Goal: Task Accomplishment & Management: Use online tool/utility

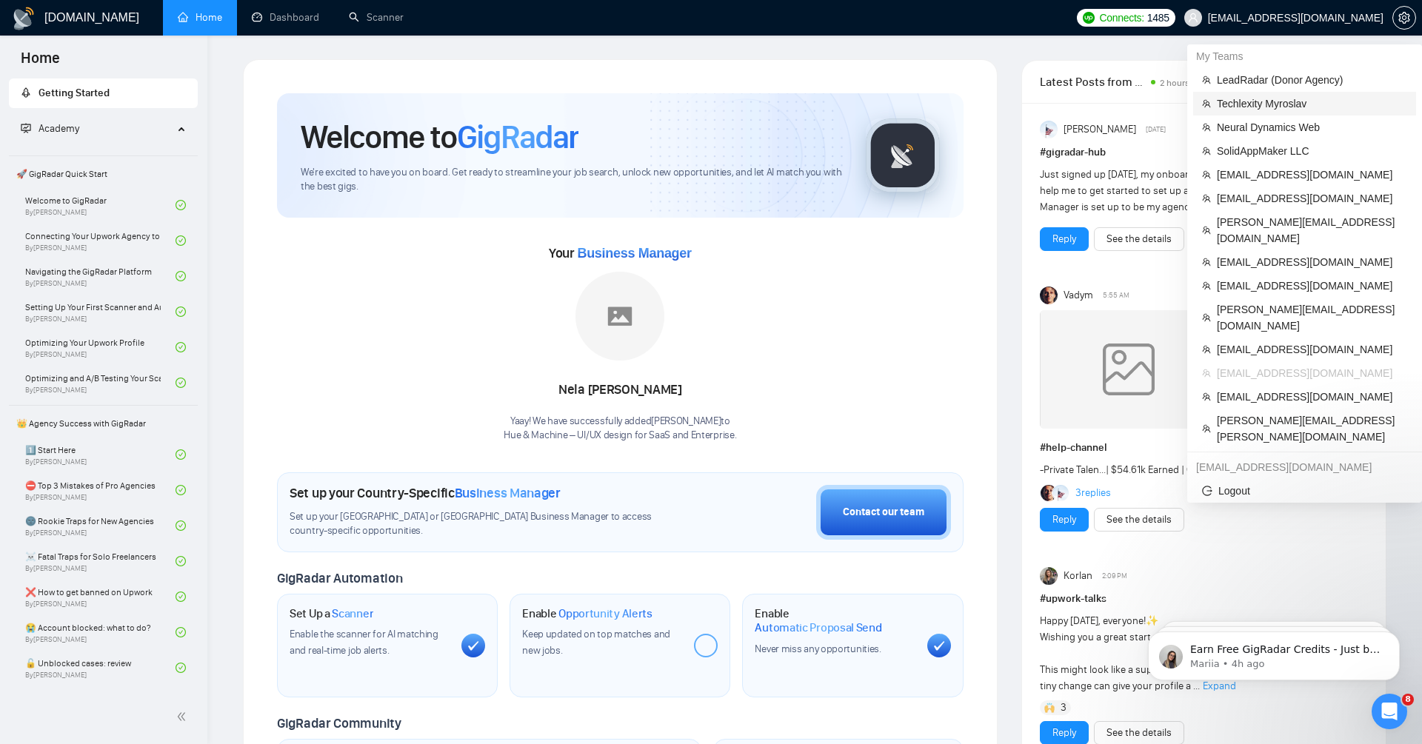
click at [1291, 105] on span "Techlexity Myroslav" at bounding box center [1312, 104] width 190 height 16
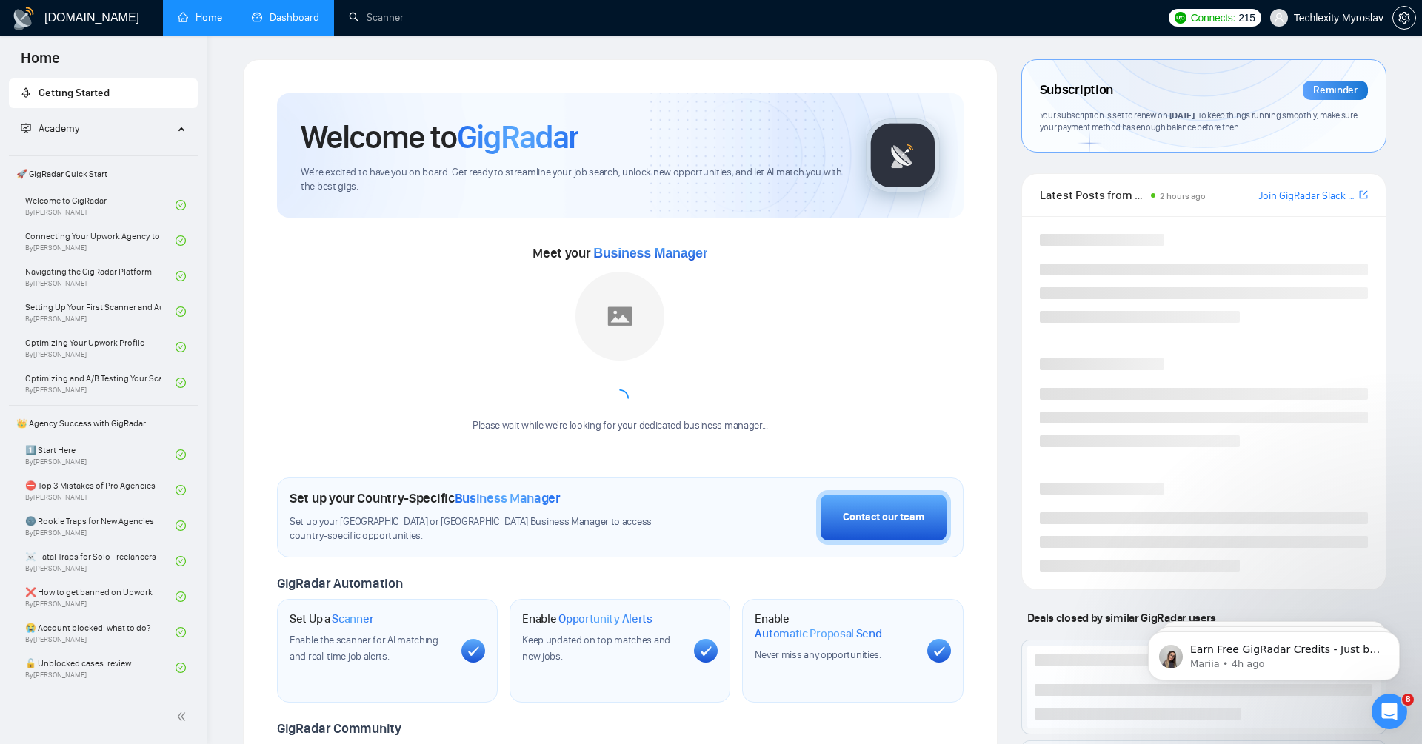
click at [272, 24] on link "Dashboard" at bounding box center [285, 17] width 67 height 13
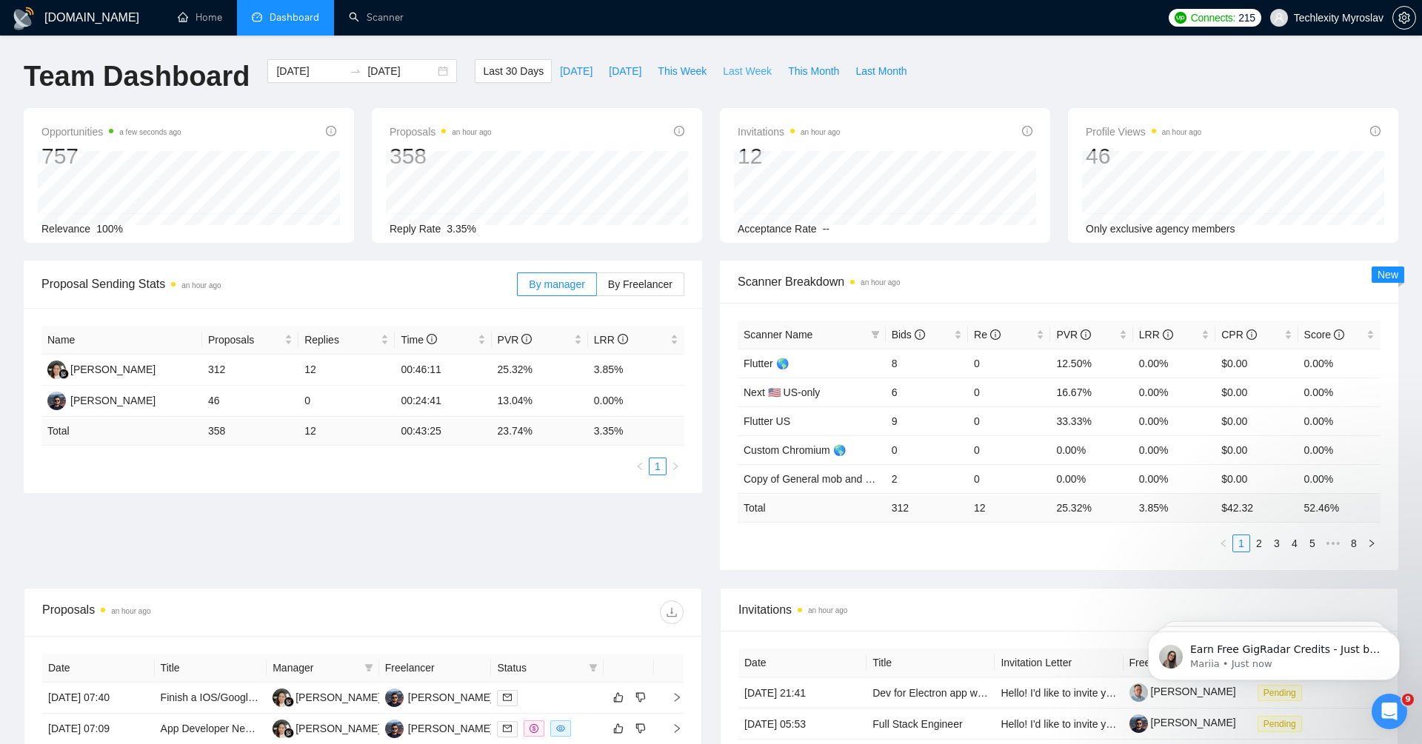
click at [746, 75] on span "Last Week" at bounding box center [747, 71] width 49 height 16
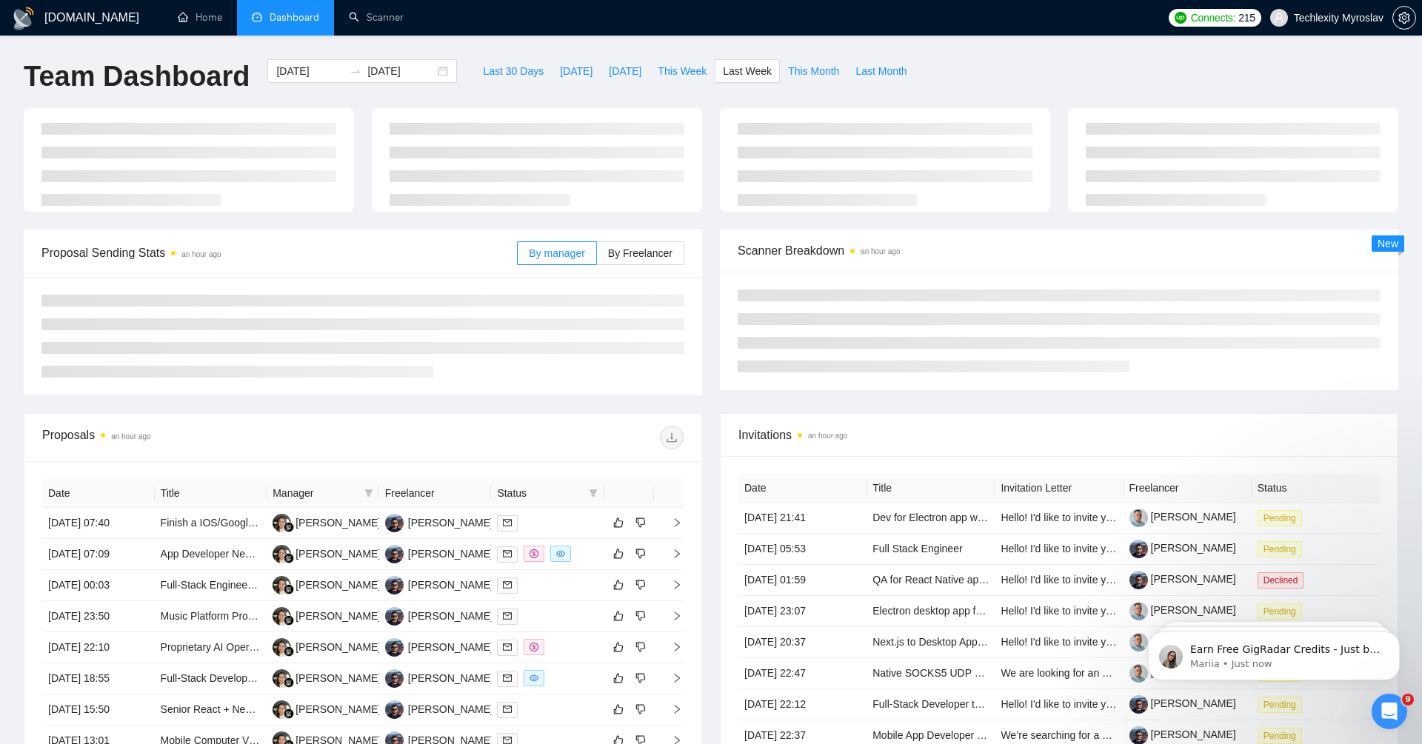
type input "[DATE]"
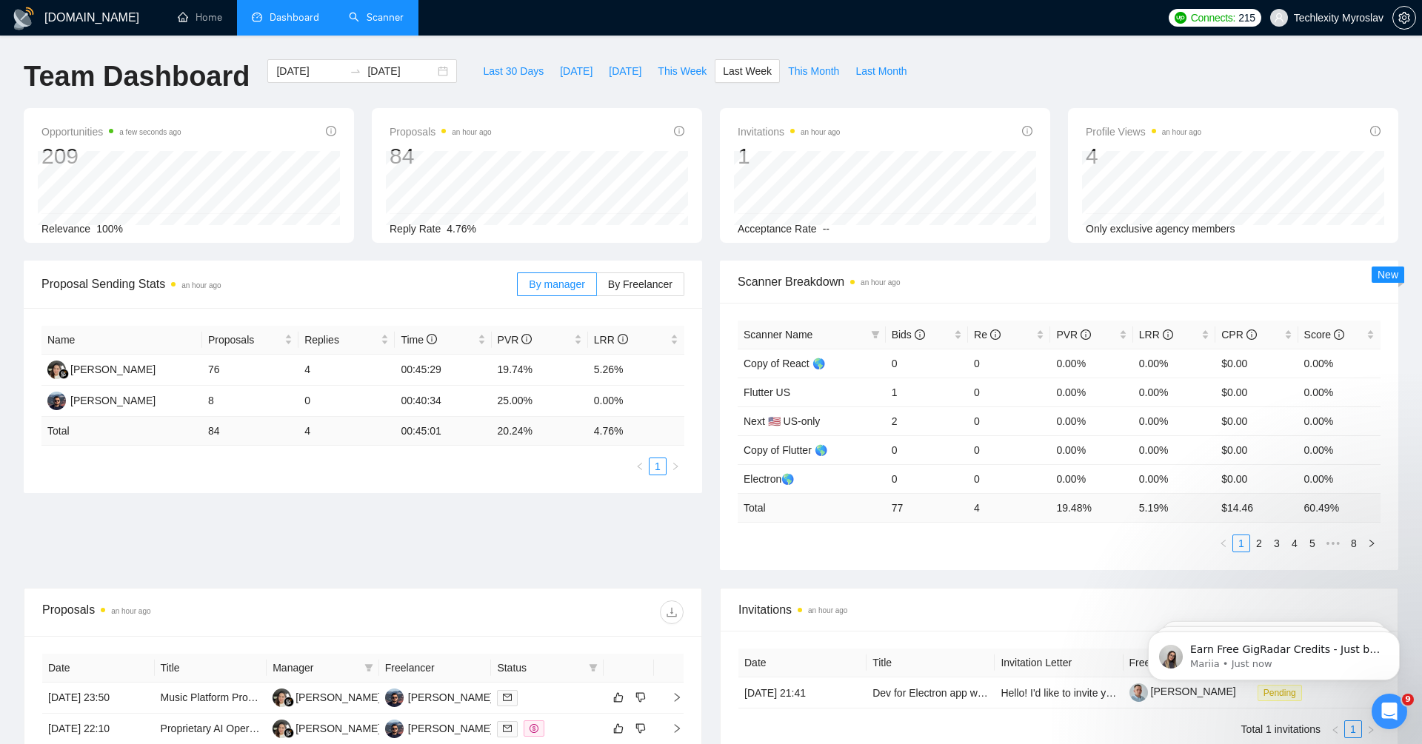
click at [386, 24] on link "Scanner" at bounding box center [376, 17] width 55 height 13
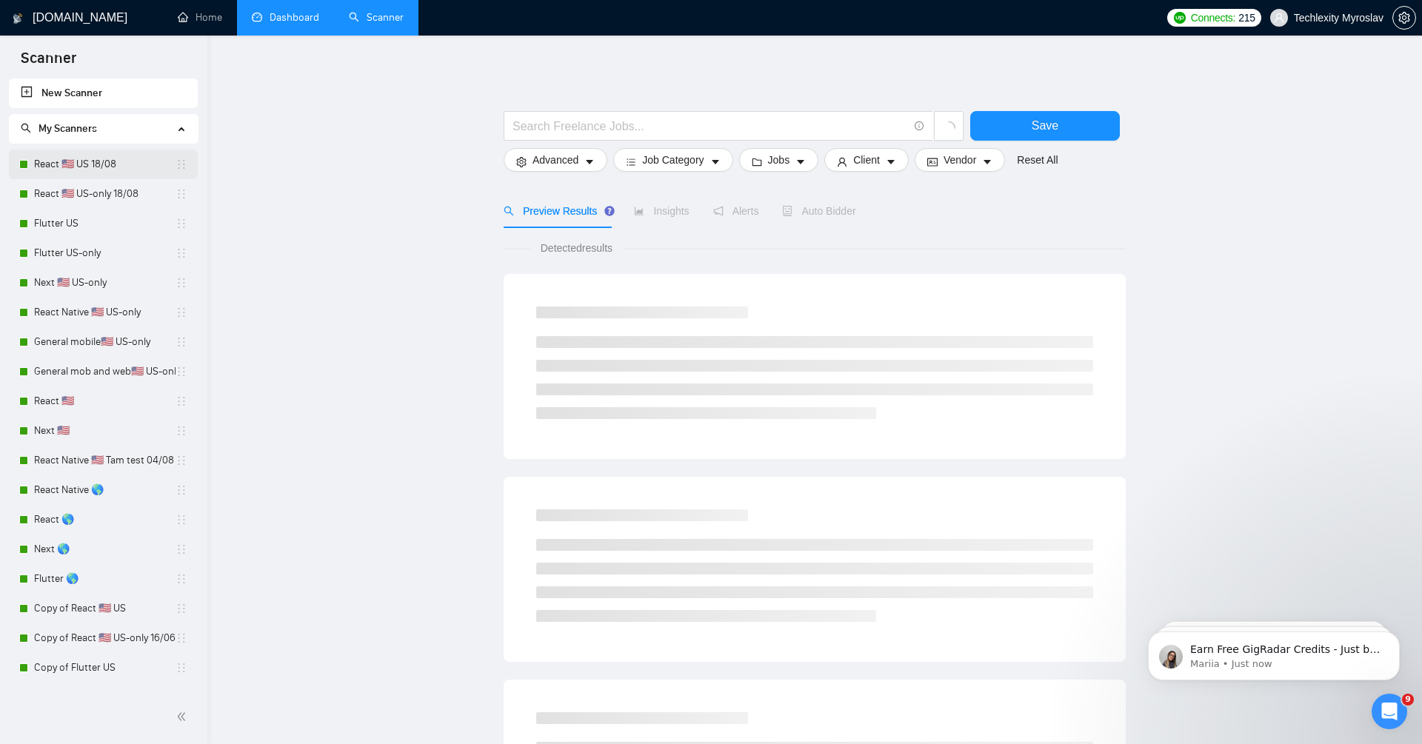
click at [110, 159] on link "React 🇺🇸 US 18/08" at bounding box center [104, 165] width 141 height 30
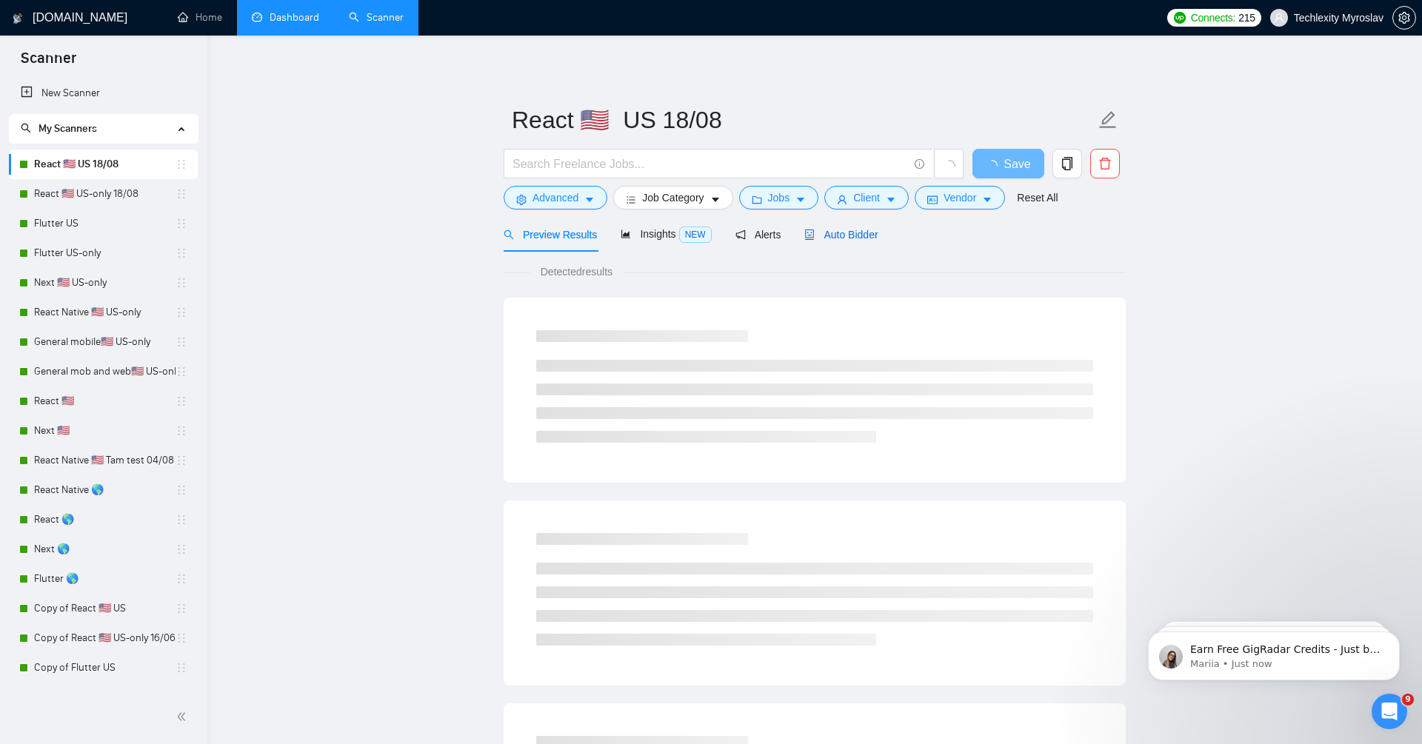
click at [876, 235] on span "Auto Bidder" at bounding box center [840, 235] width 73 height 12
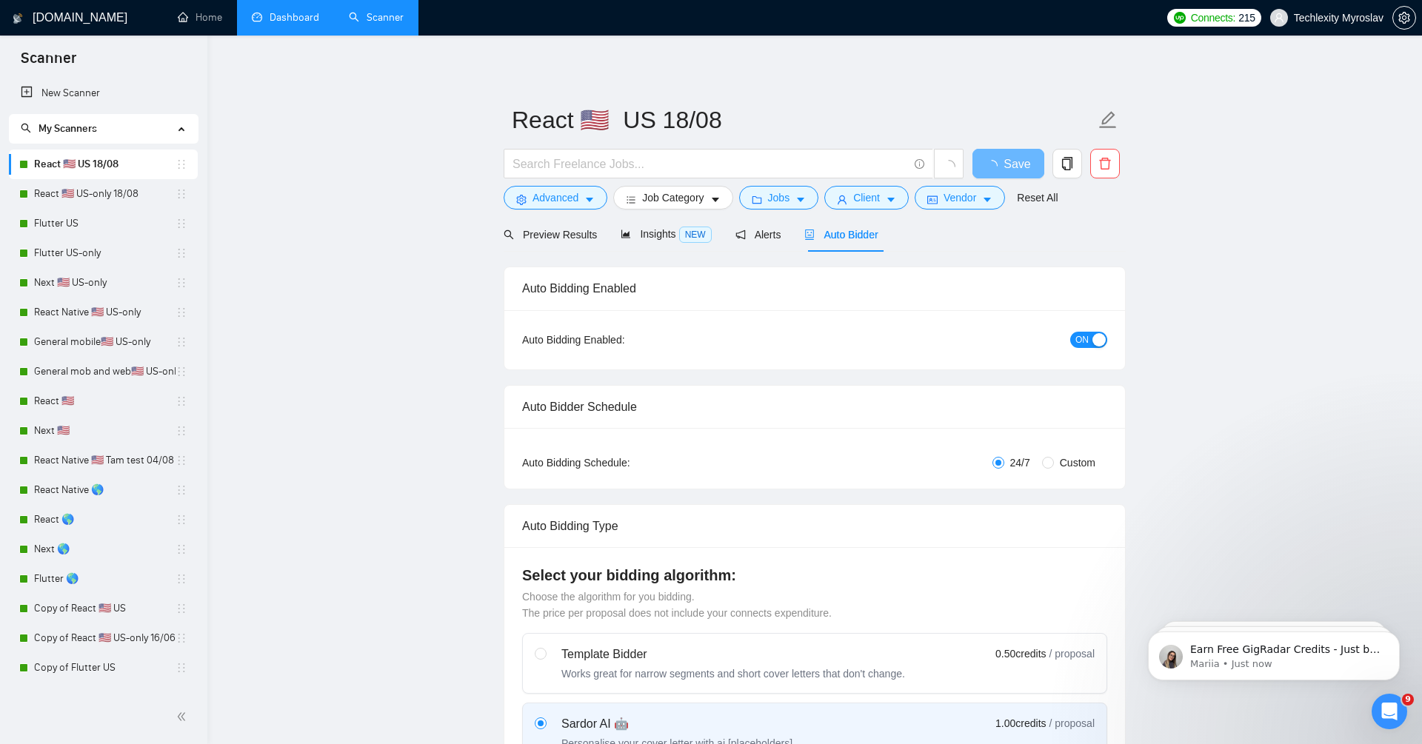
radio input "false"
radio input "true"
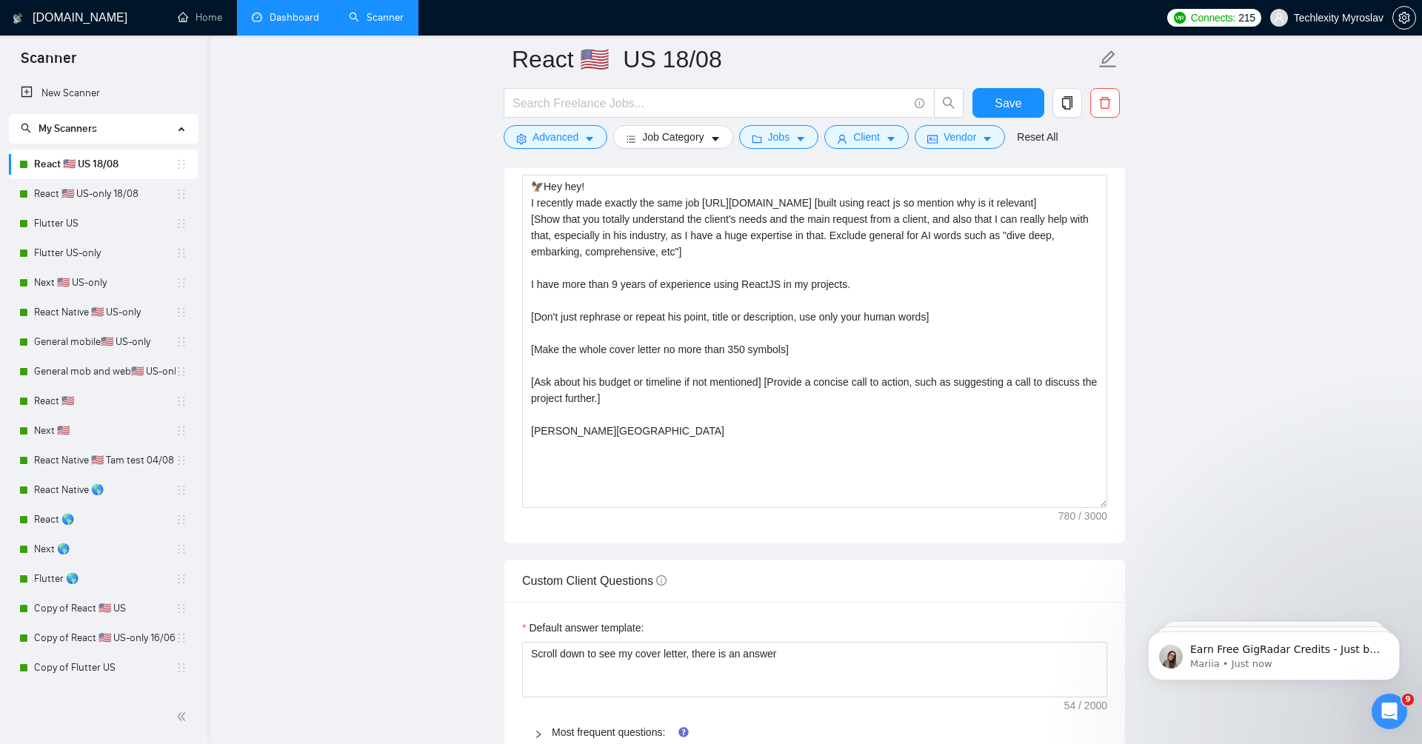
scroll to position [1851, 0]
click at [303, 21] on link "Dashboard" at bounding box center [285, 17] width 67 height 13
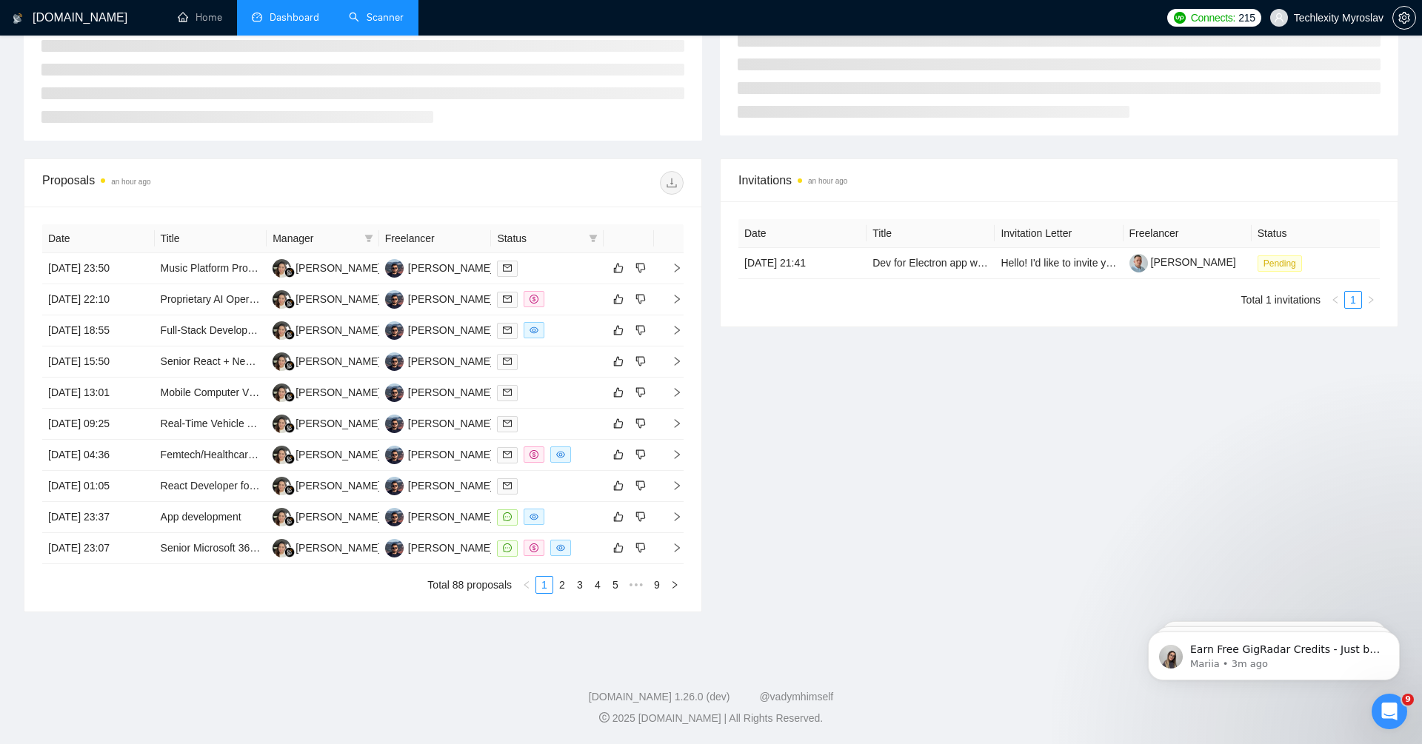
scroll to position [139, 0]
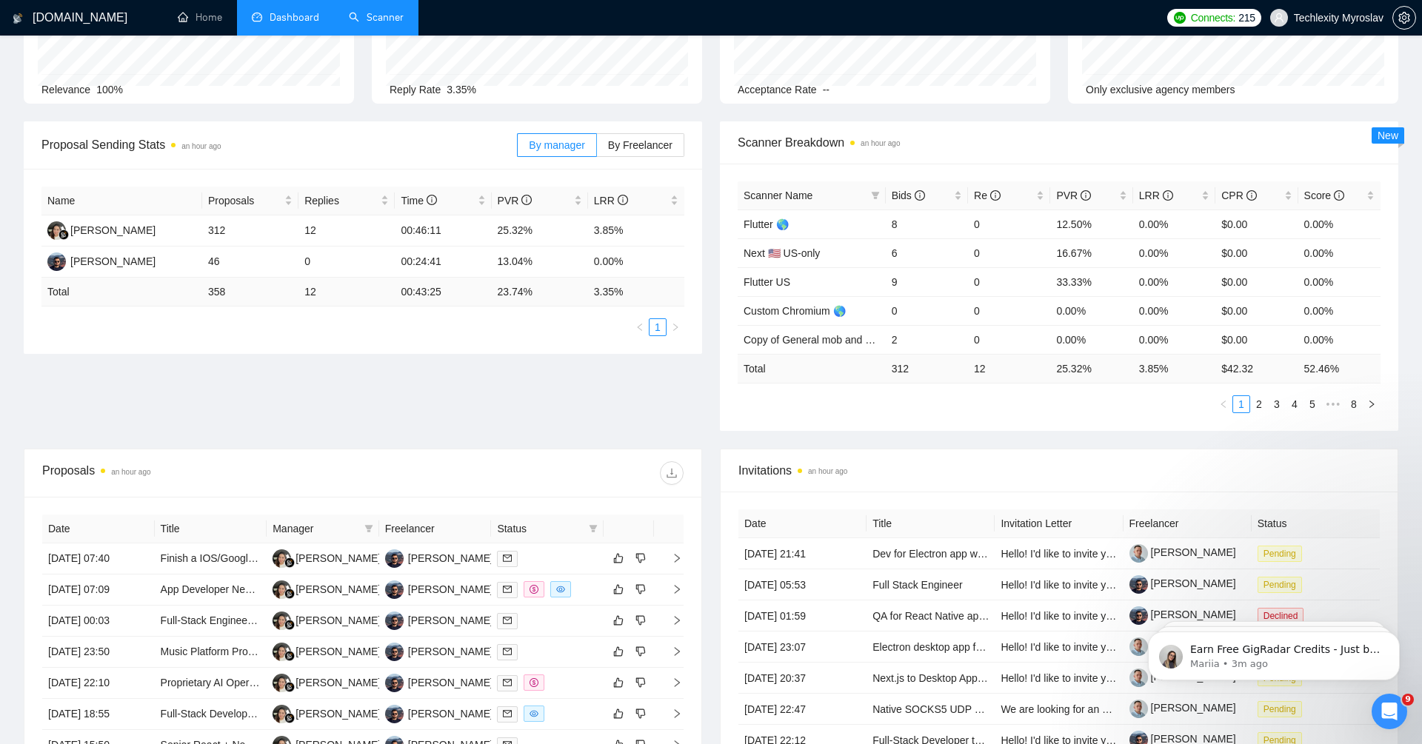
click at [378, 21] on link "Scanner" at bounding box center [376, 17] width 55 height 13
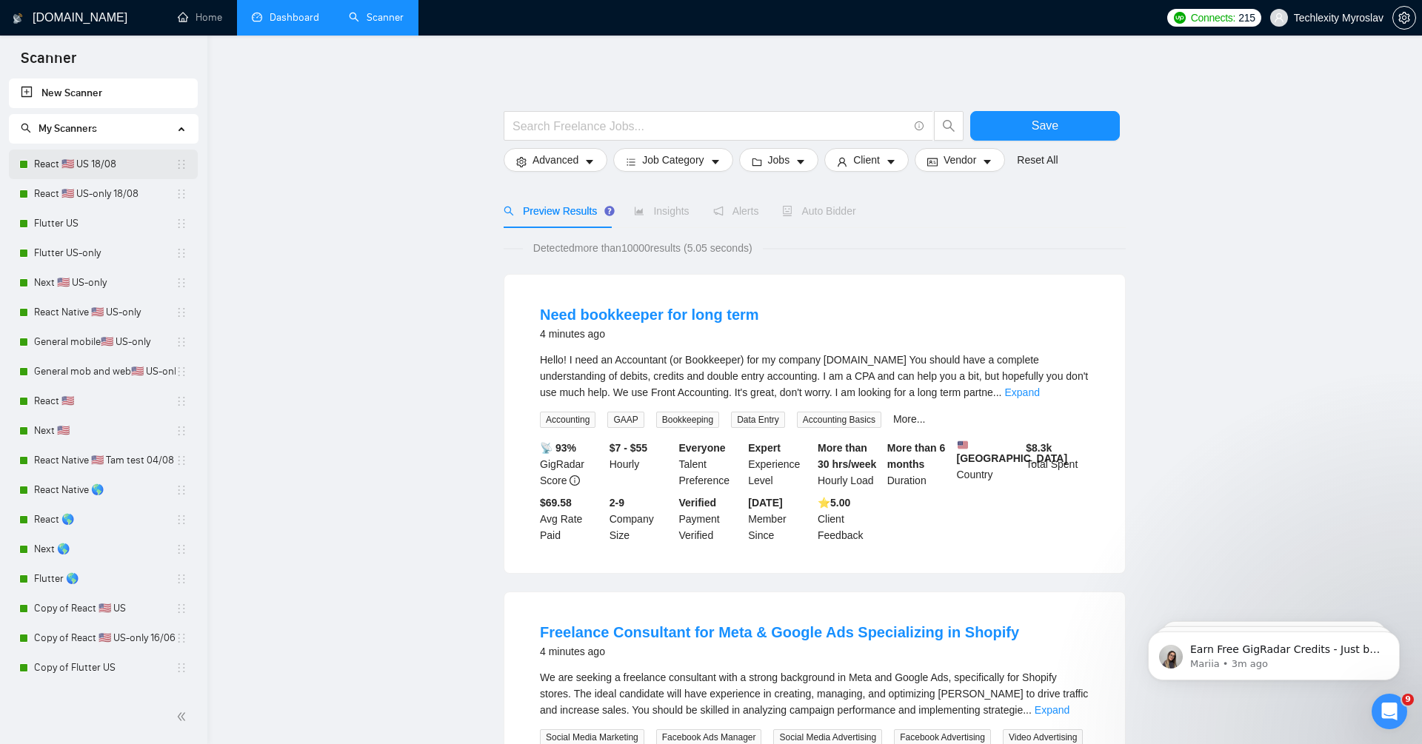
click at [141, 166] on link "React 🇺🇸 US 18/08" at bounding box center [104, 165] width 141 height 30
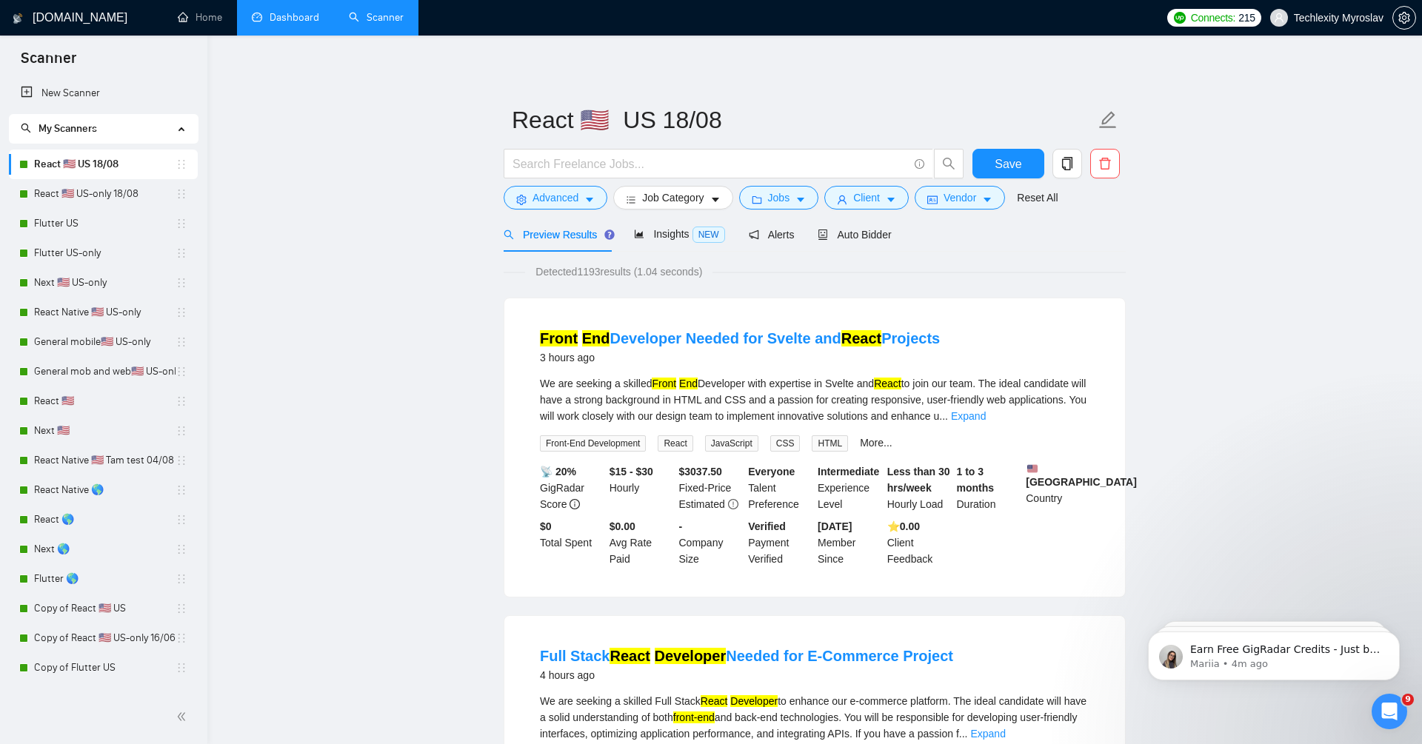
click at [275, 20] on link "Dashboard" at bounding box center [285, 17] width 67 height 13
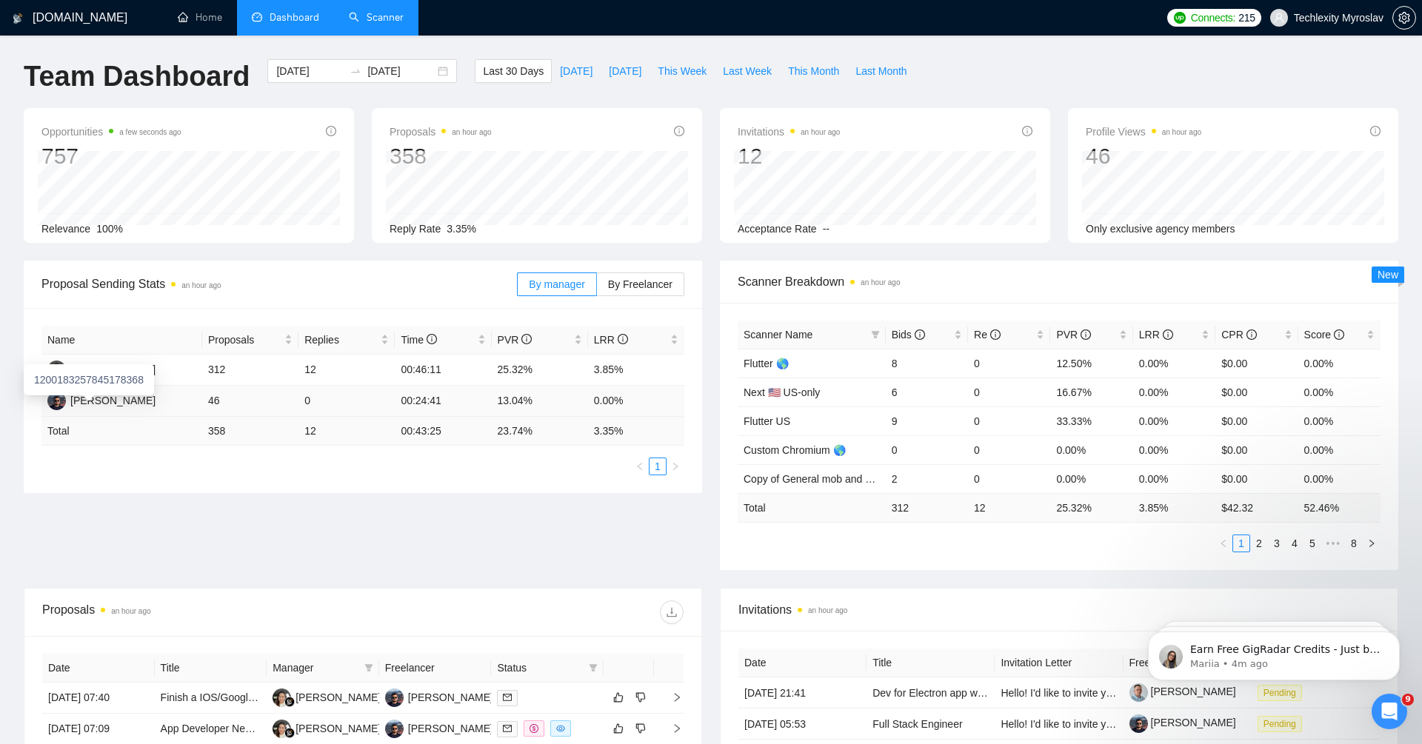
click at [122, 394] on div "1200183257845178368" at bounding box center [89, 379] width 130 height 31
click at [126, 396] on div "[PERSON_NAME]" at bounding box center [112, 400] width 85 height 16
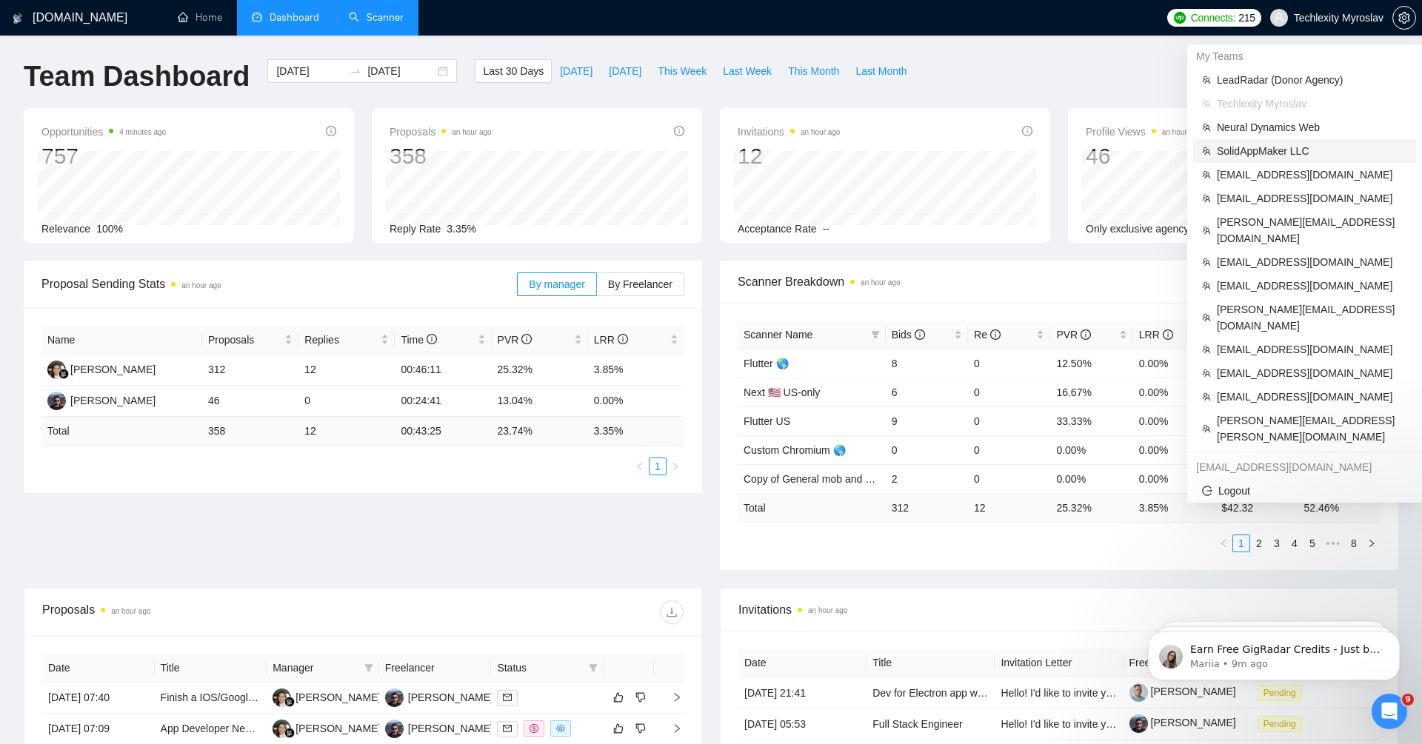
click at [1288, 157] on span "SolidAppMaker LLC" at bounding box center [1312, 151] width 190 height 16
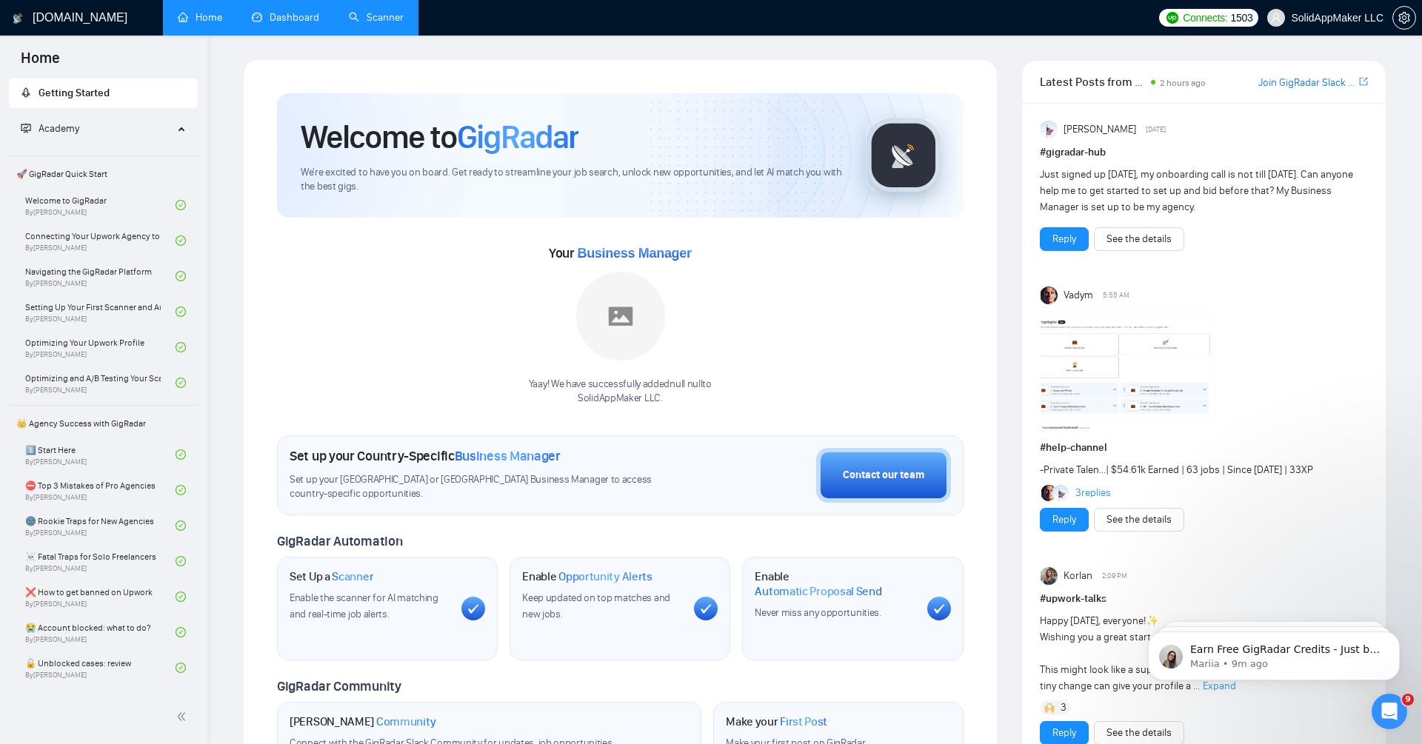
click at [370, 24] on link "Scanner" at bounding box center [376, 17] width 55 height 13
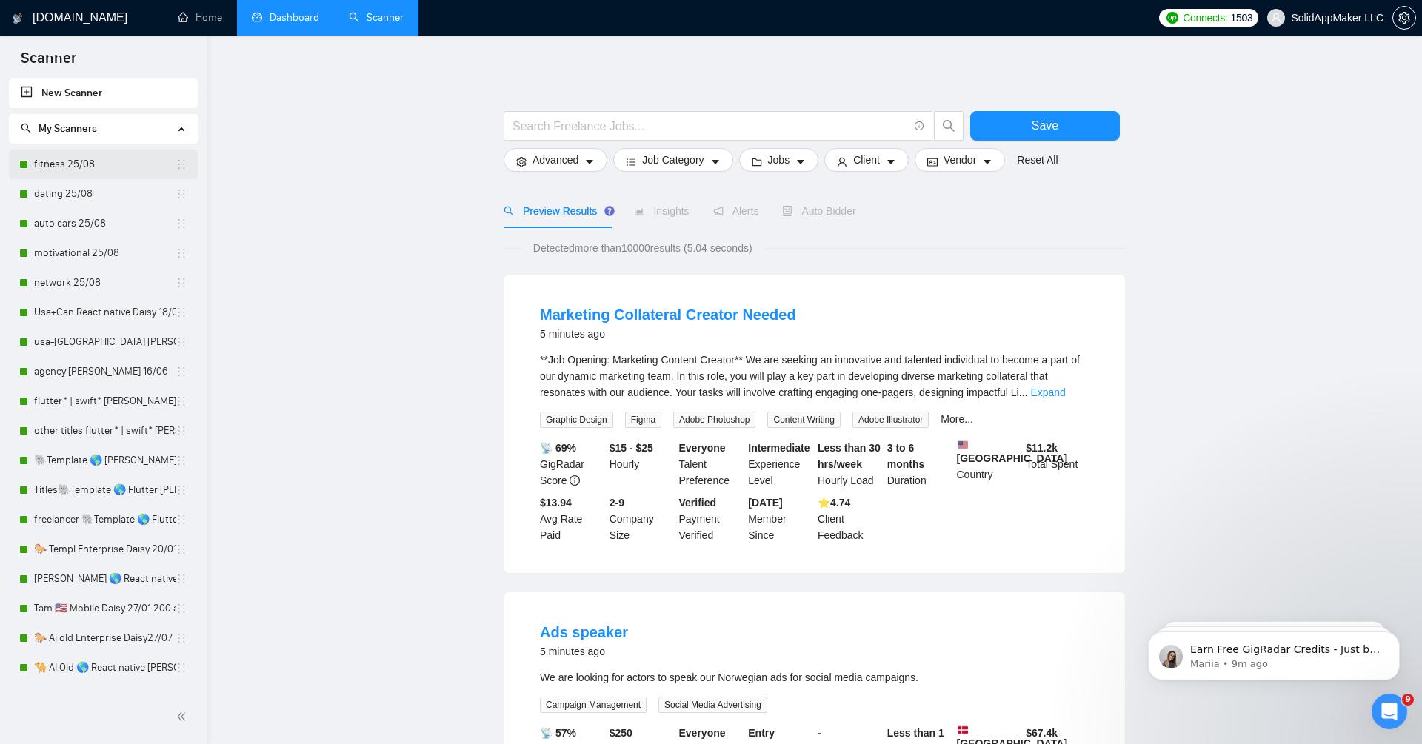
click at [112, 162] on link "fitness 25/08" at bounding box center [104, 165] width 141 height 30
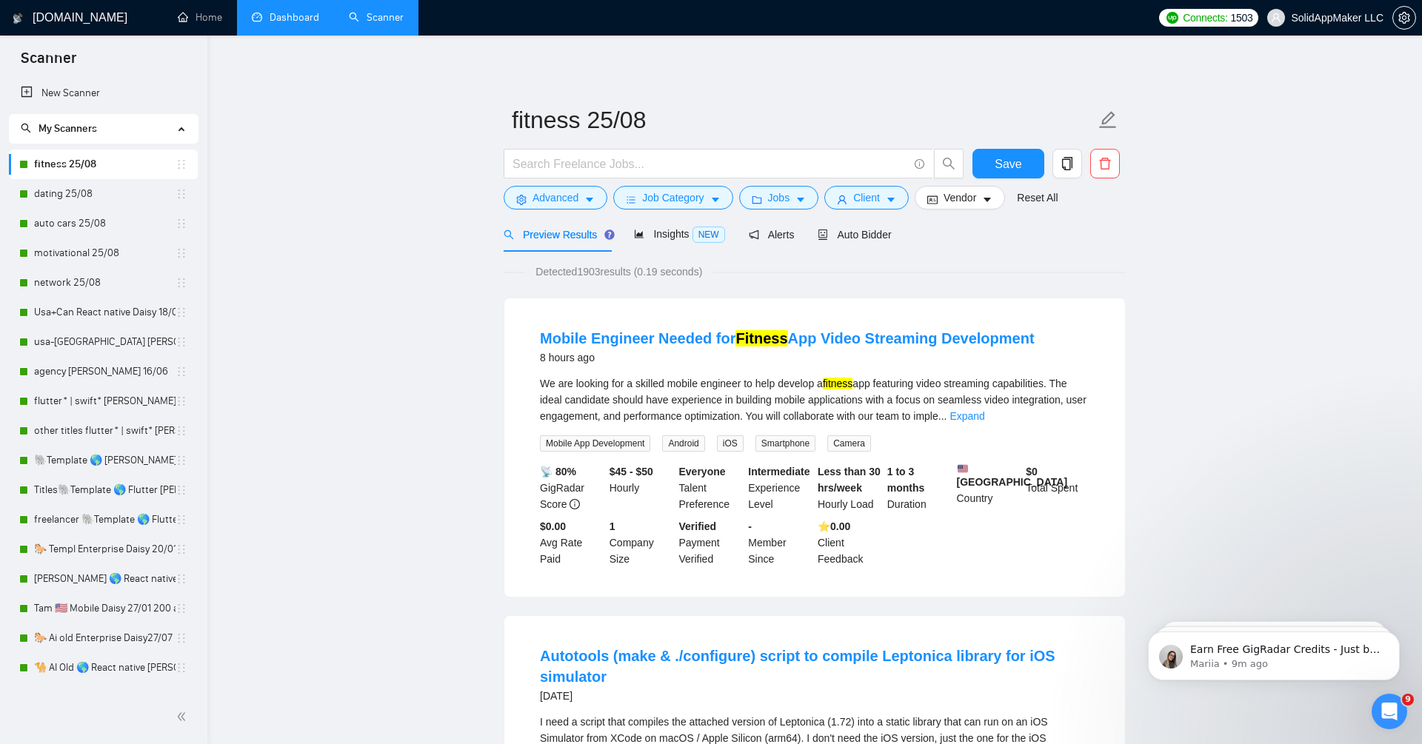
click at [873, 231] on span "Auto Bidder" at bounding box center [853, 235] width 73 height 12
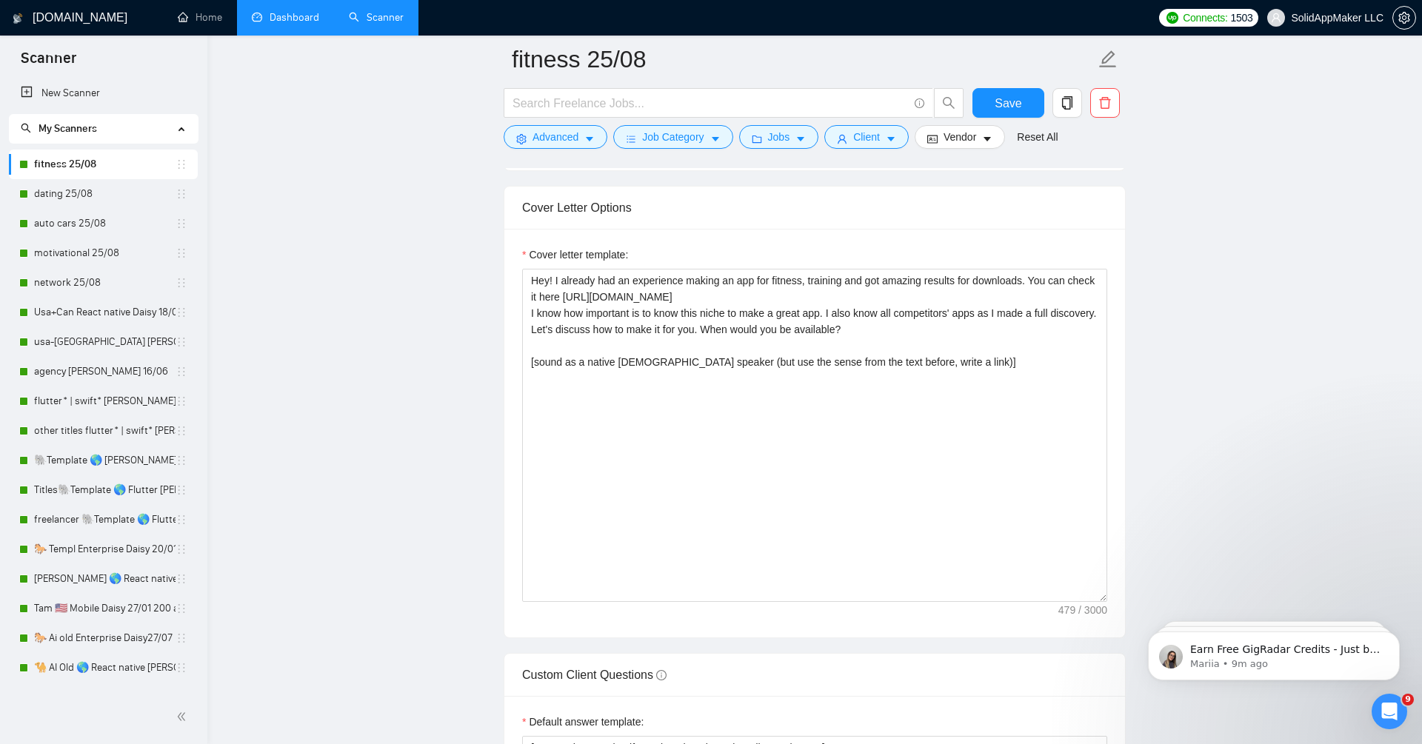
scroll to position [1693, 0]
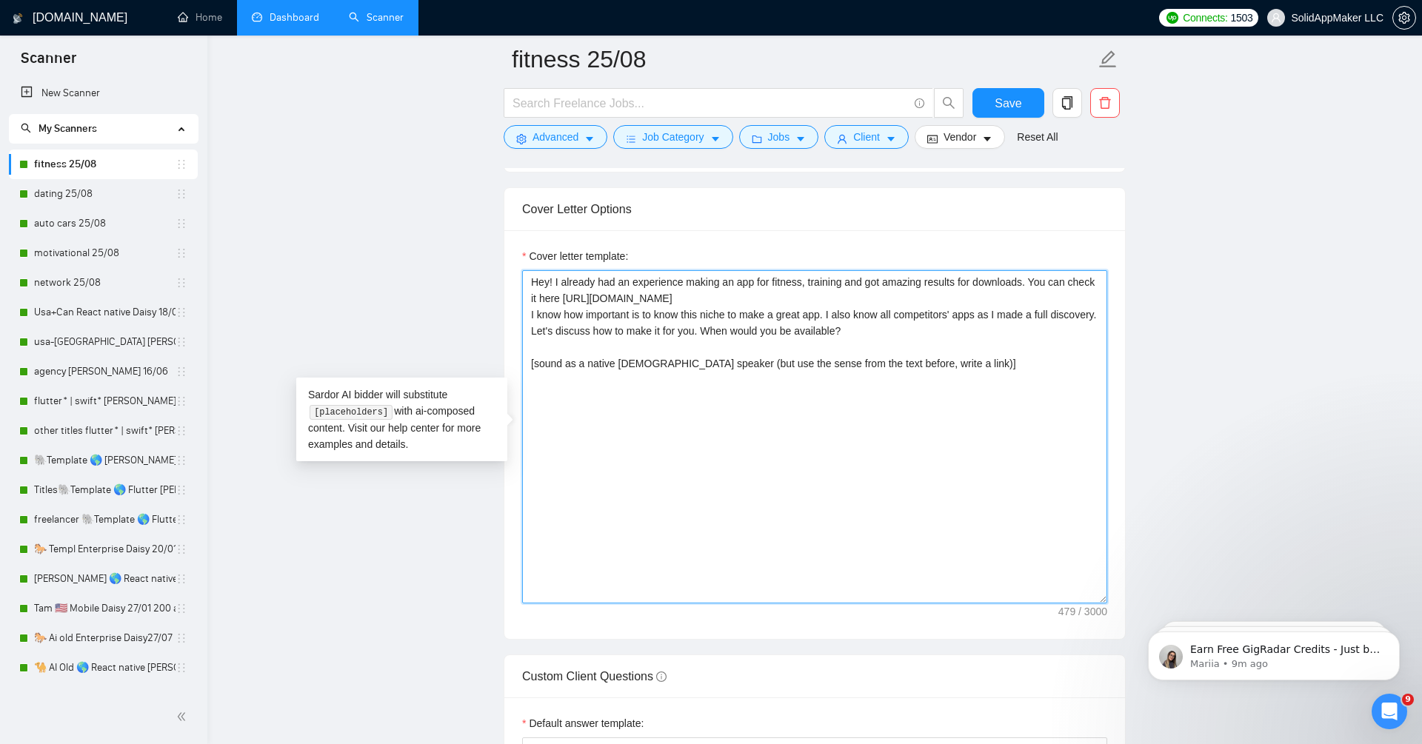
drag, startPoint x: 838, startPoint y: 275, endPoint x: 845, endPoint y: 287, distance: 13.6
click at [845, 287] on textarea "Hey! I already had an experience making an app for fitness, training and got am…" at bounding box center [814, 436] width 585 height 333
click at [845, 292] on textarea "Hey! I already had an experience making an app for fitness, training and got am…" at bounding box center [814, 436] width 585 height 333
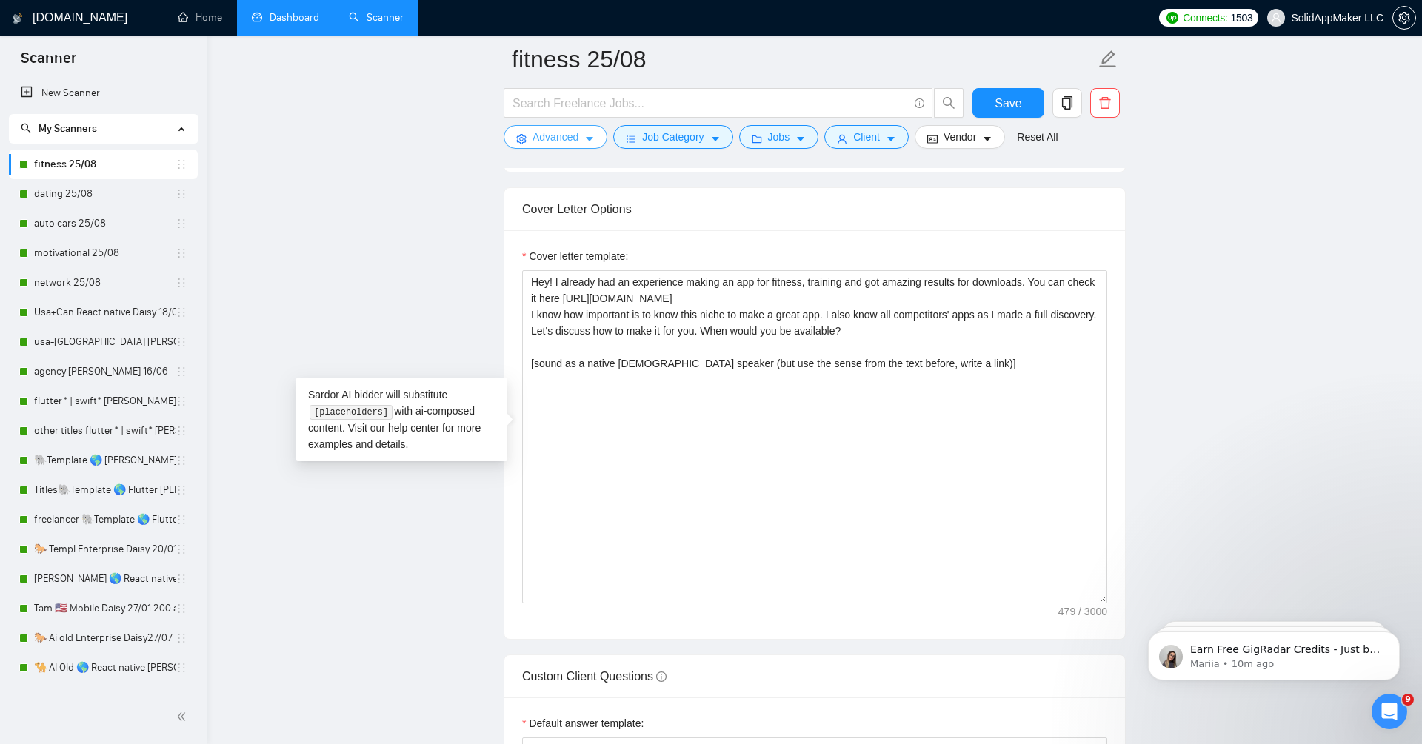
click at [584, 131] on button "Advanced" at bounding box center [555, 137] width 104 height 24
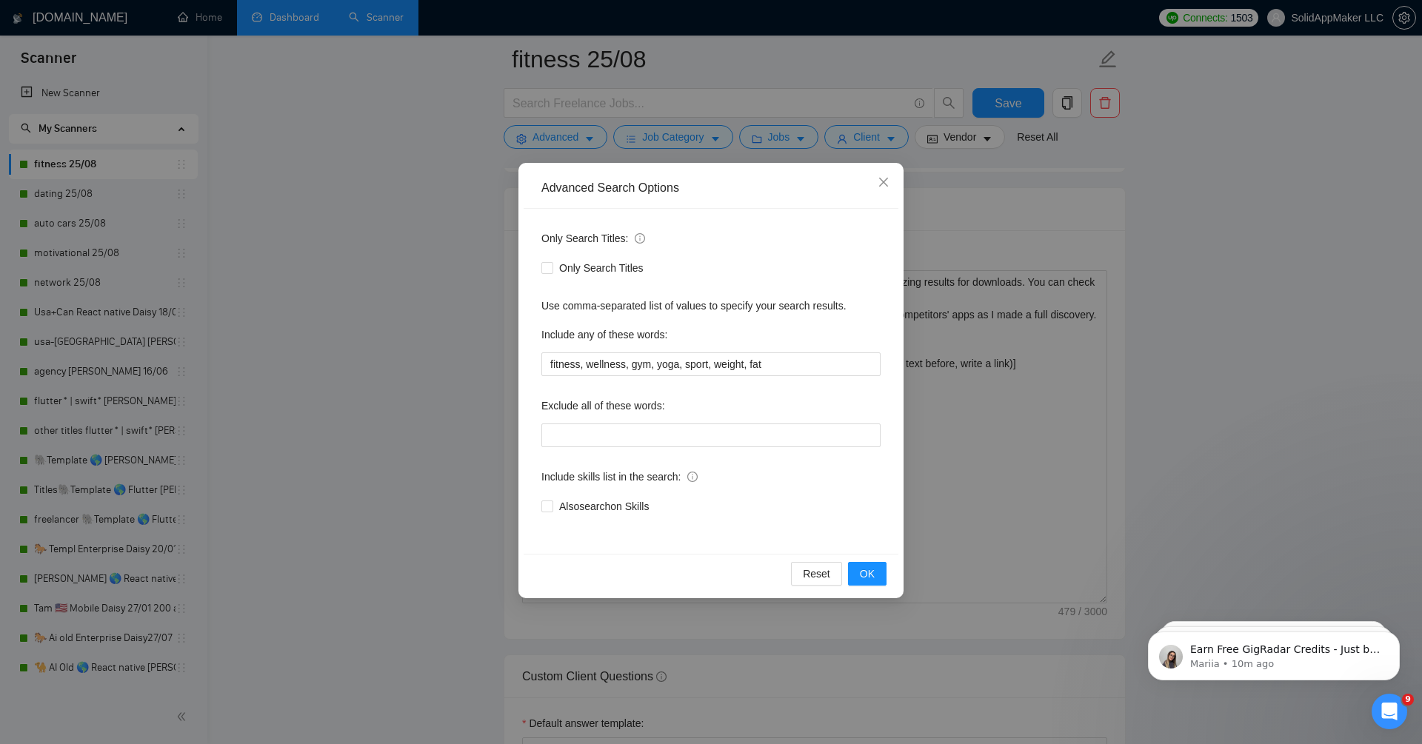
click at [1262, 219] on div "Advanced Search Options Only Search Titles: Only Search Titles Use comma-separa…" at bounding box center [711, 372] width 1422 height 744
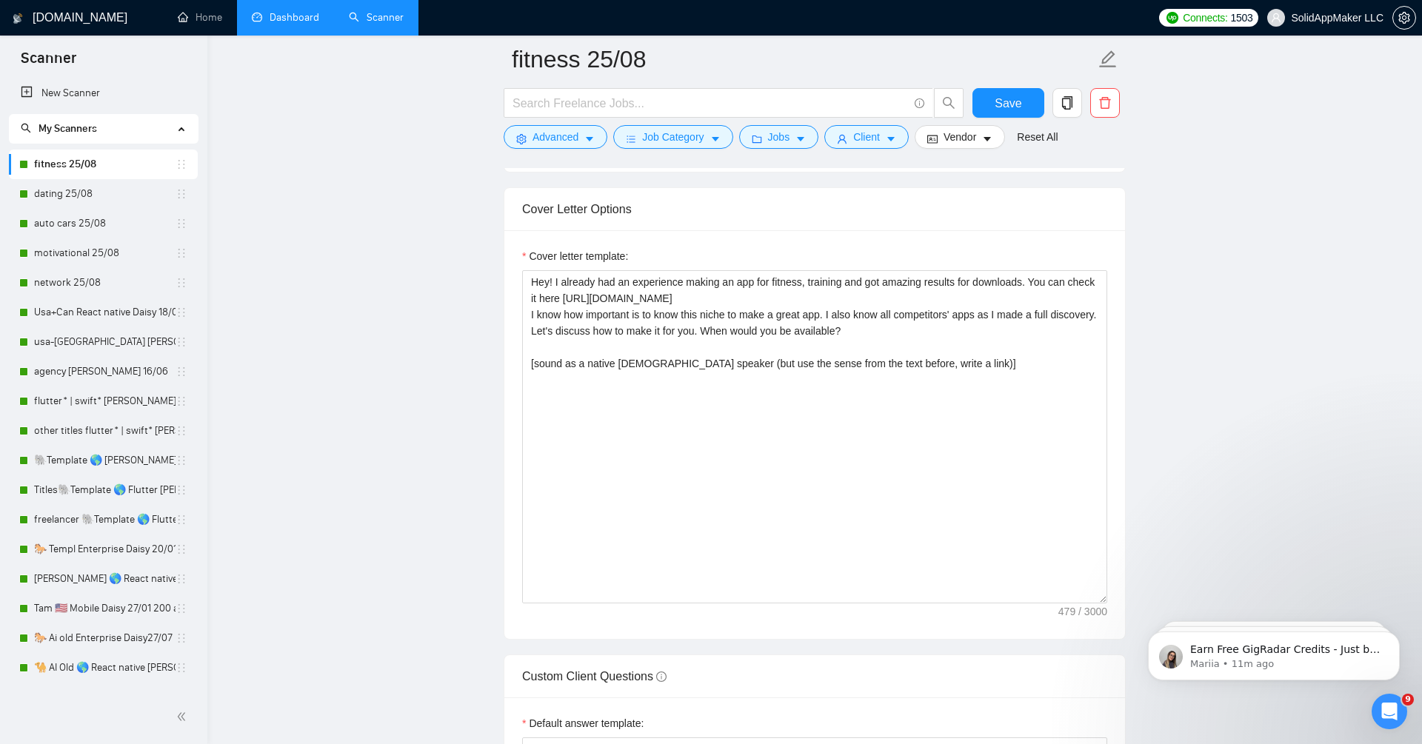
click at [354, 378] on main "fitness 25/08 Save Advanced Job Category Jobs Client Vendor Reset All Preview R…" at bounding box center [814, 412] width 1167 height 4091
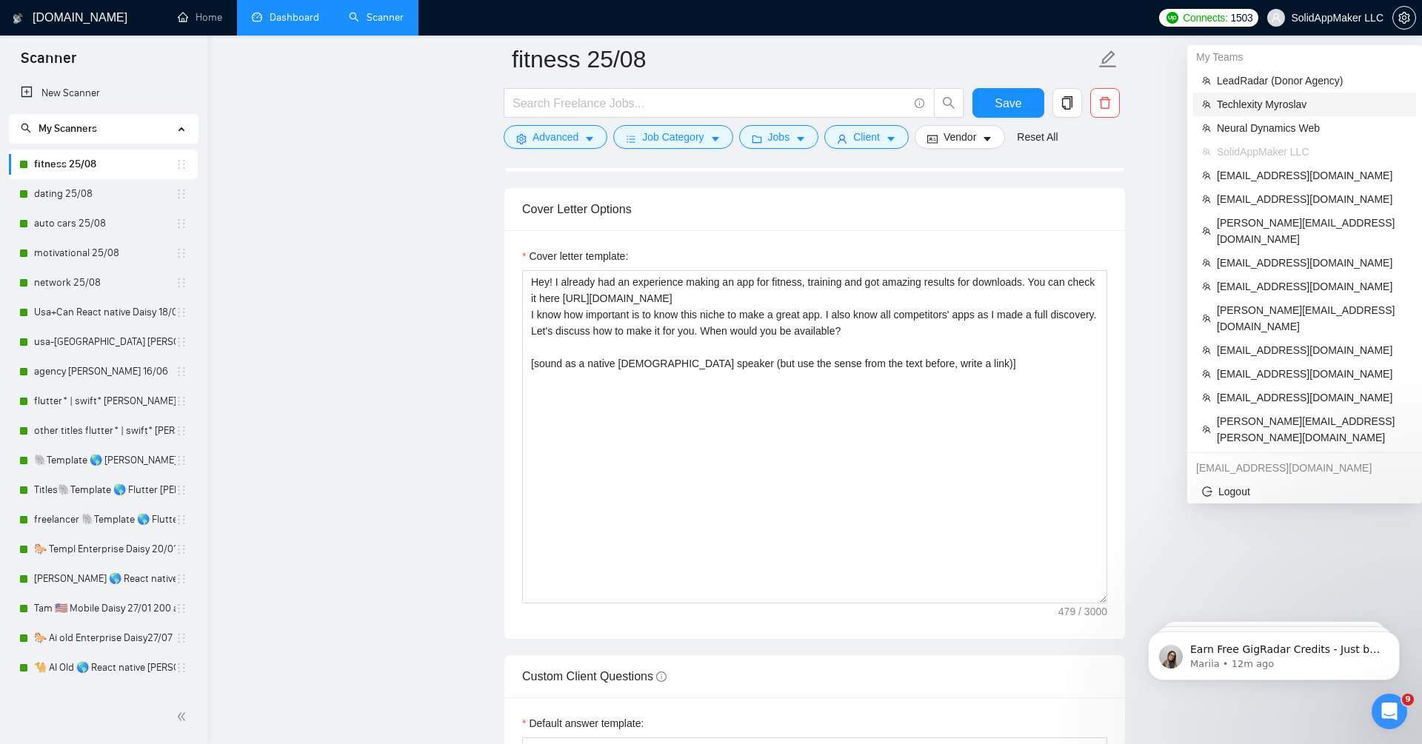
click at [1255, 101] on span "Techlexity Myroslav" at bounding box center [1312, 104] width 190 height 16
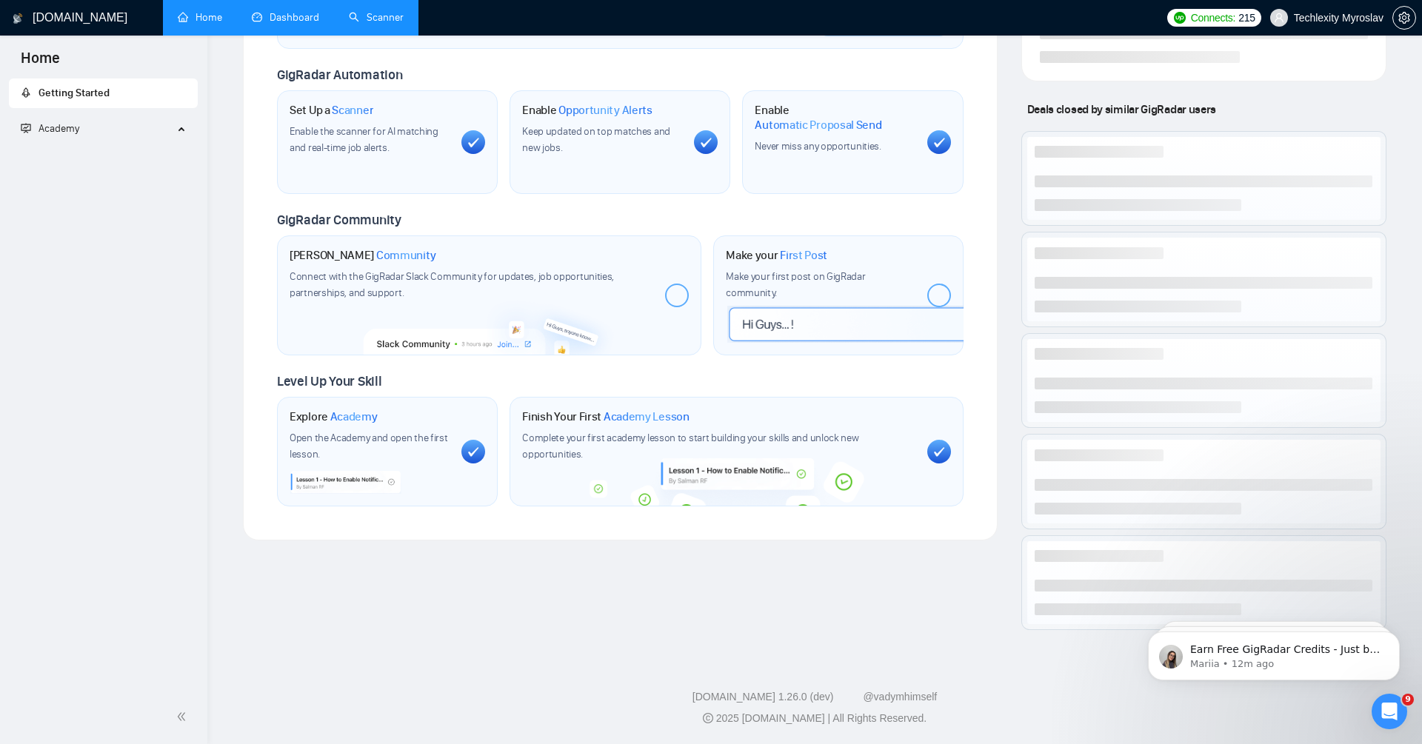
scroll to position [505, 0]
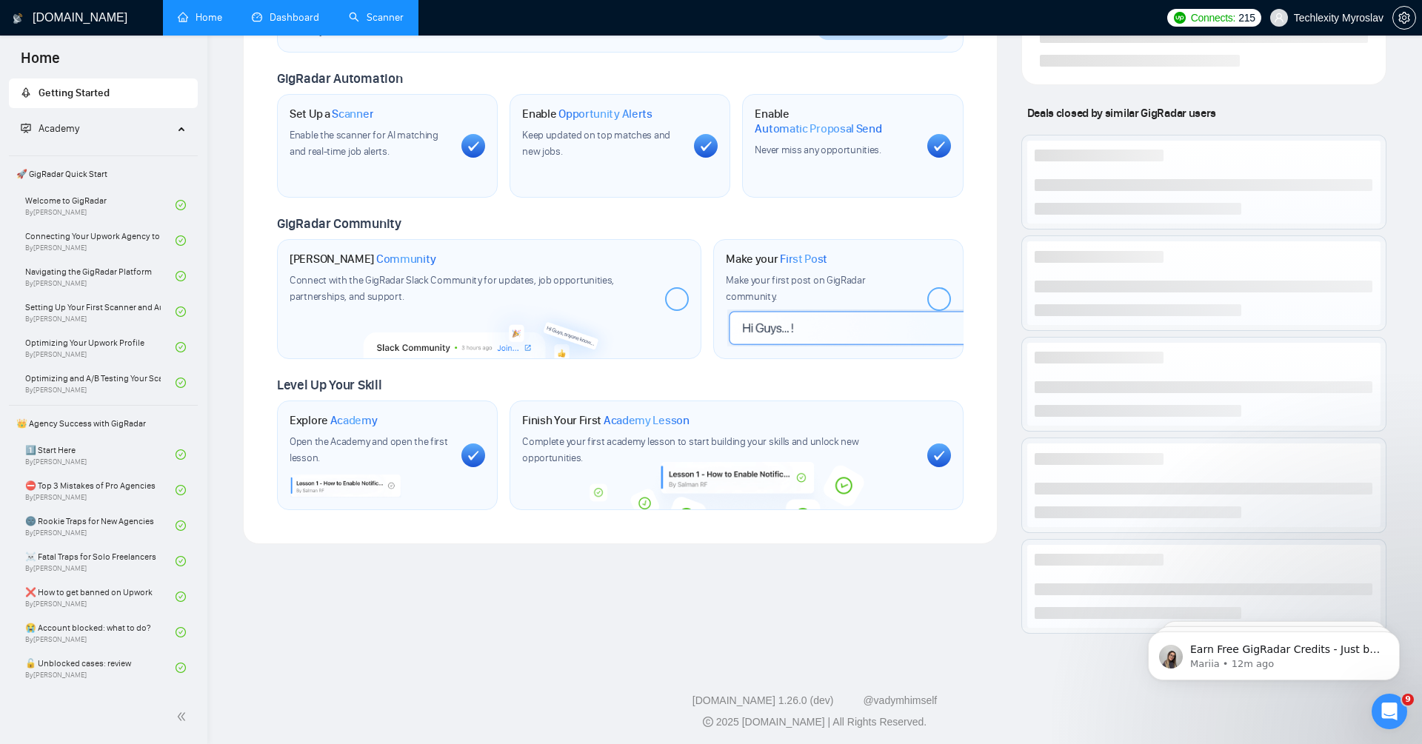
click at [275, 24] on link "Dashboard" at bounding box center [285, 17] width 67 height 13
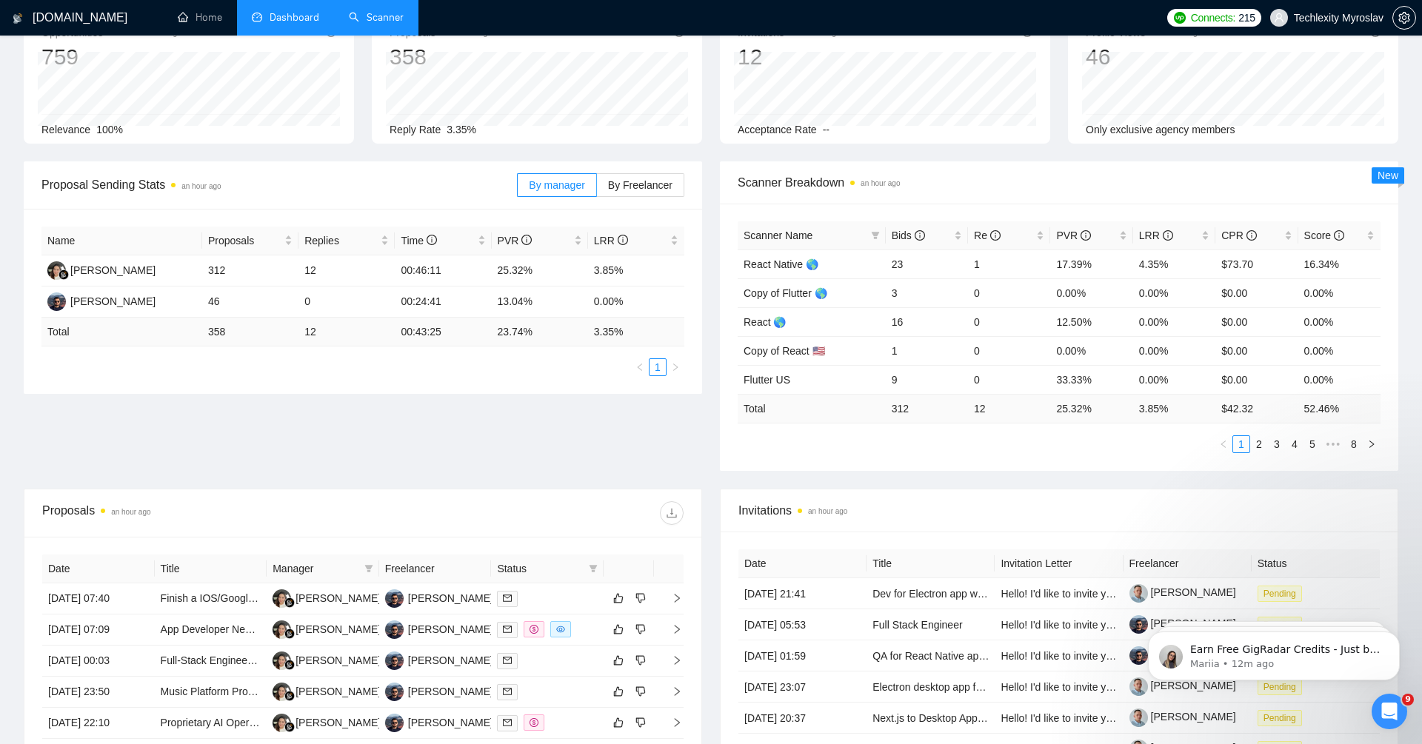
scroll to position [72, 0]
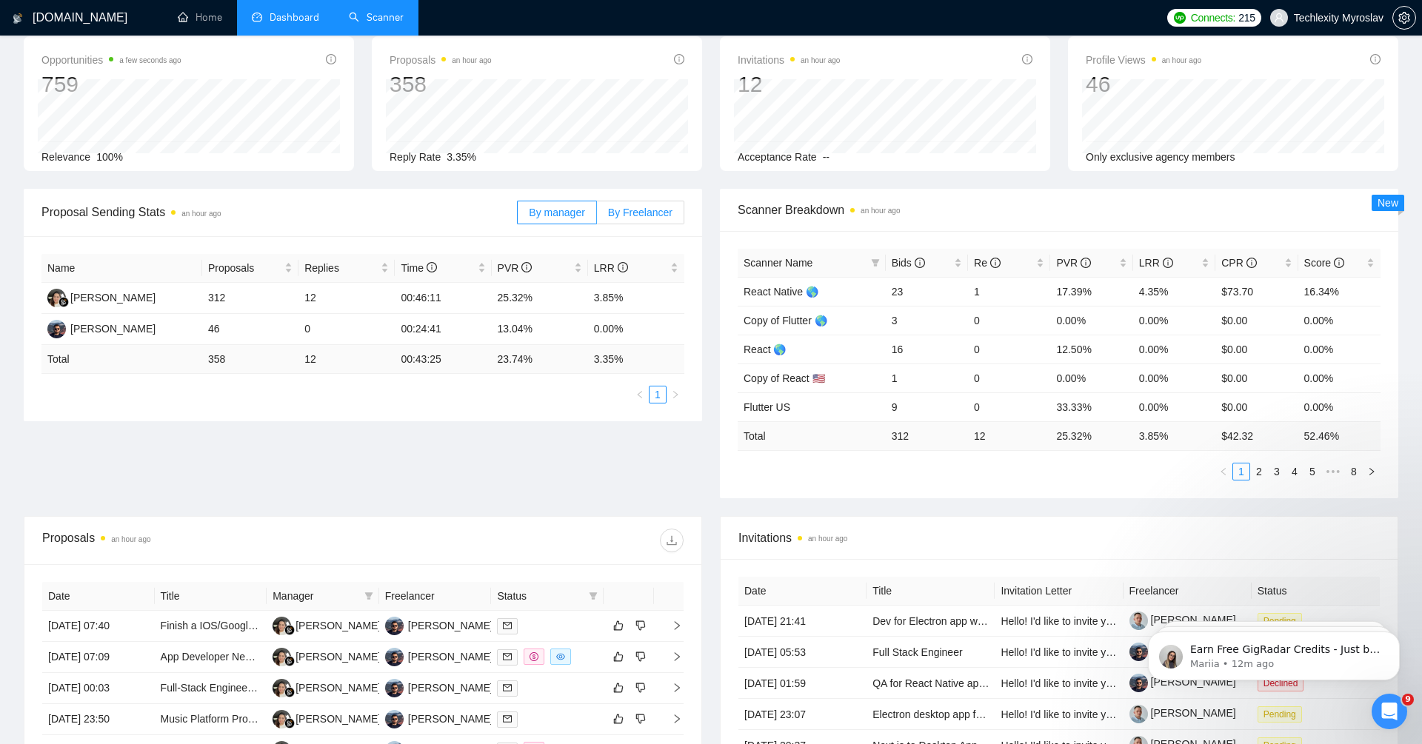
click at [633, 214] on span "By Freelancer" at bounding box center [640, 213] width 64 height 12
click at [597, 216] on input "By Freelancer" at bounding box center [597, 216] width 0 height 0
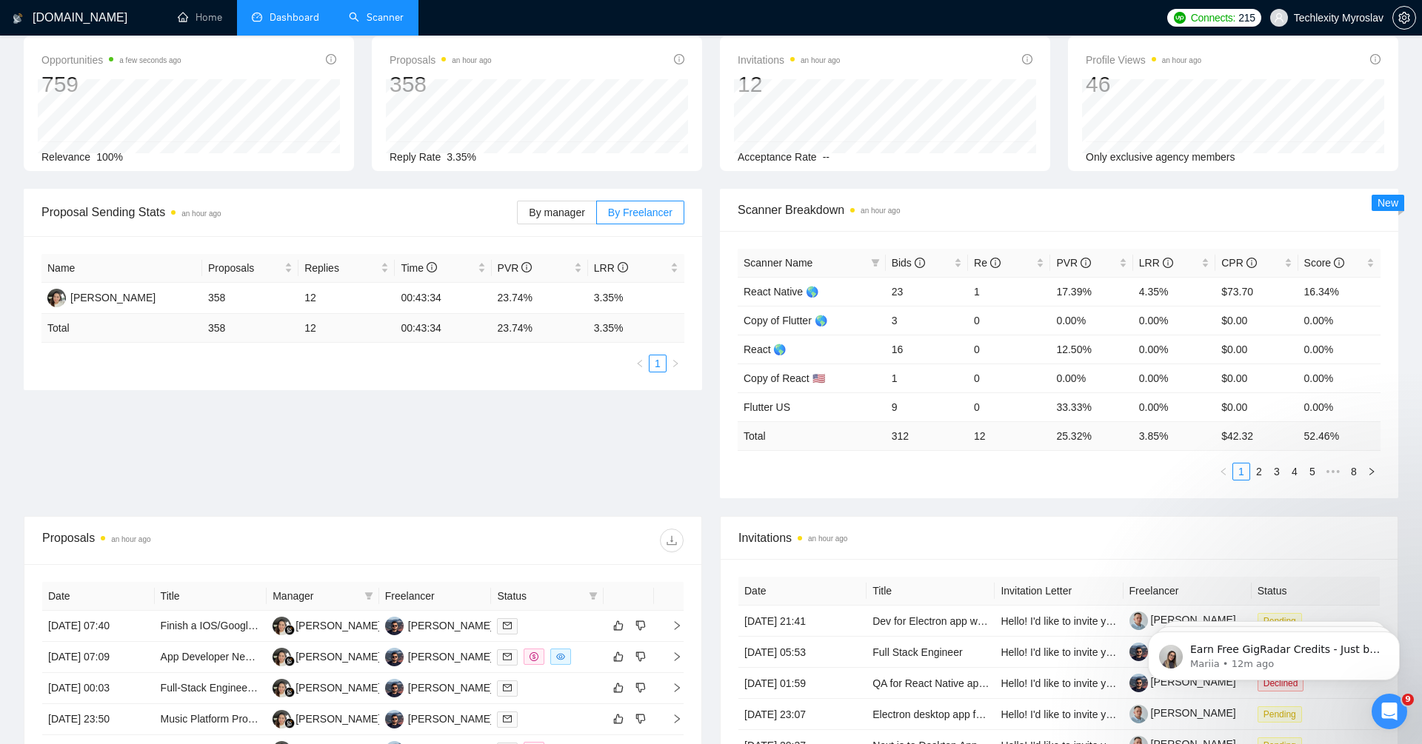
click at [381, 20] on link "Scanner" at bounding box center [376, 17] width 55 height 13
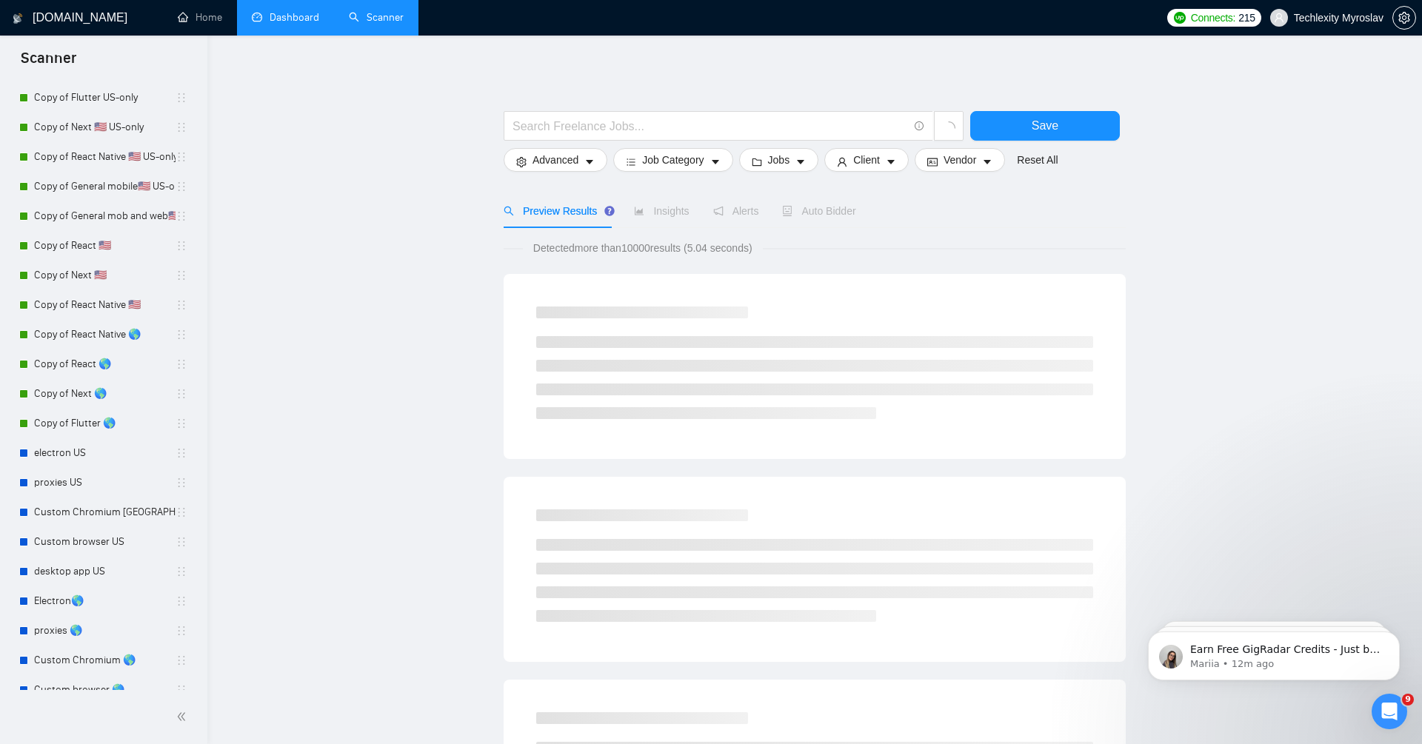
scroll to position [644, 0]
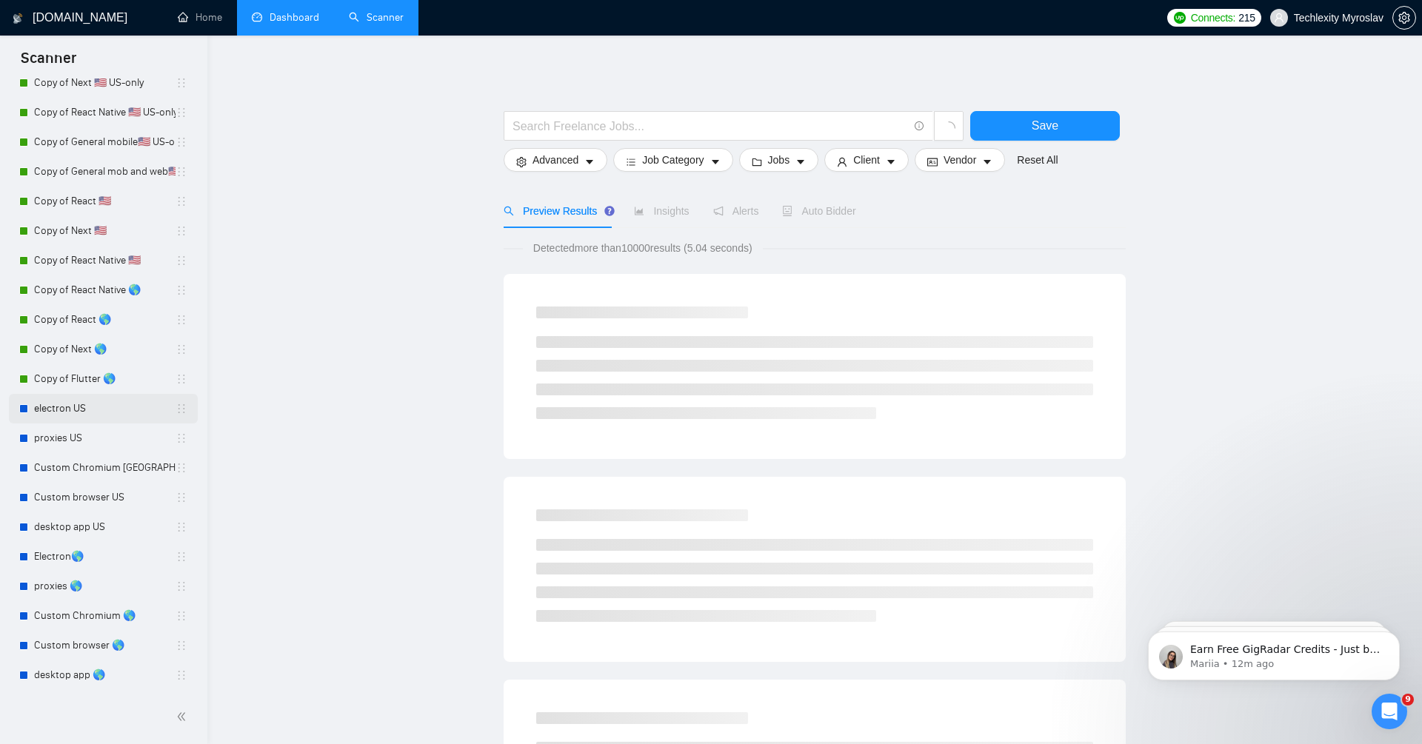
click at [119, 407] on link "electron US" at bounding box center [104, 409] width 141 height 30
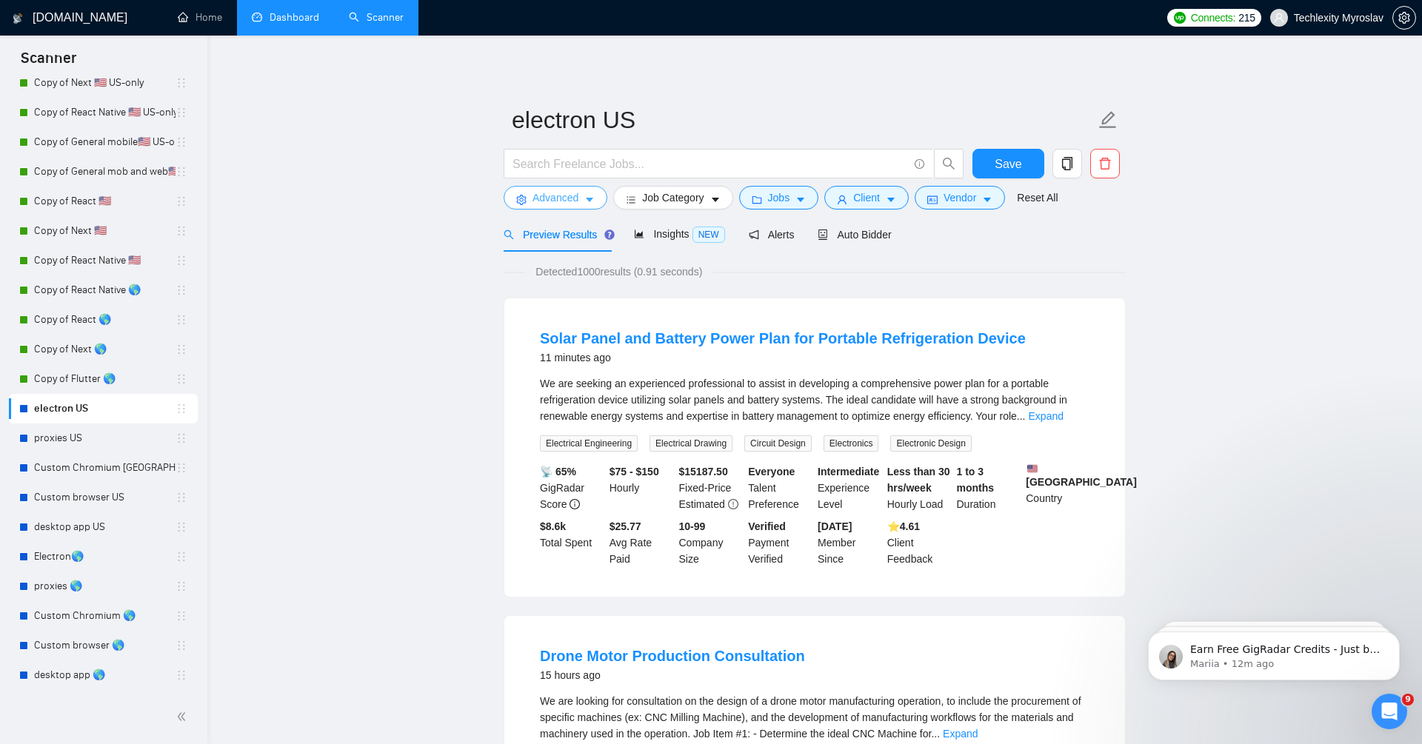
click at [552, 200] on span "Advanced" at bounding box center [555, 198] width 46 height 16
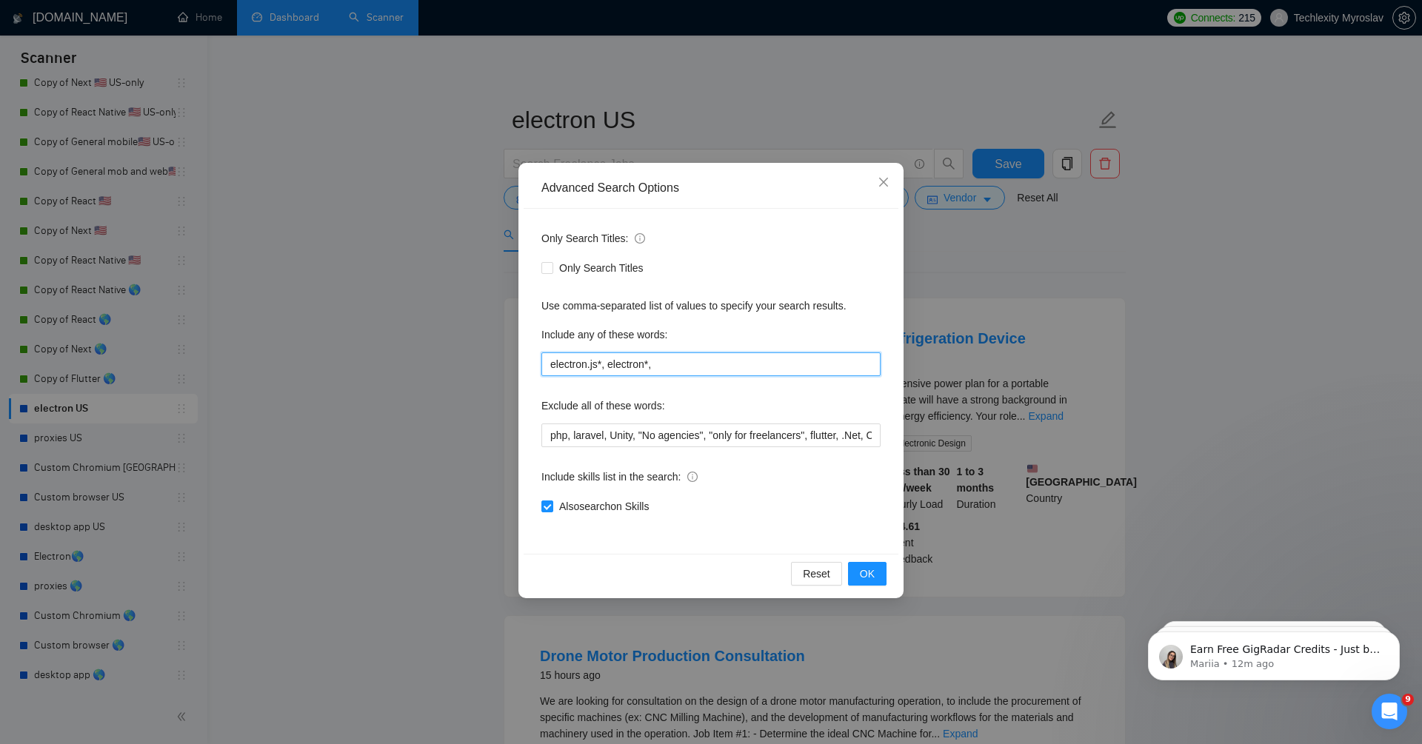
drag, startPoint x: 606, startPoint y: 364, endPoint x: 538, endPoint y: 364, distance: 68.9
click at [538, 364] on div "Only Search Titles: Only Search Titles Use comma-separated list of values to sp…" at bounding box center [710, 381] width 375 height 345
click at [407, 338] on div "Advanced Search Options Only Search Titles: Only Search Titles Use comma-separa…" at bounding box center [711, 372] width 1422 height 744
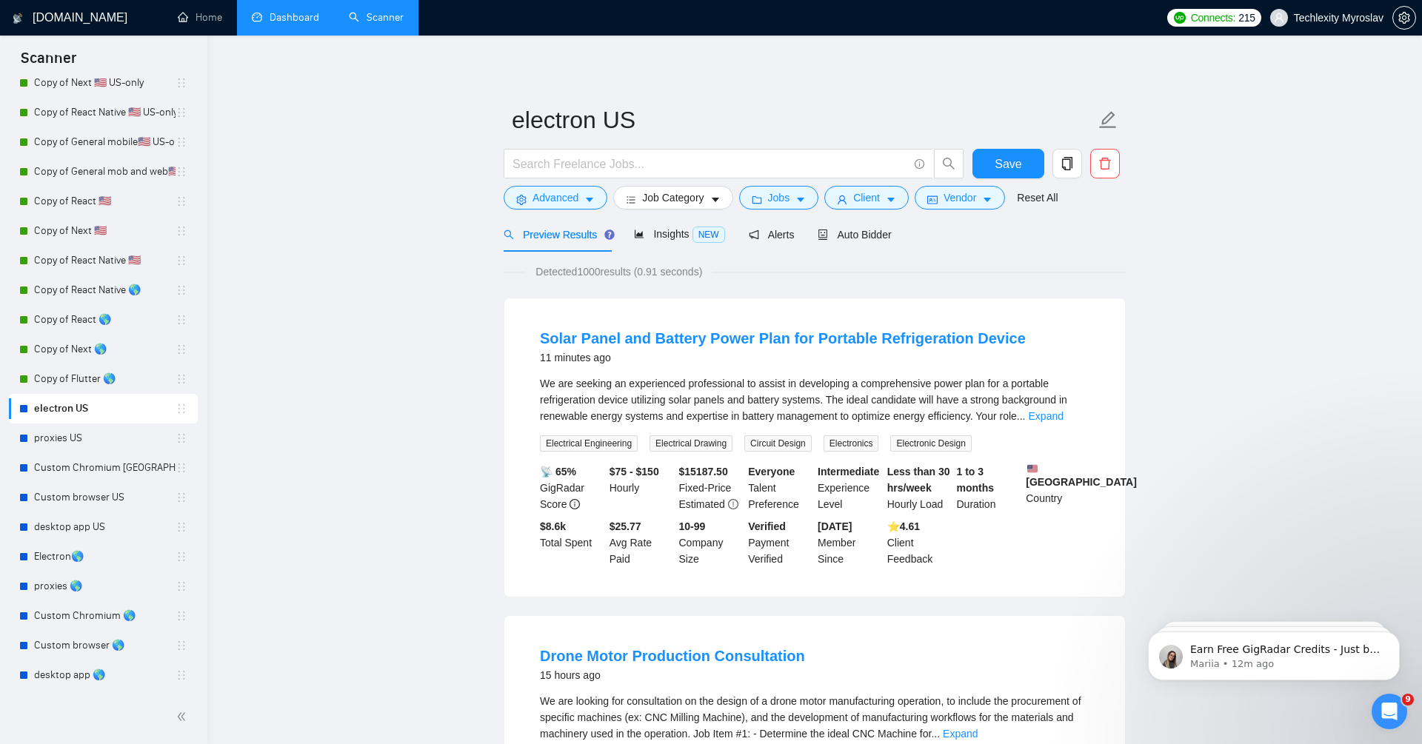
drag, startPoint x: 575, startPoint y: 274, endPoint x: 652, endPoint y: 274, distance: 77.0
click at [652, 273] on span "Detected 1000 results (0.91 seconds)" at bounding box center [618, 272] width 187 height 16
click at [551, 199] on span "Advanced" at bounding box center [555, 198] width 46 height 16
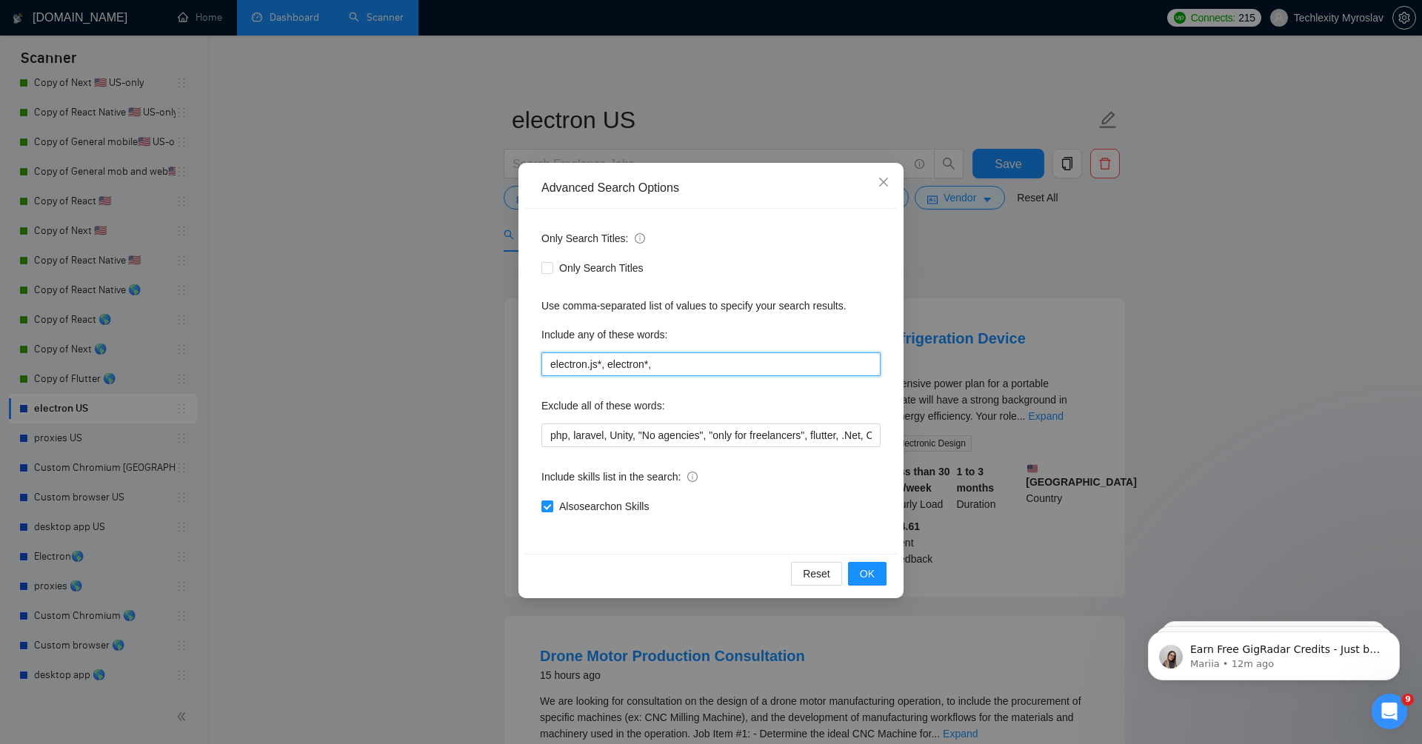
drag, startPoint x: 610, startPoint y: 363, endPoint x: 458, endPoint y: 356, distance: 152.7
click at [458, 357] on div "Advanced Search Options Only Search Titles: Only Search Titles Use comma-separa…" at bounding box center [711, 372] width 1422 height 744
click at [866, 578] on span "OK" at bounding box center [867, 574] width 15 height 16
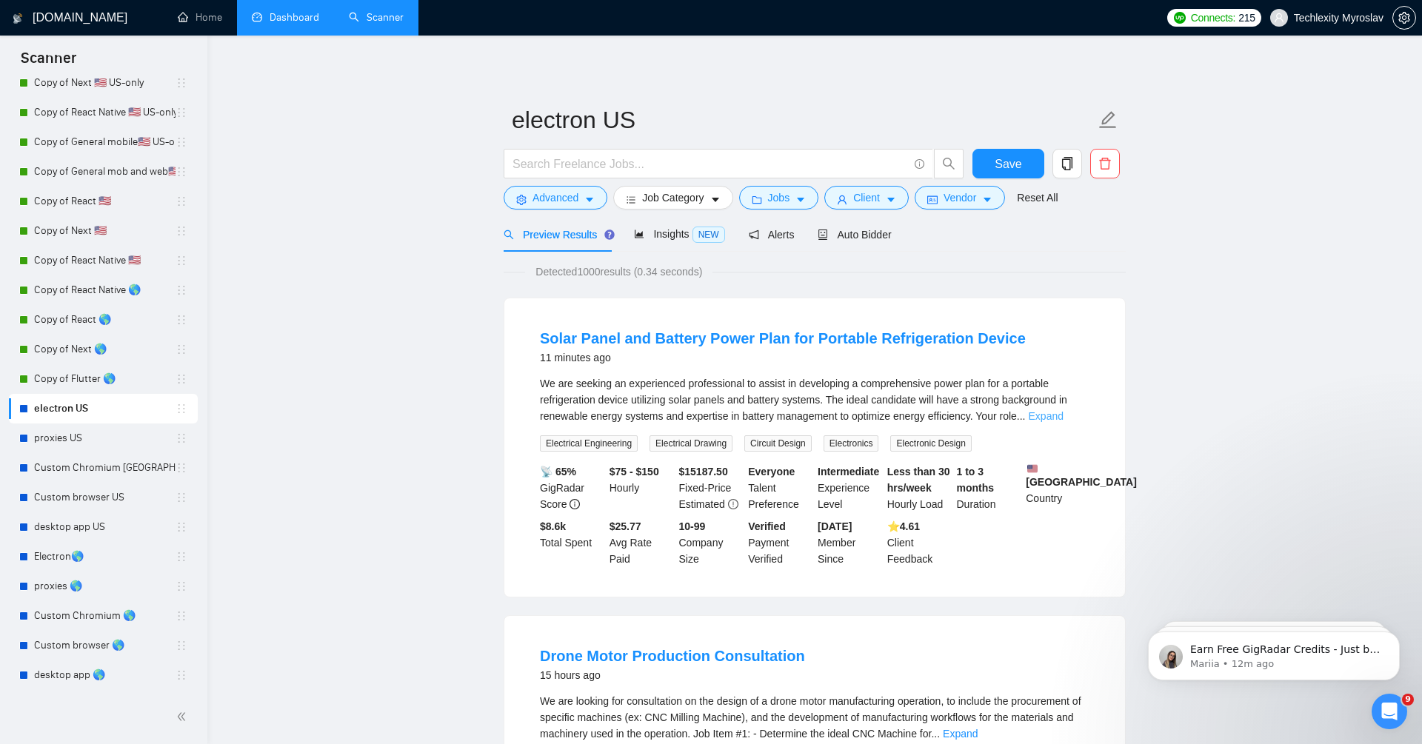
click at [1063, 417] on link "Expand" at bounding box center [1045, 416] width 35 height 12
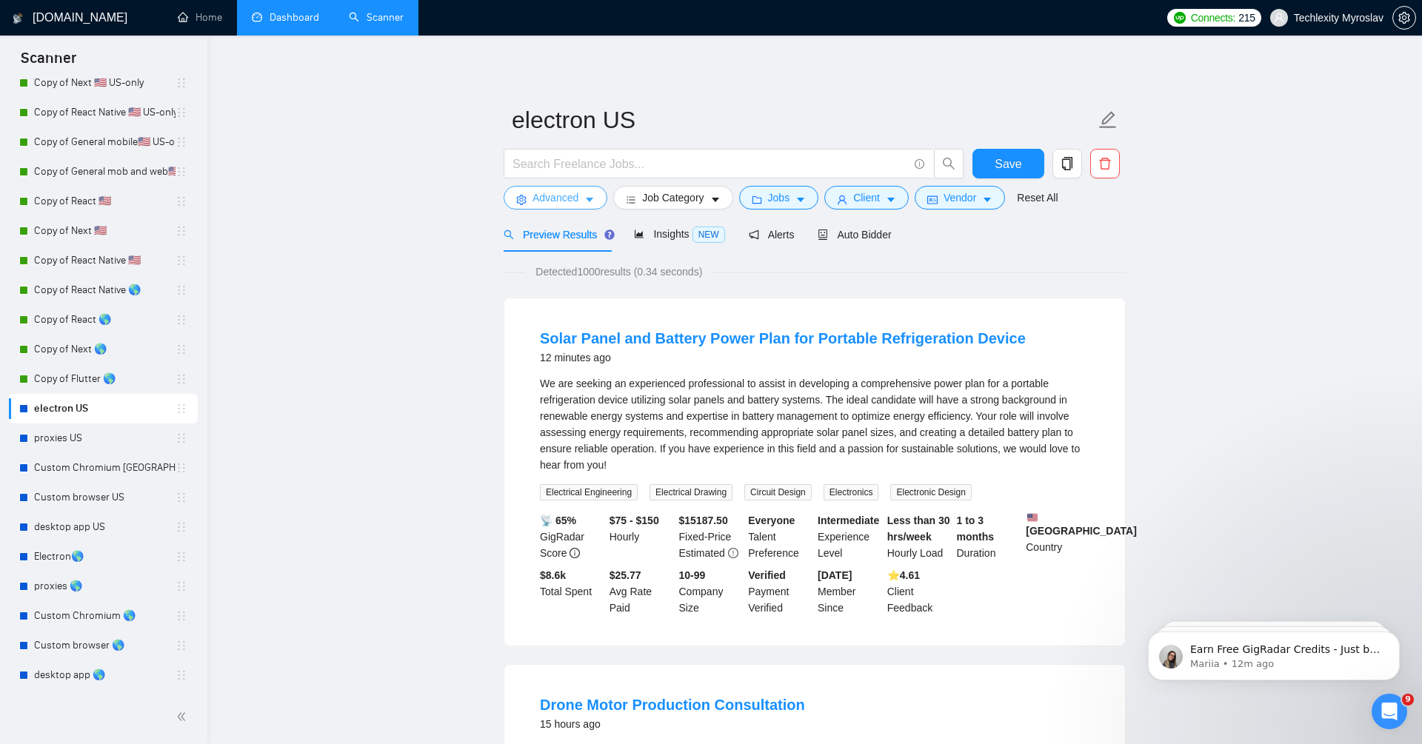
click at [564, 204] on span "Advanced" at bounding box center [555, 198] width 46 height 16
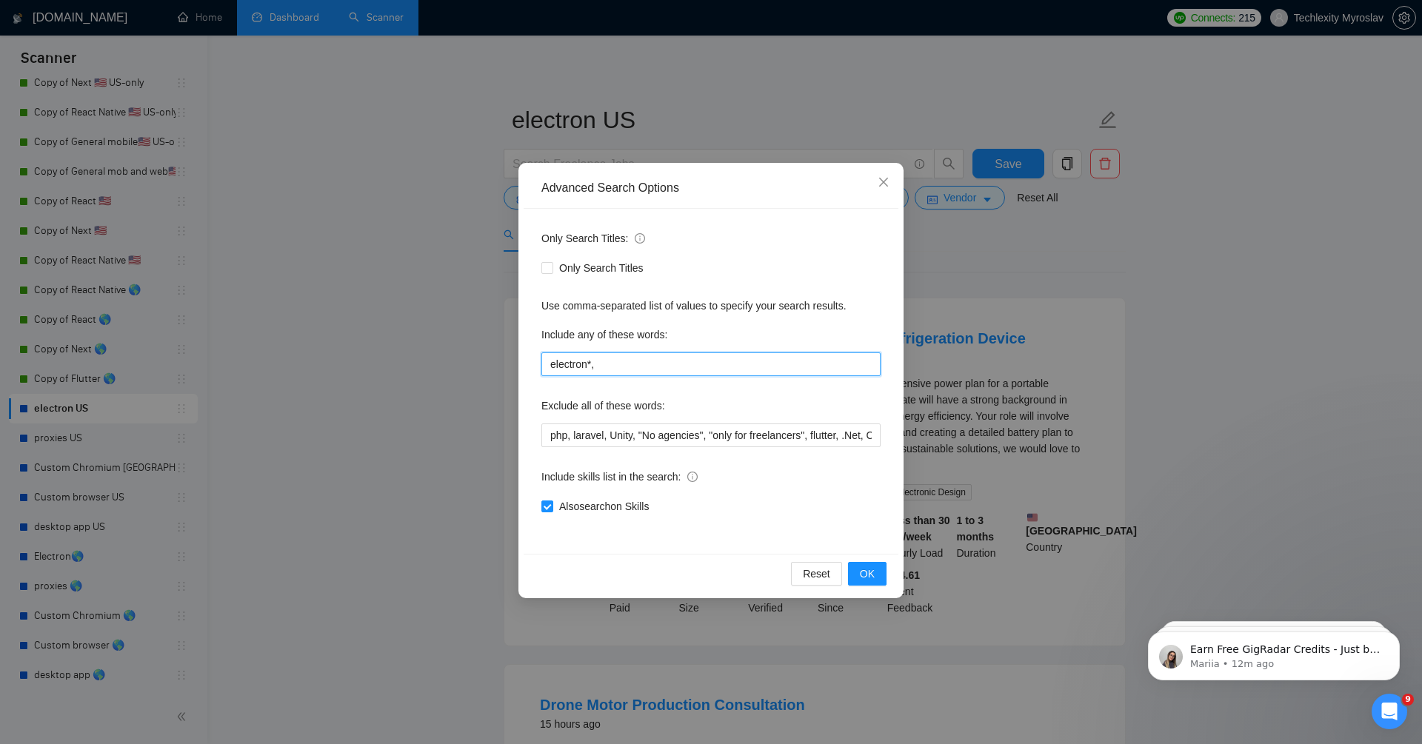
click at [610, 365] on input "electron*," at bounding box center [710, 364] width 339 height 24
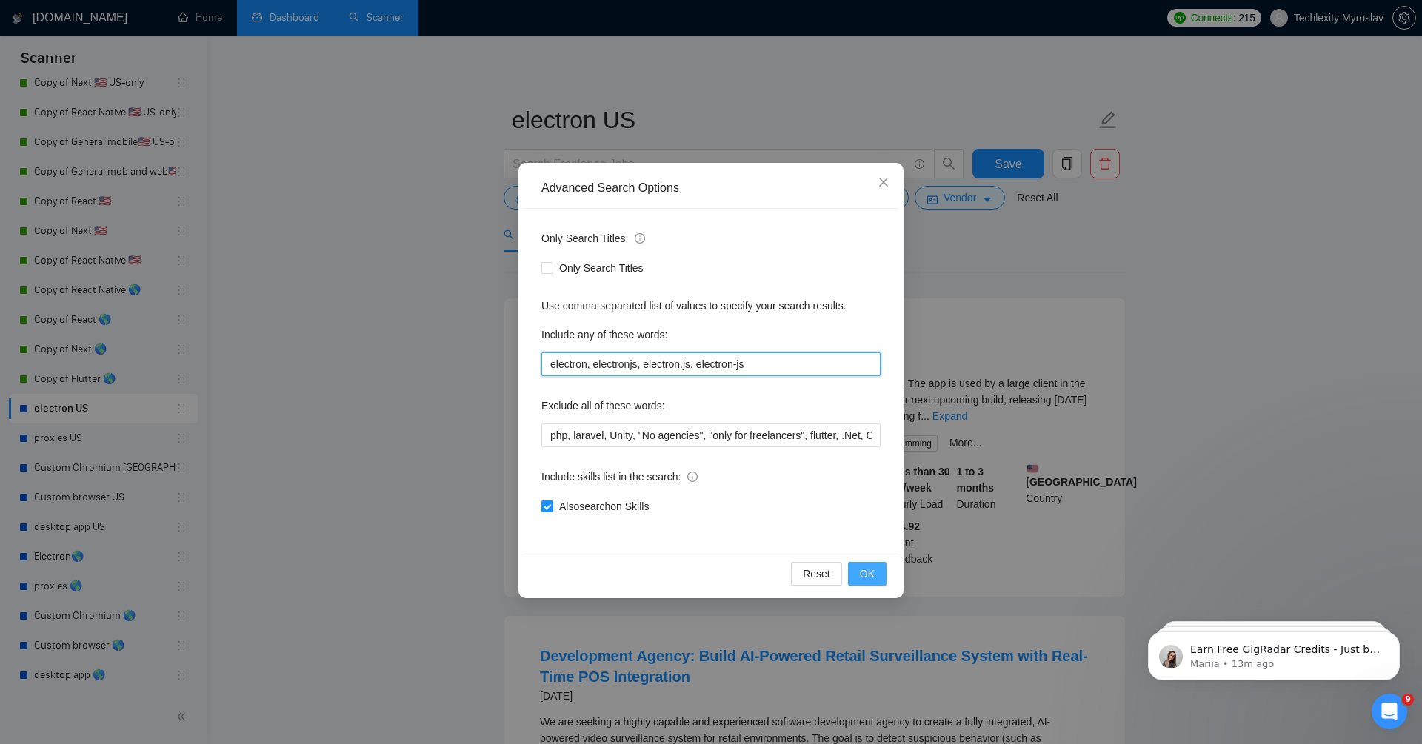
type input "electron, electronjs, electron.js, electron-js"
click at [877, 581] on button "OK" at bounding box center [867, 574] width 39 height 24
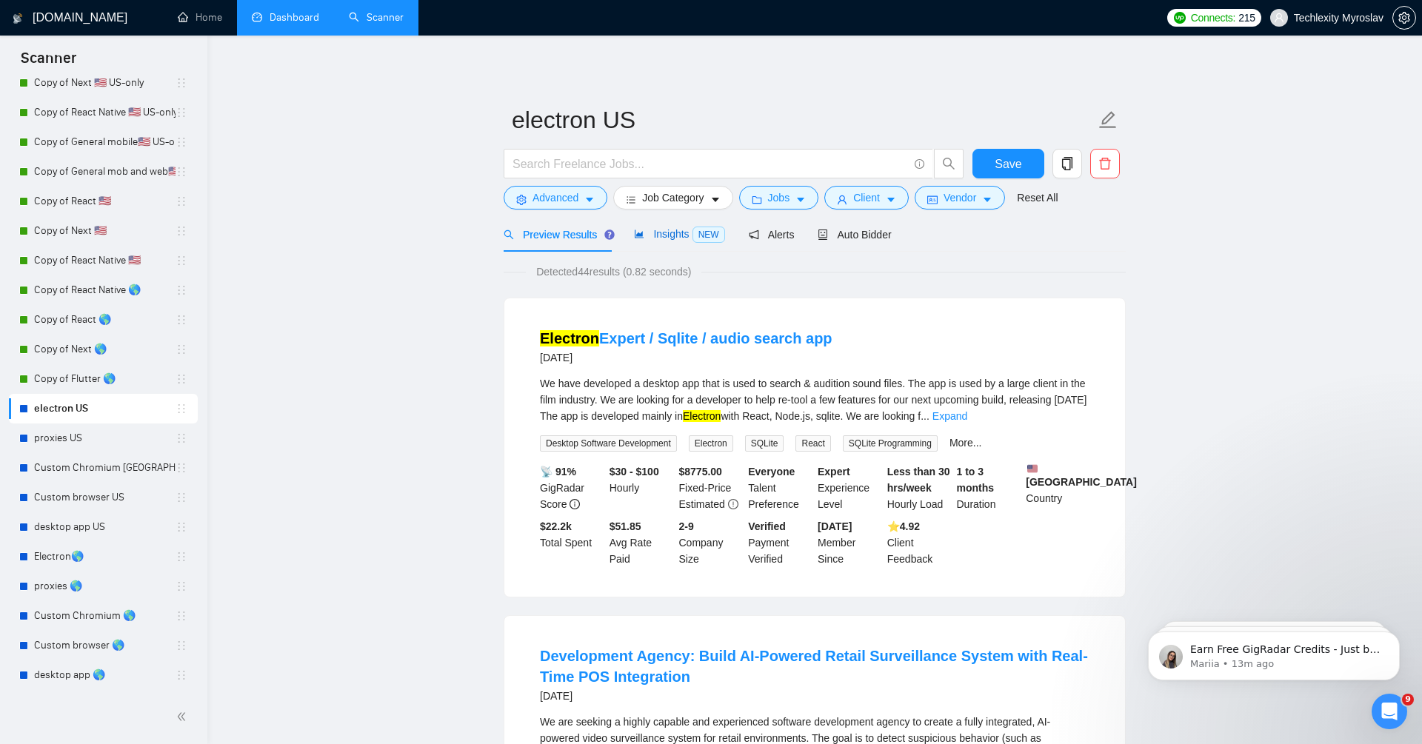
click at [674, 241] on div "Insights NEW" at bounding box center [679, 234] width 90 height 17
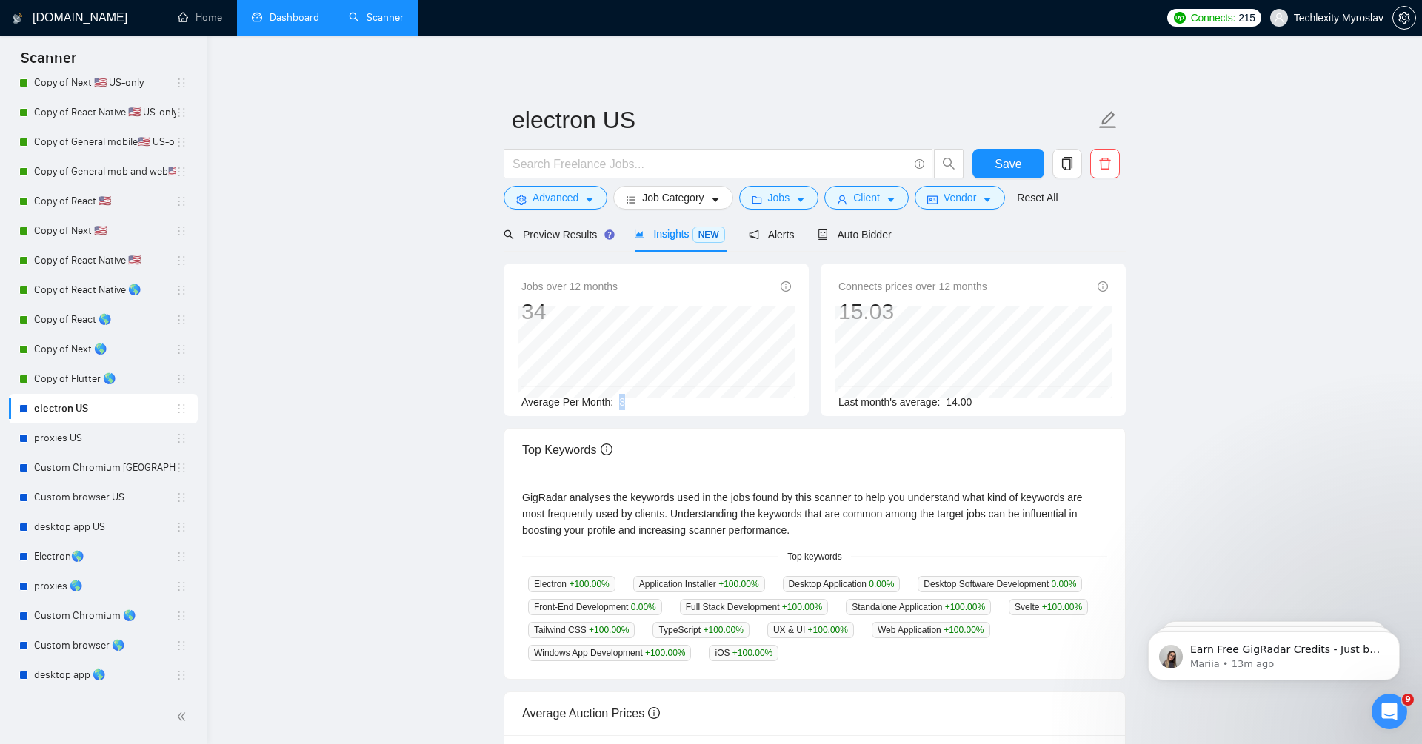
drag, startPoint x: 620, startPoint y: 407, endPoint x: 683, endPoint y: 407, distance: 63.7
click at [683, 407] on div "Average Per Month: 3" at bounding box center [656, 402] width 270 height 16
click at [561, 227] on div "Preview Results" at bounding box center [556, 235] width 107 height 16
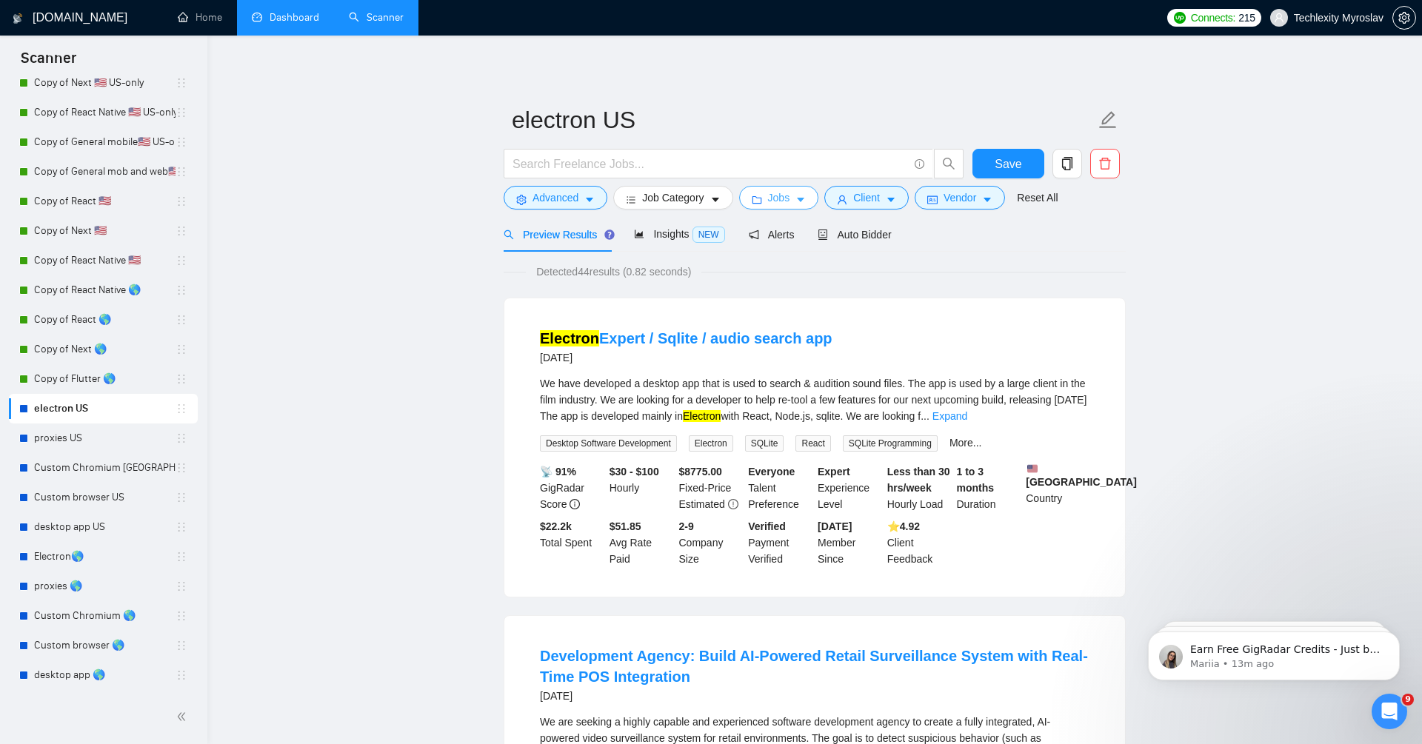
click at [794, 194] on button "Jobs" at bounding box center [779, 198] width 80 height 24
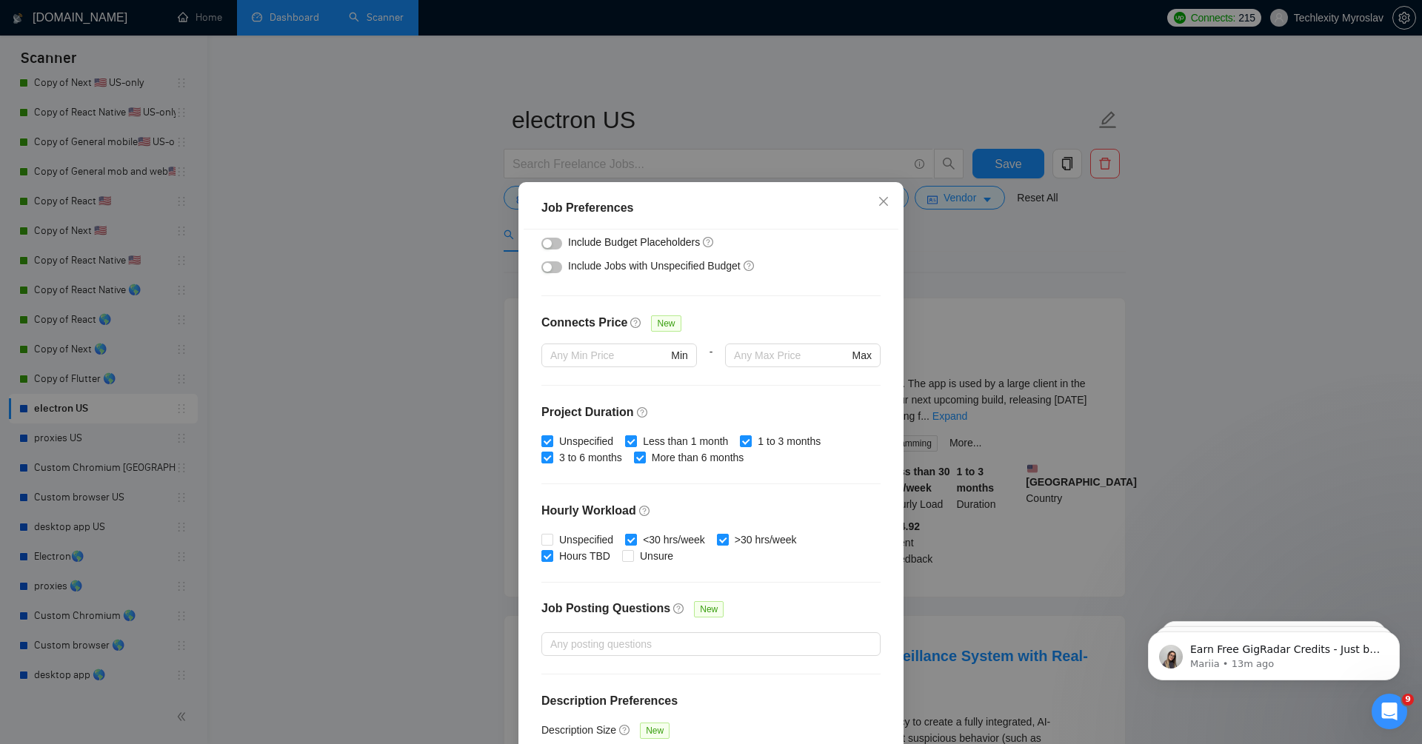
scroll to position [283, 0]
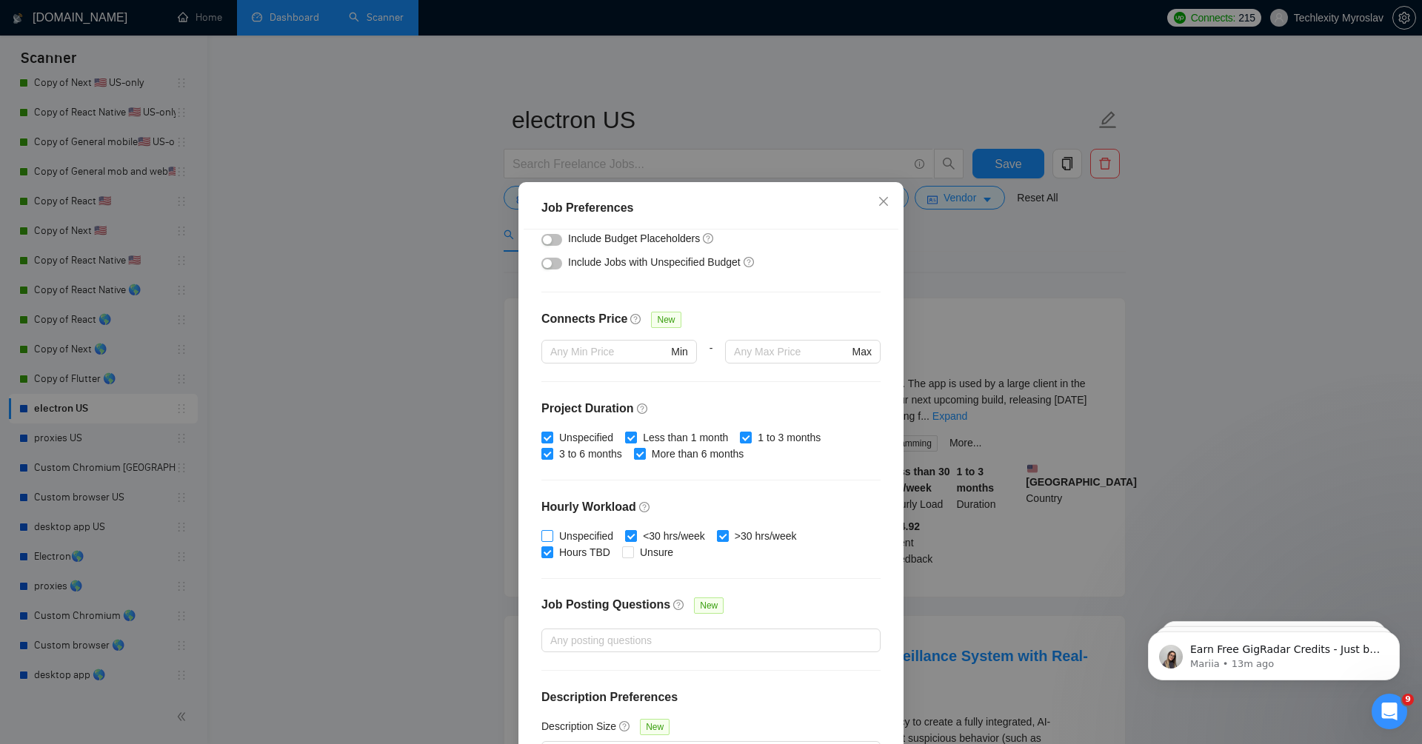
click at [597, 528] on span "Unspecified" at bounding box center [586, 536] width 66 height 16
click at [552, 530] on input "Unspecified" at bounding box center [546, 535] width 10 height 10
checkbox input "true"
click at [653, 558] on span "Unsure" at bounding box center [656, 552] width 45 height 16
click at [632, 557] on input "Unsure" at bounding box center [627, 551] width 10 height 10
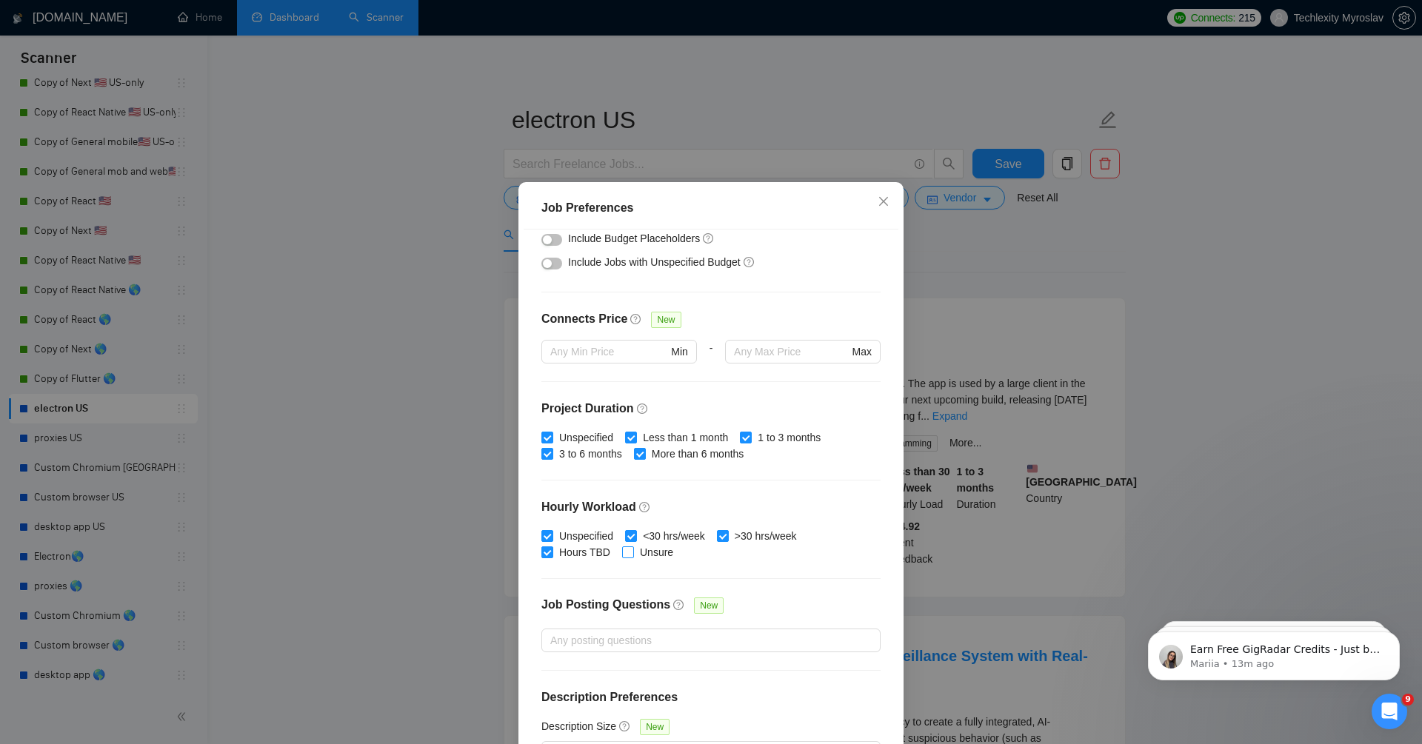
checkbox input "true"
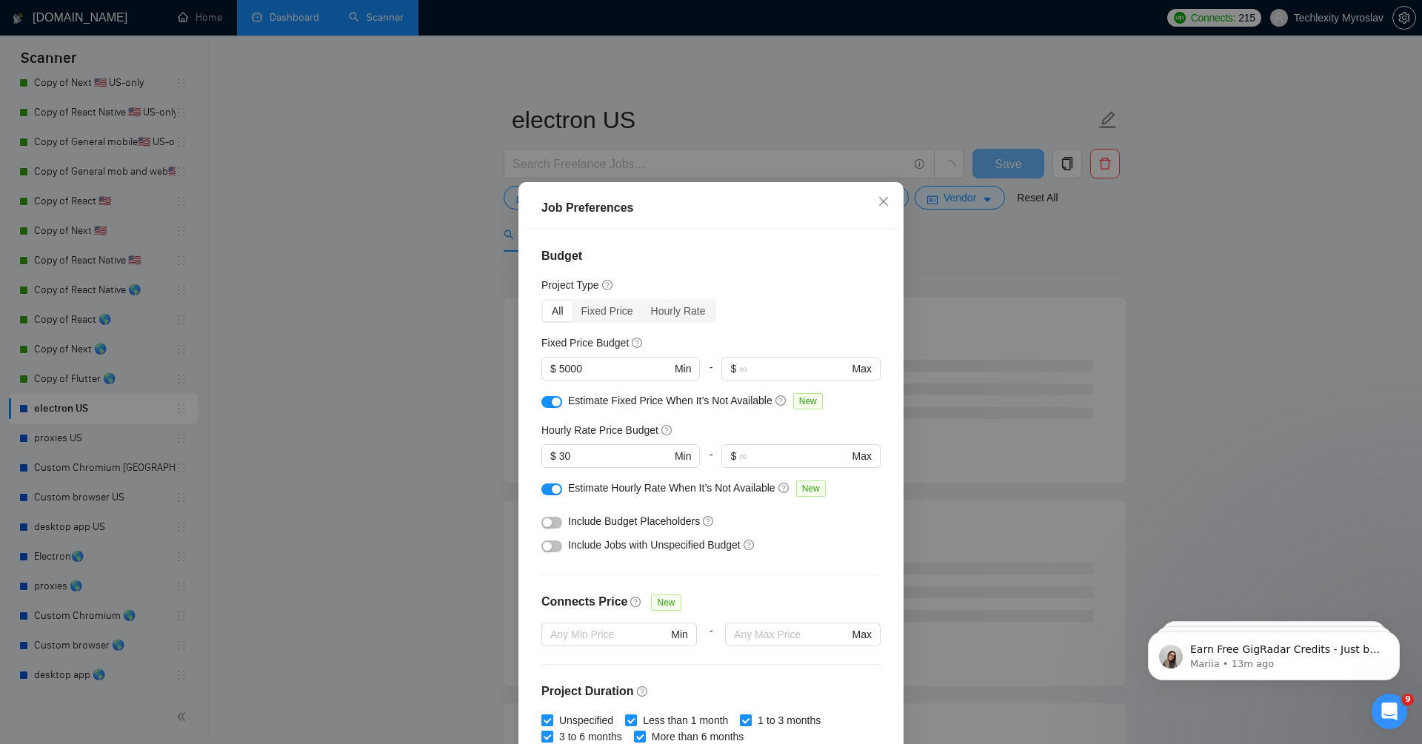
click at [651, 543] on span "Include Jobs with Unspecified Budget" at bounding box center [654, 545] width 173 height 12
click at [551, 537] on div at bounding box center [551, 545] width 21 height 16
click at [552, 544] on button "button" at bounding box center [551, 547] width 21 height 12
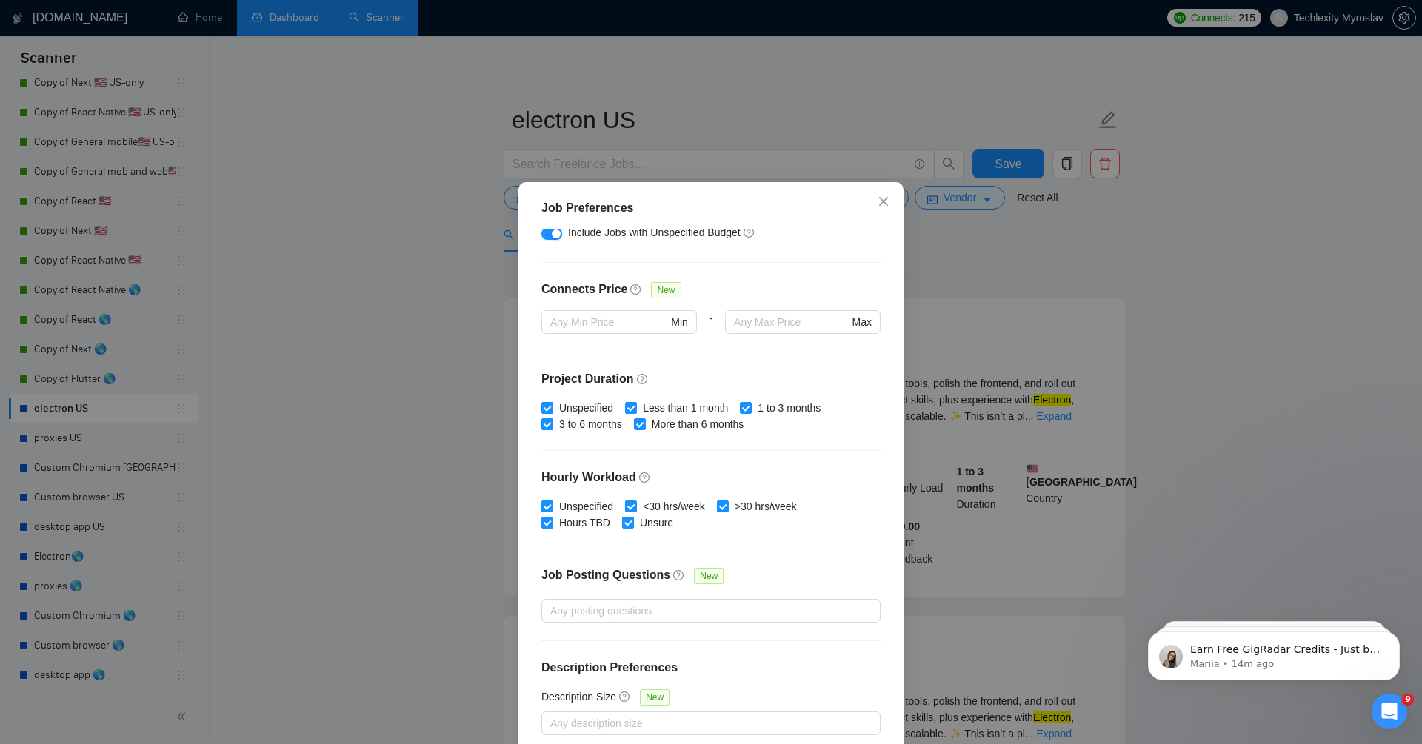
scroll to position [71, 0]
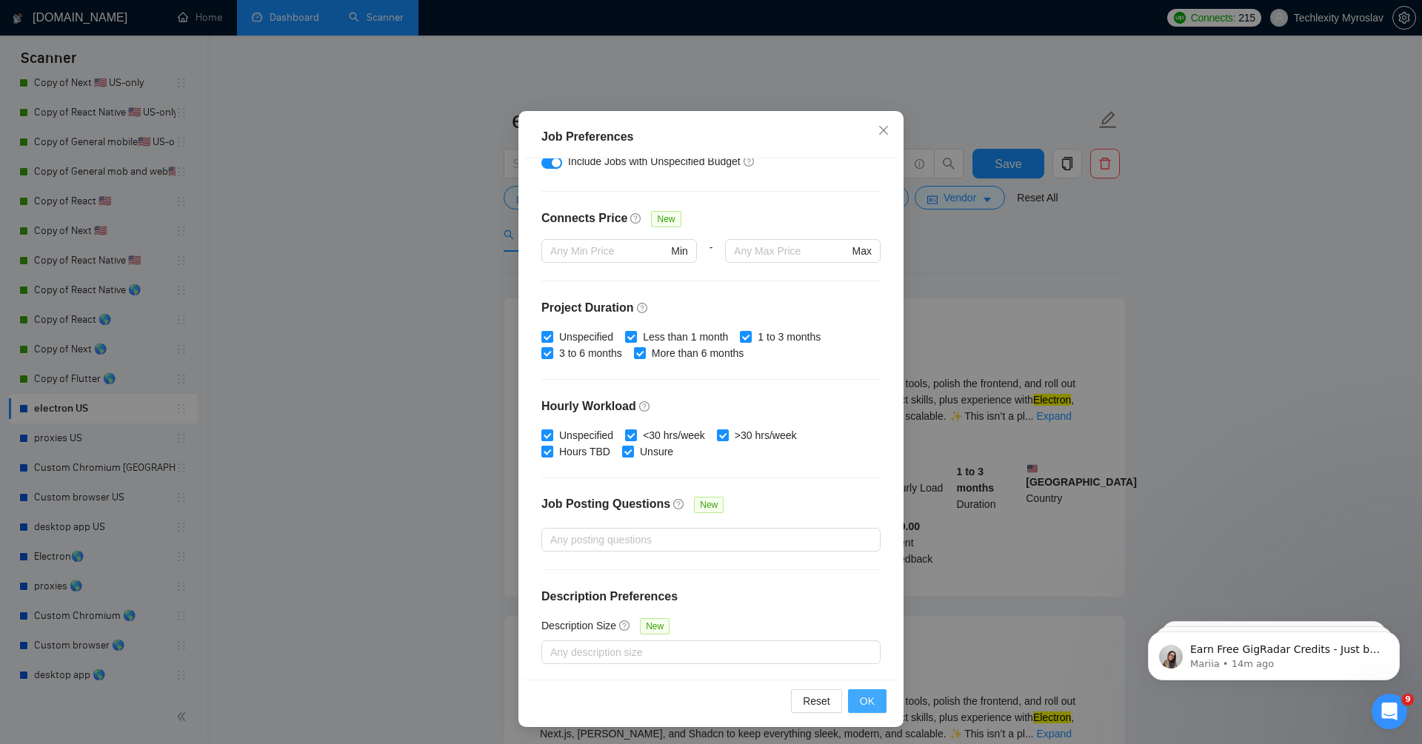
click at [874, 703] on span "OK" at bounding box center [867, 701] width 15 height 16
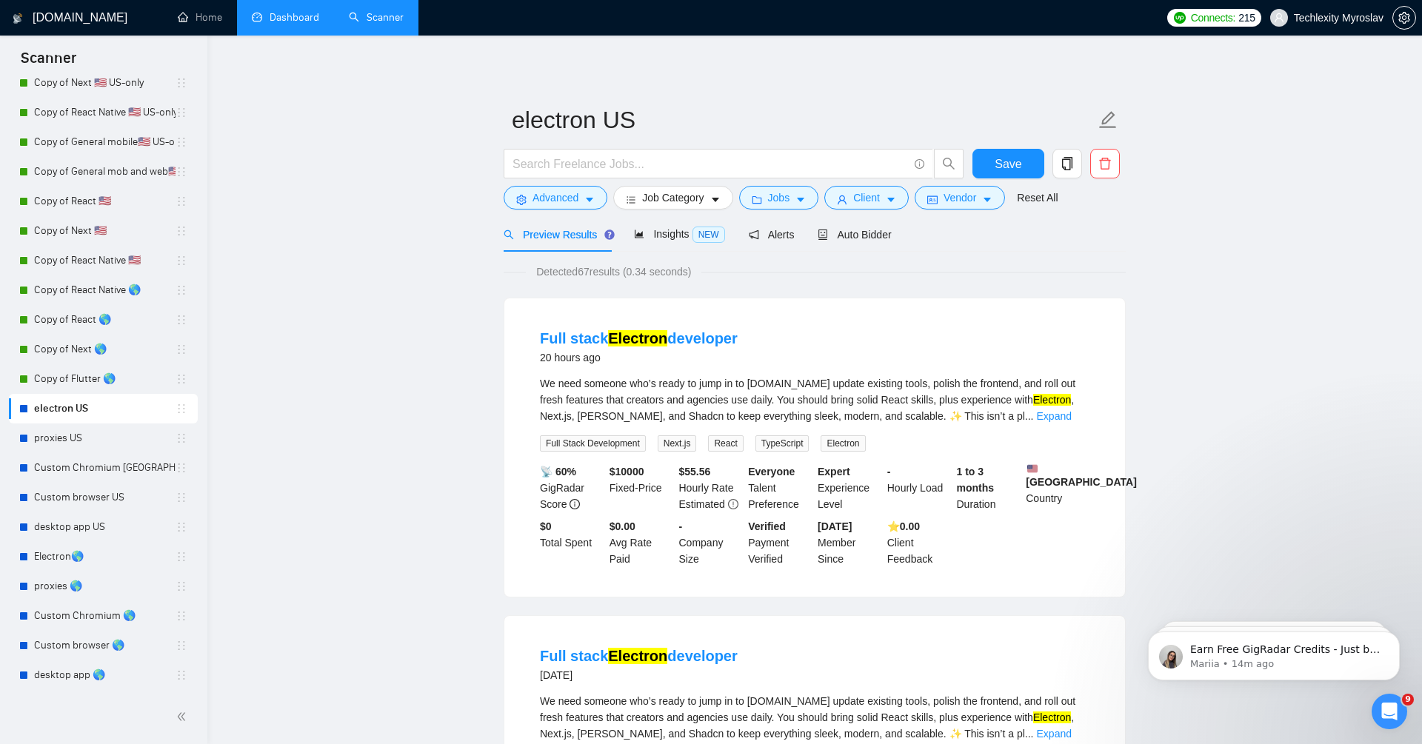
scroll to position [0, 0]
click at [866, 196] on span "Client" at bounding box center [866, 198] width 27 height 16
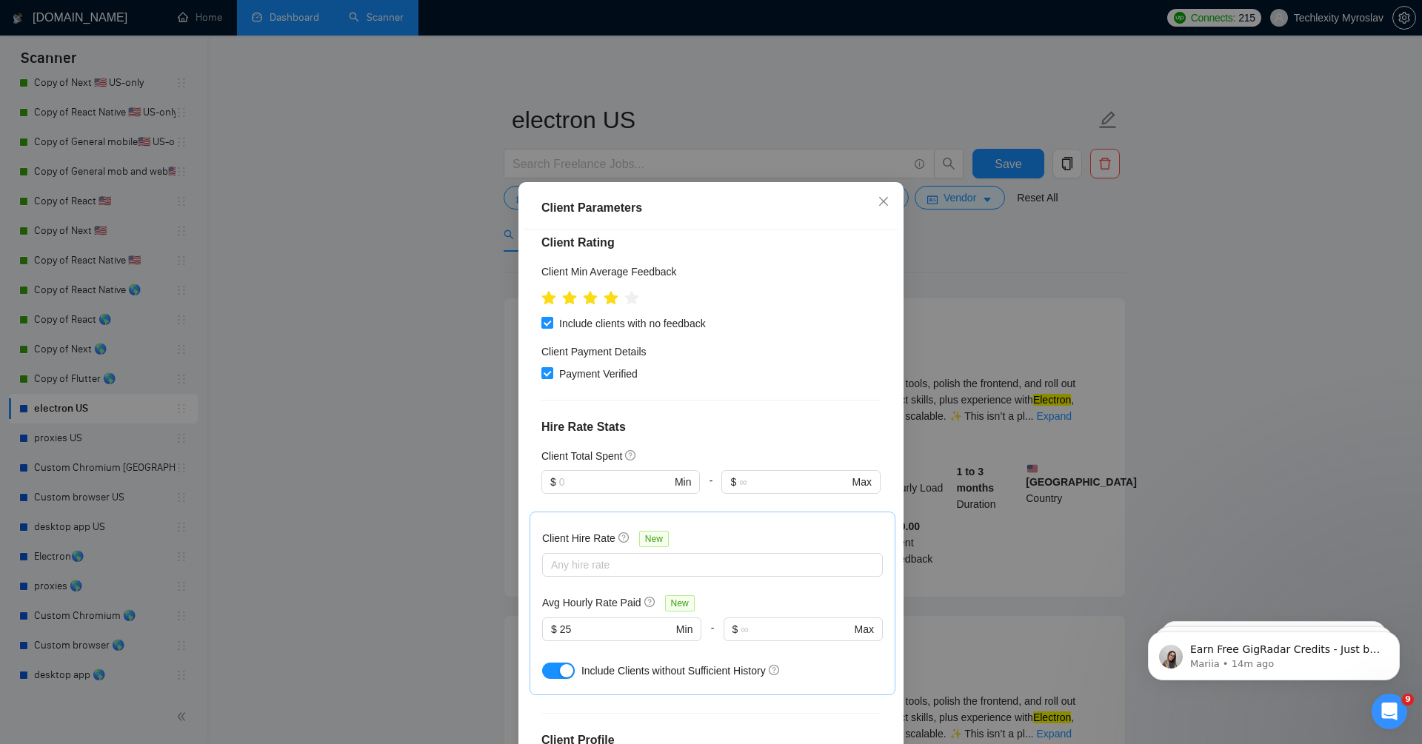
scroll to position [87, 0]
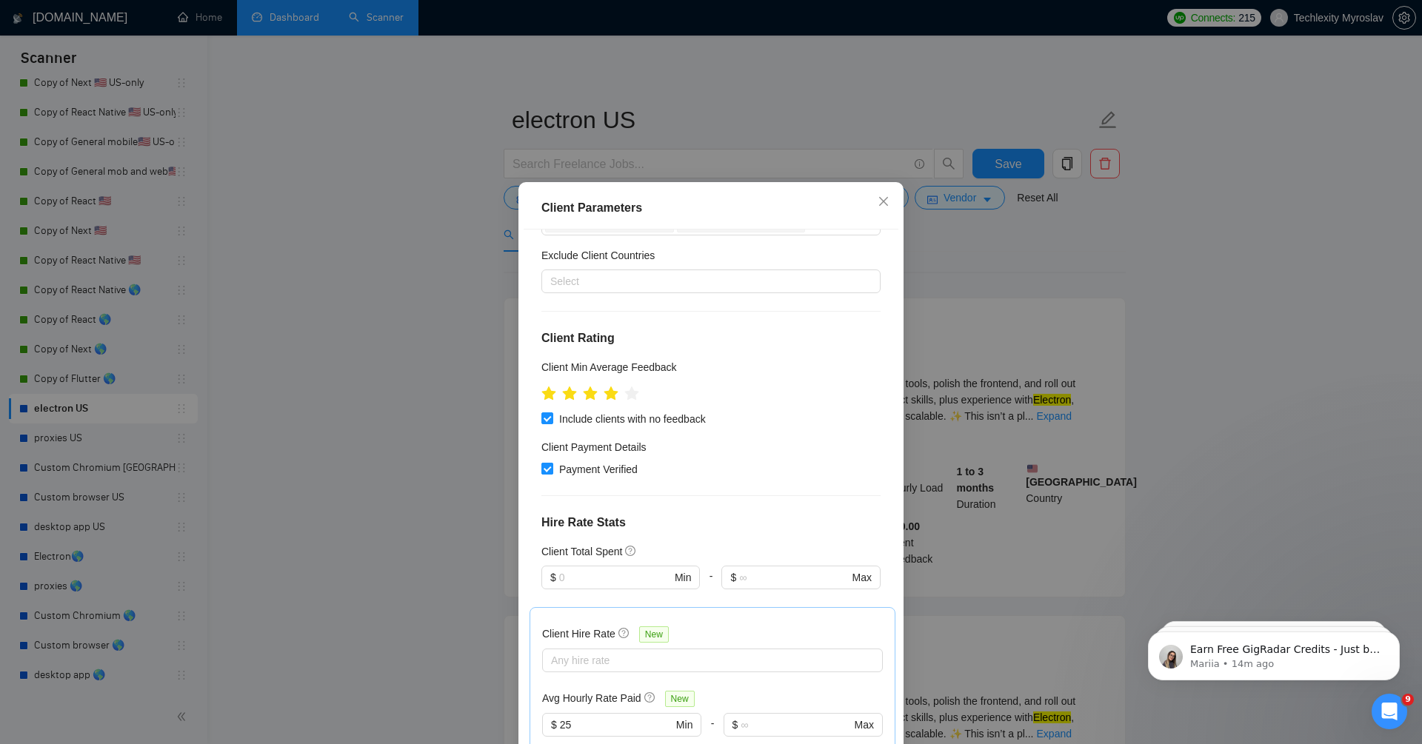
click at [608, 465] on span "Payment Verified" at bounding box center [598, 469] width 90 height 16
click at [552, 465] on input "Payment Verified" at bounding box center [546, 468] width 10 height 10
checkbox input "false"
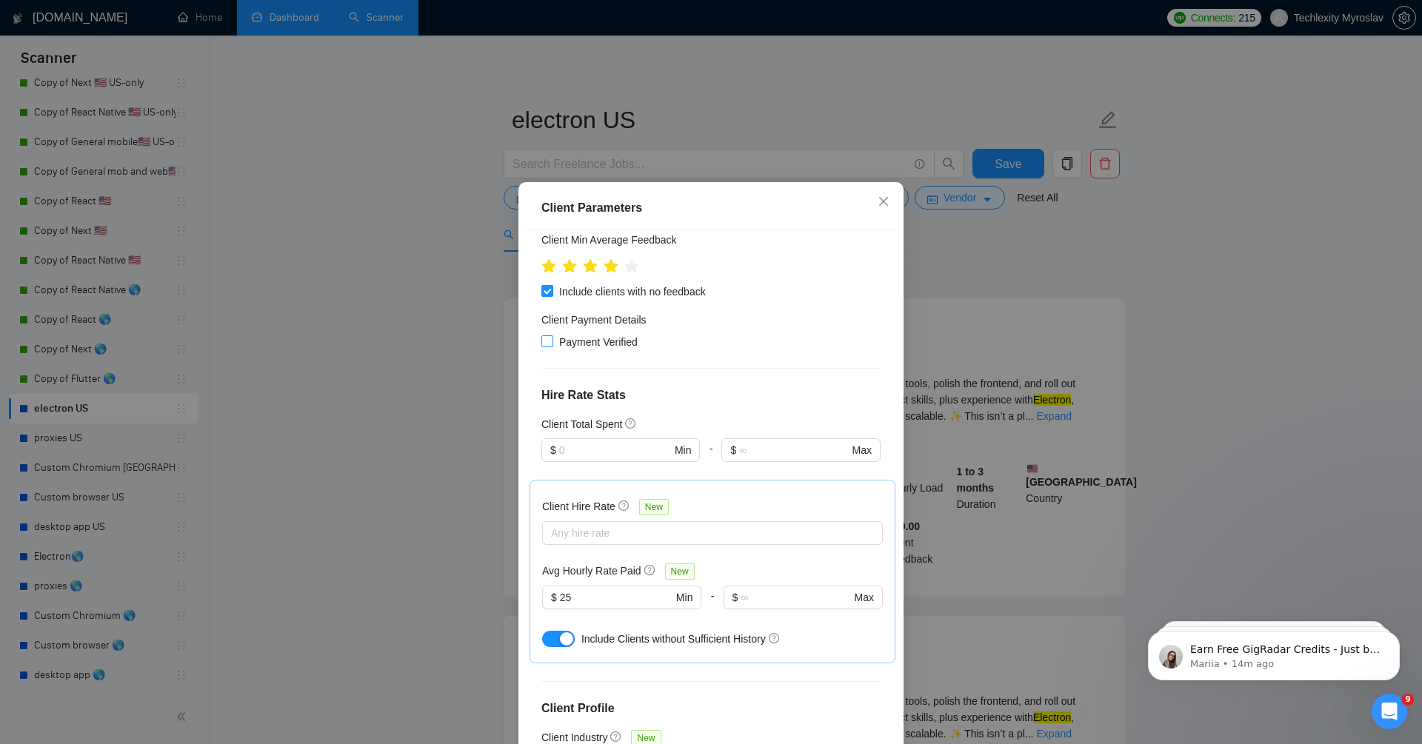
scroll to position [314, 0]
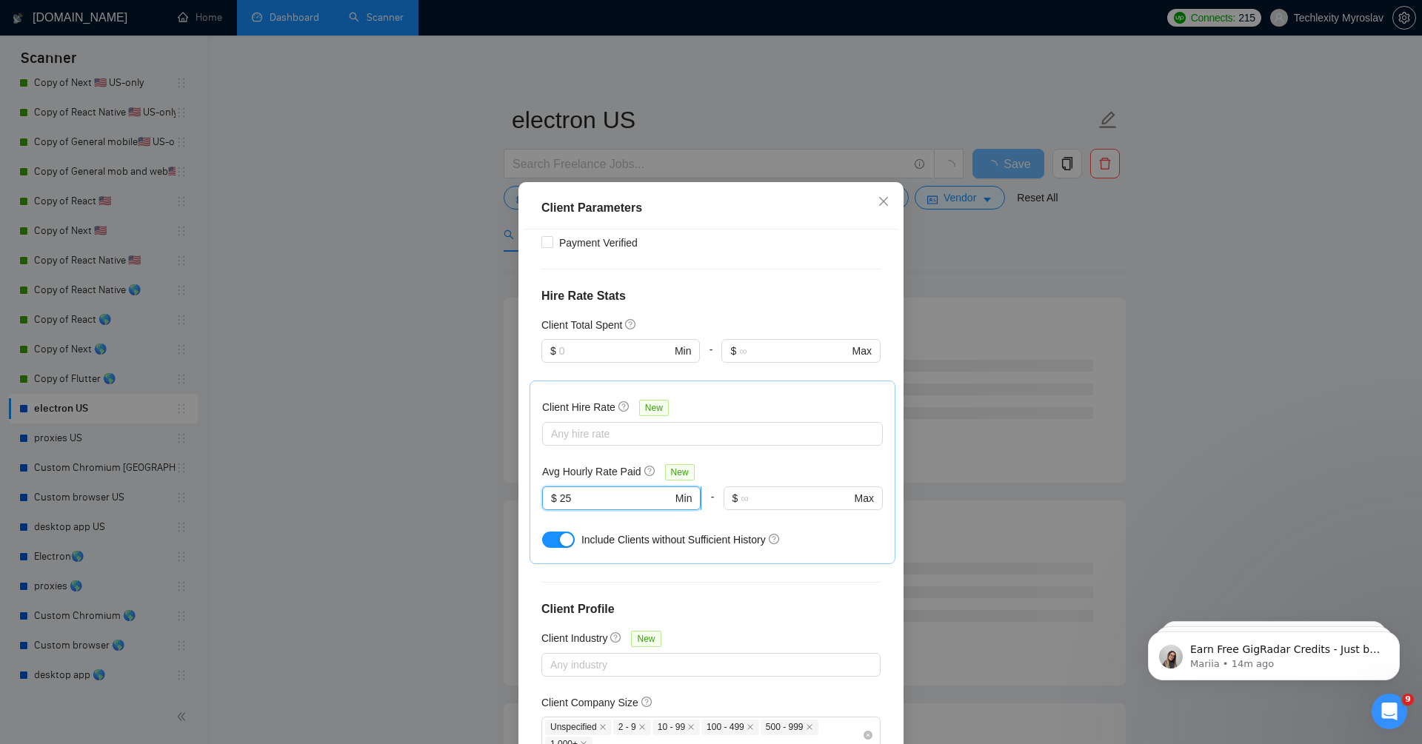
click at [609, 495] on input "25" at bounding box center [616, 498] width 113 height 16
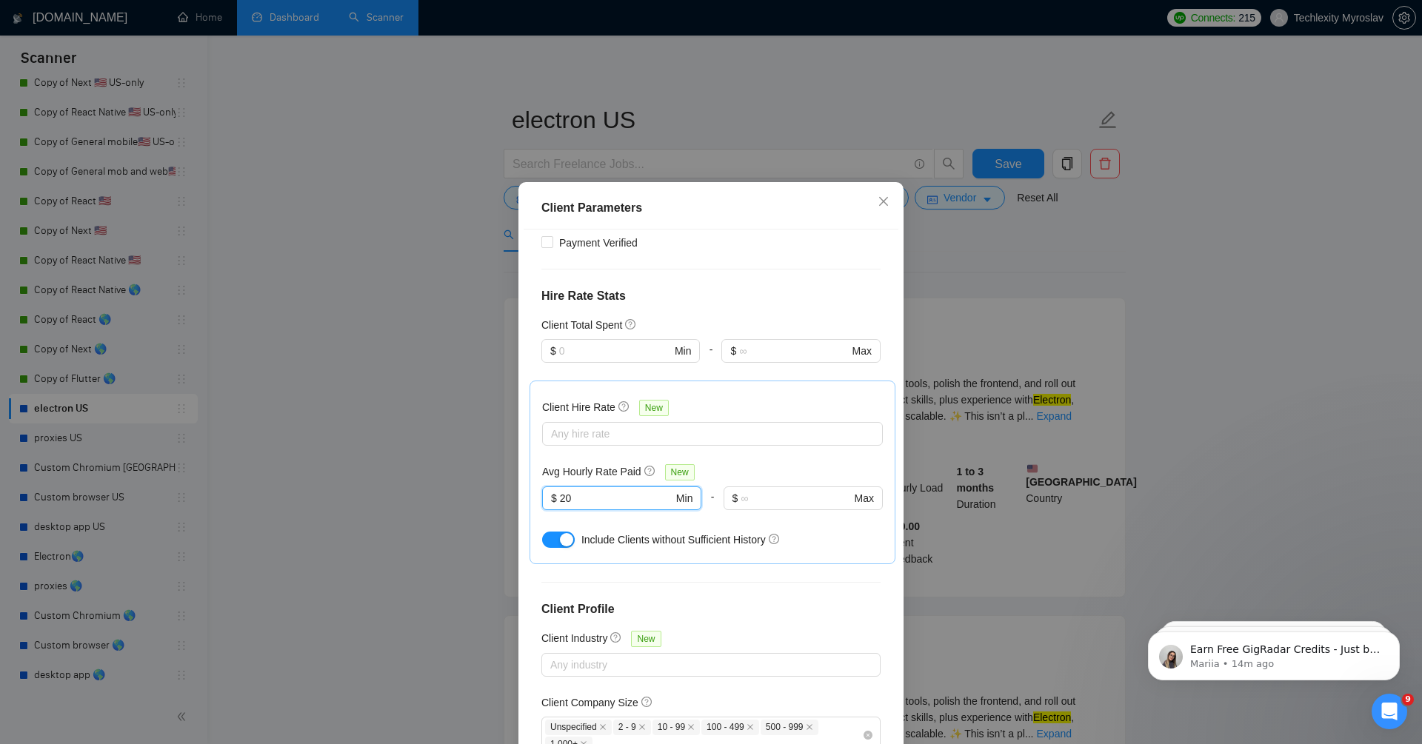
type input "20"
click at [780, 600] on h4 "Client Profile" at bounding box center [710, 609] width 339 height 18
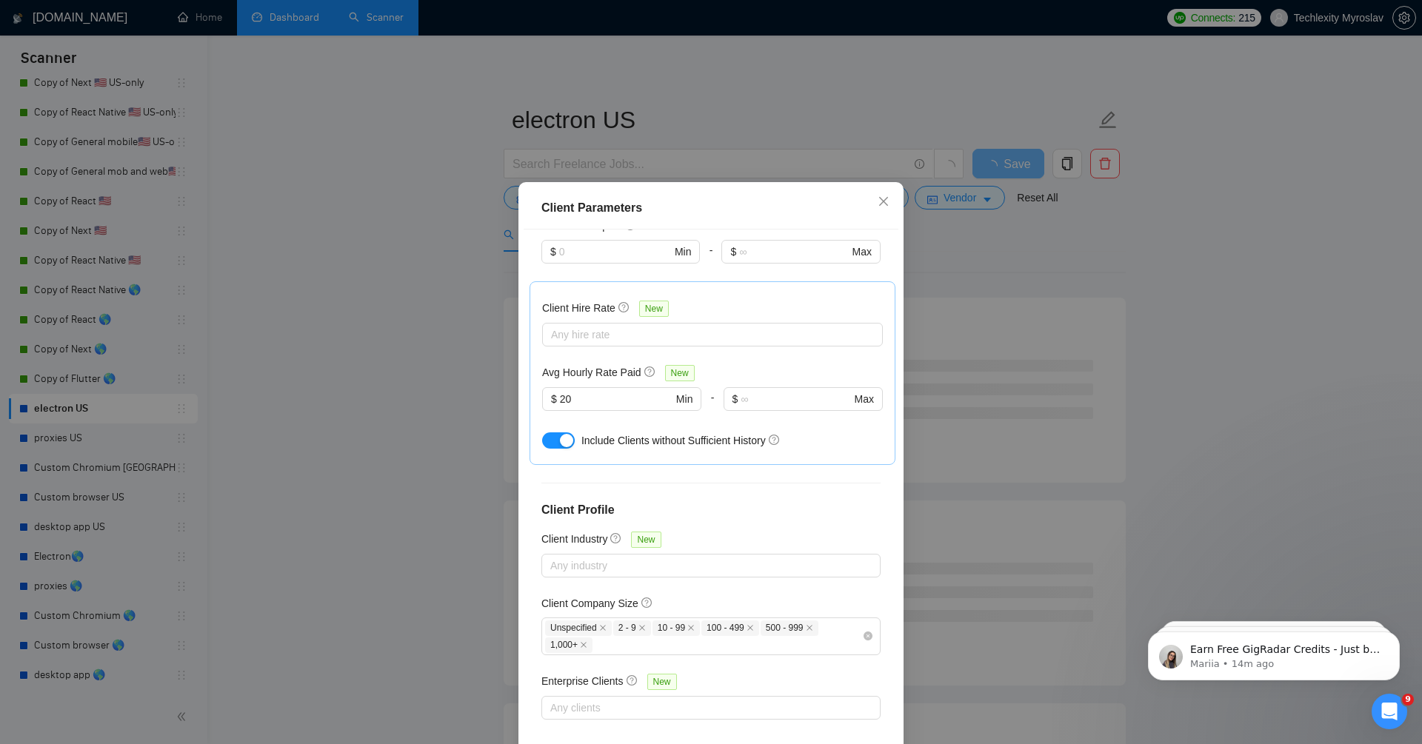
scroll to position [71, 0]
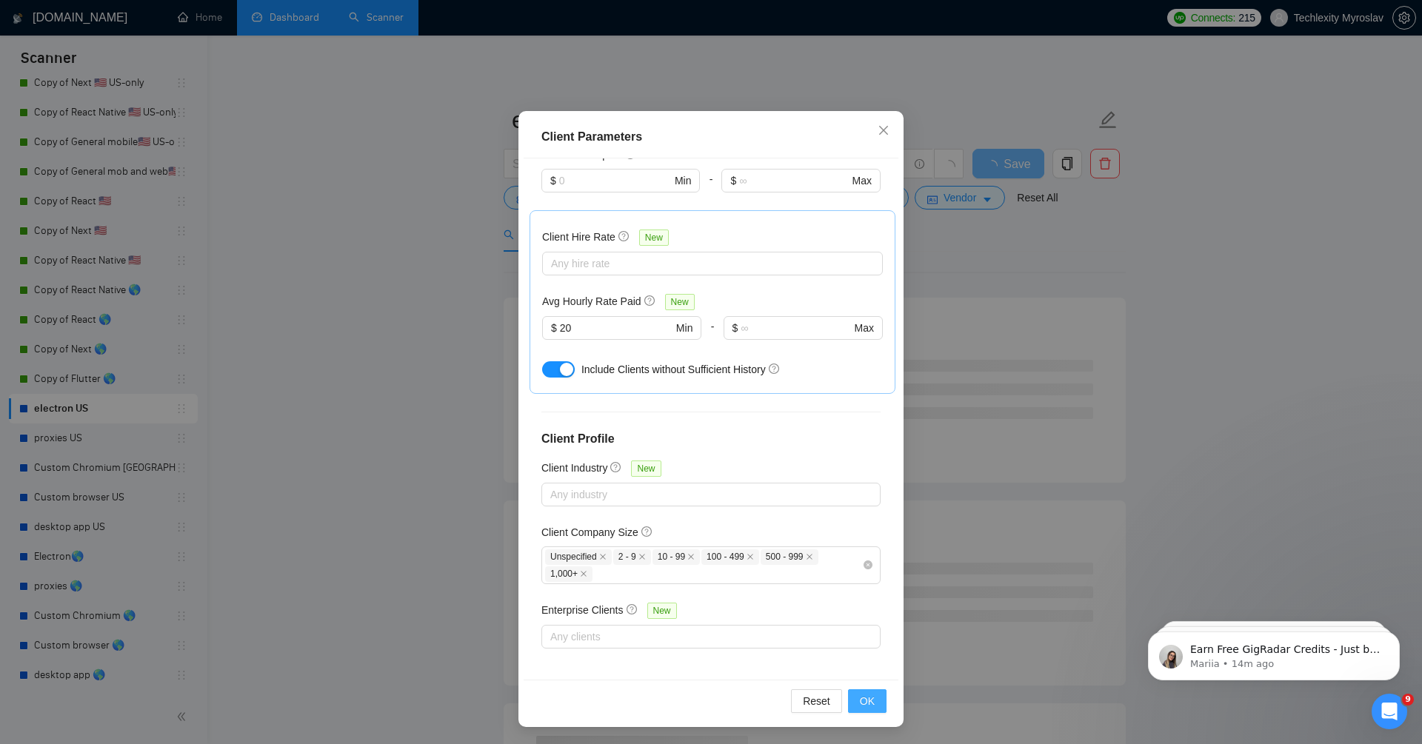
click at [873, 697] on span "OK" at bounding box center [867, 701] width 15 height 16
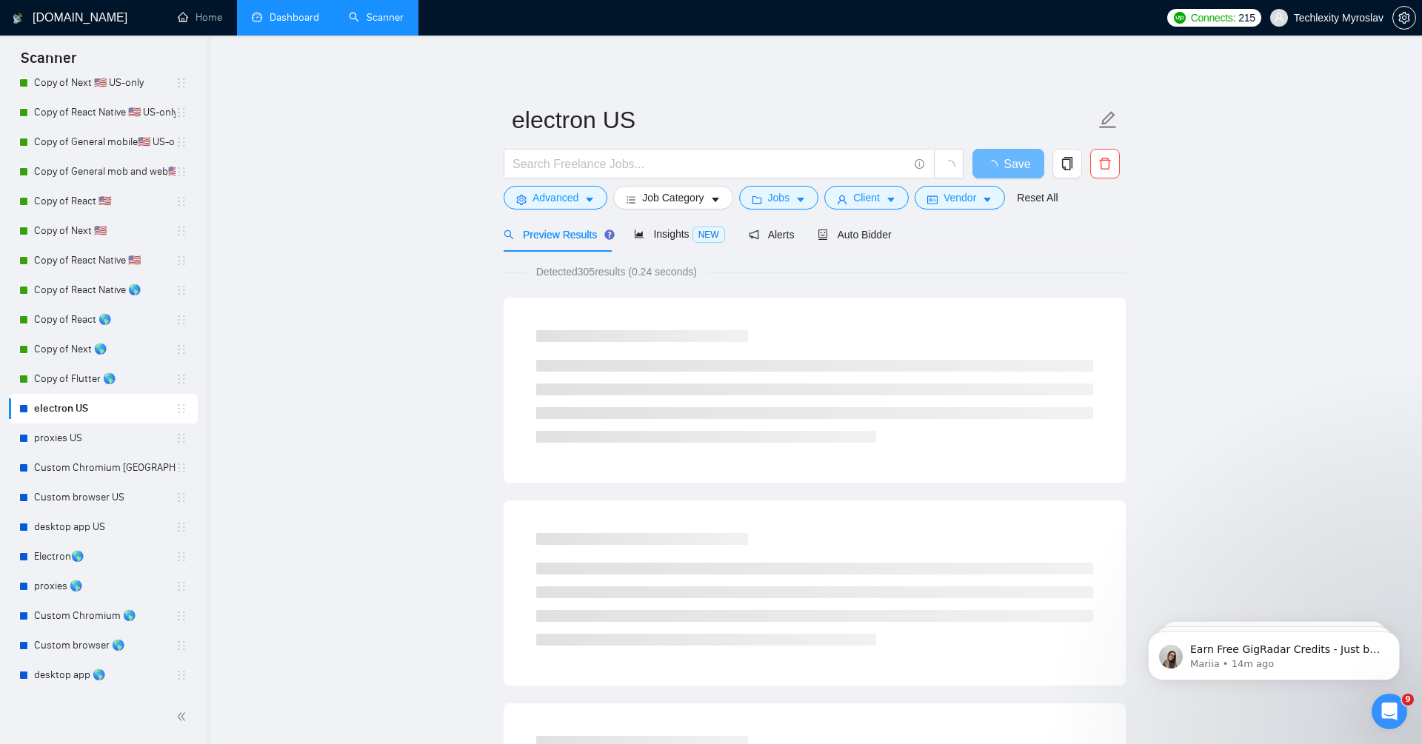
scroll to position [0, 0]
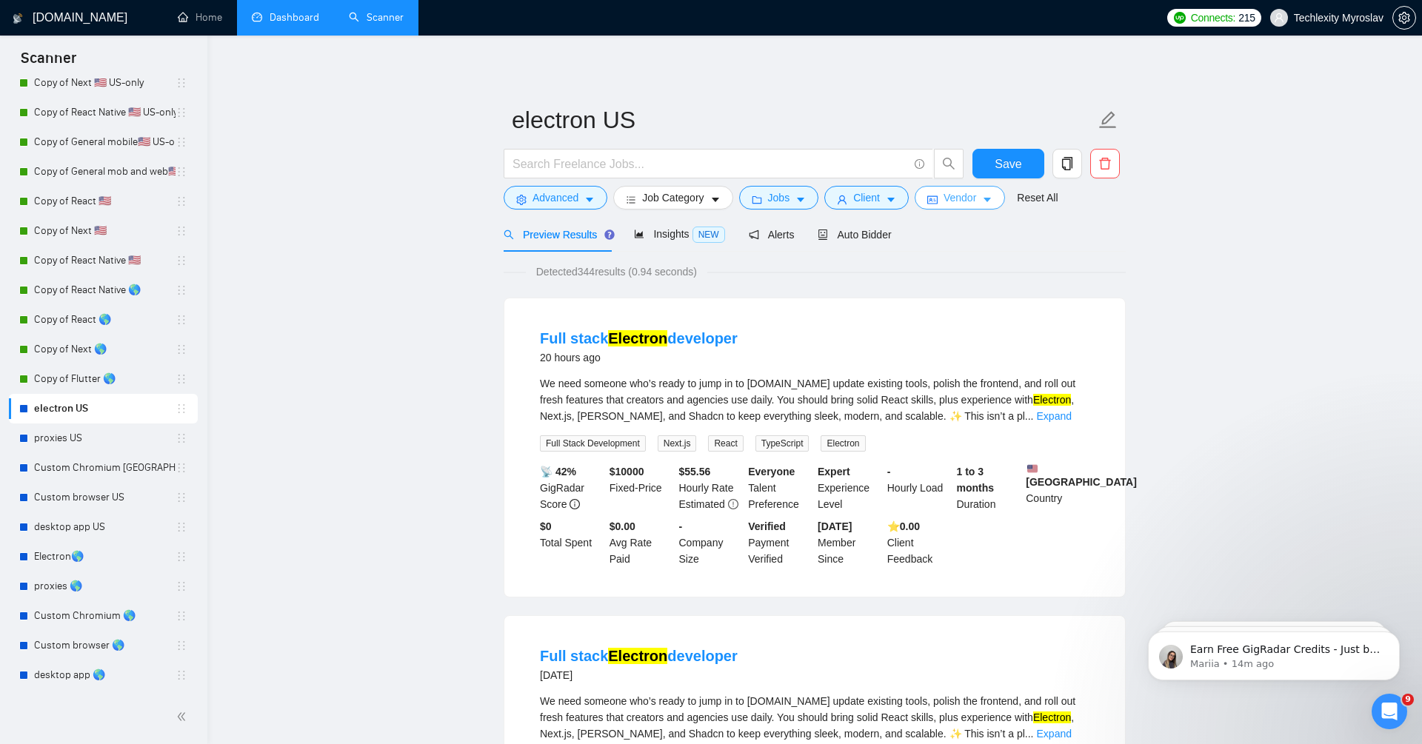
click at [963, 203] on span "Vendor" at bounding box center [959, 198] width 33 height 16
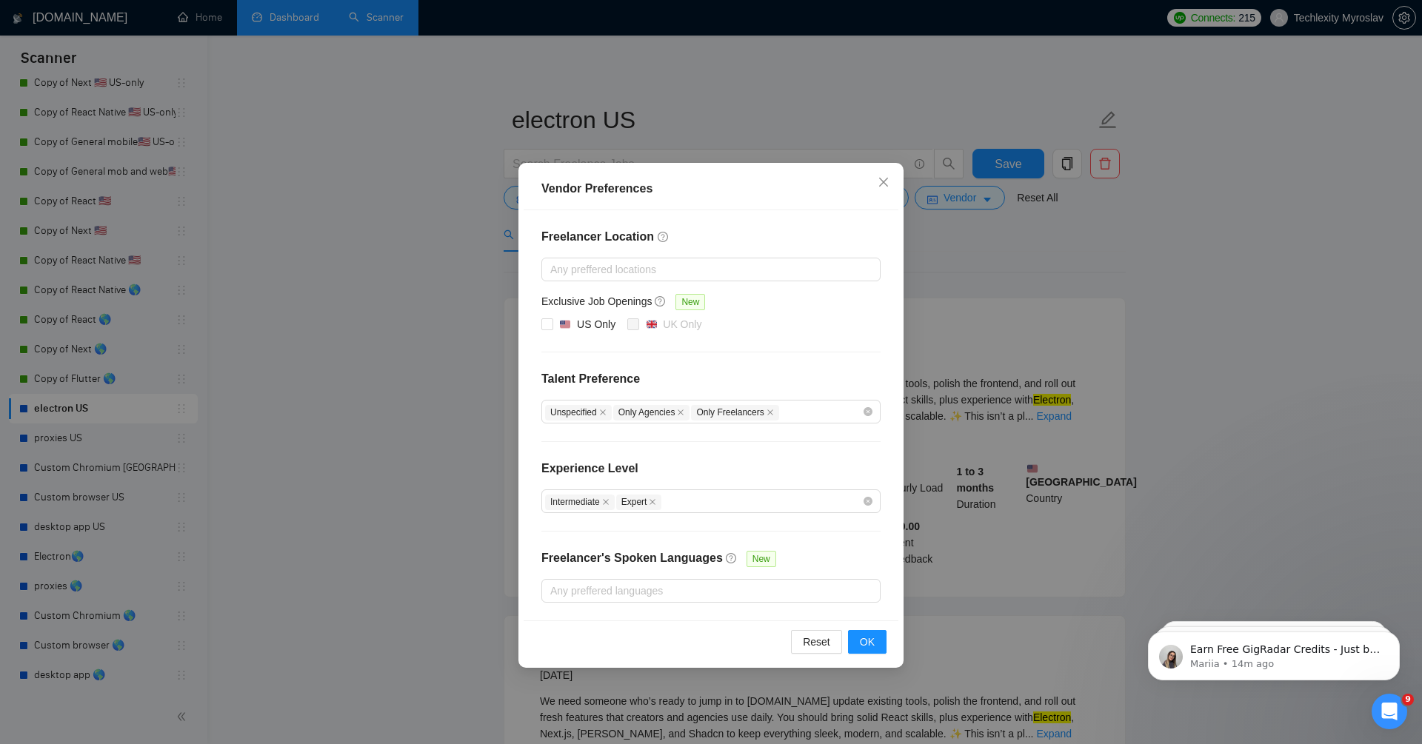
click at [1222, 527] on div "Vendor Preferences Freelancer Location Any preffered locations Exclusive Job Op…" at bounding box center [711, 372] width 1422 height 744
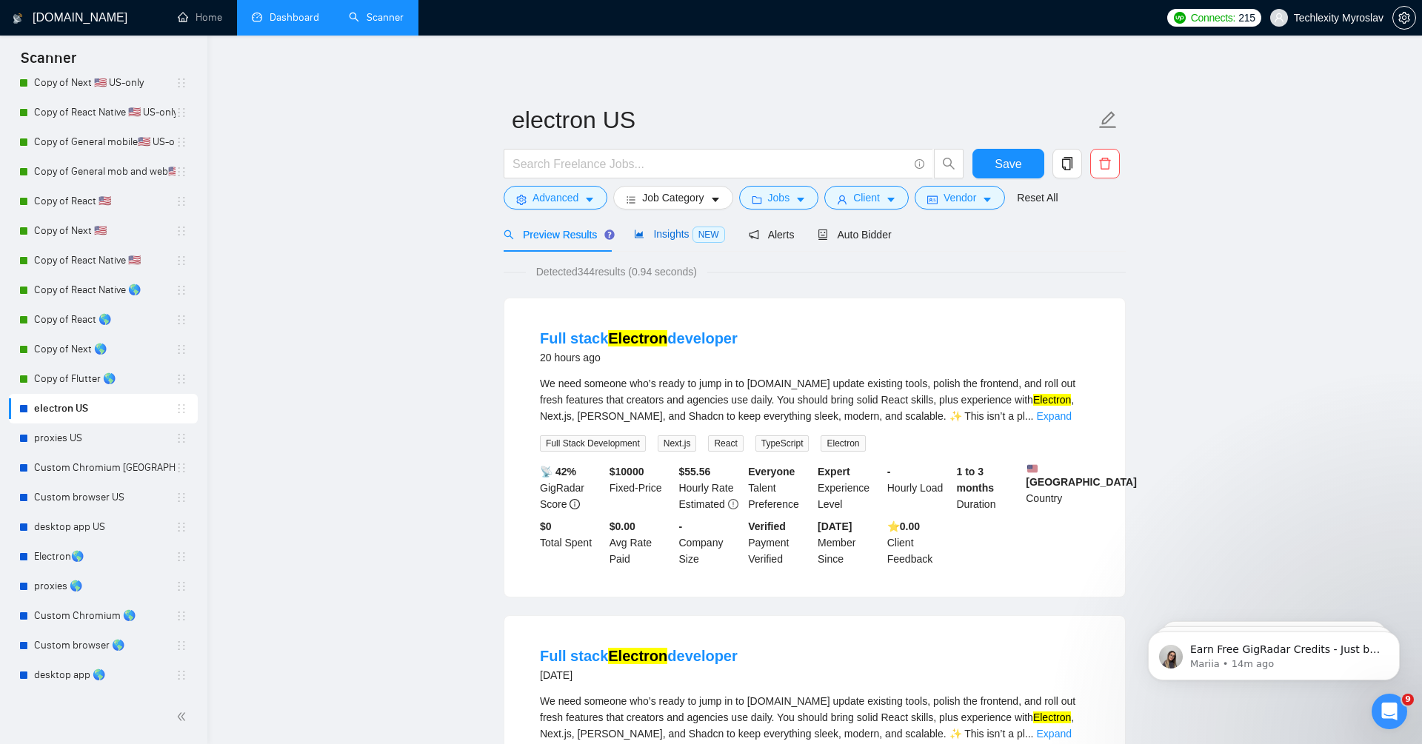
click at [655, 240] on div "Insights NEW" at bounding box center [679, 234] width 90 height 17
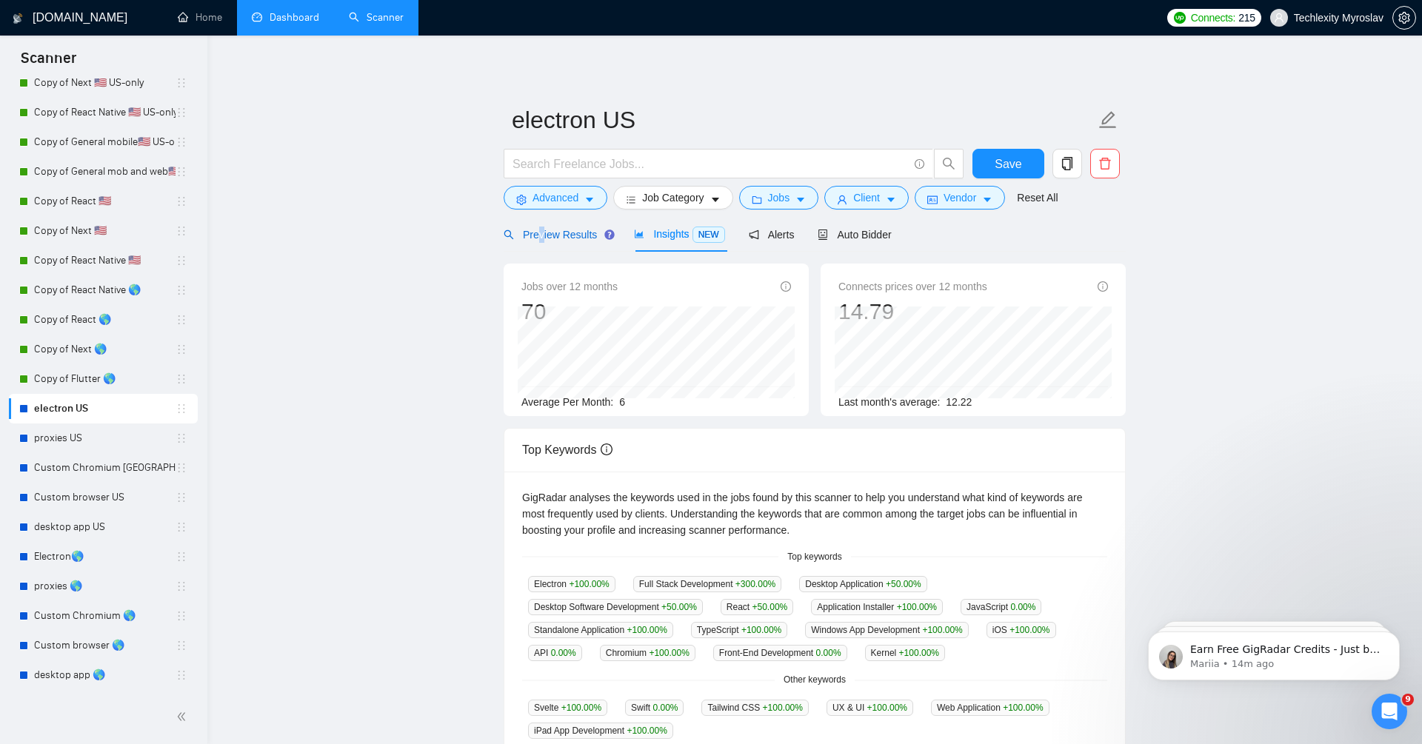
click at [541, 236] on span "Preview Results" at bounding box center [556, 235] width 107 height 12
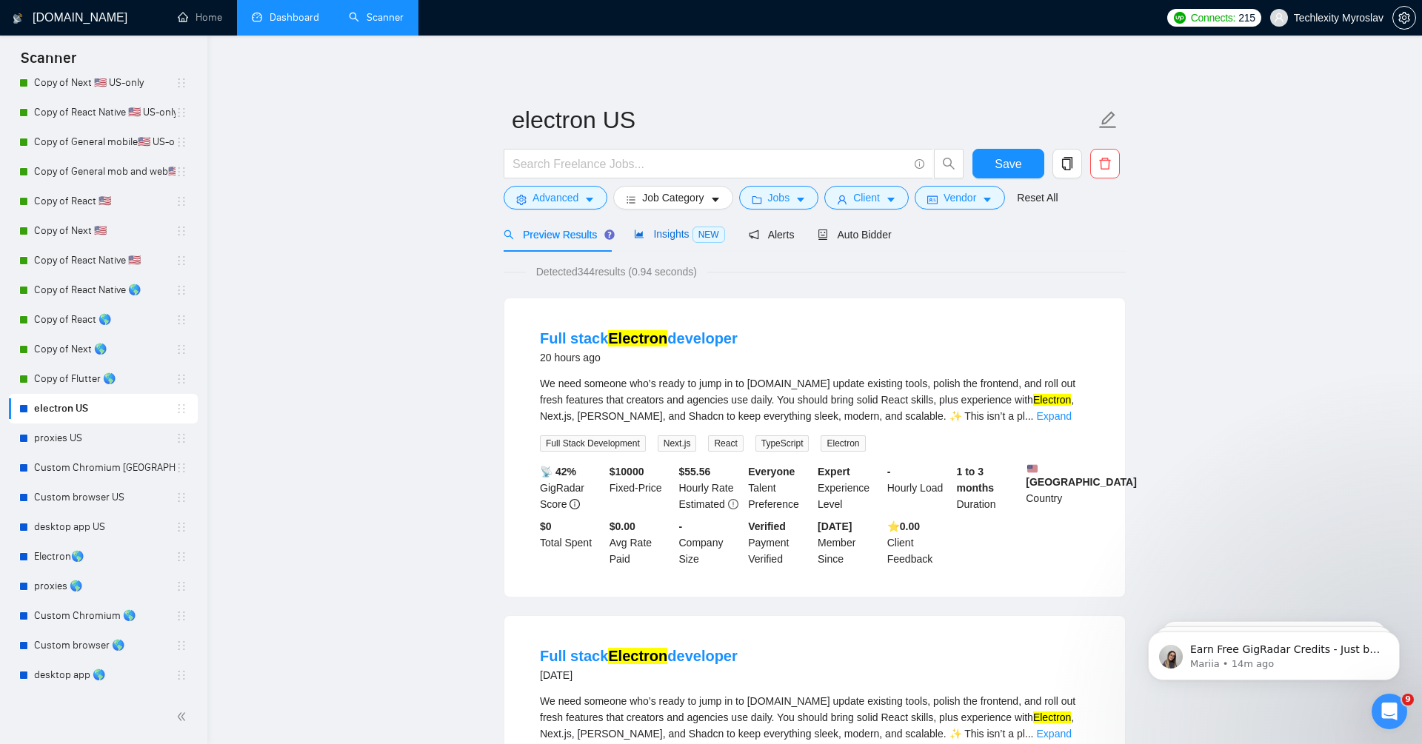
click at [669, 231] on span "Insights NEW" at bounding box center [679, 234] width 90 height 12
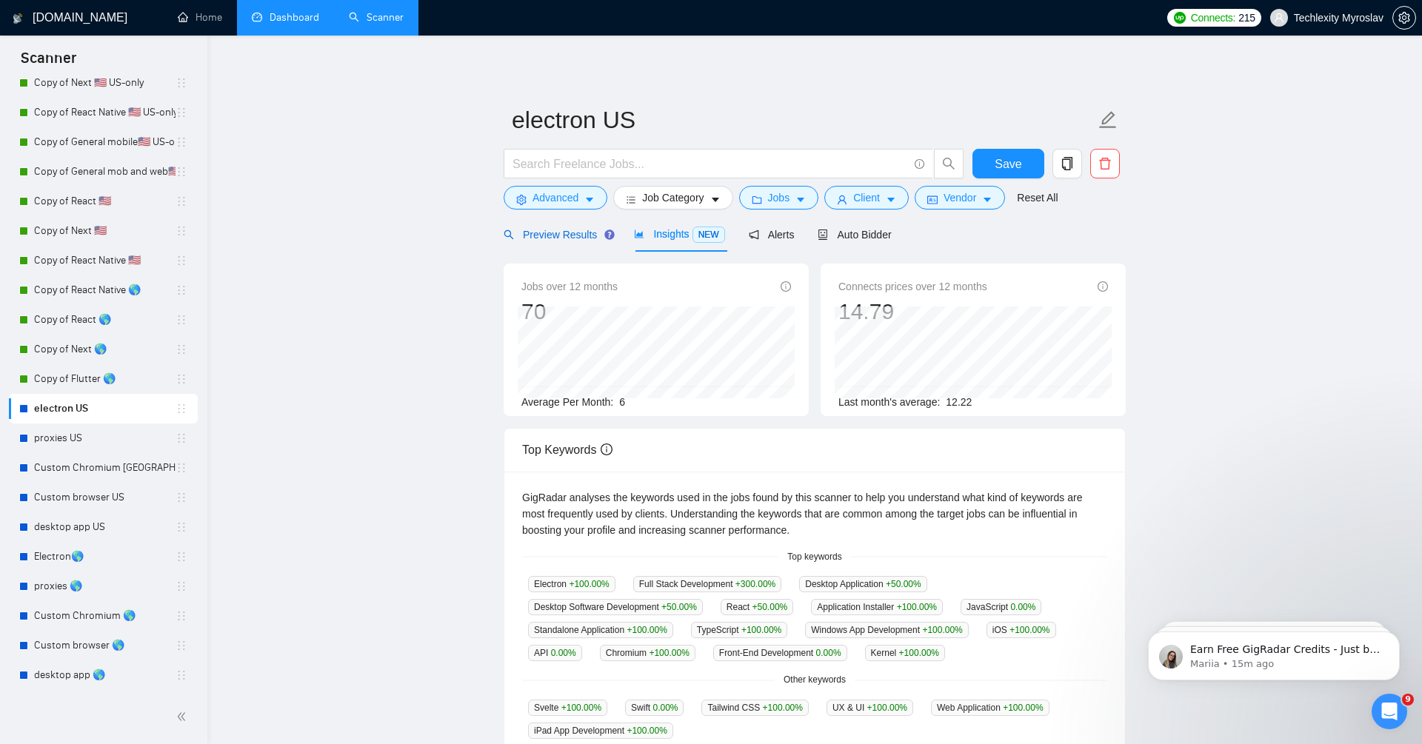
click at [564, 240] on div "Preview Results" at bounding box center [556, 235] width 107 height 16
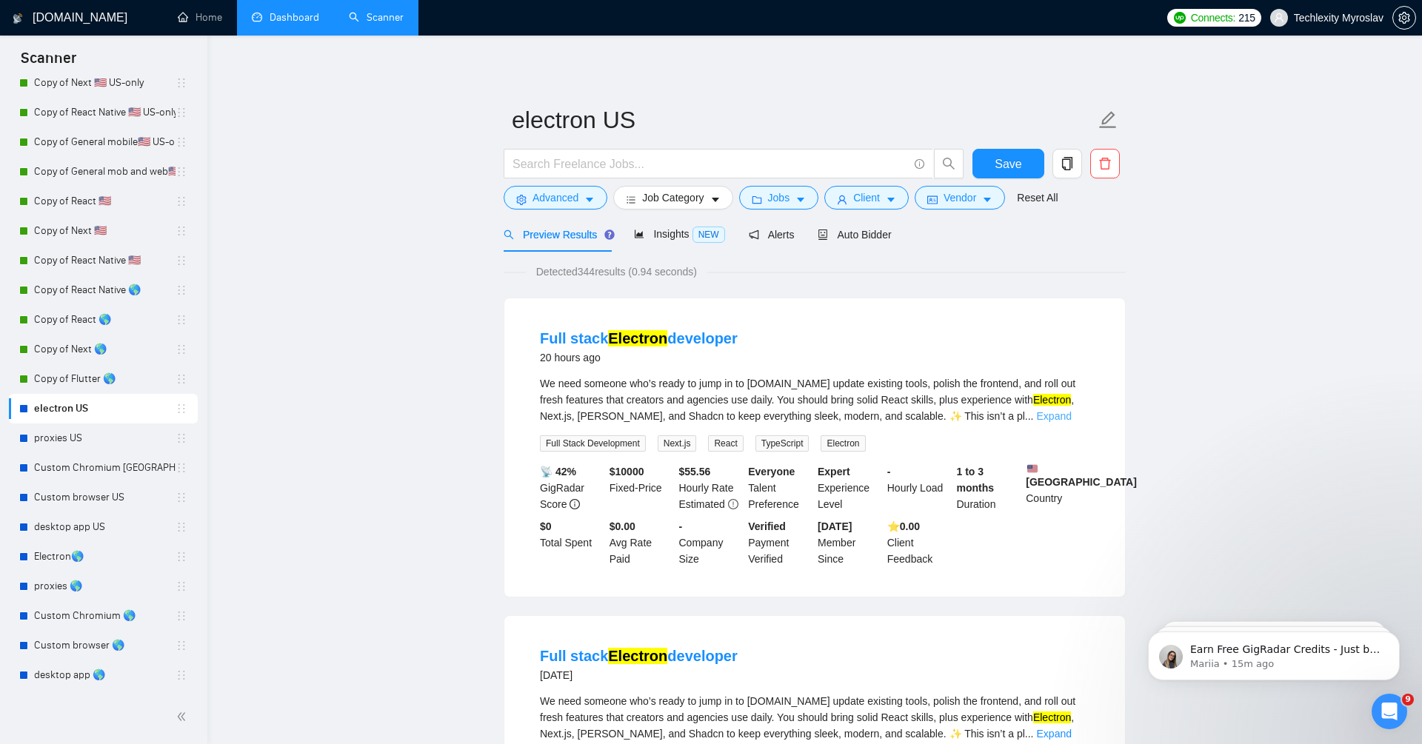
click at [1071, 414] on link "Expand" at bounding box center [1054, 416] width 35 height 12
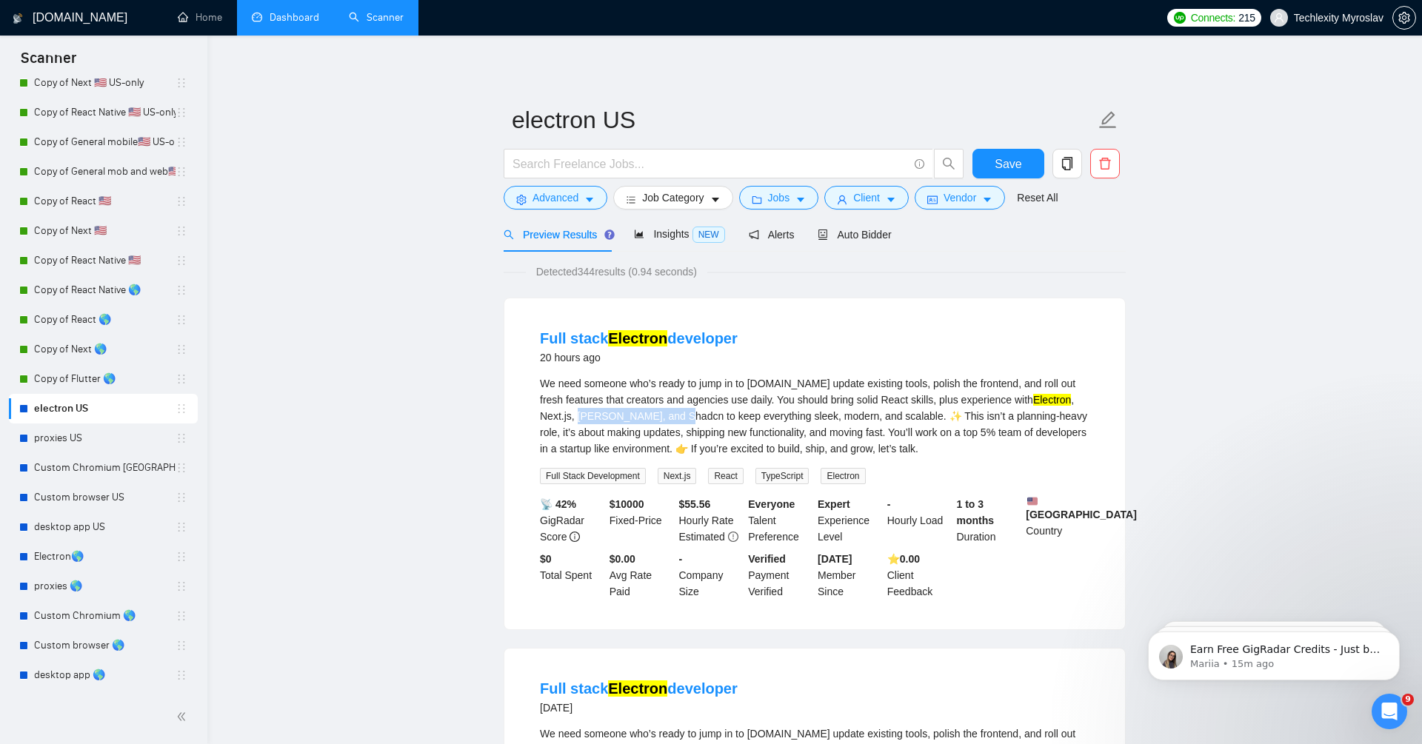
drag, startPoint x: 623, startPoint y: 412, endPoint x: 729, endPoint y: 415, distance: 105.9
click at [729, 415] on div "We need someone who’s ready to jump in to [DOMAIN_NAME] update existing tools, …" at bounding box center [814, 415] width 549 height 81
copy div "TanStack, and Shadcn"
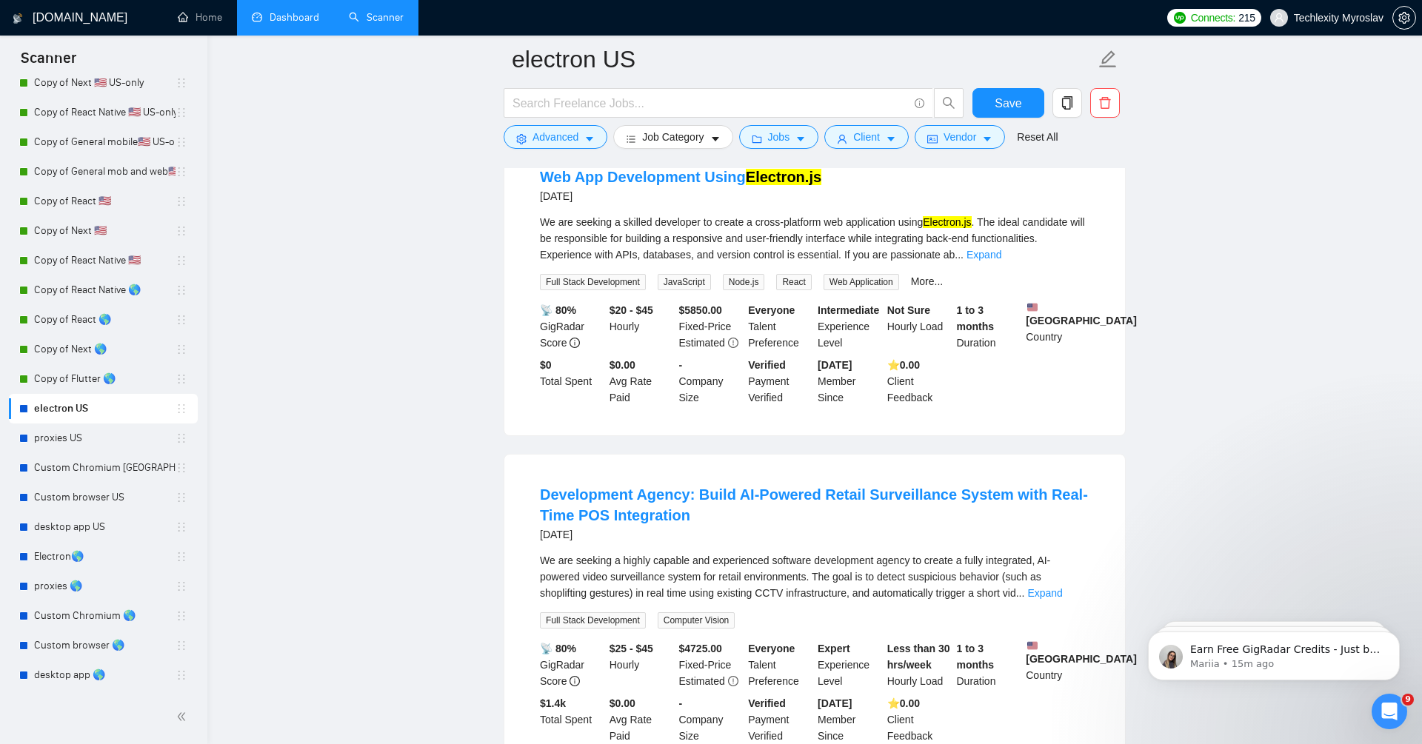
scroll to position [1481, 0]
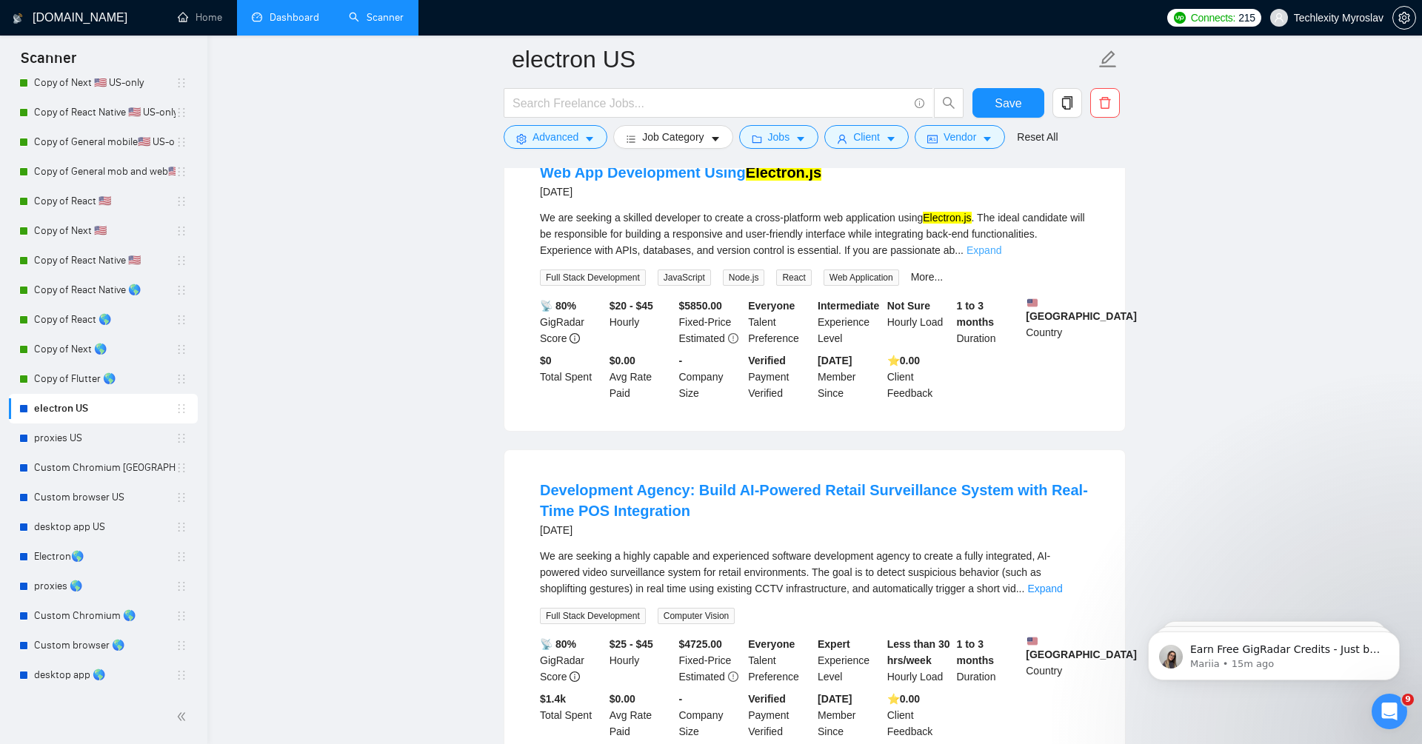
click at [1001, 256] on link "Expand" at bounding box center [983, 250] width 35 height 12
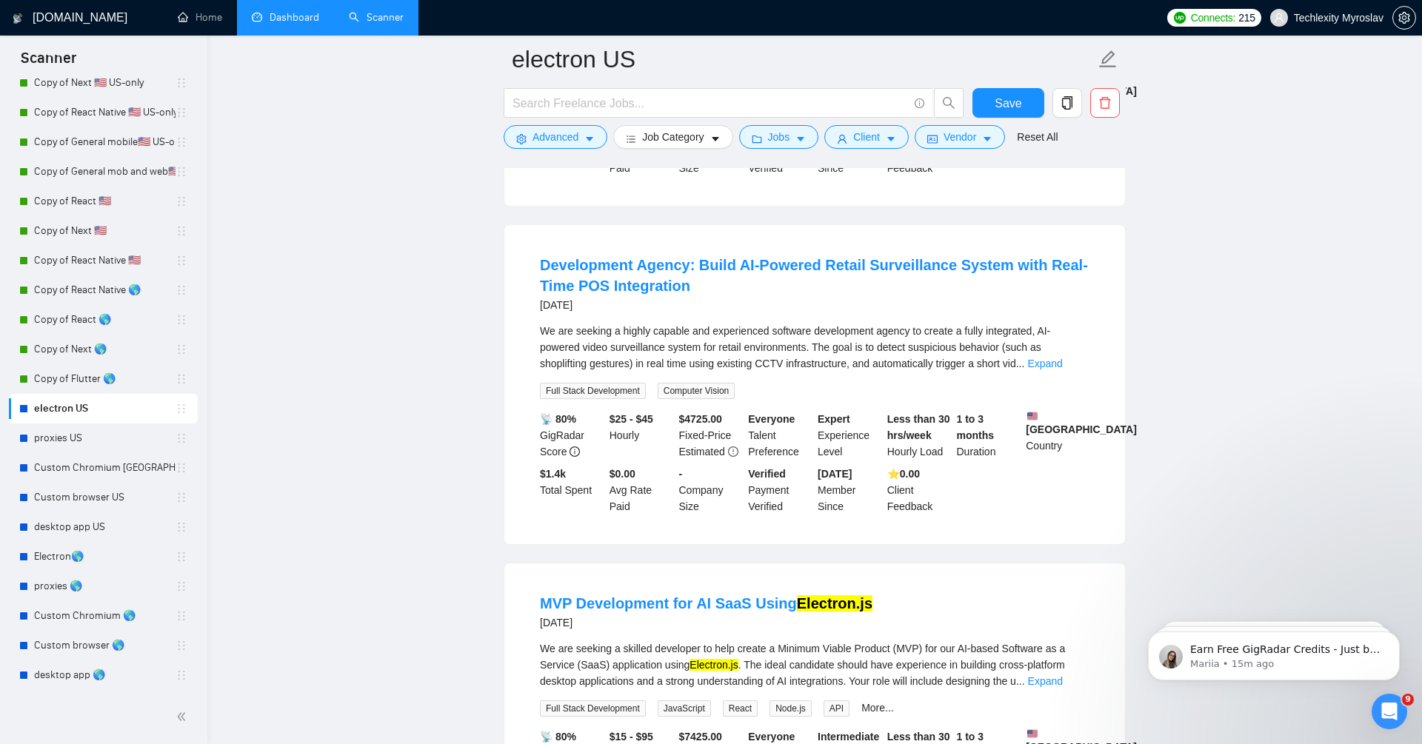
scroll to position [1839, 0]
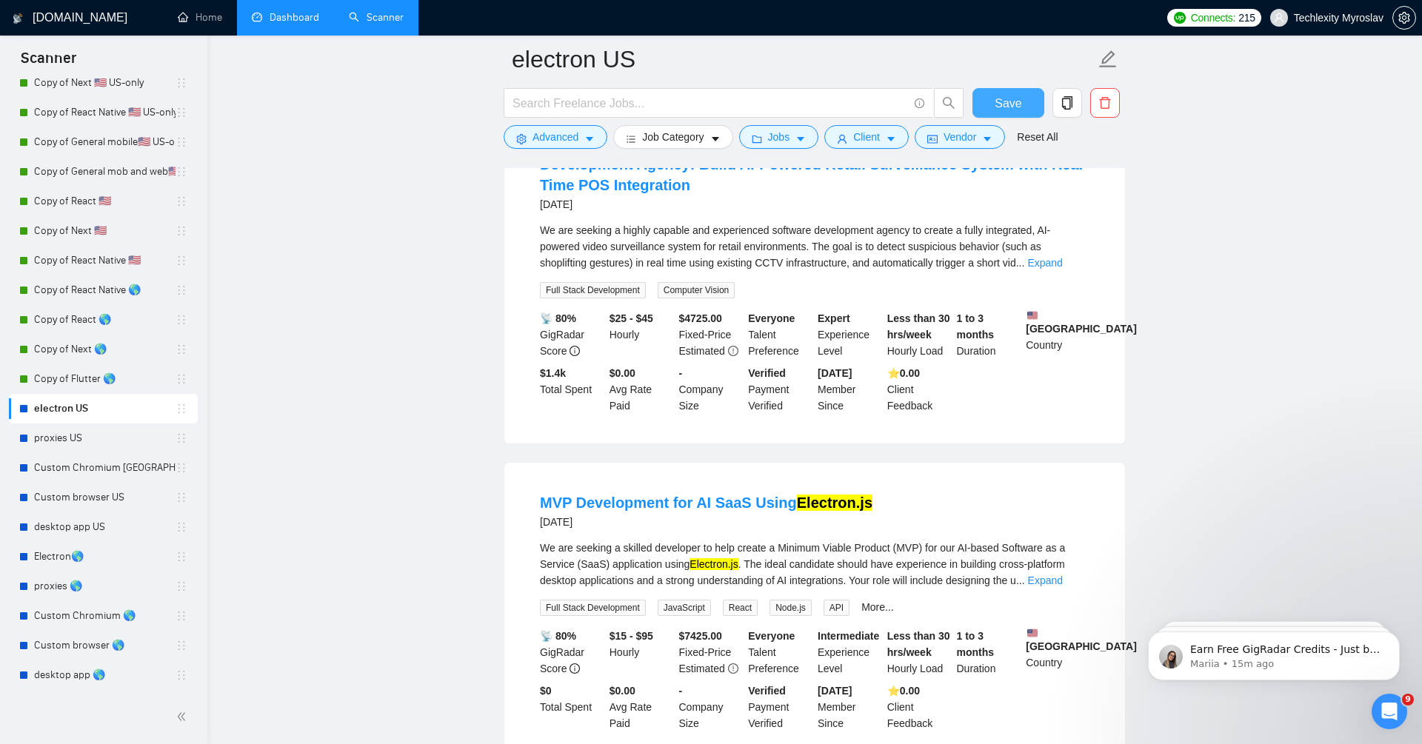
click at [1011, 98] on span "Save" at bounding box center [1007, 103] width 27 height 19
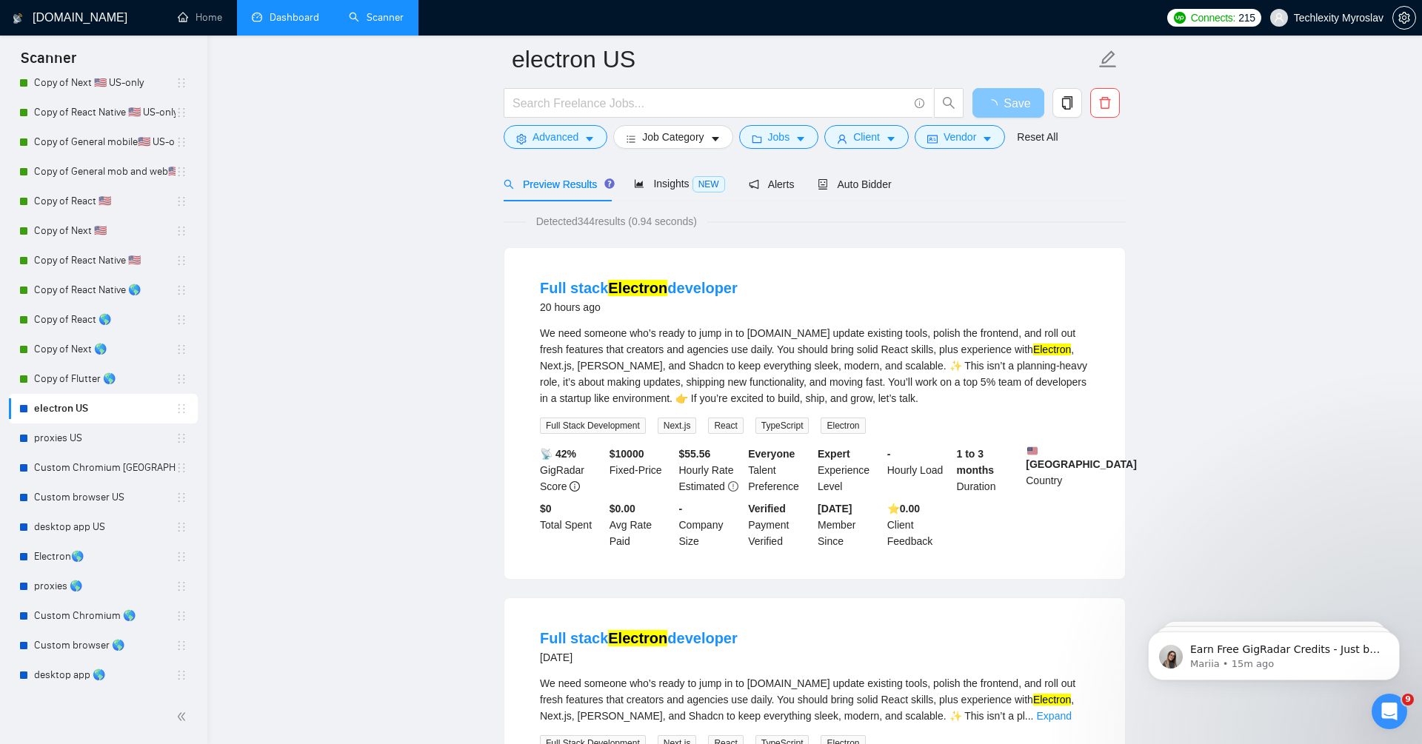
scroll to position [0, 0]
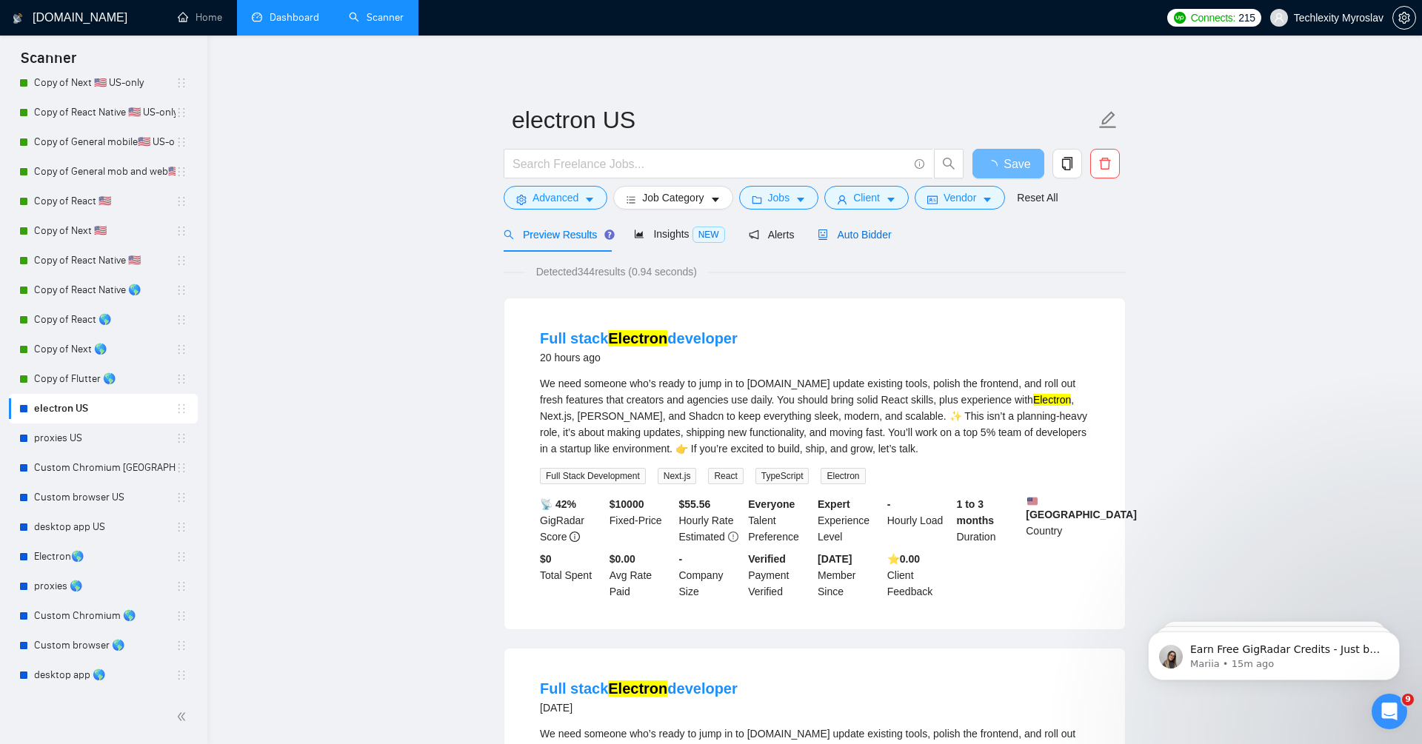
click at [875, 239] on span "Auto Bidder" at bounding box center [853, 235] width 73 height 12
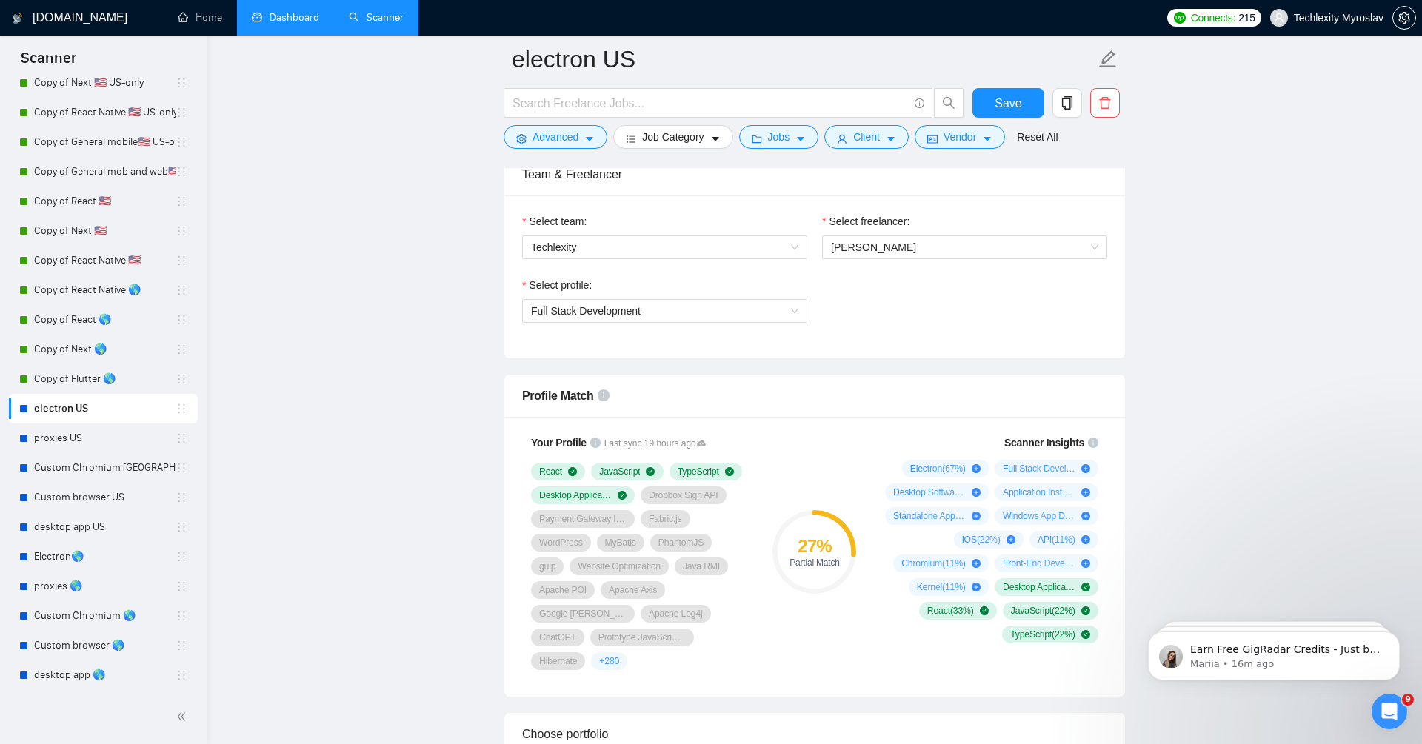
scroll to position [943, 0]
click at [912, 243] on span "[PERSON_NAME]" at bounding box center [964, 249] width 267 height 22
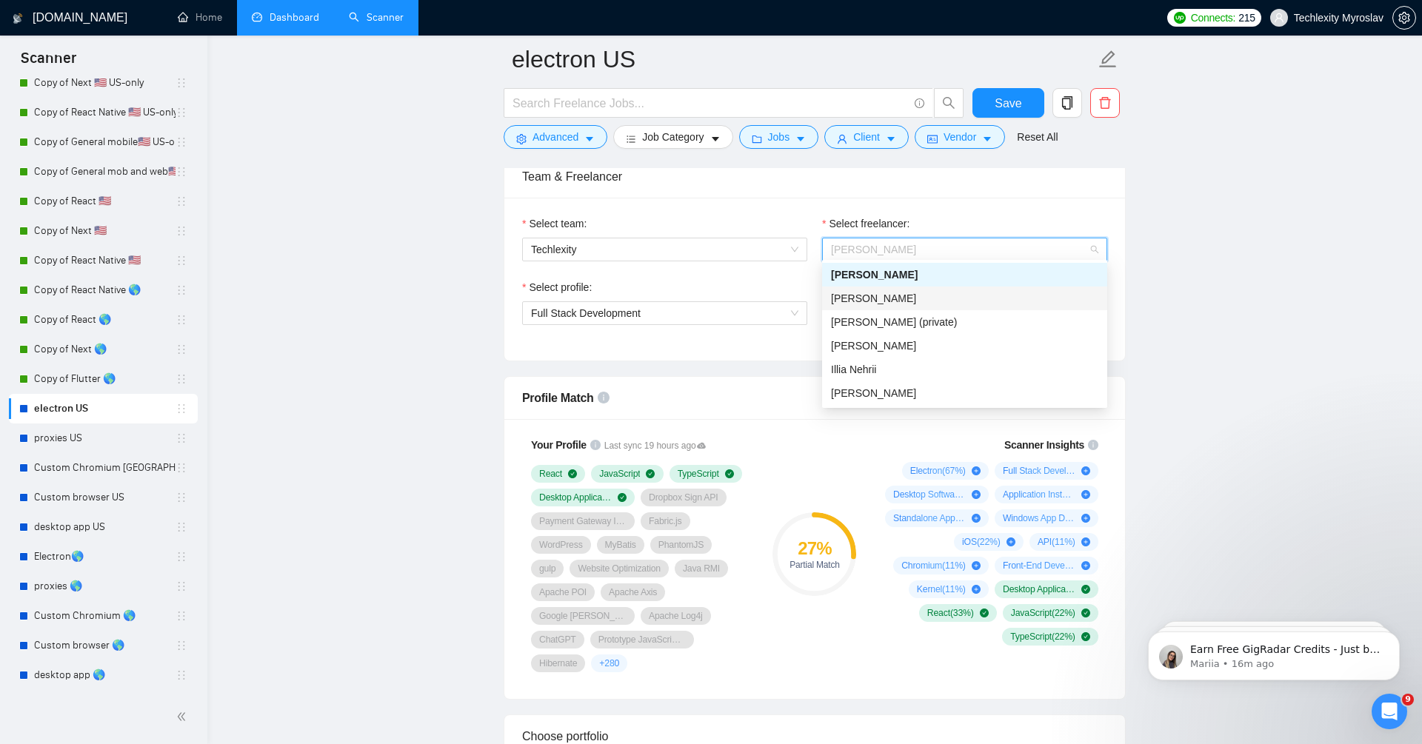
click at [1017, 292] on div "[PERSON_NAME]" at bounding box center [964, 298] width 267 height 16
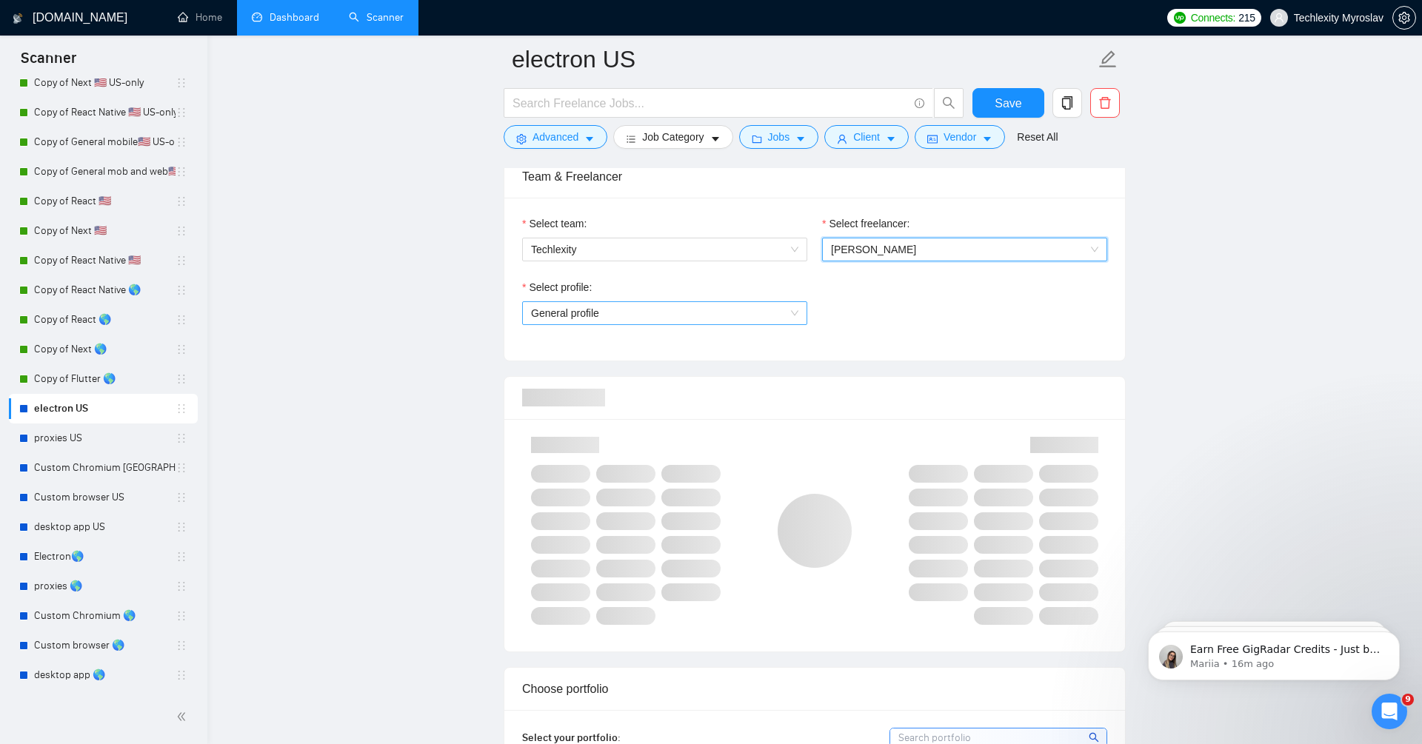
click at [763, 309] on span "General profile" at bounding box center [664, 313] width 267 height 22
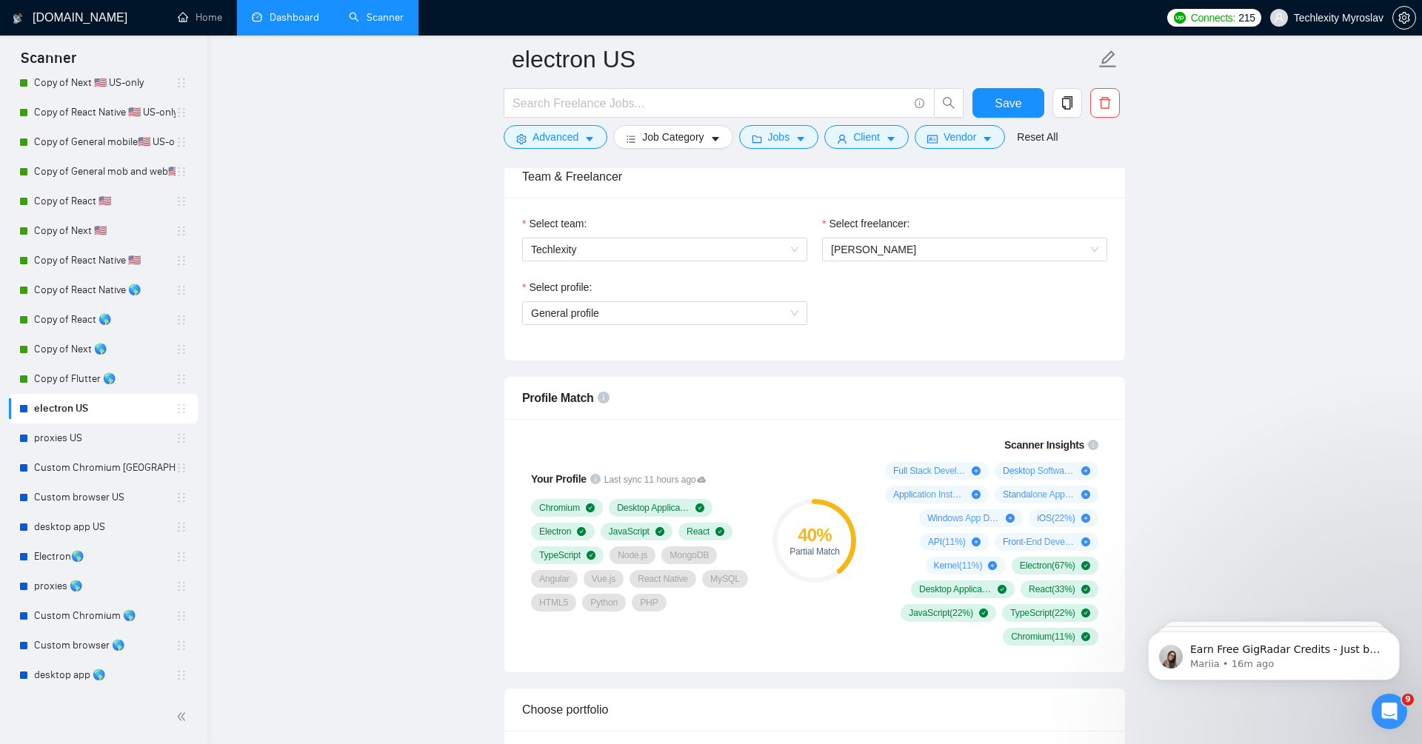
click at [1090, 296] on div "Select profile: General profile" at bounding box center [815, 311] width 600 height 64
click at [755, 319] on span "General profile" at bounding box center [664, 313] width 267 height 22
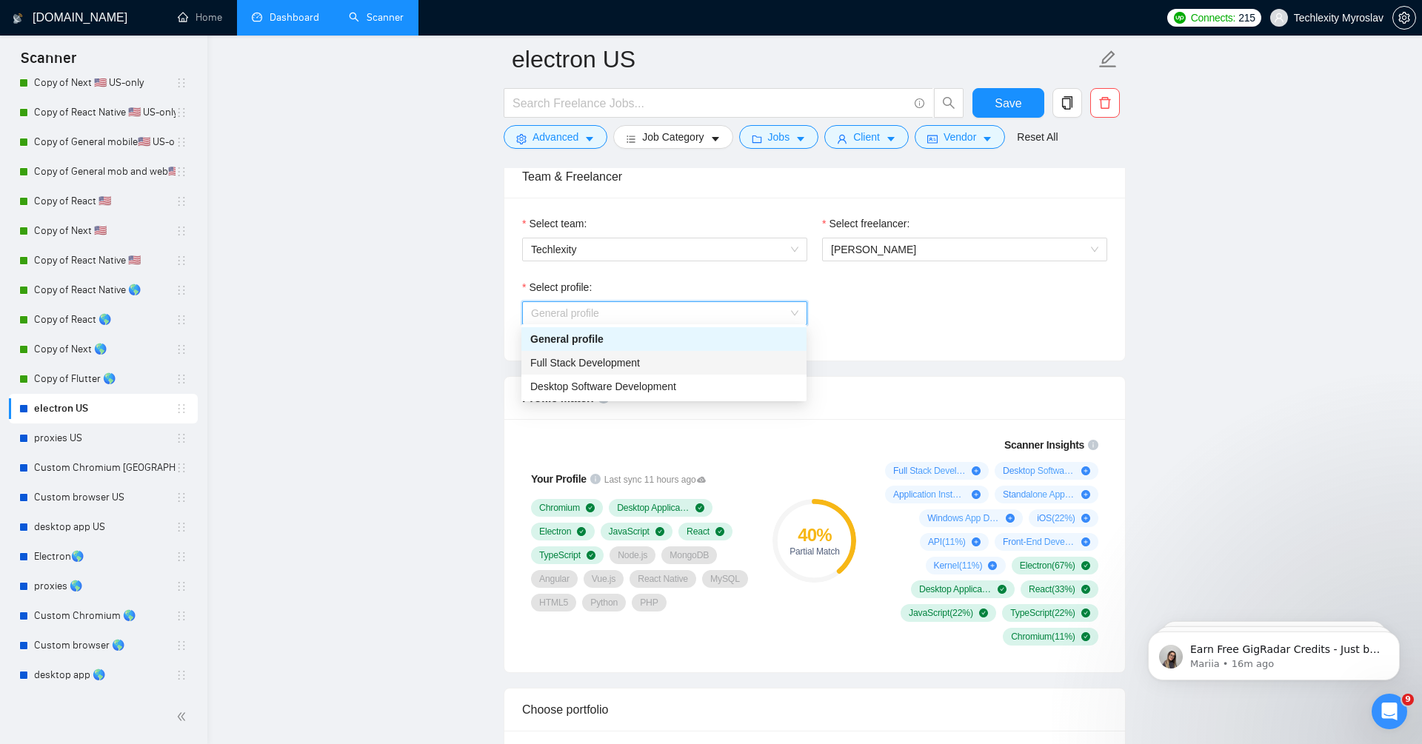
click at [746, 366] on div "Full Stack Development" at bounding box center [663, 363] width 267 height 16
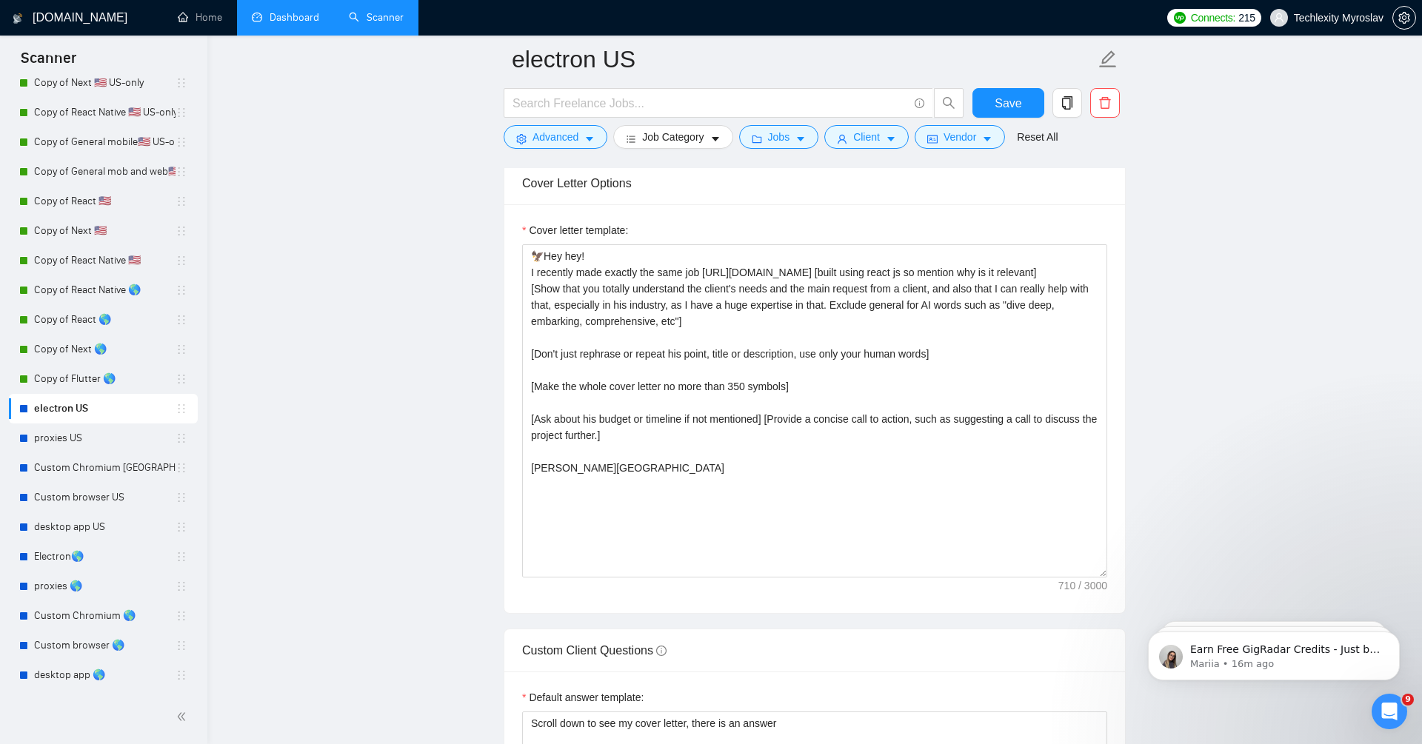
scroll to position [1751, 0]
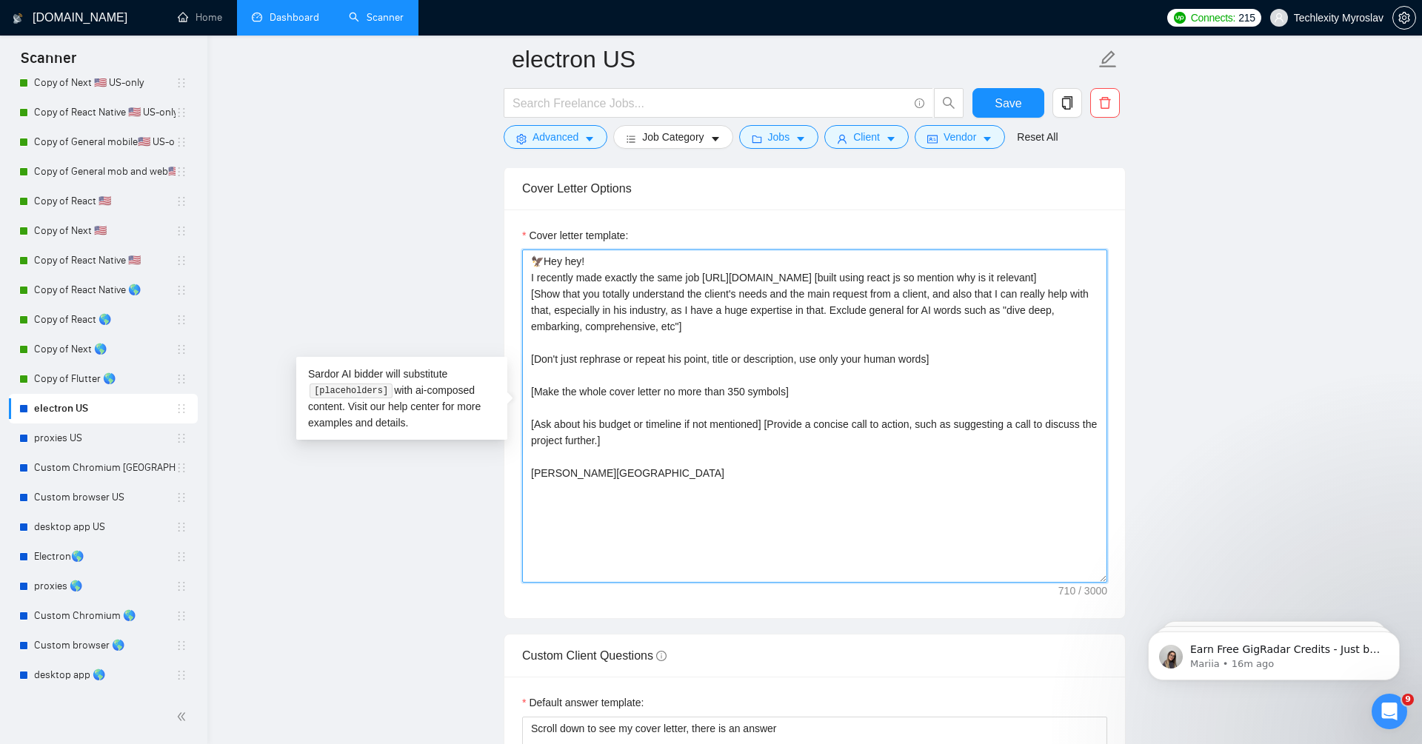
drag, startPoint x: 692, startPoint y: 264, endPoint x: 733, endPoint y: 310, distance: 61.9
click at [733, 310] on textarea "🦅Hey hey! I recently made exactly the same job [URL][DOMAIN_NAME] [built using …" at bounding box center [814, 416] width 585 height 333
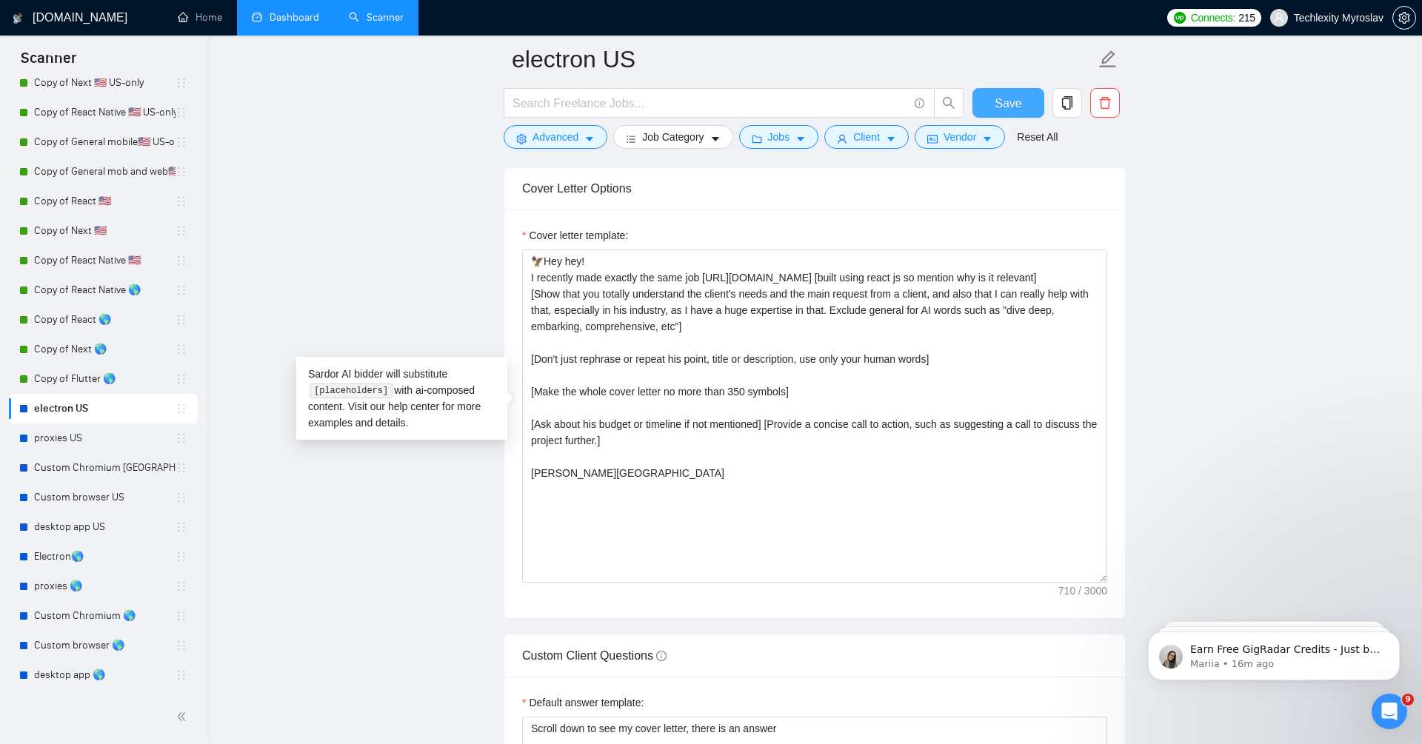
click at [989, 104] on button "Save" at bounding box center [1008, 103] width 72 height 30
drag, startPoint x: 980, startPoint y: 98, endPoint x: 346, endPoint y: 387, distance: 696.9
click at [980, 98] on button "Save" at bounding box center [1008, 103] width 72 height 30
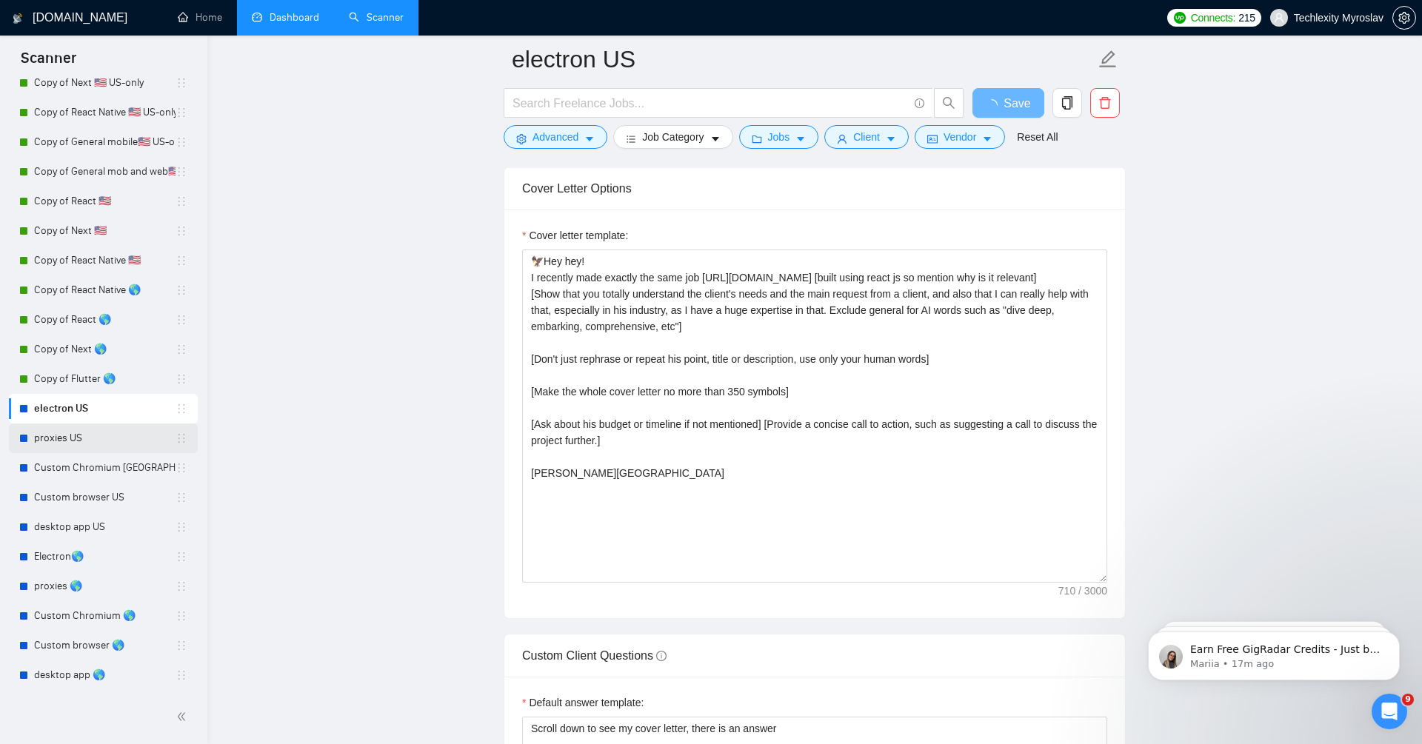
click at [77, 438] on link "proxies US" at bounding box center [104, 439] width 141 height 30
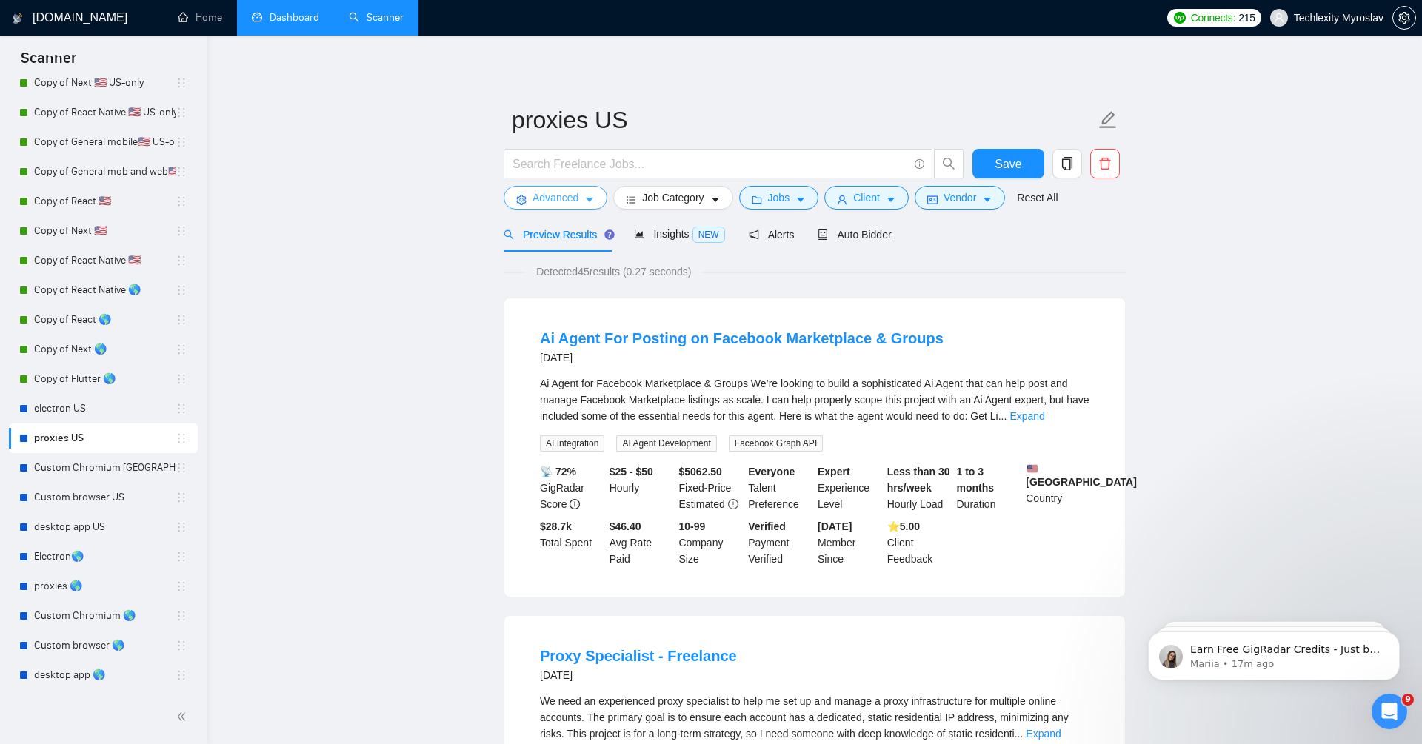
click at [560, 198] on span "Advanced" at bounding box center [555, 198] width 46 height 16
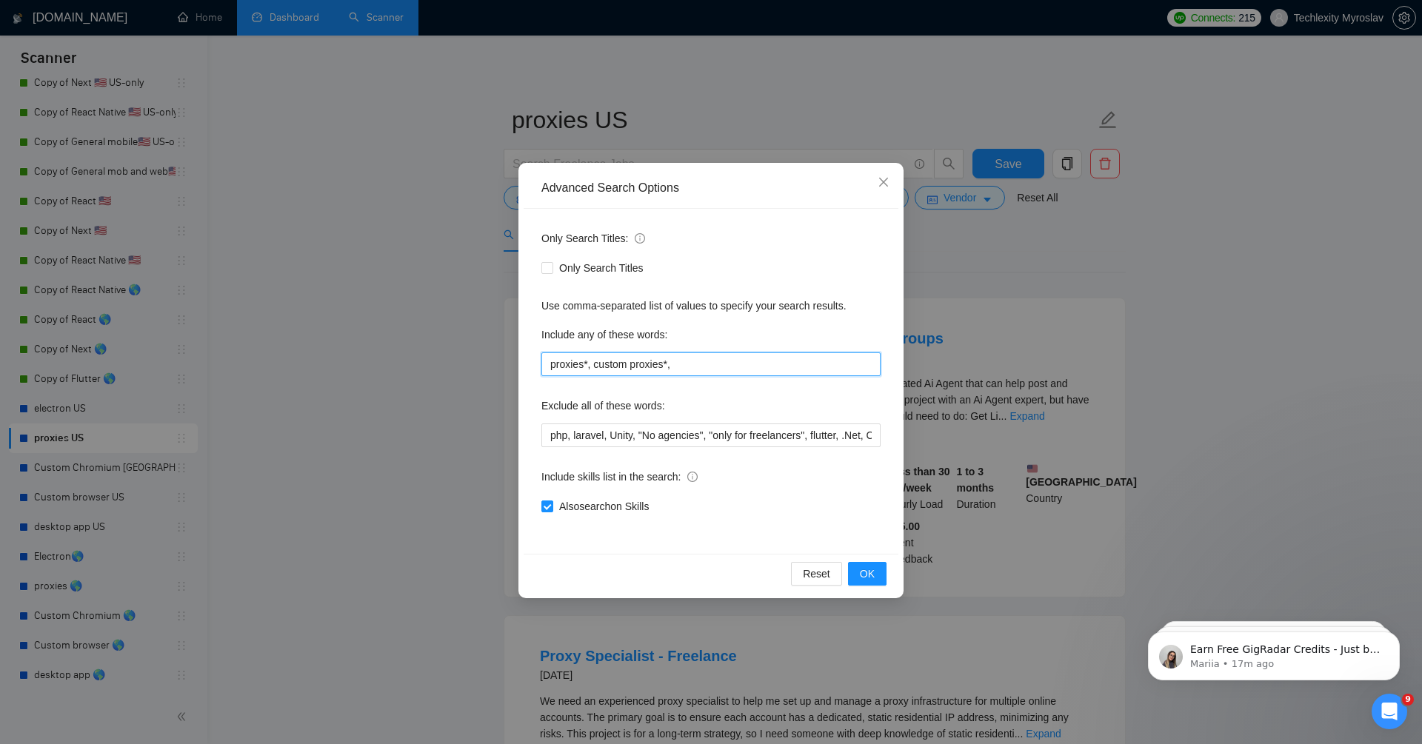
click at [783, 366] on input "proxies*, custom proxies*," at bounding box center [710, 364] width 339 height 24
click at [1208, 293] on div "Advanced Search Options Only Search Titles: Only Search Titles Use comma-separa…" at bounding box center [711, 372] width 1422 height 744
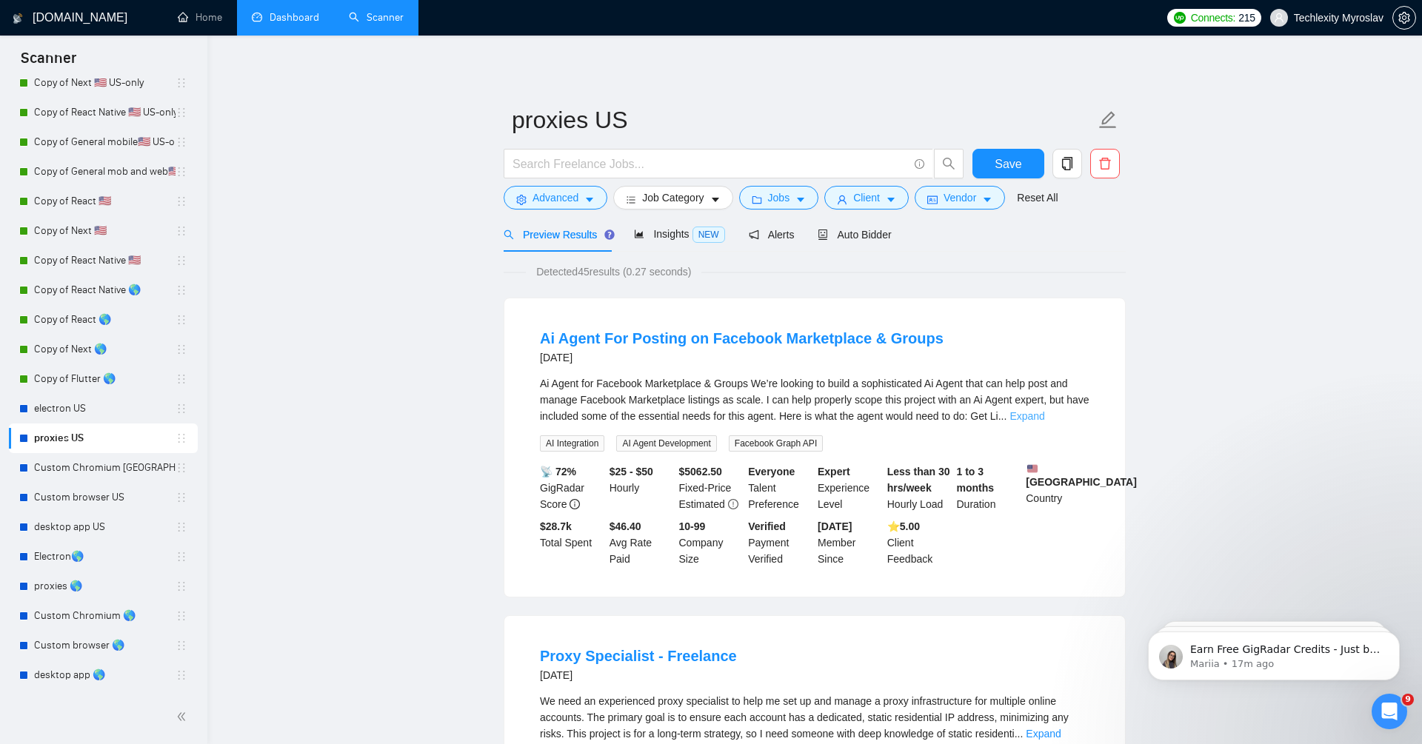
click at [1044, 417] on link "Expand" at bounding box center [1026, 416] width 35 height 12
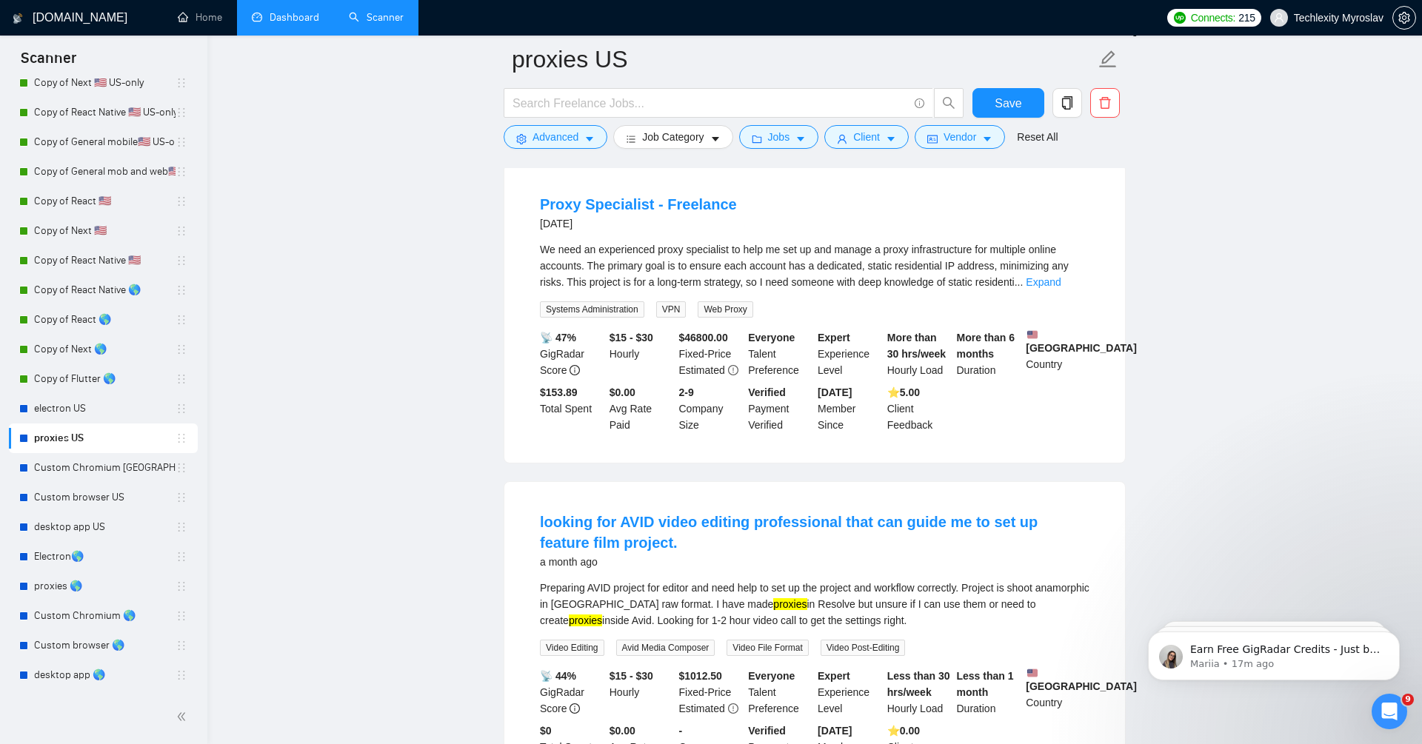
scroll to position [709, 0]
click at [546, 139] on span "Advanced" at bounding box center [555, 137] width 46 height 16
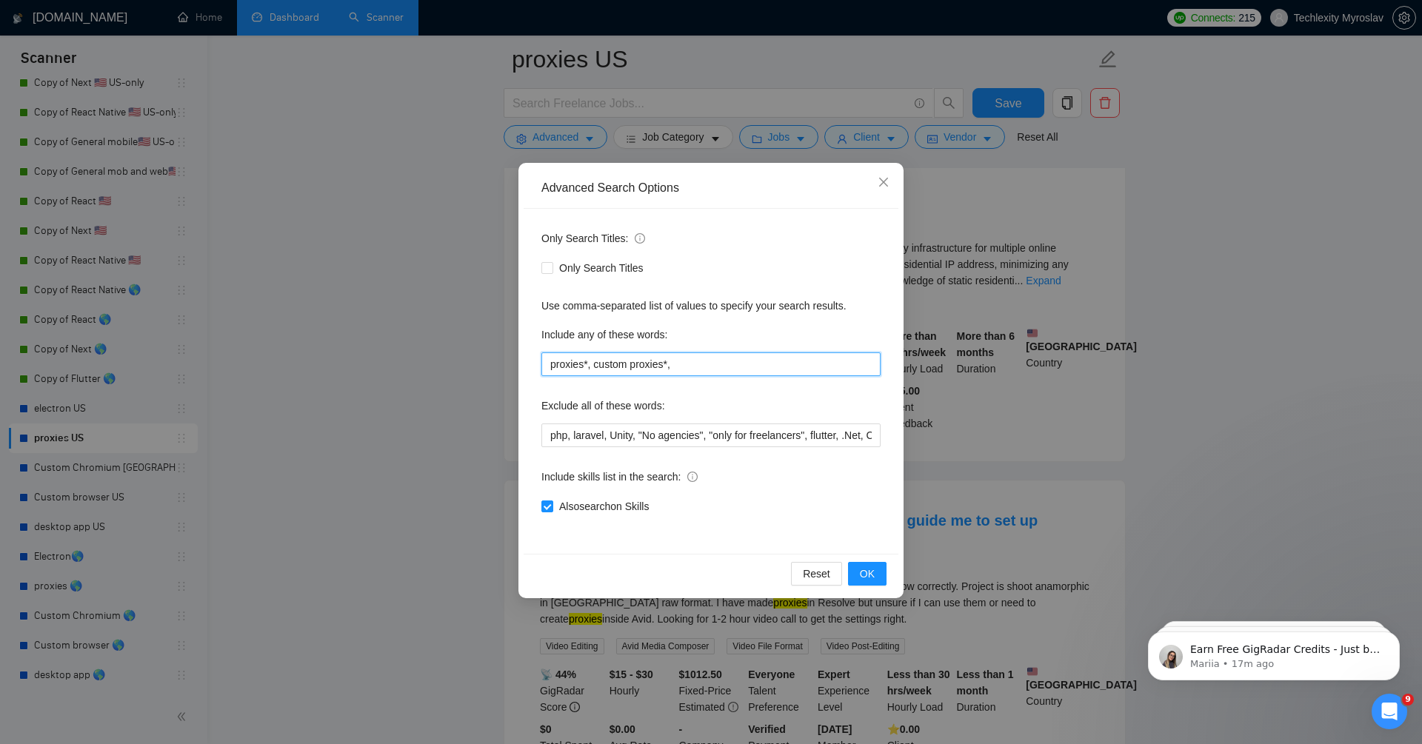
click at [754, 364] on input "proxies*, custom proxies*," at bounding box center [710, 364] width 339 height 24
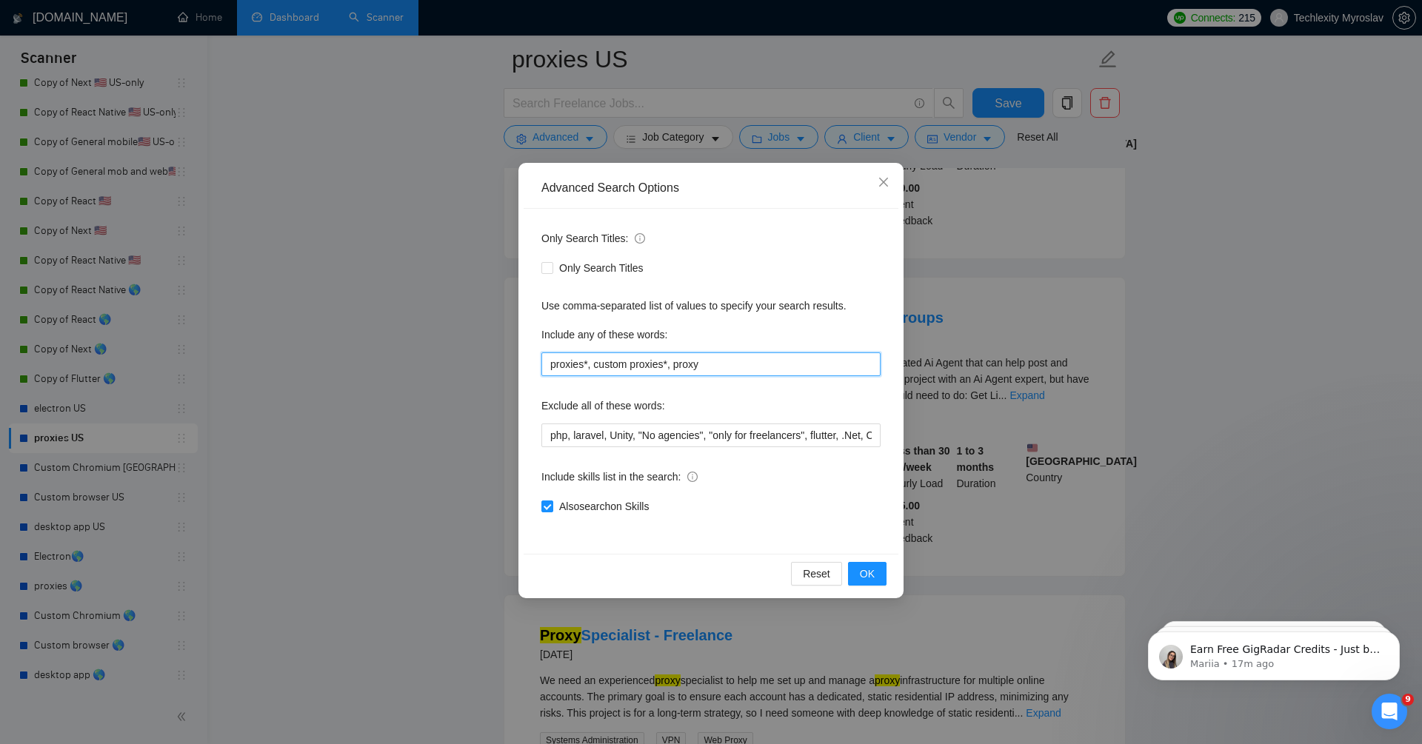
drag, startPoint x: 598, startPoint y: 369, endPoint x: 675, endPoint y: 369, distance: 77.0
click at [675, 369] on input "proxies*, custom proxies*, proxy" at bounding box center [710, 364] width 339 height 24
click at [675, 375] on input "proxies*, proxy" at bounding box center [710, 364] width 339 height 24
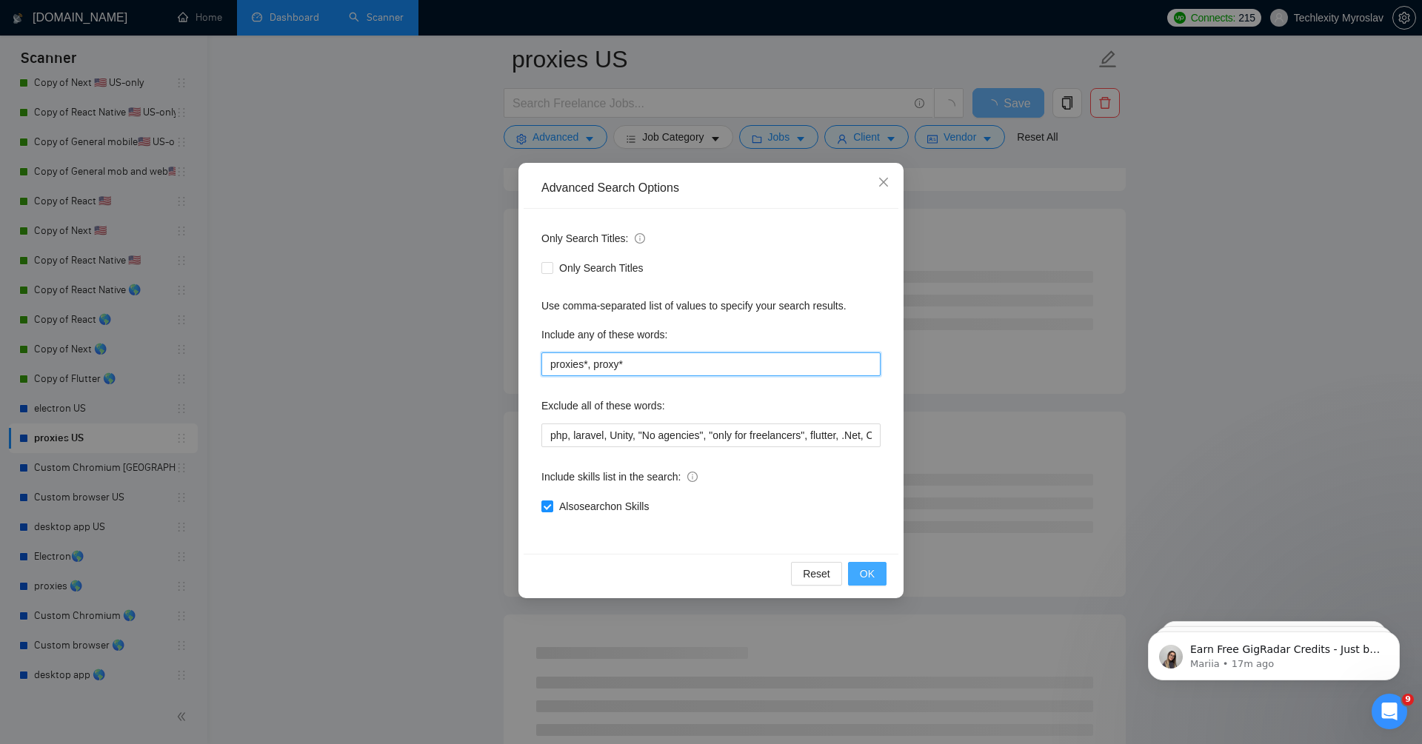
type input "proxies*, proxy*"
click at [861, 566] on span "OK" at bounding box center [867, 574] width 15 height 16
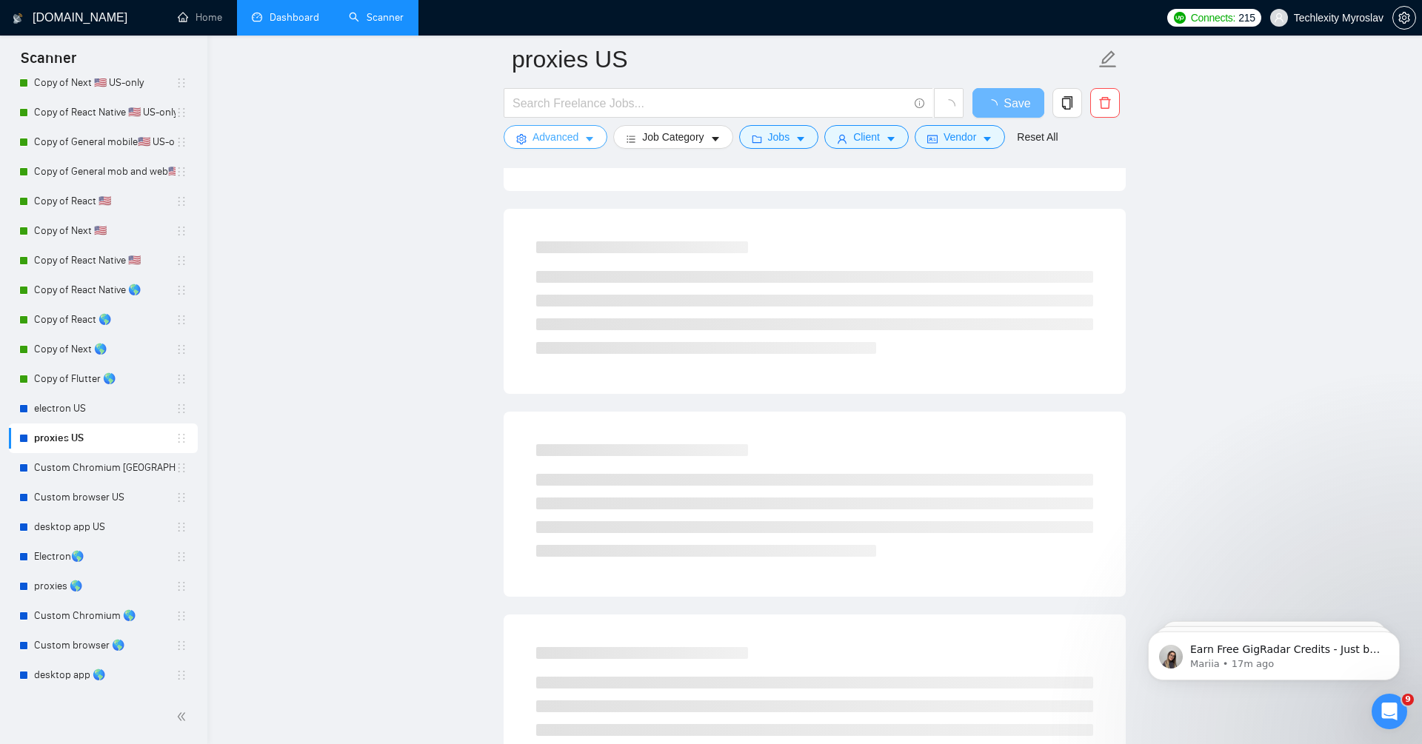
scroll to position [0, 0]
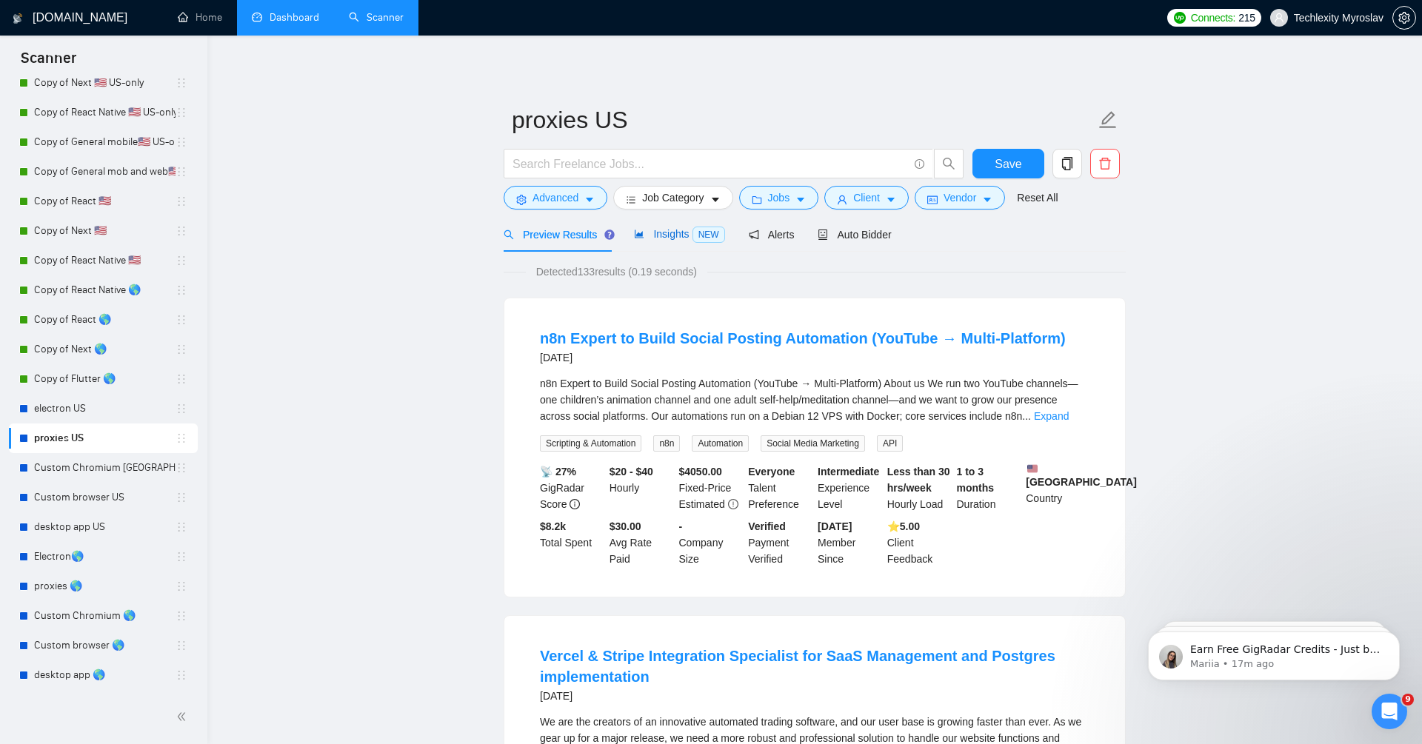
click at [683, 232] on span "Insights NEW" at bounding box center [679, 234] width 90 height 12
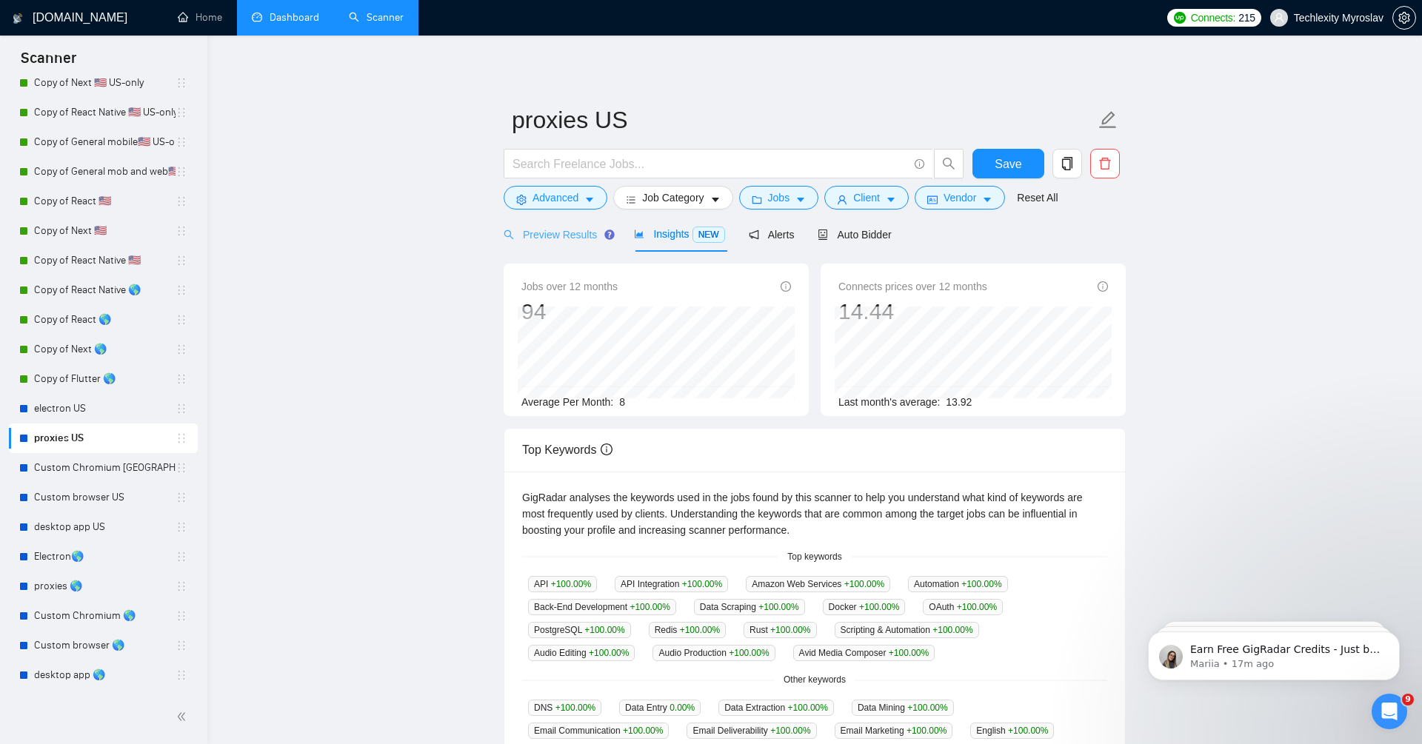
click at [541, 249] on div "Preview Results" at bounding box center [556, 234] width 107 height 35
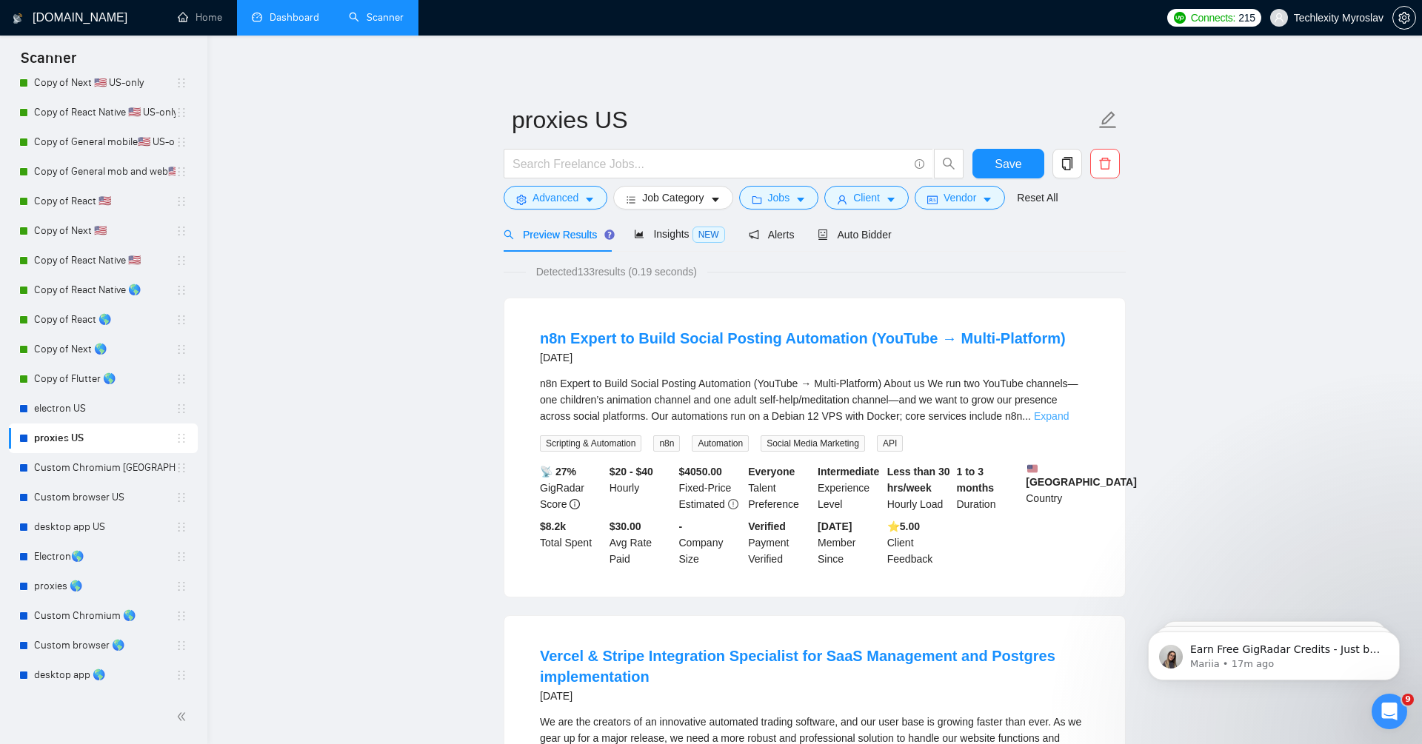
click at [1068, 416] on link "Expand" at bounding box center [1051, 416] width 35 height 12
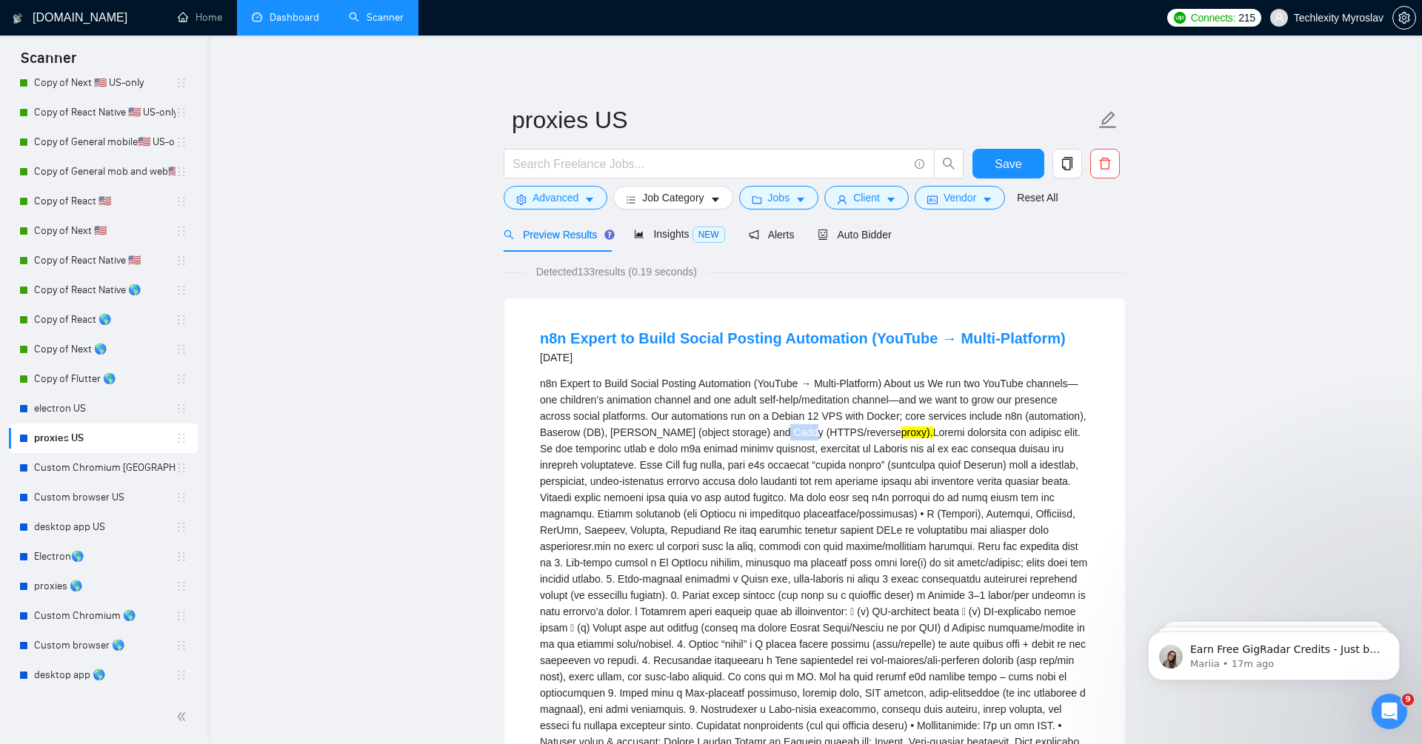
drag, startPoint x: 878, startPoint y: 433, endPoint x: 846, endPoint y: 433, distance: 32.6
click at [846, 433] on div "n8n Expert to Build Social Posting Automation (YouTube → Multi-Platform) About …" at bounding box center [814, 692] width 549 height 635
copy div "HTTPS"
click at [729, 464] on div "n8n Expert to Build Social Posting Automation (YouTube → Multi-Platform) About …" at bounding box center [814, 692] width 549 height 635
drag, startPoint x: 608, startPoint y: 430, endPoint x: 912, endPoint y: 430, distance: 304.3
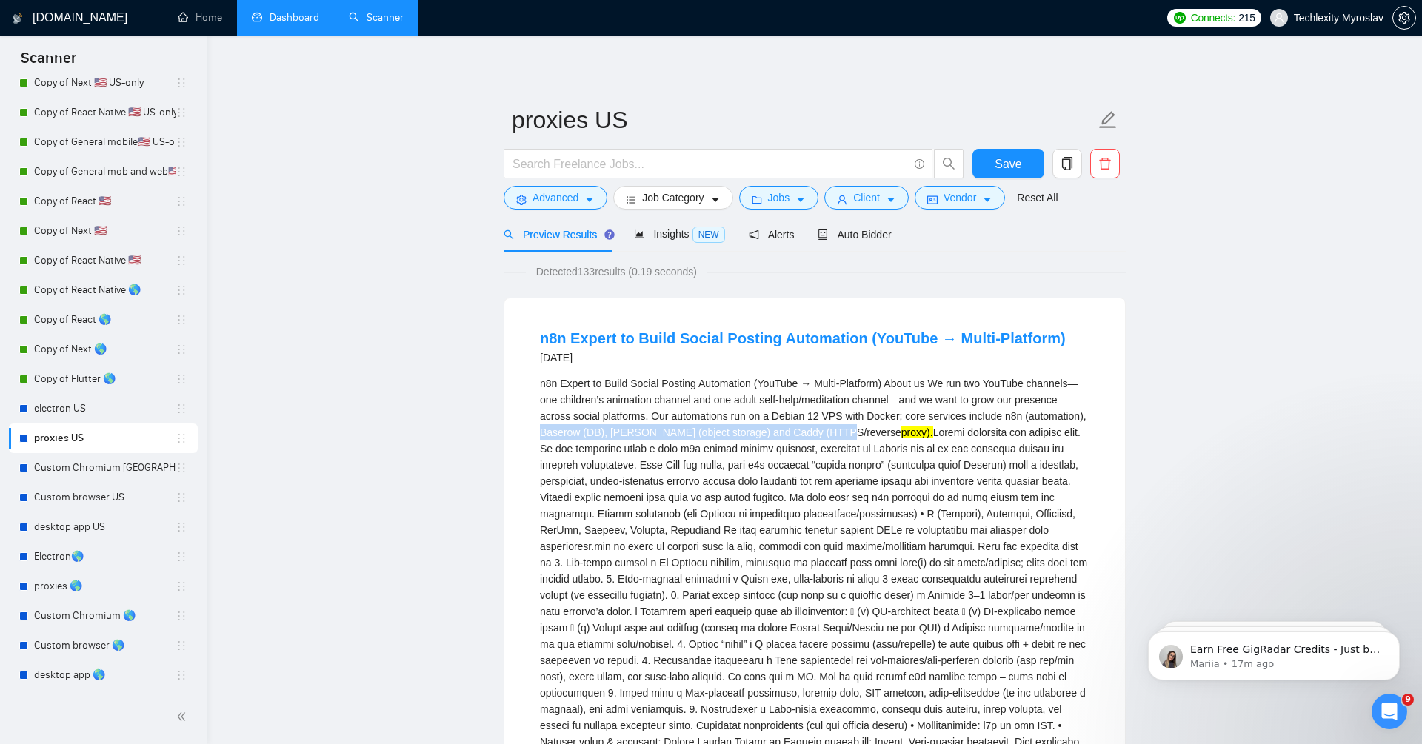
click at [912, 430] on div "n8n Expert to Build Social Posting Automation (YouTube → Multi-Platform) About …" at bounding box center [814, 692] width 549 height 635
copy div "Baserow (DB), [PERSON_NAME] (object storage) and Caddy (HTTPS/revers"
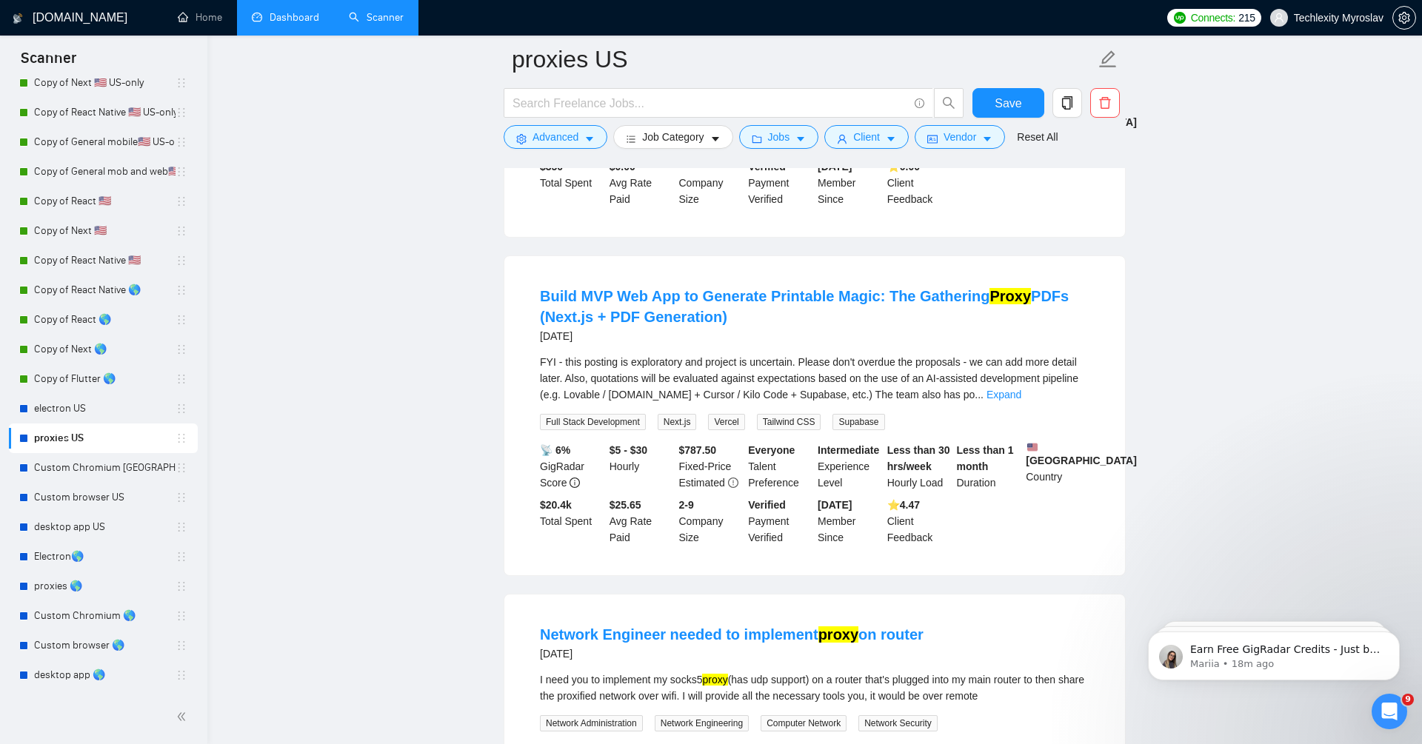
scroll to position [2639, 0]
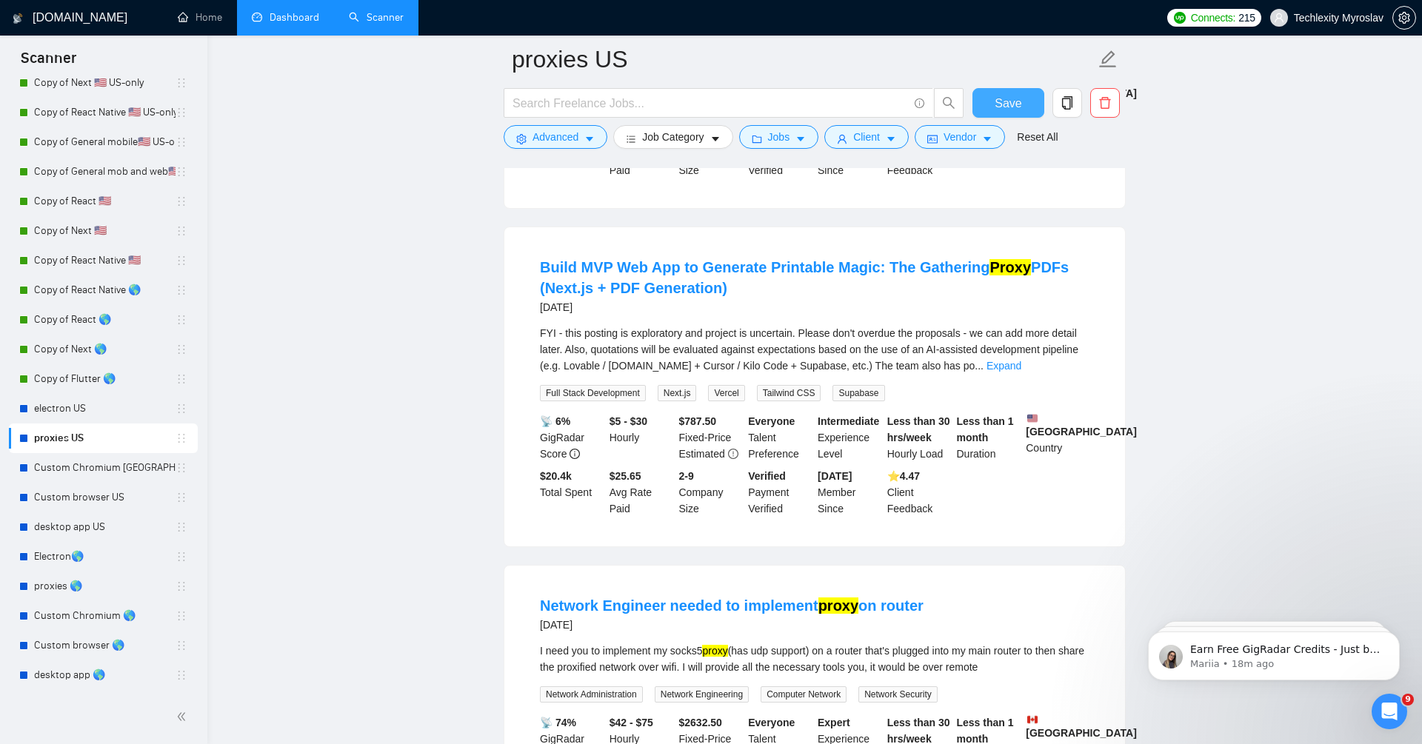
click at [1011, 98] on span "Save" at bounding box center [1007, 103] width 27 height 19
click at [1020, 104] on span "Save" at bounding box center [1007, 103] width 27 height 19
click at [118, 472] on link "Custom Chromium [GEOGRAPHIC_DATA]" at bounding box center [104, 468] width 141 height 30
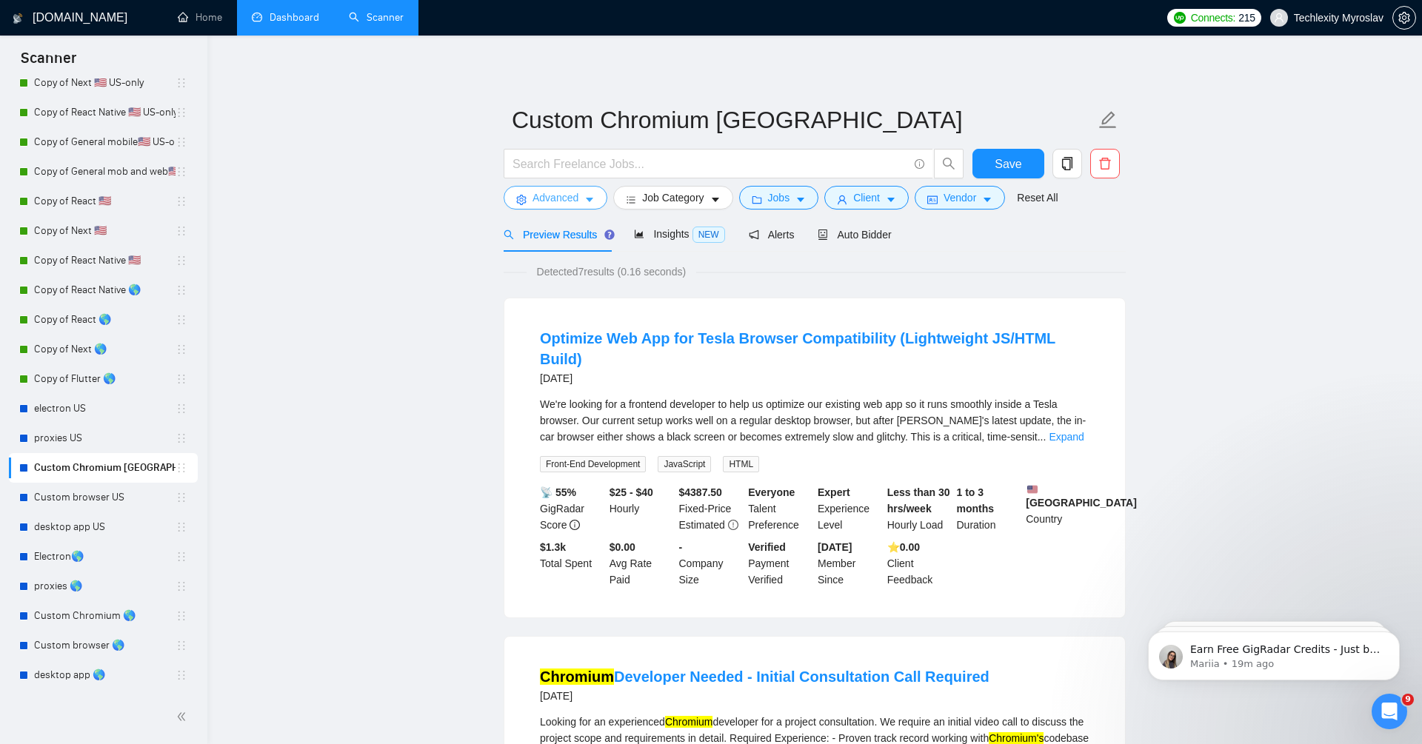
click at [545, 198] on span "Advanced" at bounding box center [555, 198] width 46 height 16
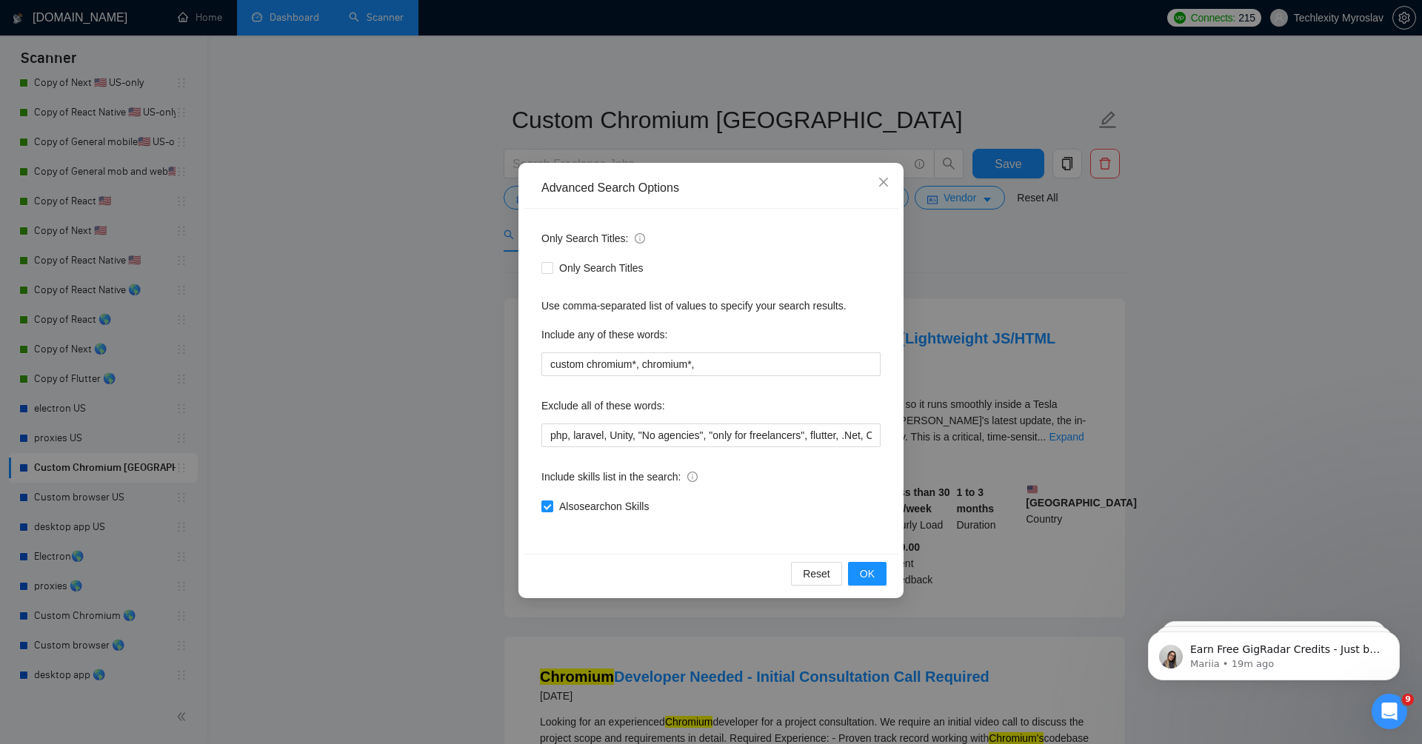
click at [301, 461] on div "Advanced Search Options Only Search Titles: Only Search Titles Use comma-separa…" at bounding box center [711, 372] width 1422 height 744
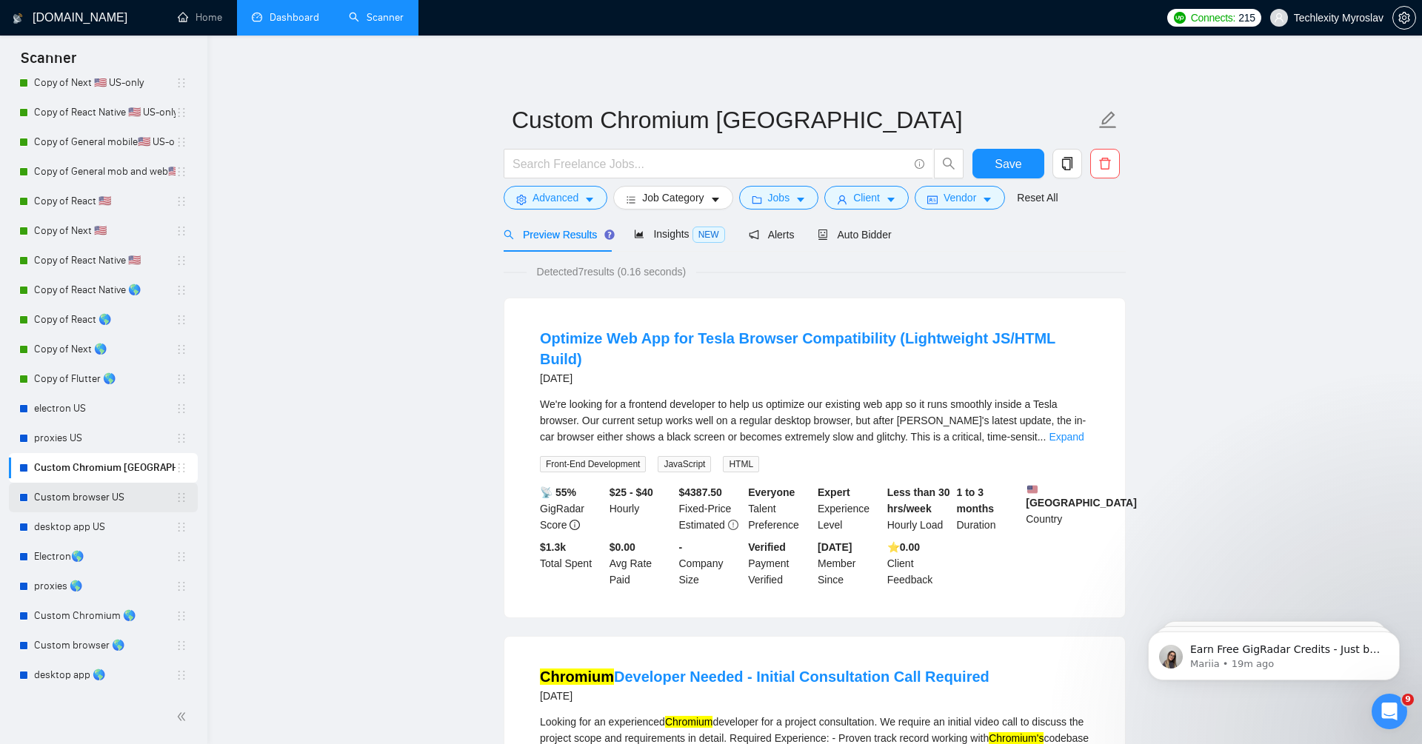
click at [119, 501] on link "Custom browser US" at bounding box center [104, 498] width 141 height 30
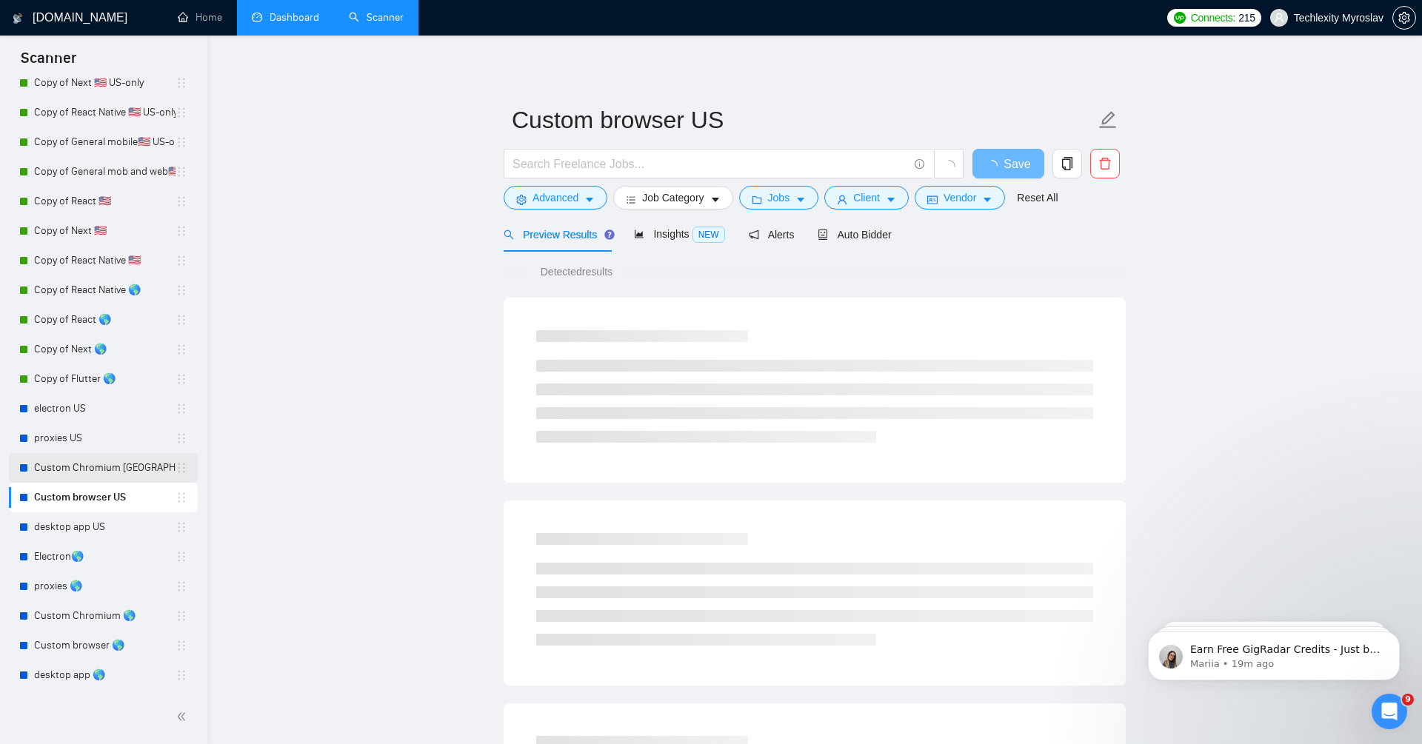
click at [118, 468] on link "Custom Chromium [GEOGRAPHIC_DATA]" at bounding box center [104, 468] width 141 height 30
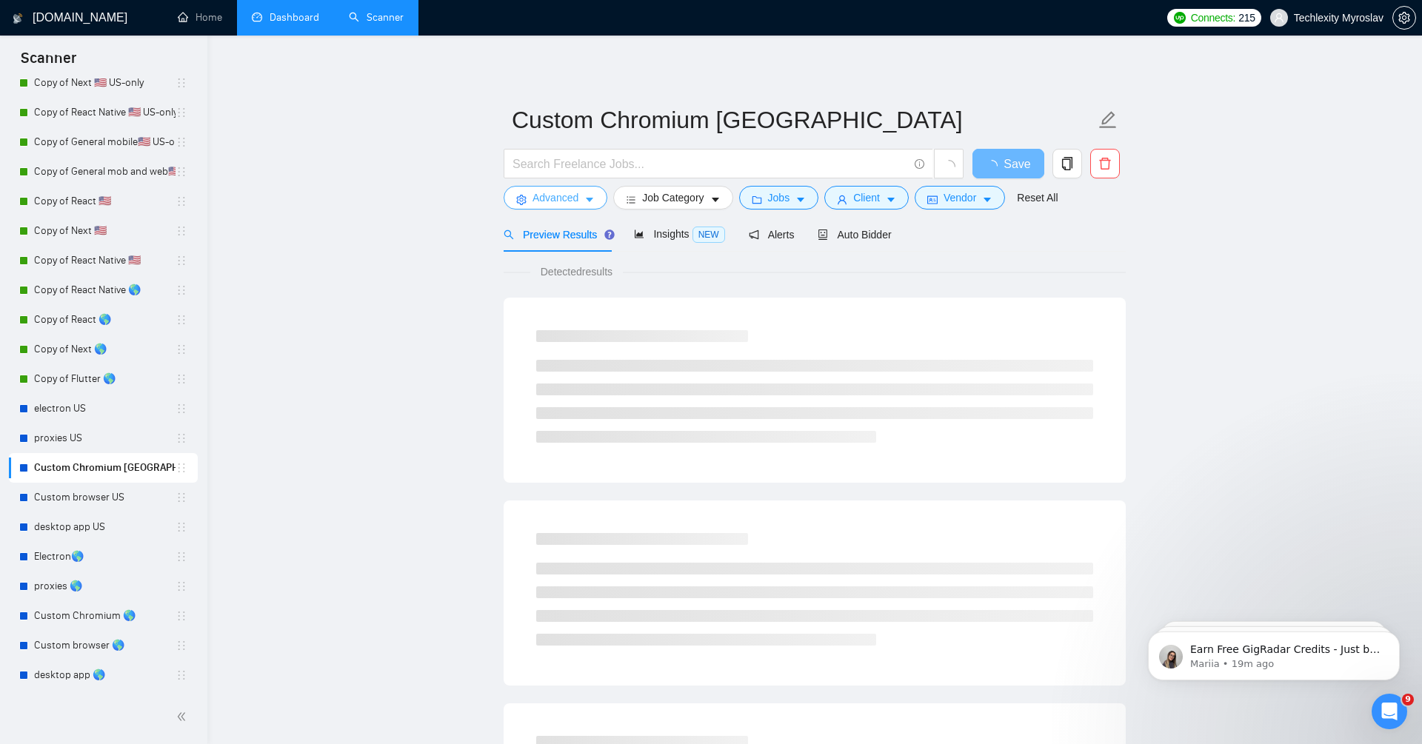
click at [560, 190] on span "Advanced" at bounding box center [555, 198] width 46 height 16
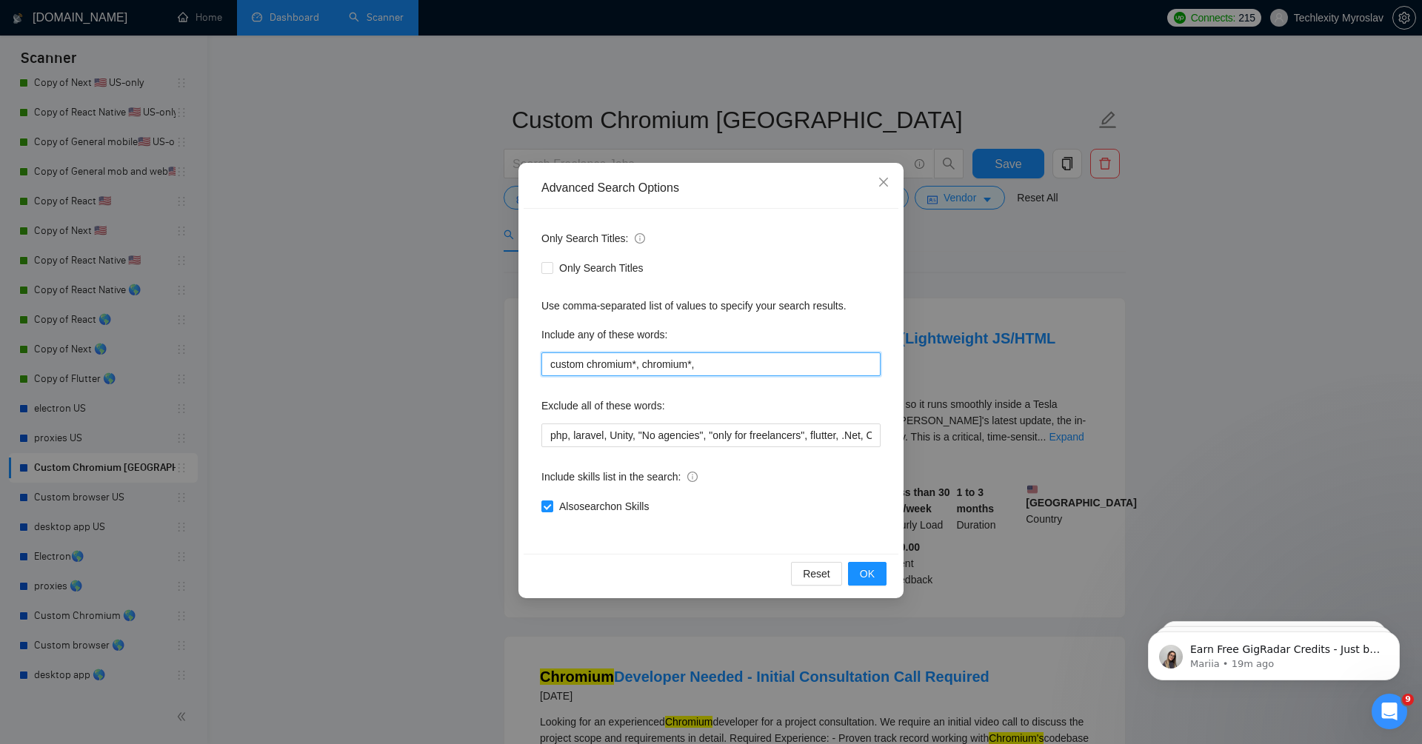
drag, startPoint x: 646, startPoint y: 361, endPoint x: 506, endPoint y: 358, distance: 139.3
click at [506, 358] on div "Advanced Search Options Only Search Titles: Only Search Titles Use comma-separa…" at bounding box center [711, 372] width 1422 height 744
type input "chromium*,"
click at [869, 575] on span "OK" at bounding box center [867, 574] width 15 height 16
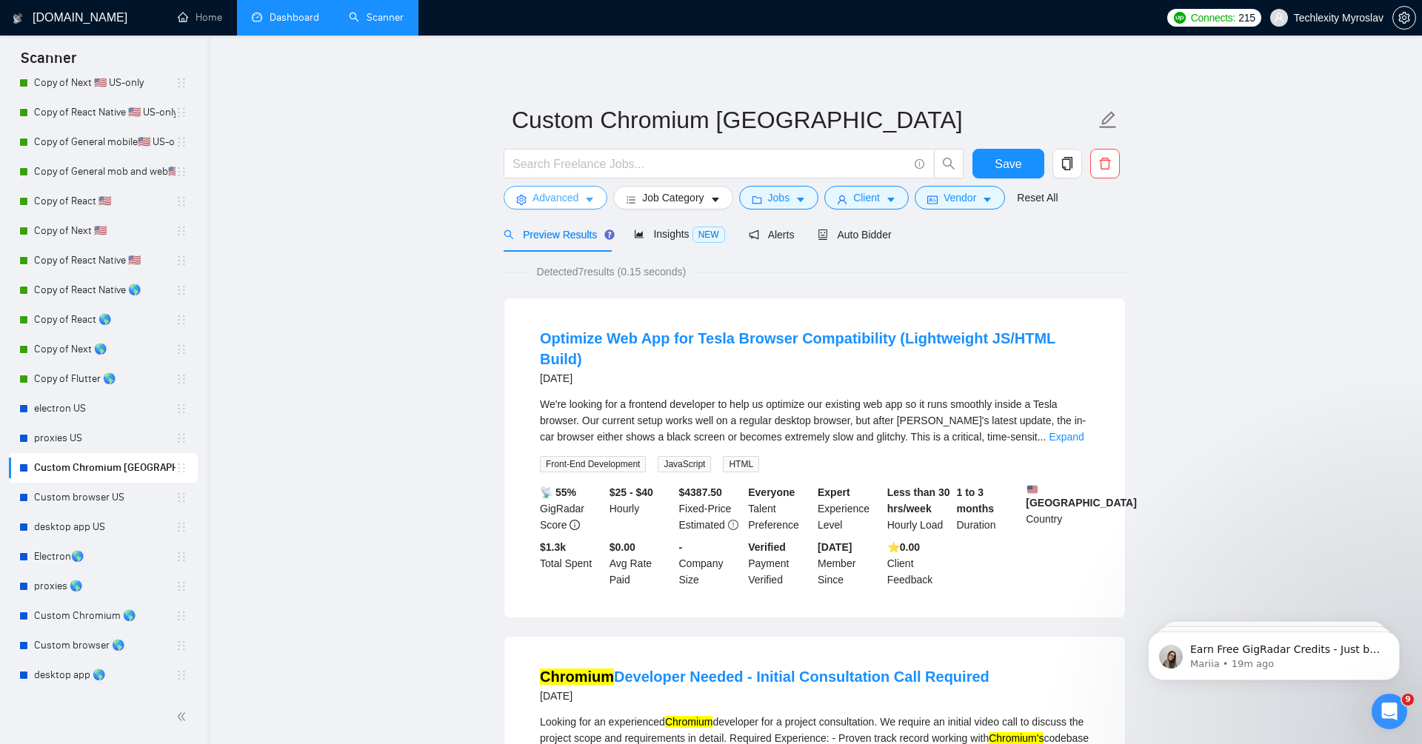
click at [564, 198] on span "Advanced" at bounding box center [555, 198] width 46 height 16
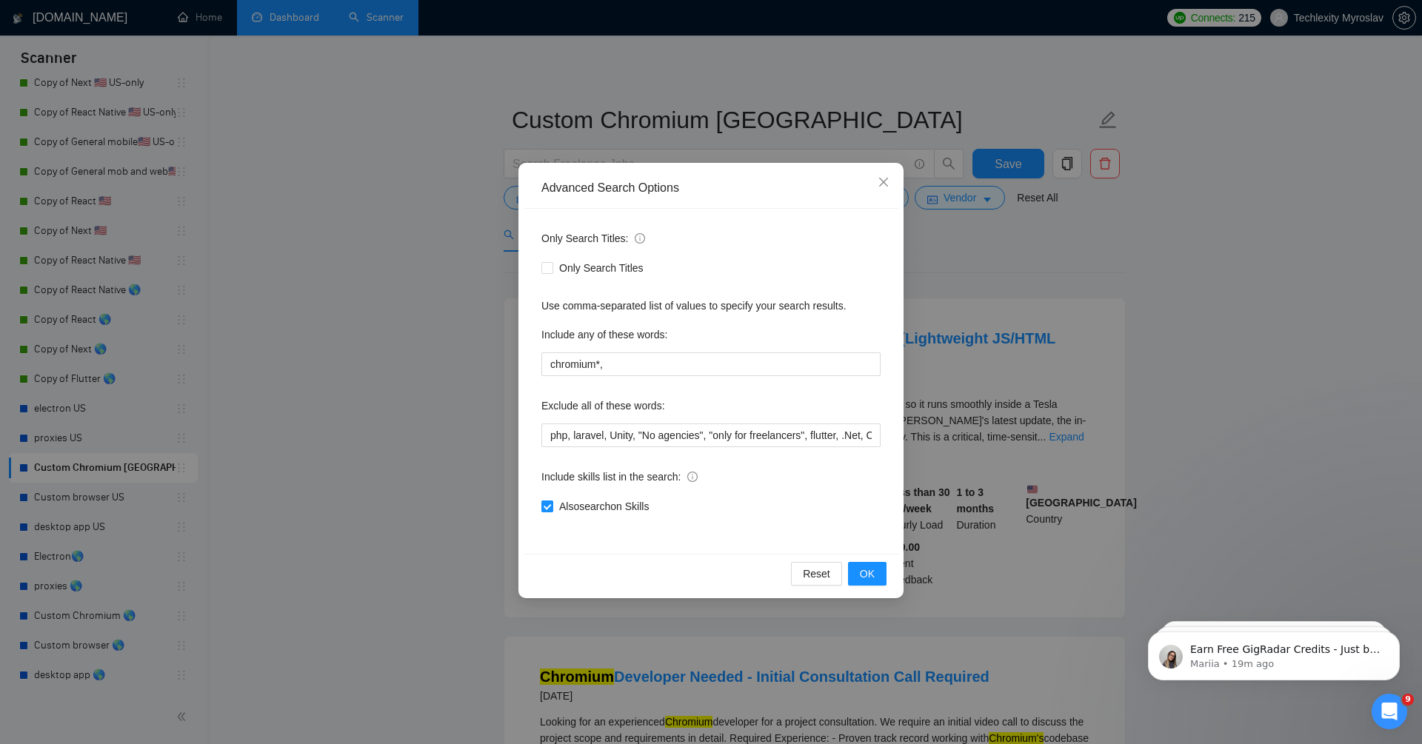
click at [620, 508] on span "Also search on Skills" at bounding box center [603, 506] width 101 height 16
click at [552, 508] on input "Also search on Skills" at bounding box center [546, 506] width 10 height 10
checkbox input "false"
click at [875, 575] on button "OK" at bounding box center [867, 574] width 39 height 24
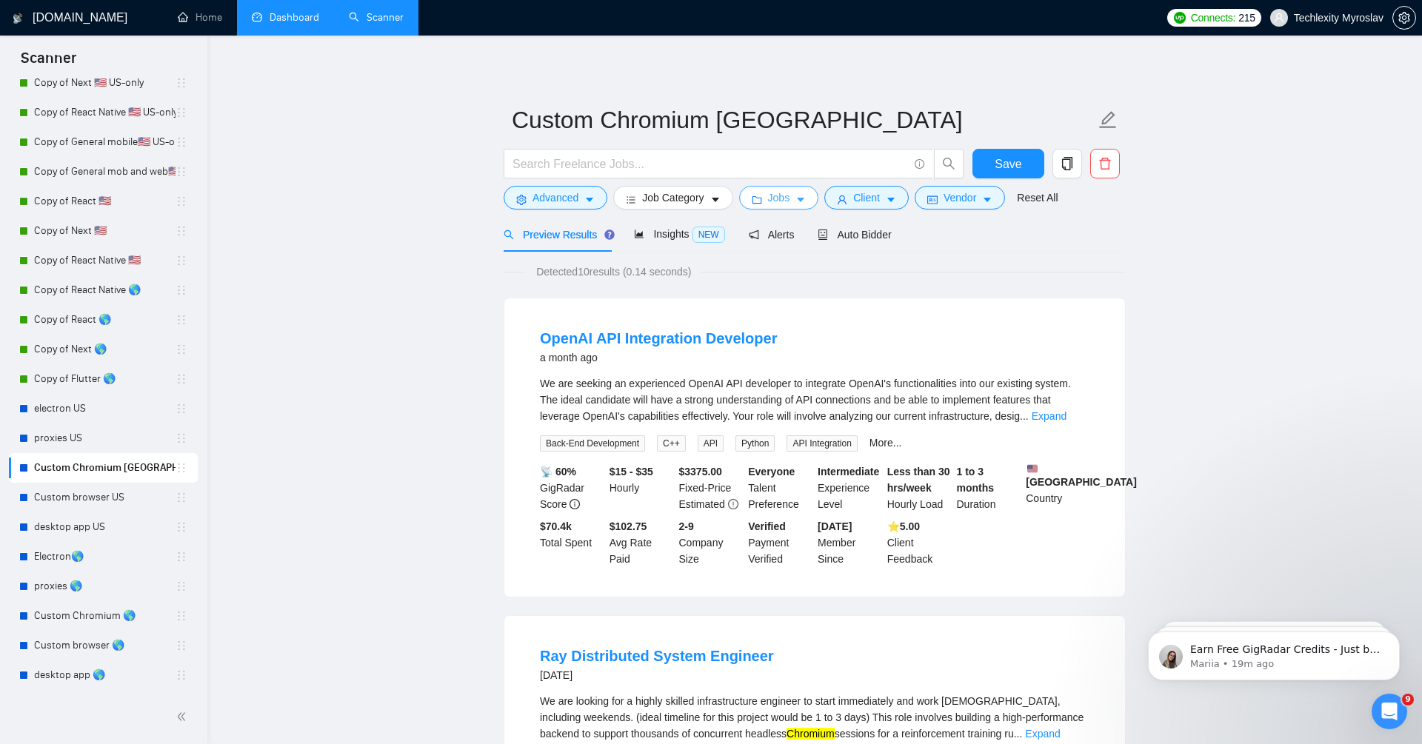
click at [802, 195] on icon "caret-down" at bounding box center [800, 200] width 10 height 10
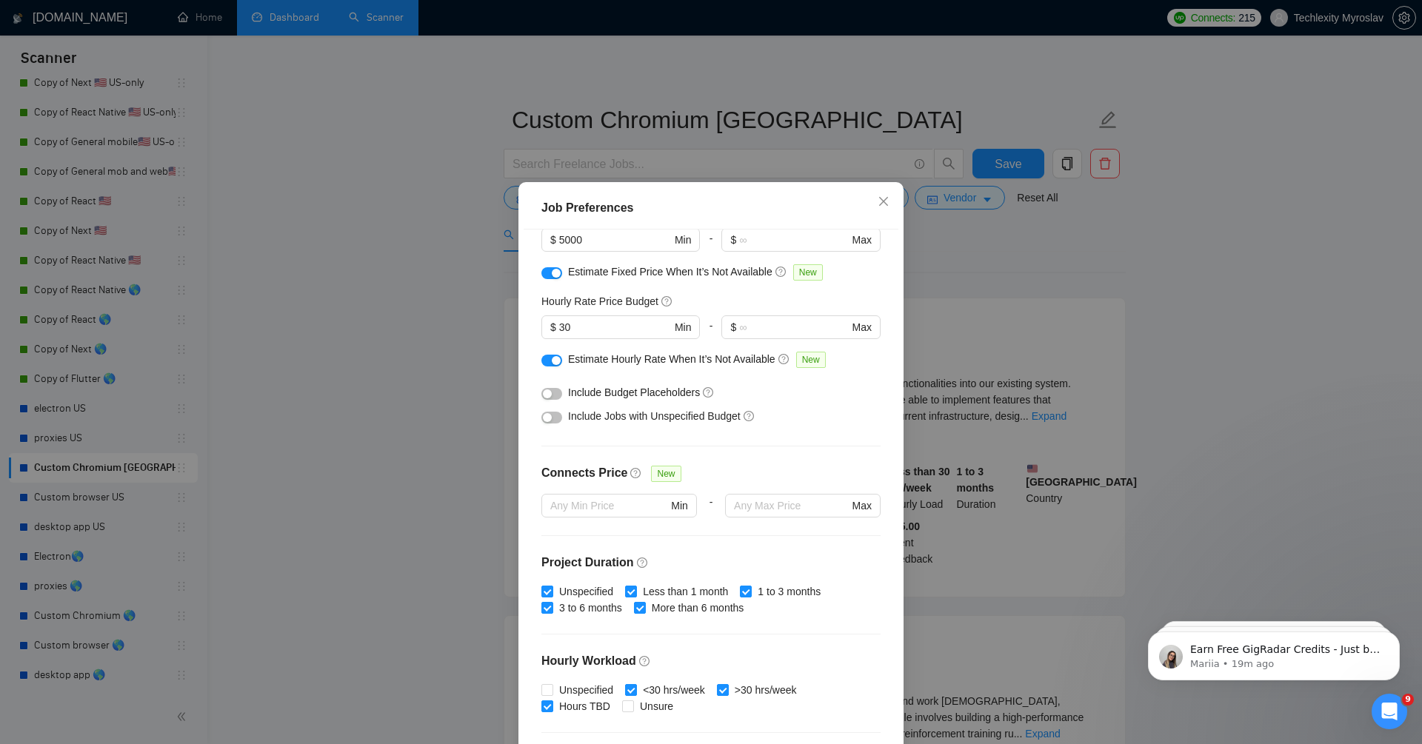
scroll to position [121, 0]
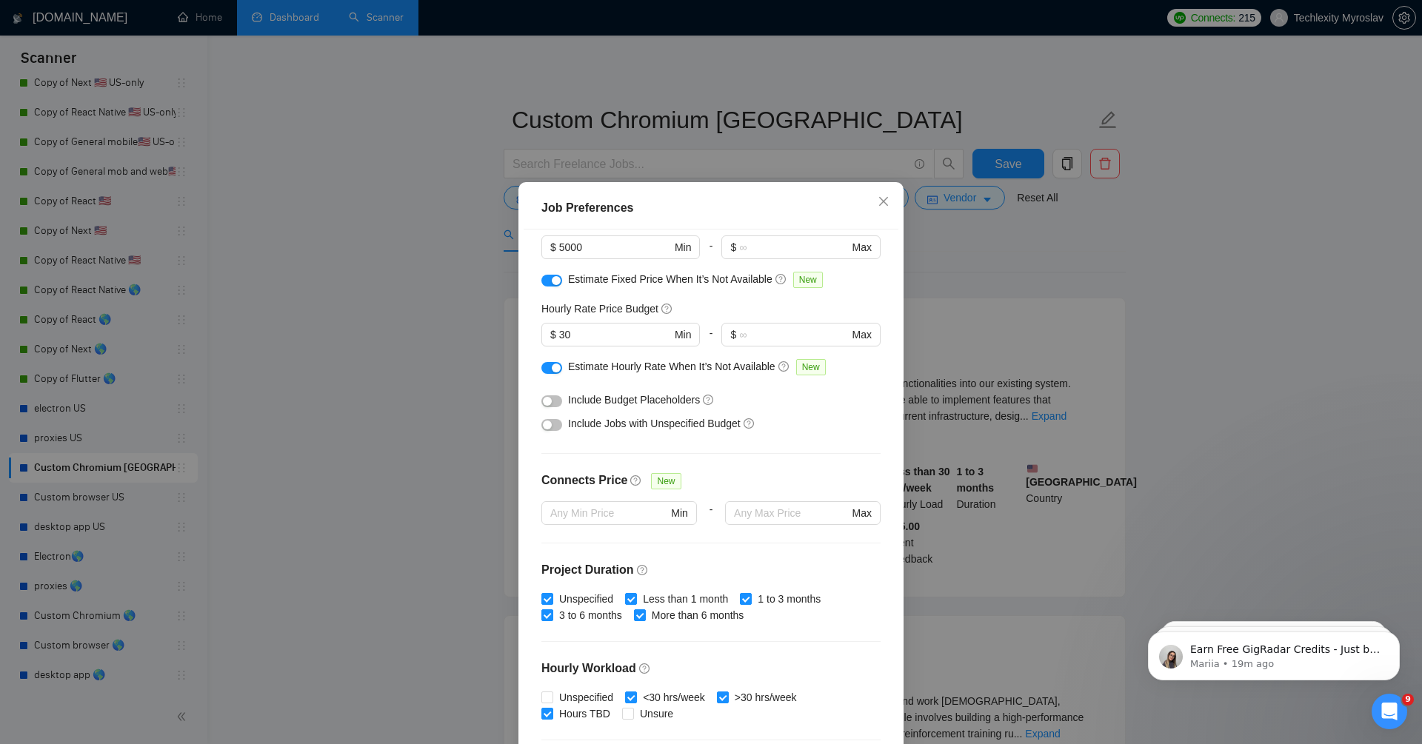
click at [553, 419] on button "button" at bounding box center [551, 425] width 21 height 12
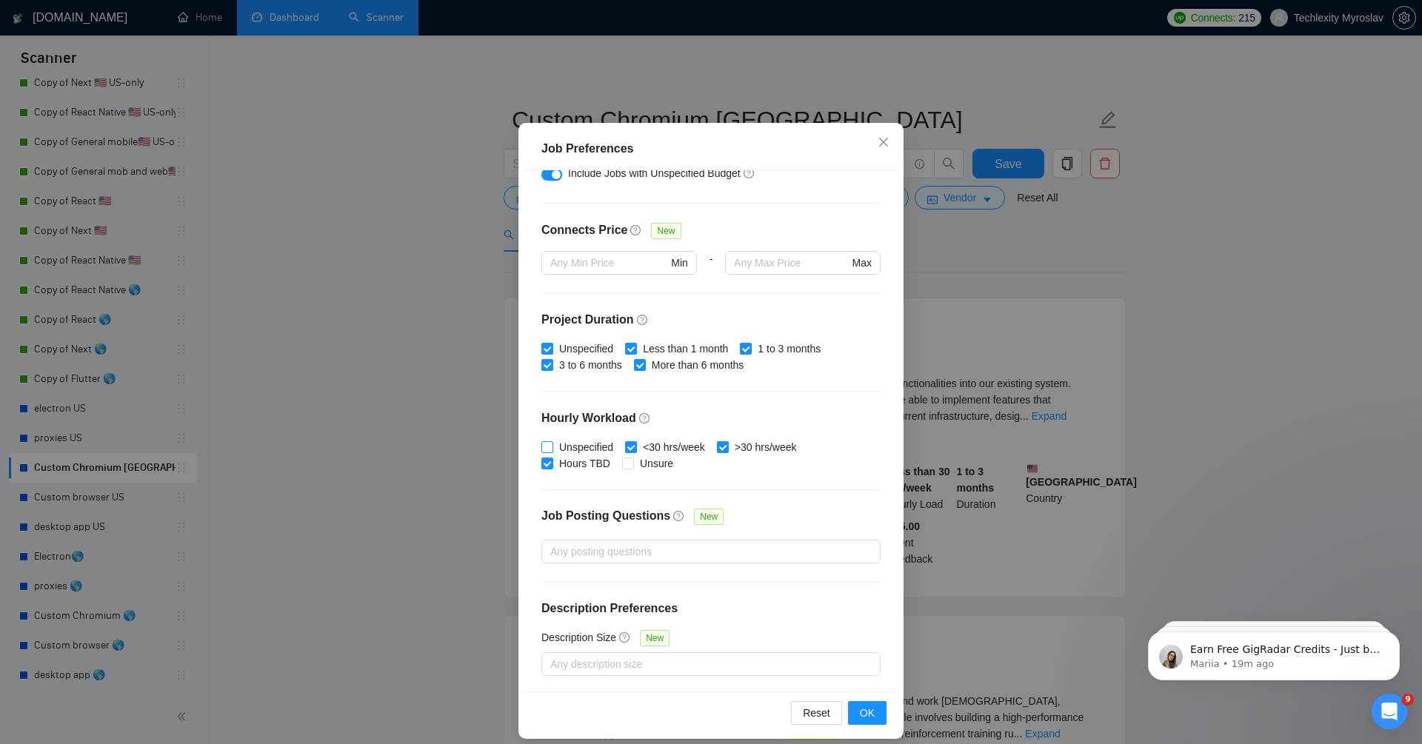
scroll to position [68, 0]
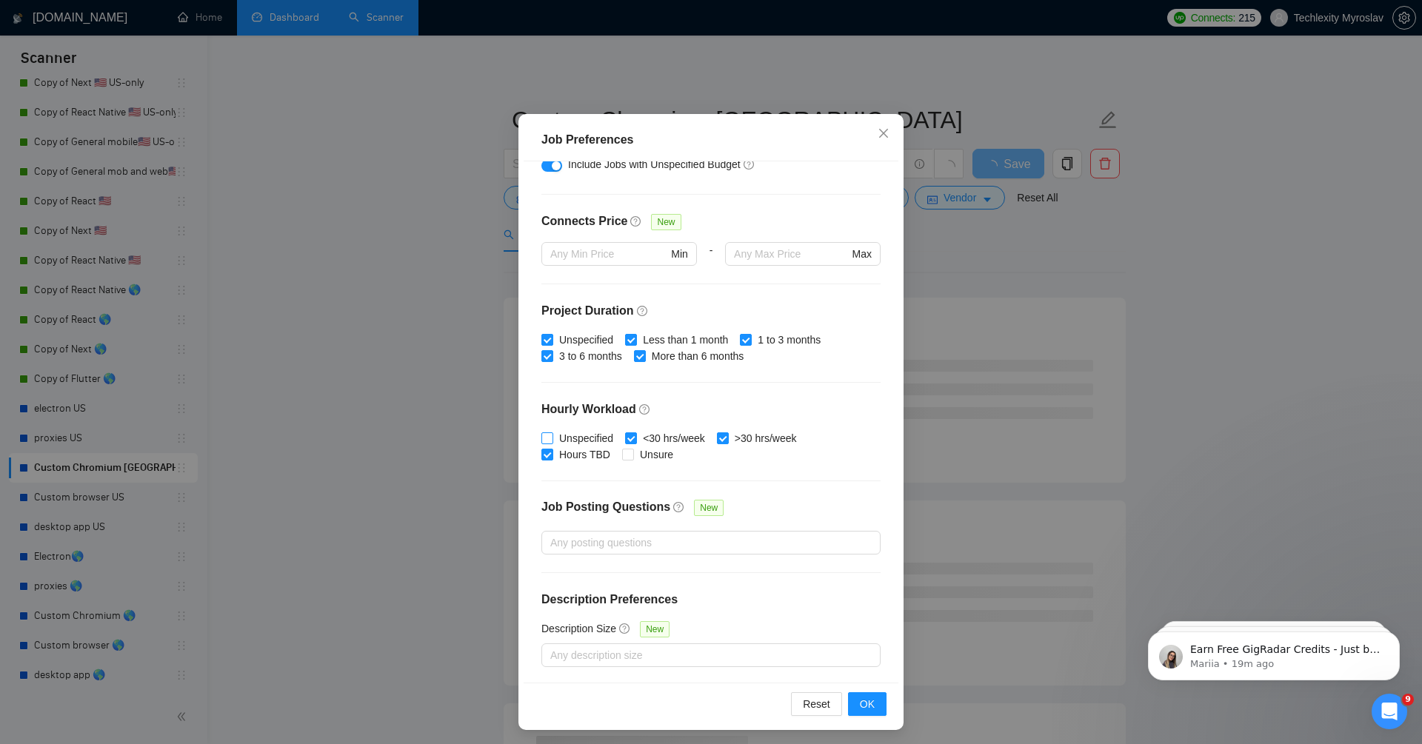
click at [563, 439] on span "Unspecified" at bounding box center [586, 438] width 66 height 16
click at [552, 439] on input "Unspecified" at bounding box center [546, 437] width 10 height 10
checkbox input "true"
click at [681, 454] on div "Unspecified <30 hrs/week >30 hrs/week Hours TBD Unsure" at bounding box center [710, 446] width 339 height 33
click at [666, 454] on span "Unsure" at bounding box center [656, 454] width 45 height 16
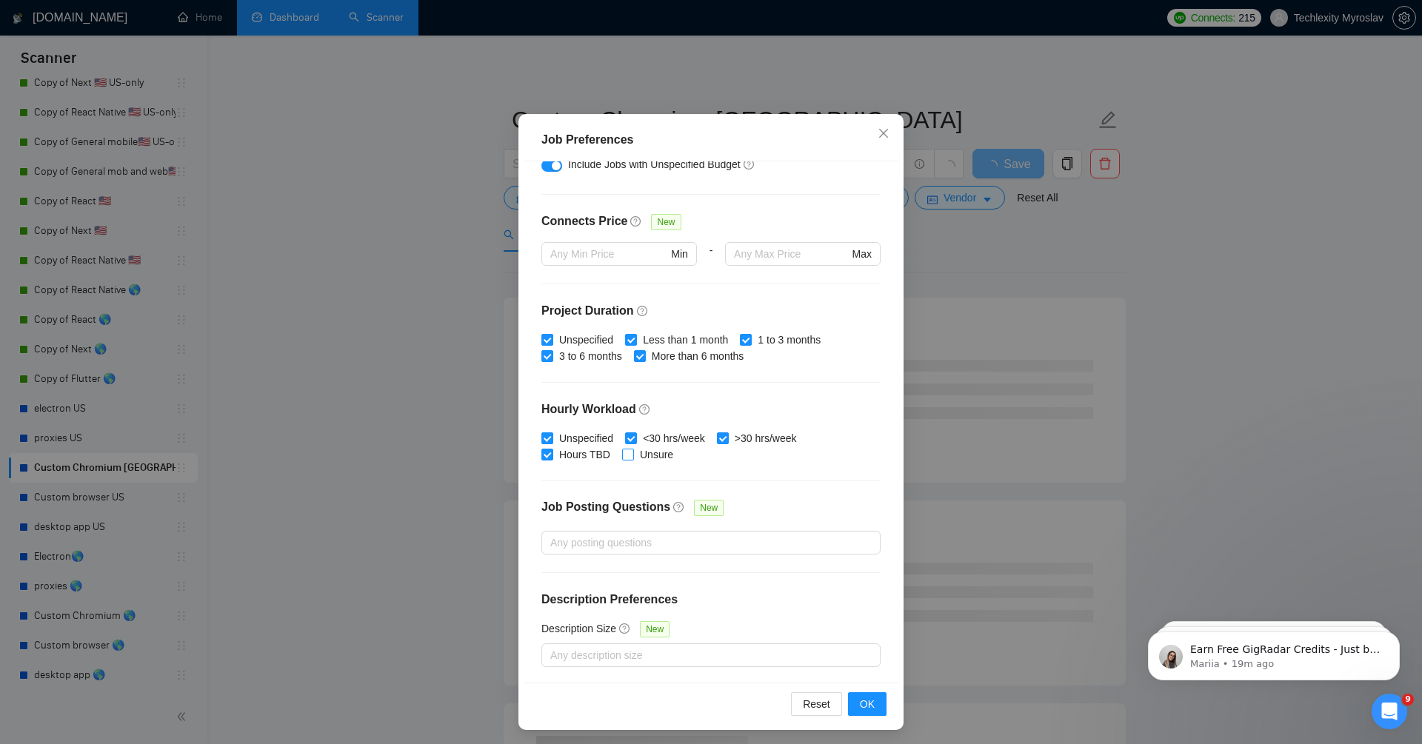
click at [632, 454] on input "Unsure" at bounding box center [627, 454] width 10 height 10
checkbox input "true"
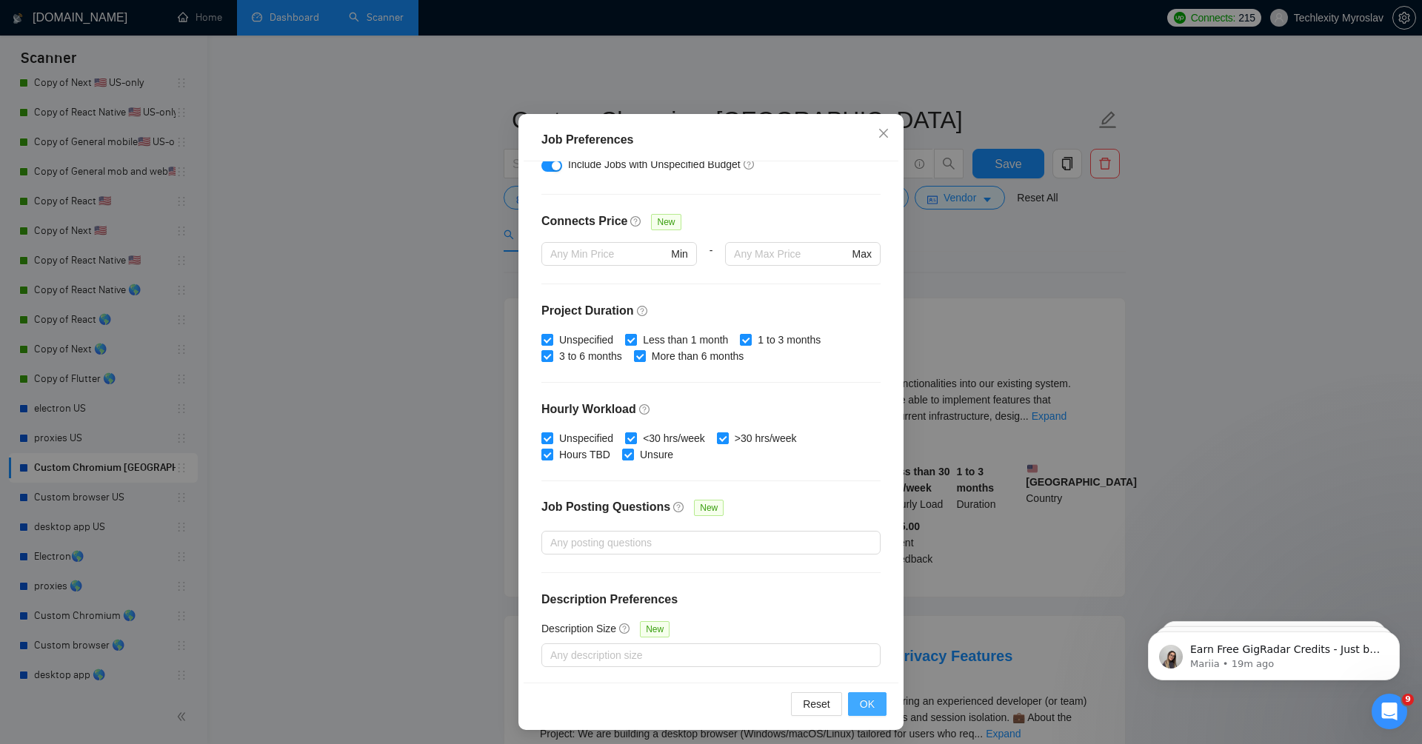
click at [880, 707] on button "OK" at bounding box center [867, 704] width 39 height 24
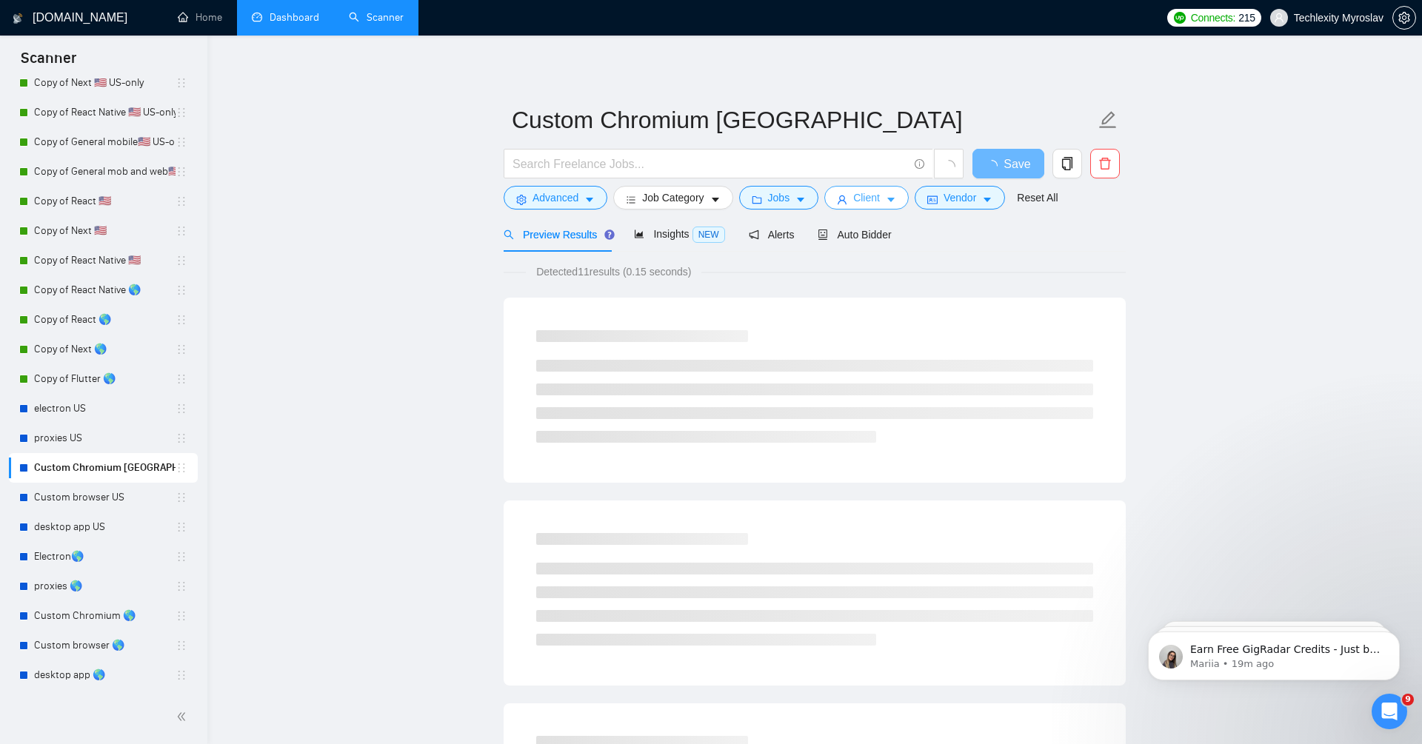
click at [878, 194] on span "Client" at bounding box center [866, 198] width 27 height 16
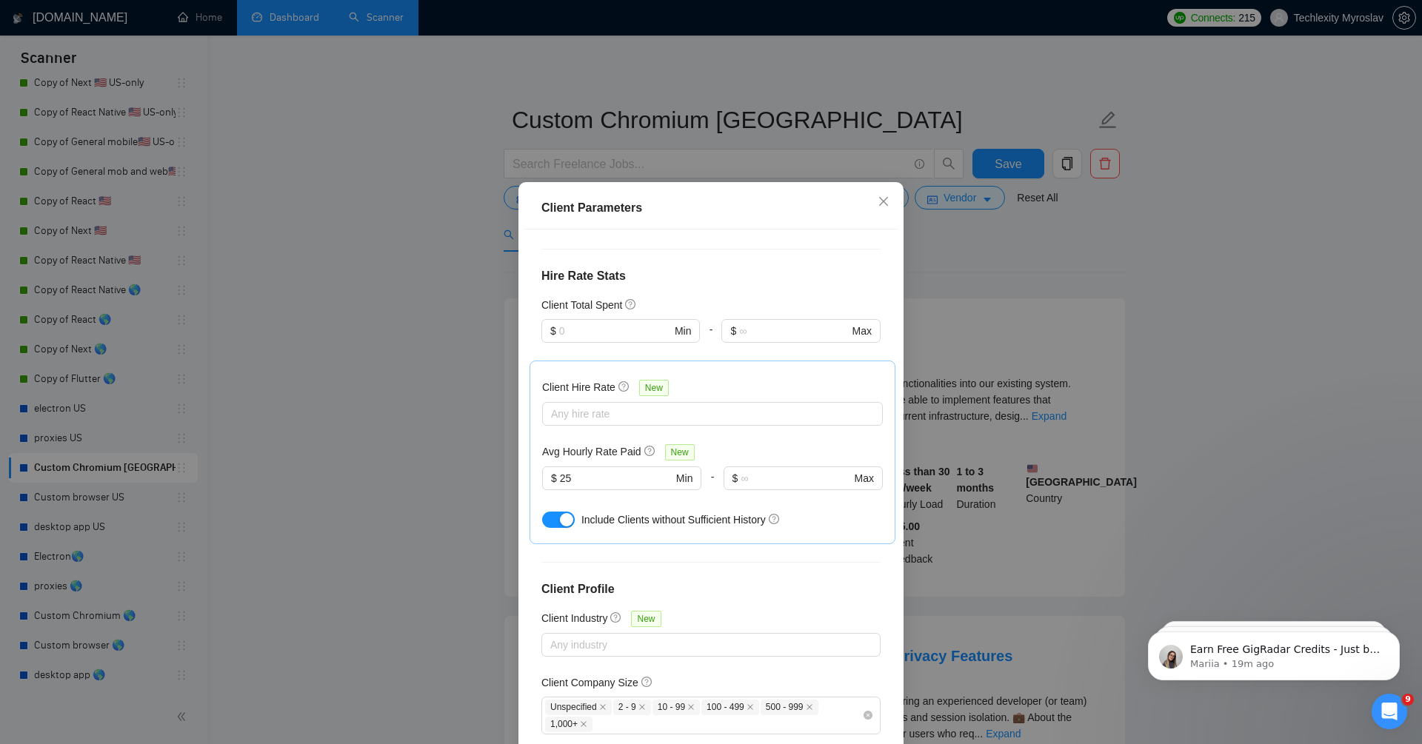
scroll to position [323, 0]
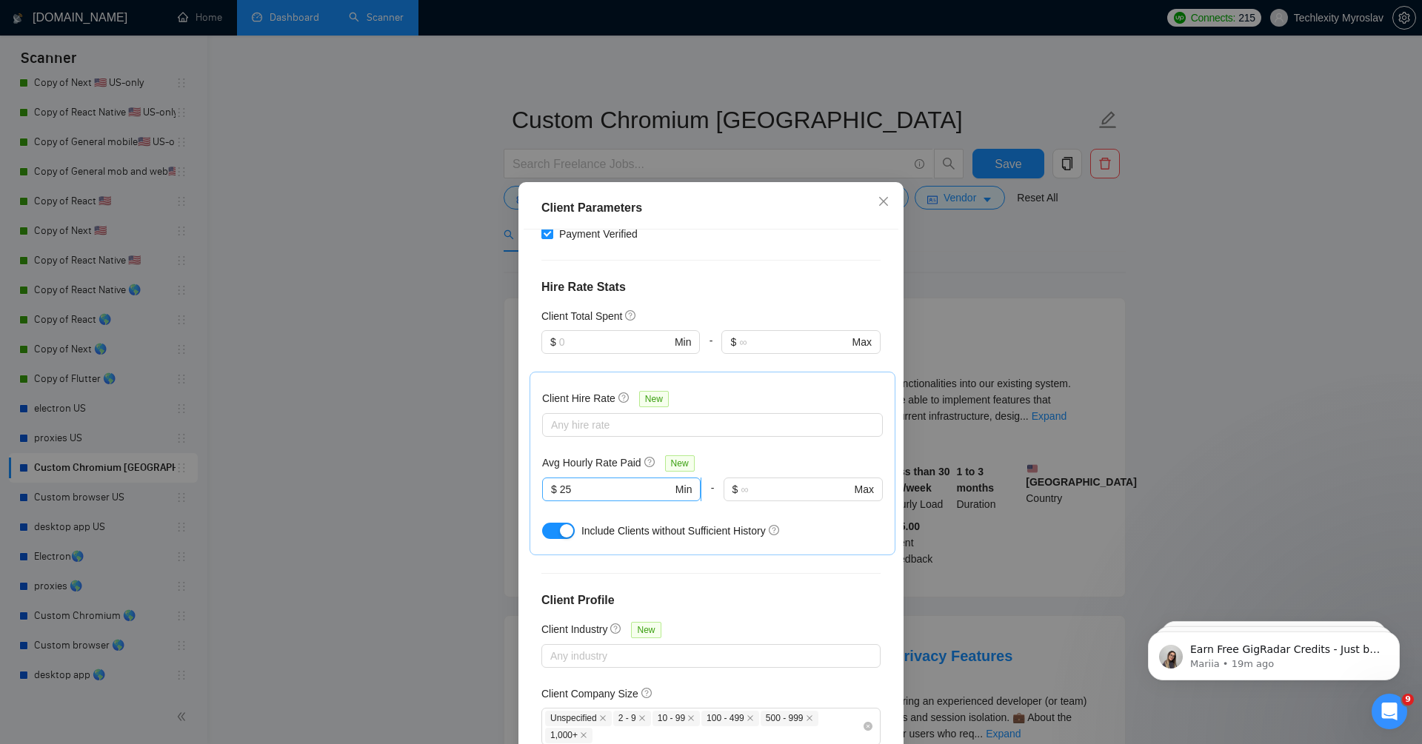
click at [632, 496] on span "$ 25 Min" at bounding box center [621, 490] width 158 height 24
type input "20"
click at [757, 381] on div "Client Hire Rate New Any hire rate Avg Hourly Rate Paid New $ 20 Min - $ Max In…" at bounding box center [712, 464] width 366 height 184
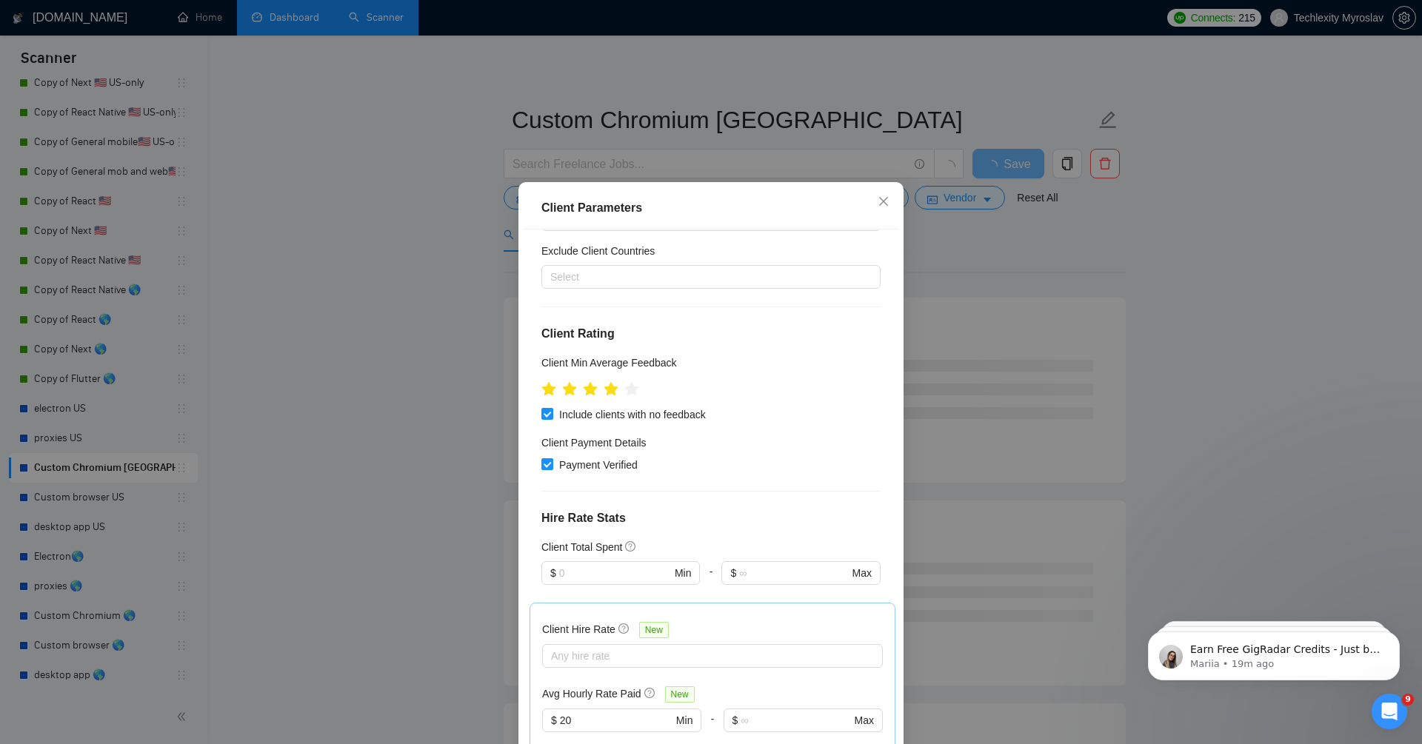
scroll to position [67, 0]
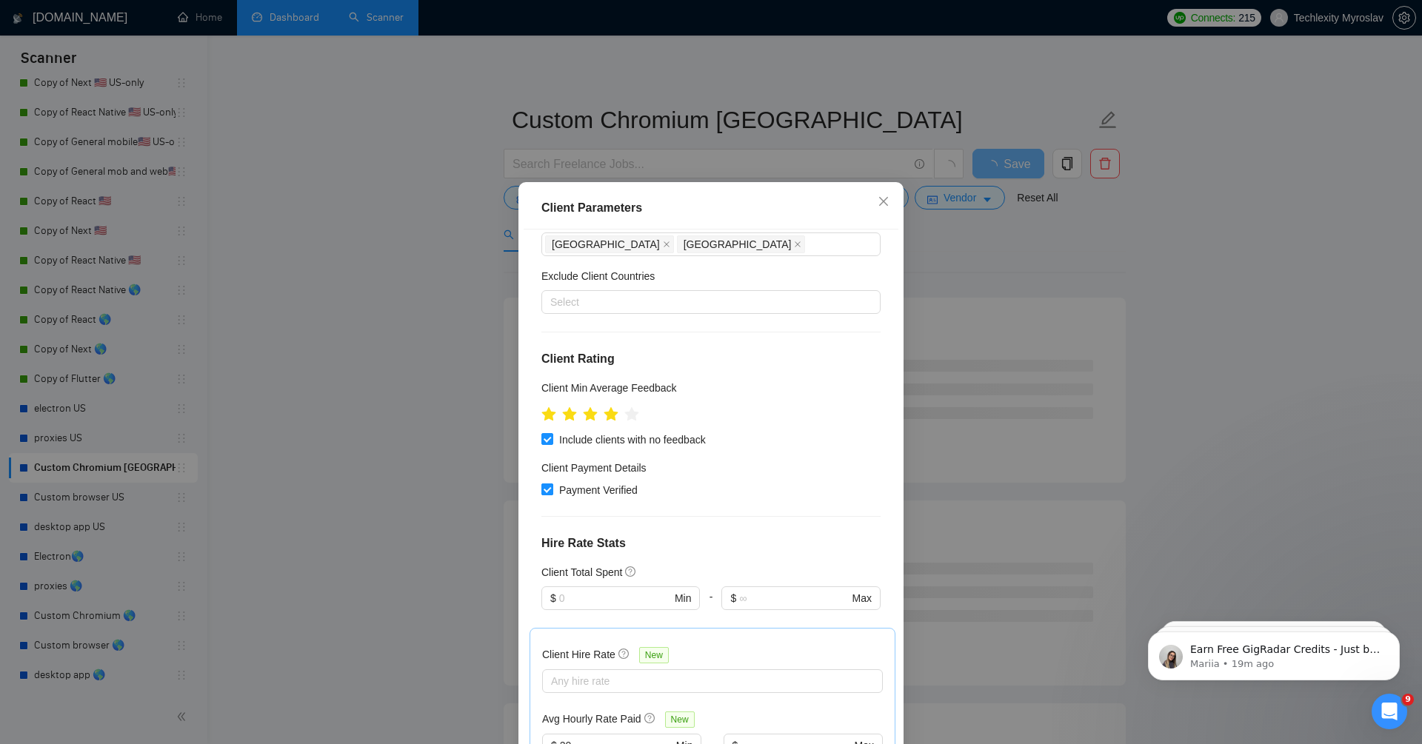
click at [579, 487] on span "Payment Verified" at bounding box center [598, 490] width 90 height 16
click at [552, 487] on input "Payment Verified" at bounding box center [546, 489] width 10 height 10
checkbox input "false"
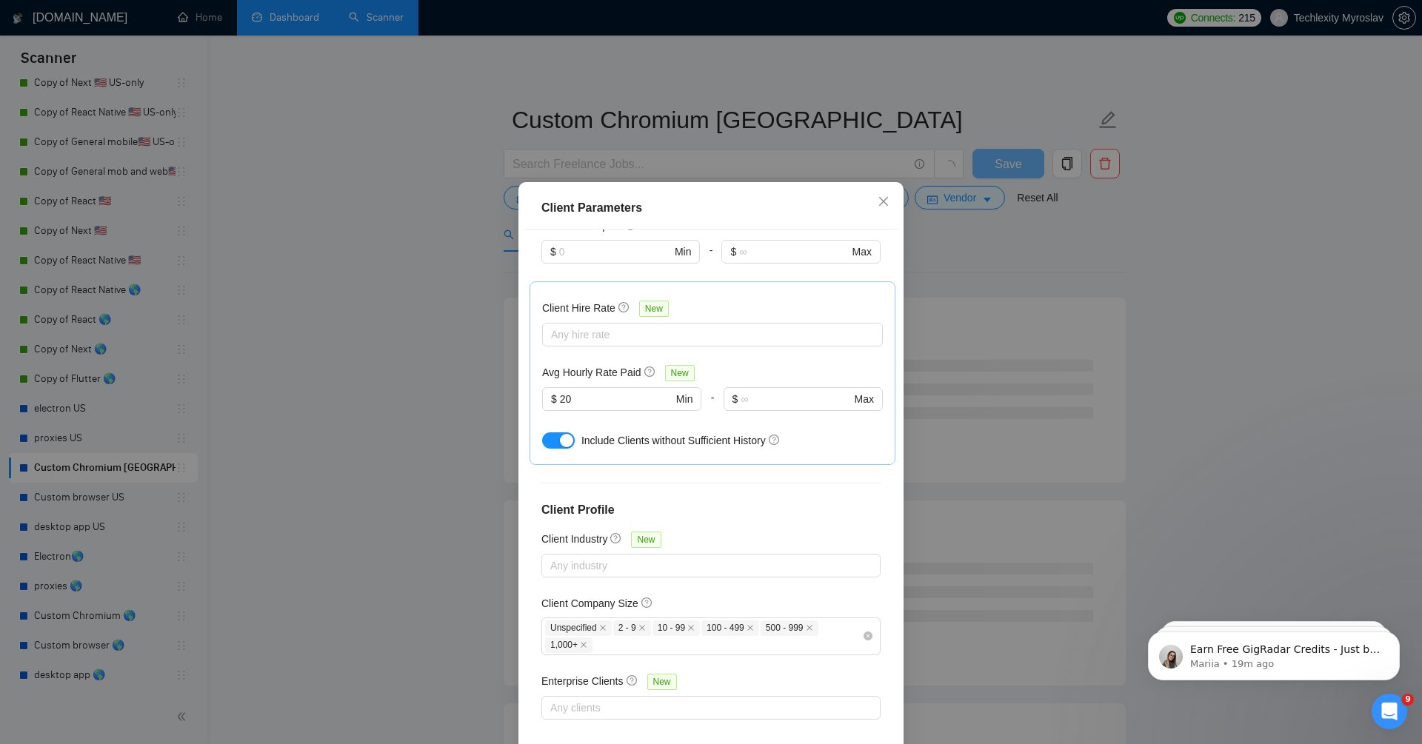
scroll to position [71, 0]
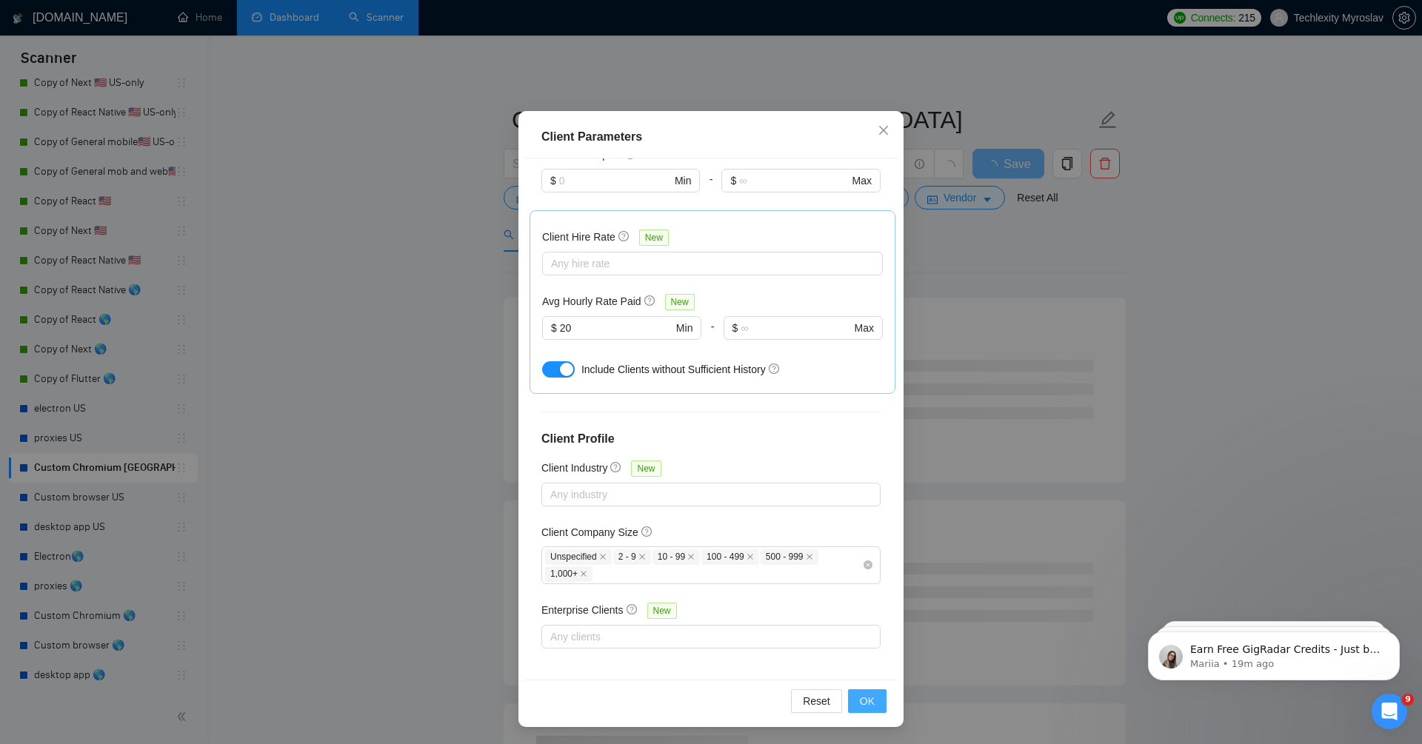
click at [860, 703] on span "OK" at bounding box center [867, 701] width 15 height 16
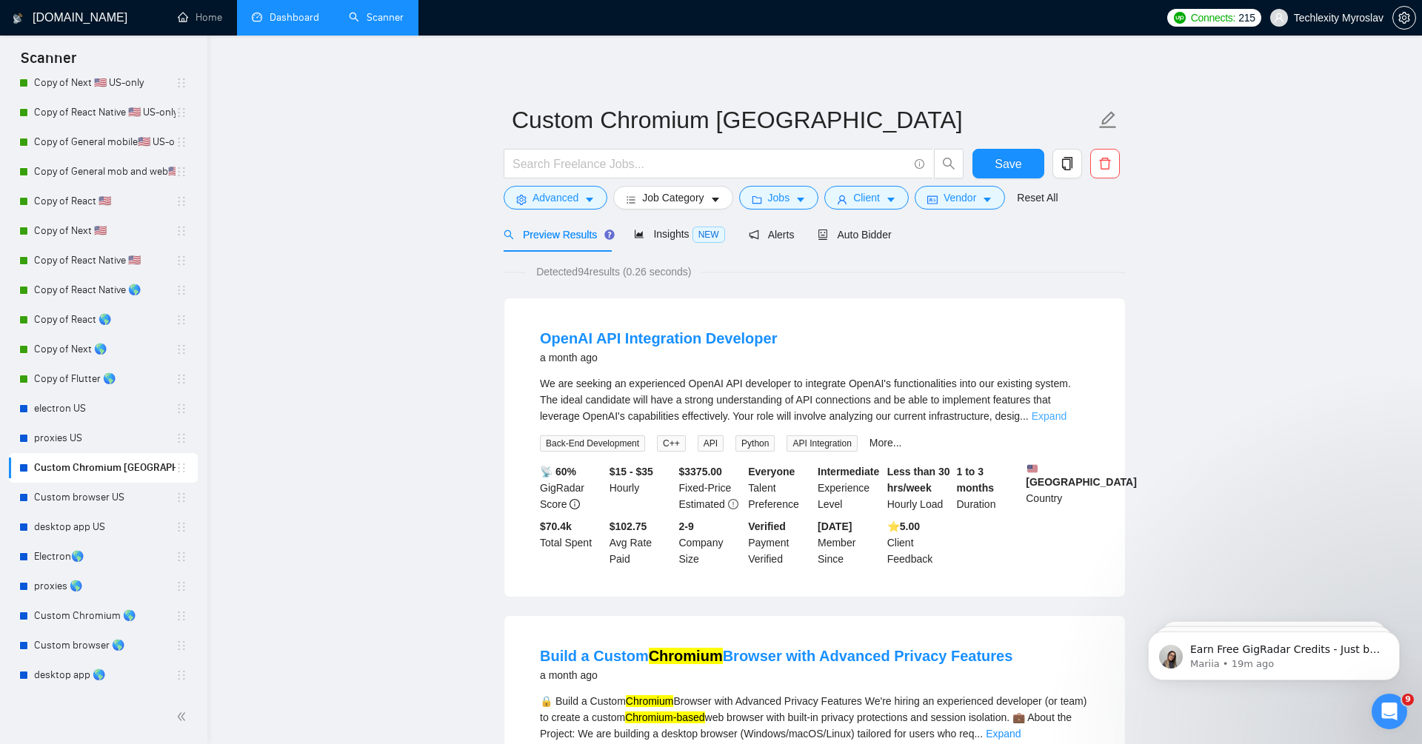
click at [1066, 416] on link "Expand" at bounding box center [1048, 416] width 35 height 12
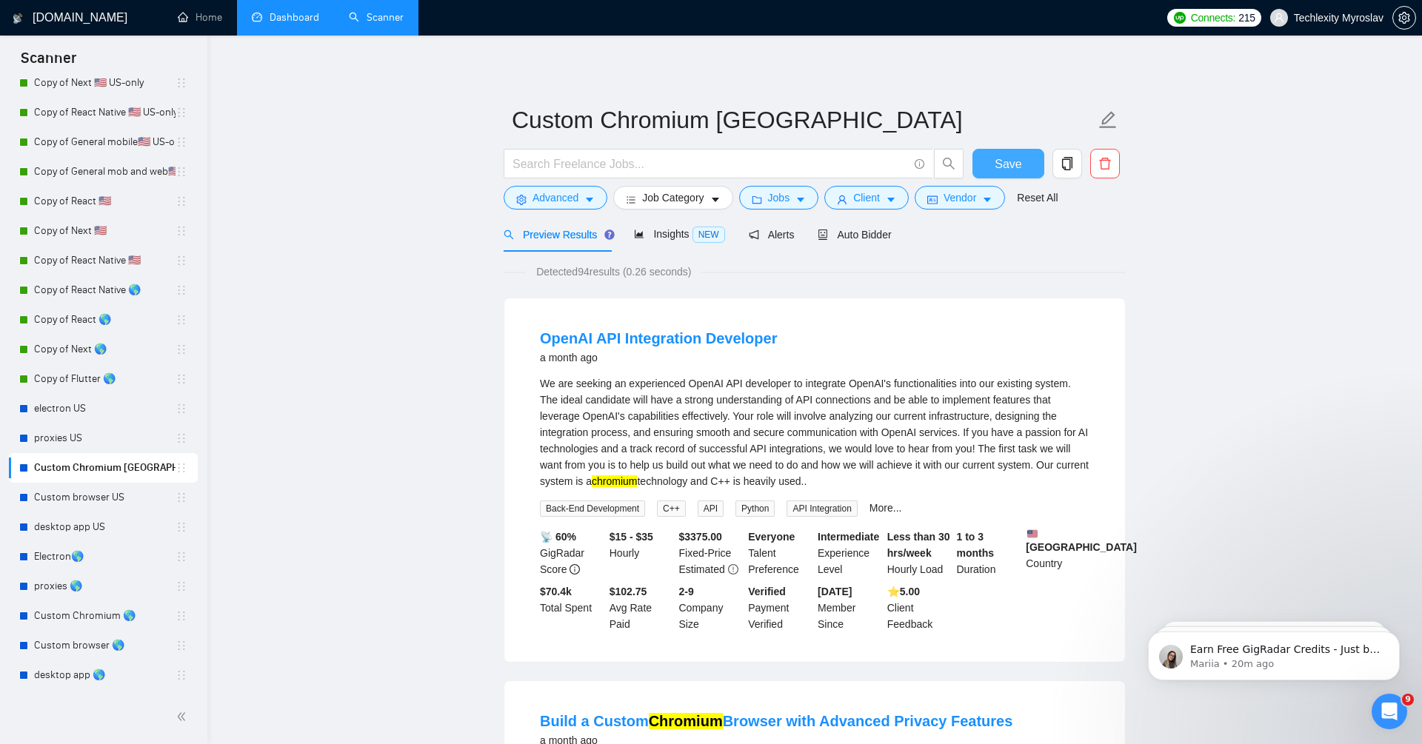
click at [1014, 164] on span "Save" at bounding box center [1007, 164] width 27 height 19
click at [115, 498] on link "Custom browser US" at bounding box center [104, 498] width 141 height 30
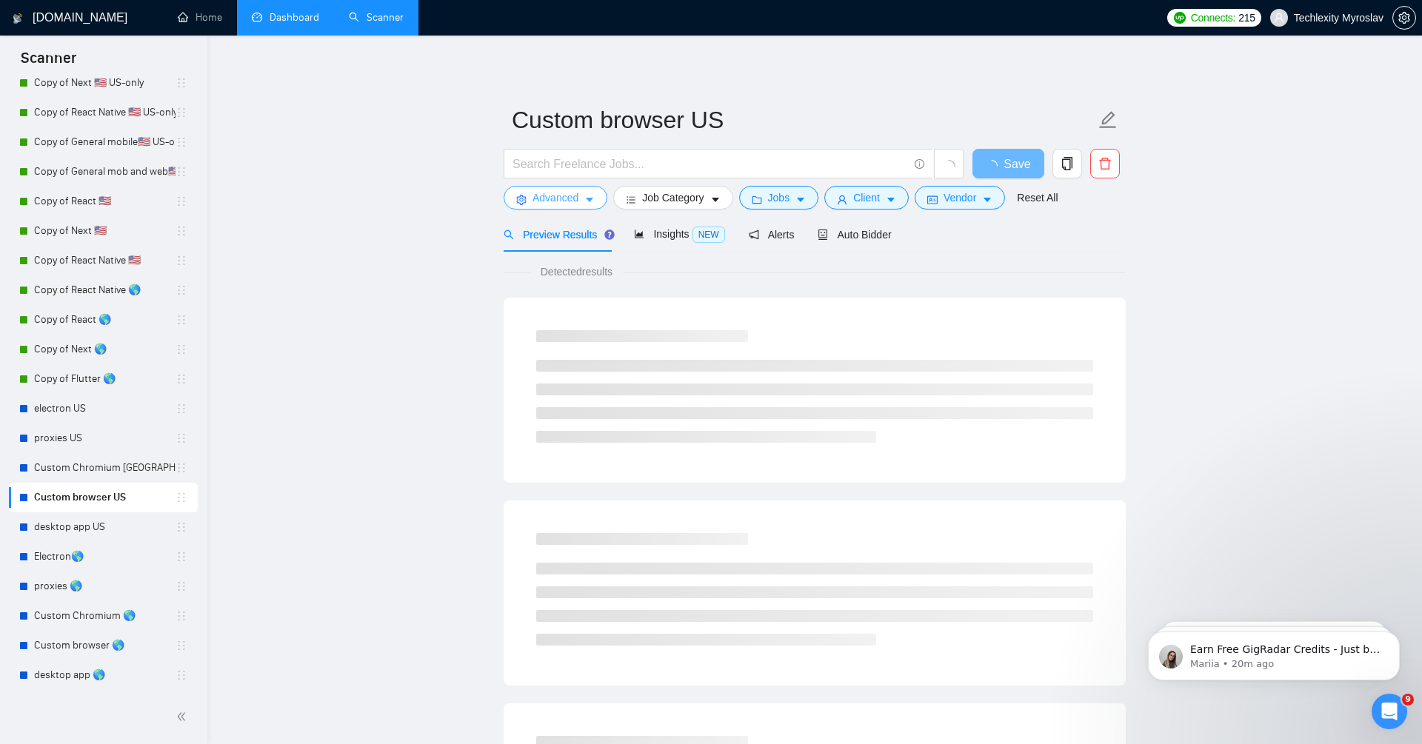
click at [573, 194] on span "Advanced" at bounding box center [555, 198] width 46 height 16
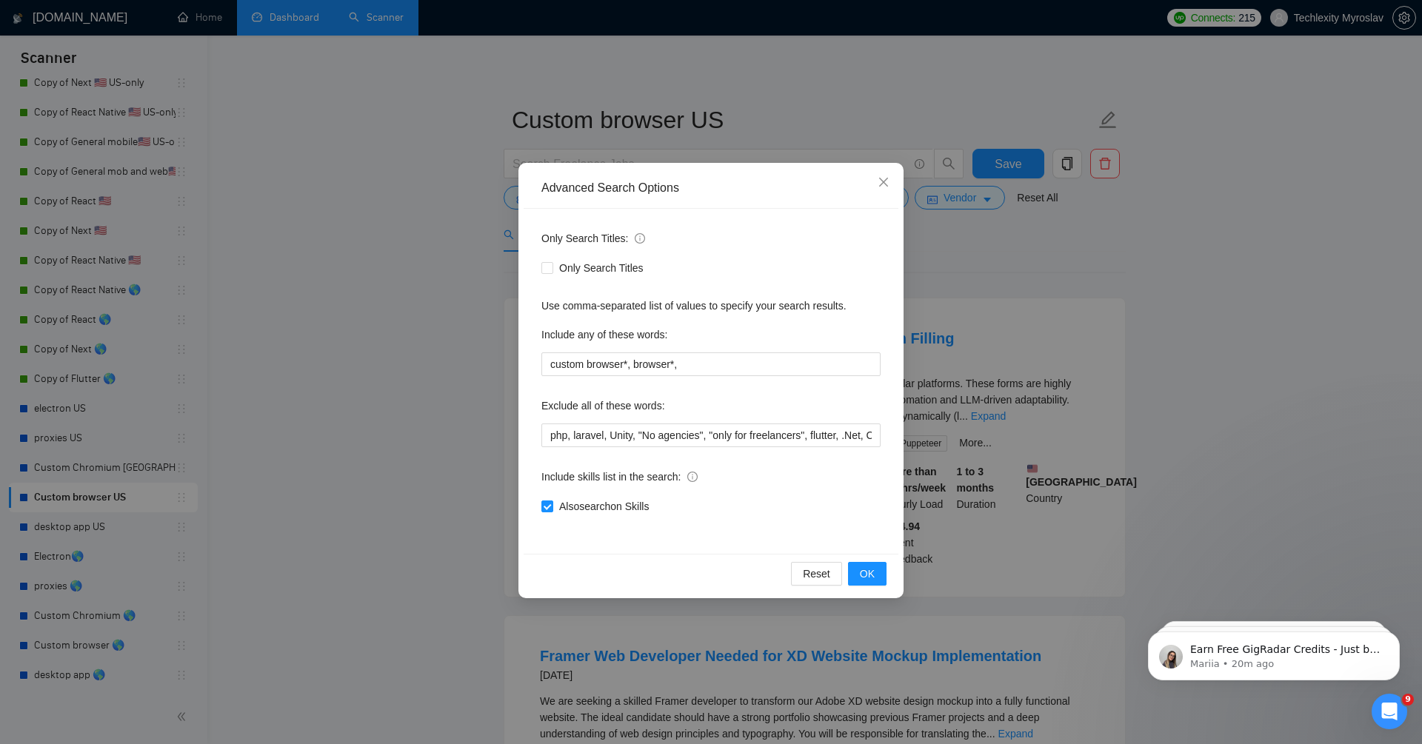
click at [400, 395] on div "Advanced Search Options Only Search Titles: Only Search Titles Use comma-separa…" at bounding box center [711, 372] width 1422 height 744
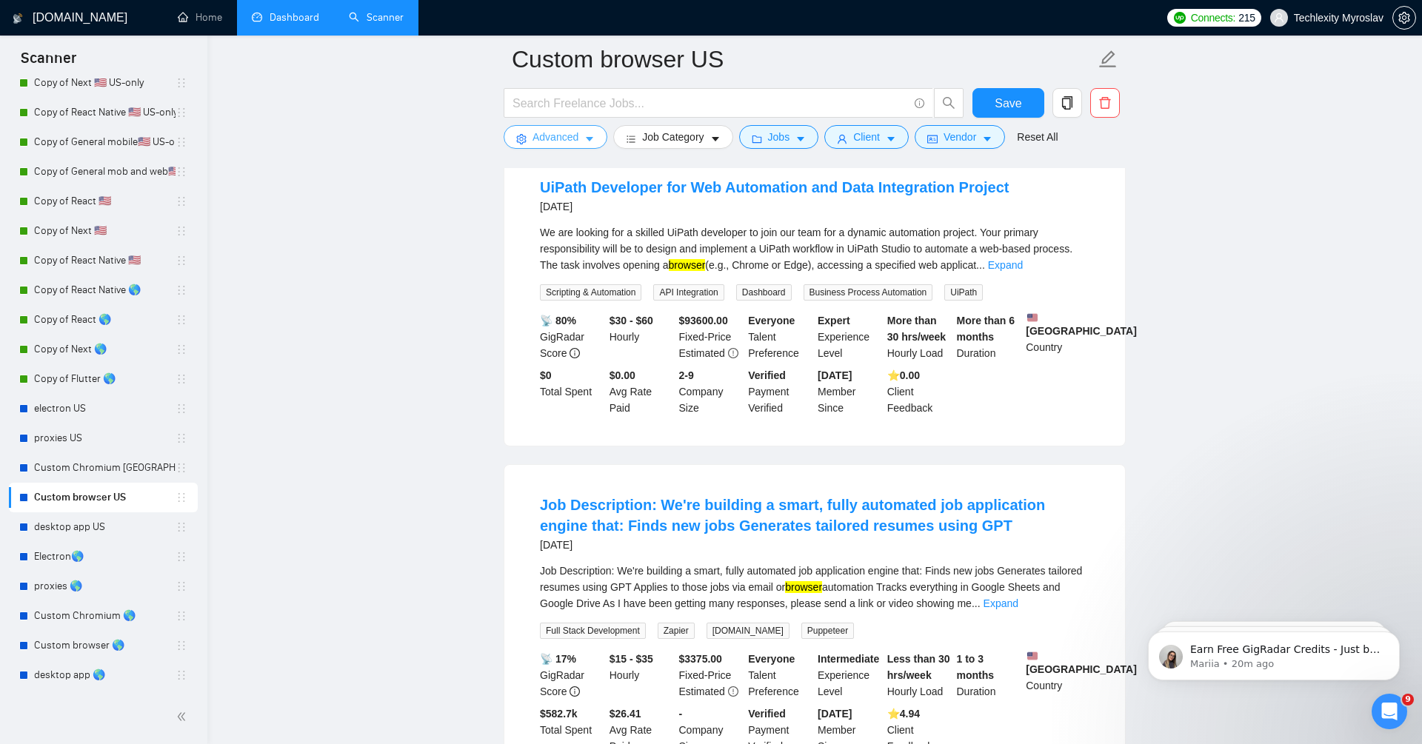
scroll to position [2118, 0]
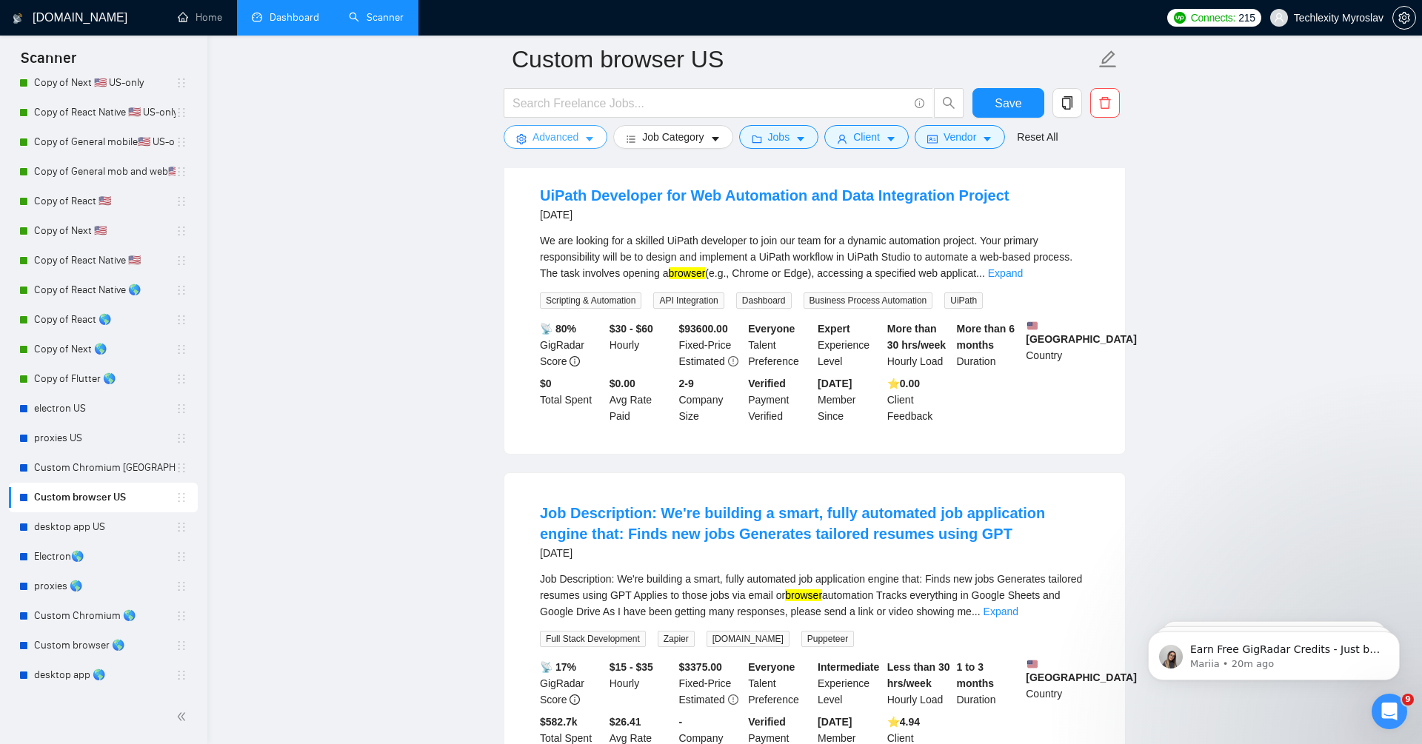
click at [565, 136] on span "Advanced" at bounding box center [555, 137] width 46 height 16
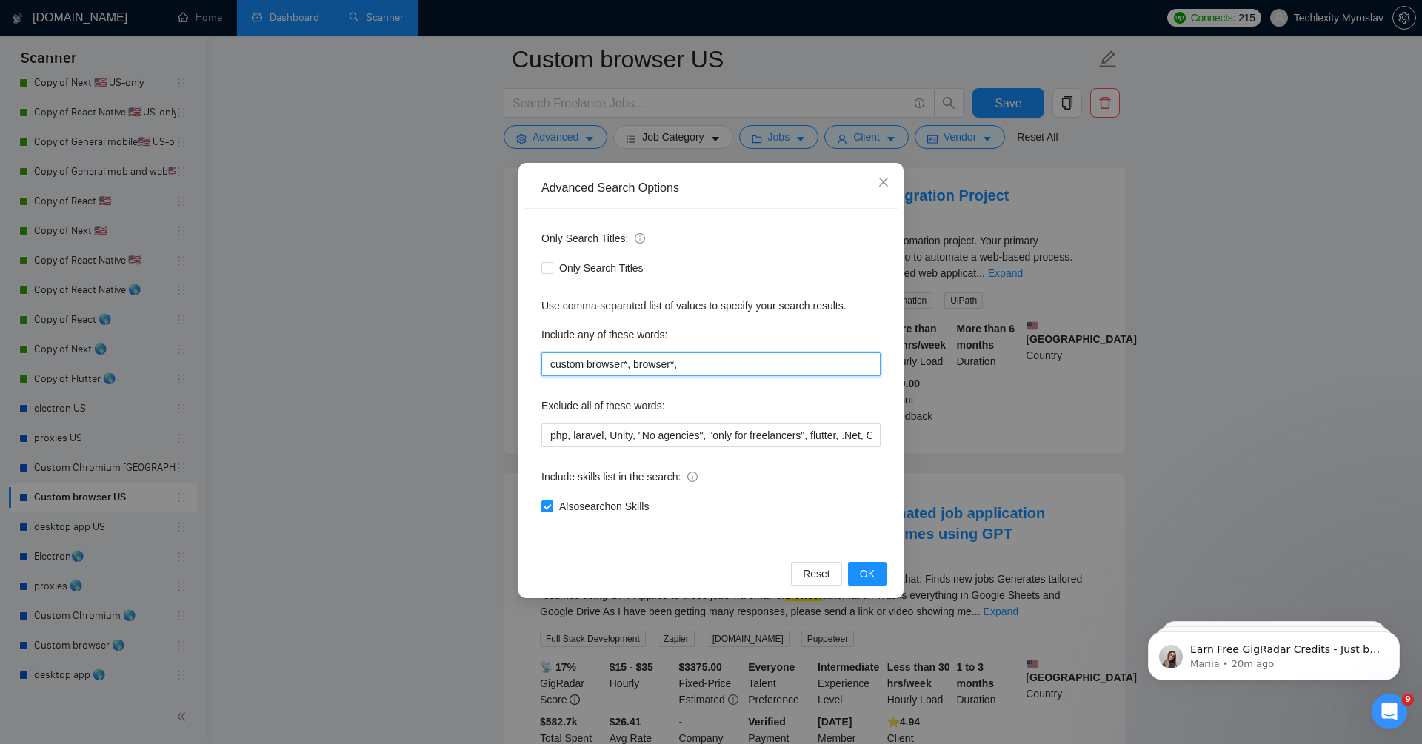
click at [637, 371] on input "custom browser*, browser*," at bounding box center [710, 364] width 339 height 24
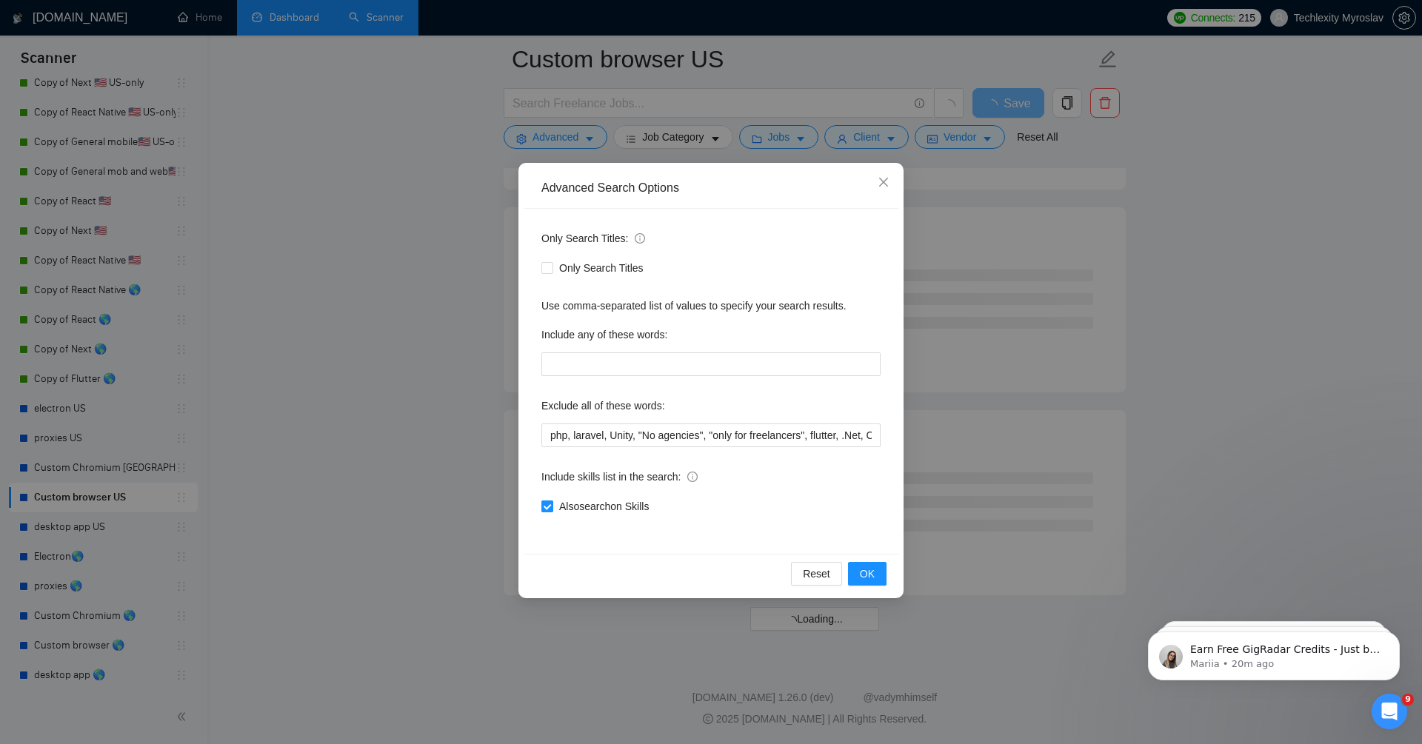
click at [566, 504] on span "Also search on Skills" at bounding box center [603, 506] width 101 height 16
click at [552, 504] on input "Also search on Skills" at bounding box center [546, 506] width 10 height 10
checkbox input "false"
click at [657, 364] on input "text" at bounding box center [710, 364] width 339 height 24
type input "икщціу"
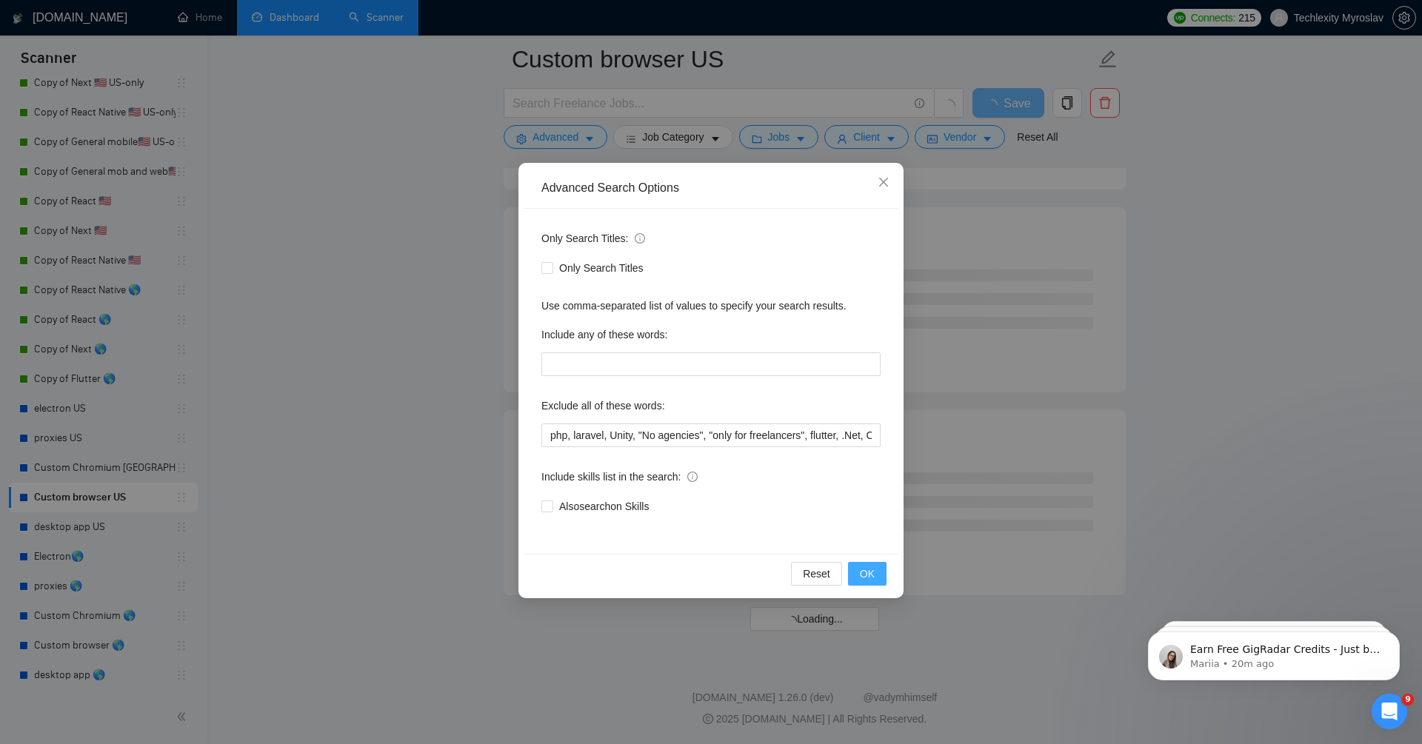
click at [881, 582] on button "OK" at bounding box center [867, 574] width 39 height 24
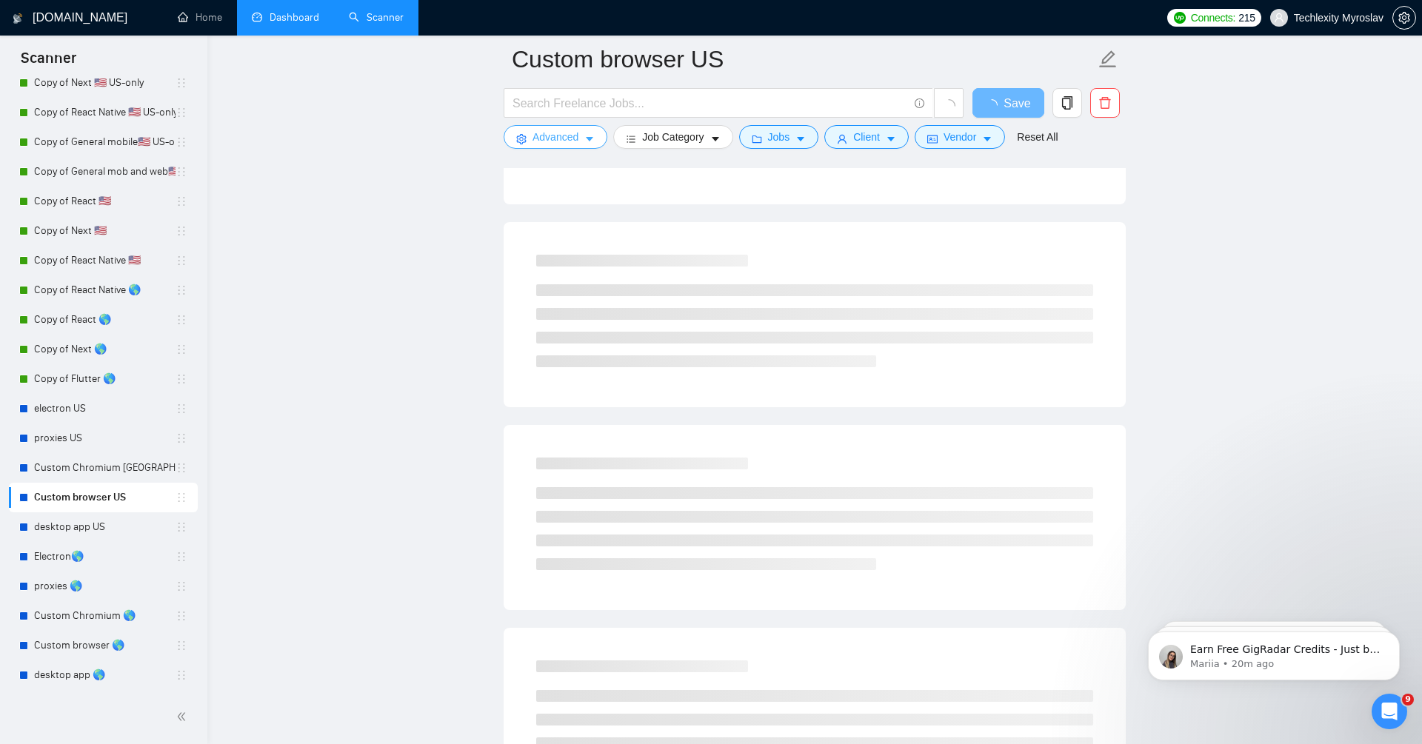
scroll to position [0, 0]
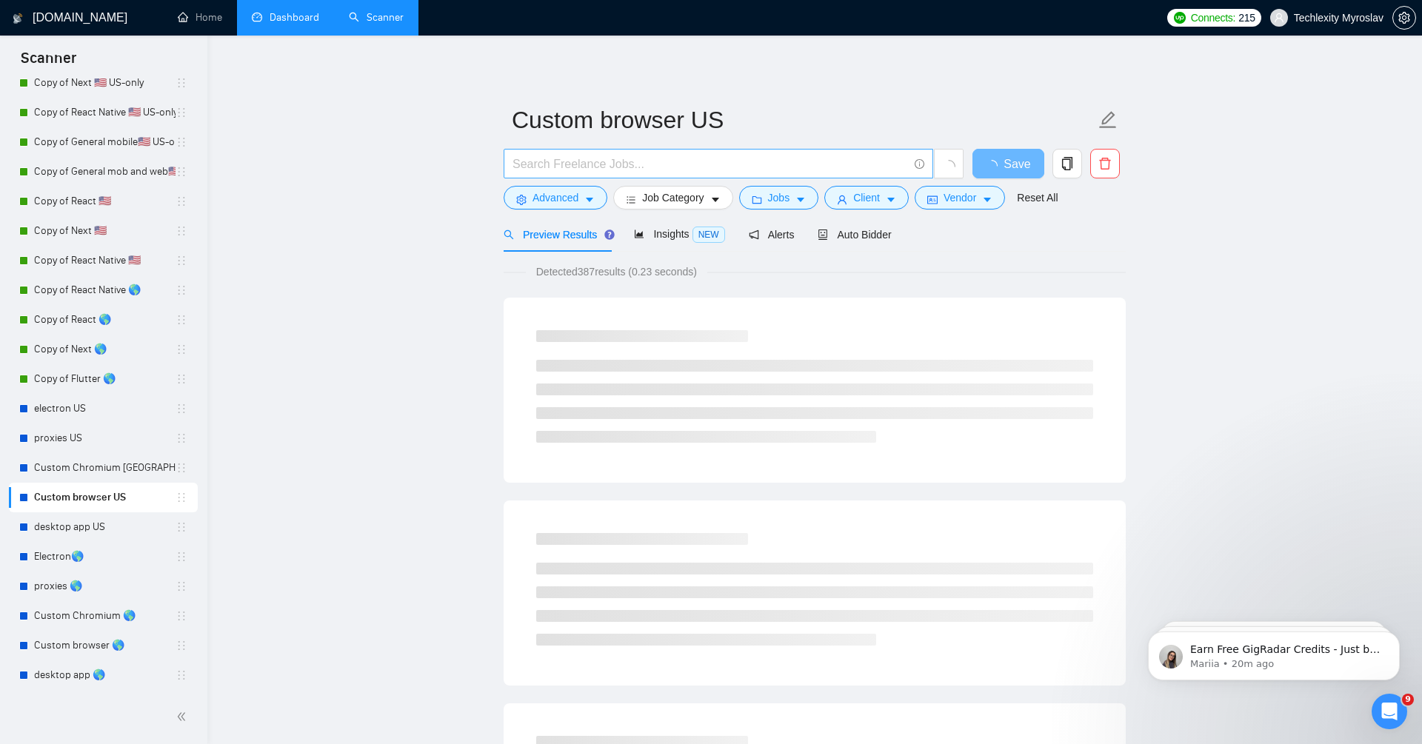
click at [692, 166] on input "text" at bounding box center [709, 164] width 395 height 19
type input "browser*"
click at [790, 197] on span "Jobs" at bounding box center [779, 198] width 22 height 16
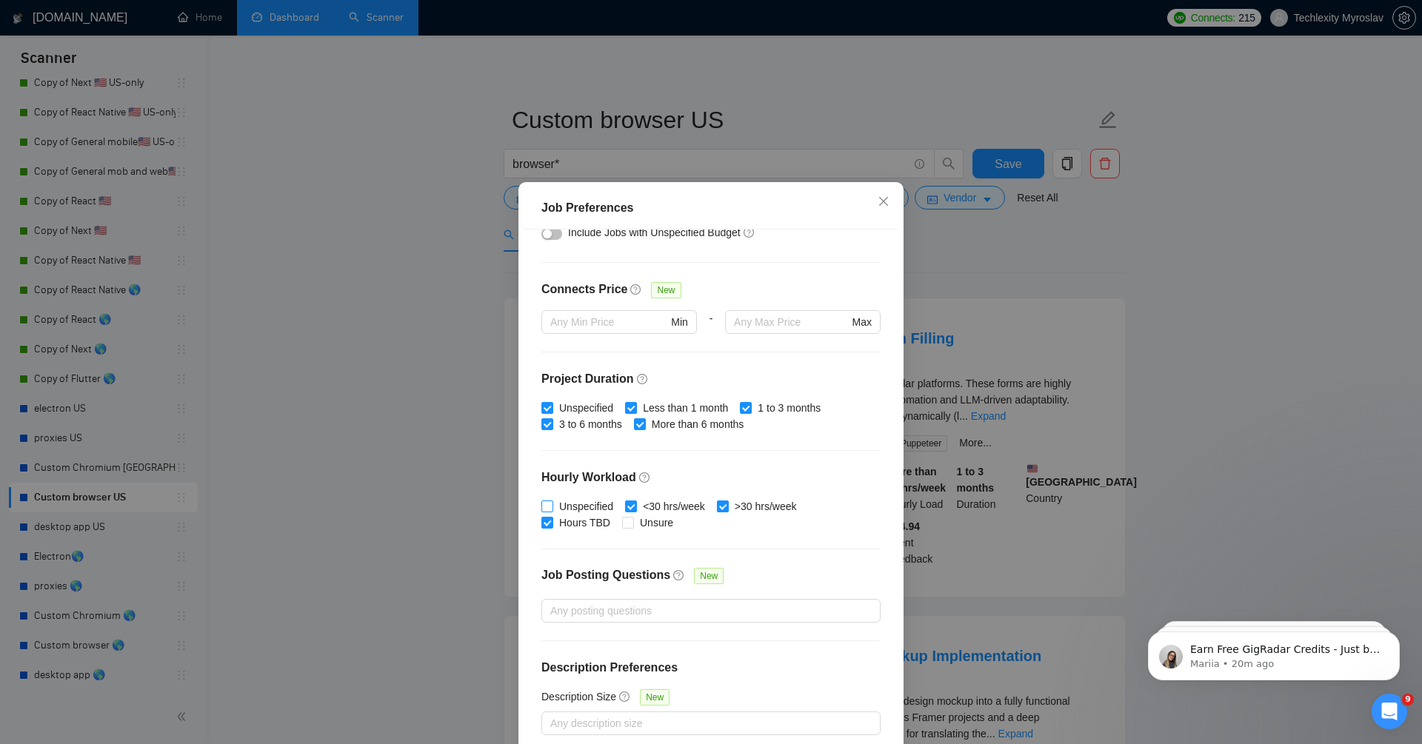
click at [585, 502] on span "Unspecified" at bounding box center [586, 506] width 66 height 16
click at [552, 502] on input "Unspecified" at bounding box center [546, 506] width 10 height 10
checkbox input "true"
click at [652, 516] on span "Unsure" at bounding box center [656, 523] width 45 height 16
click at [632, 517] on input "Unsure" at bounding box center [627, 522] width 10 height 10
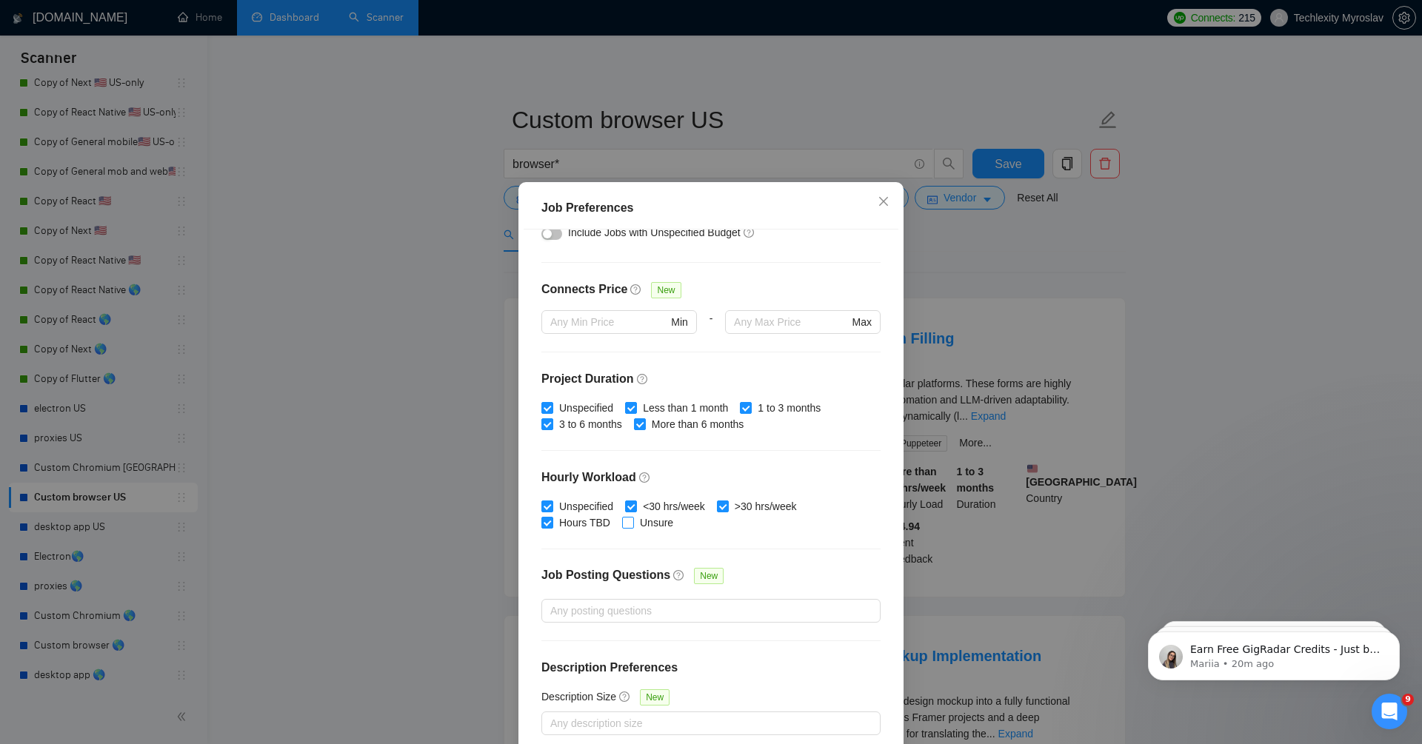
checkbox input "true"
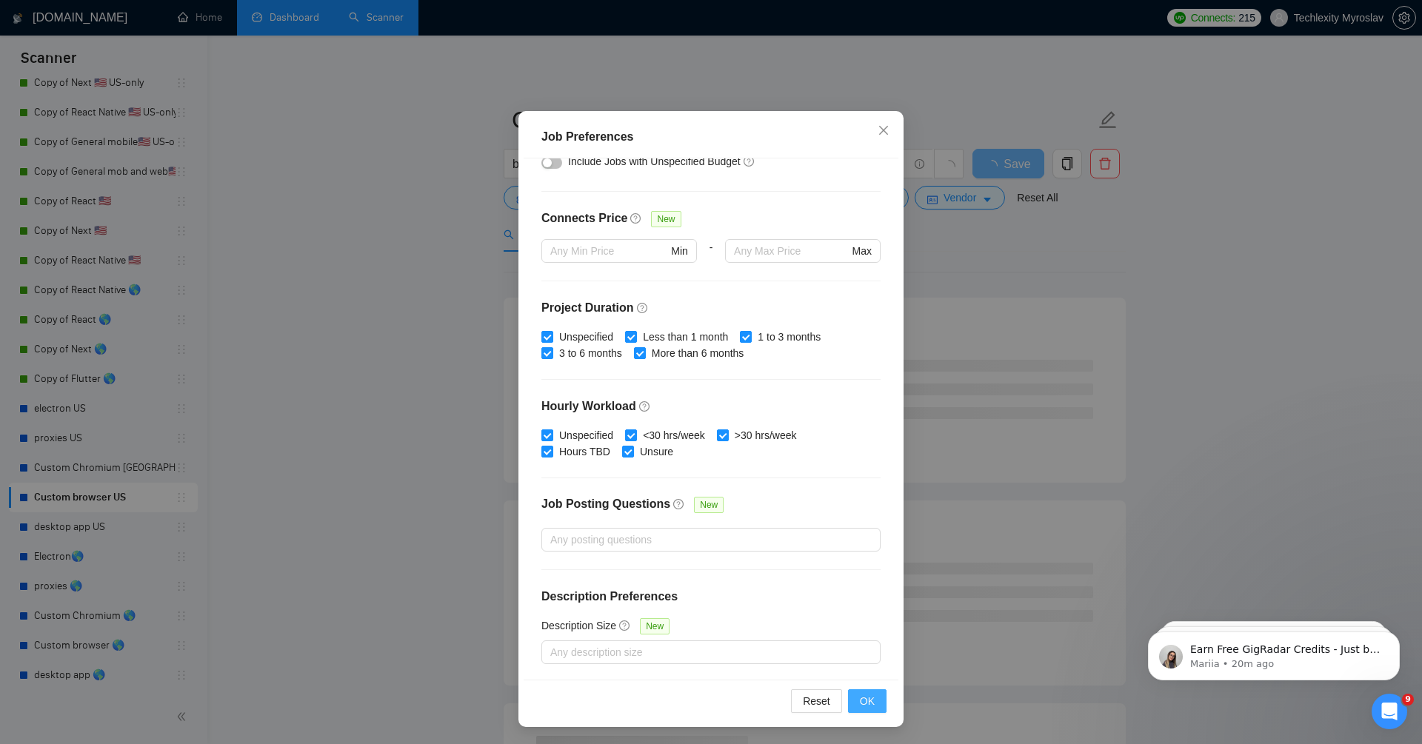
click at [864, 695] on span "OK" at bounding box center [867, 701] width 15 height 16
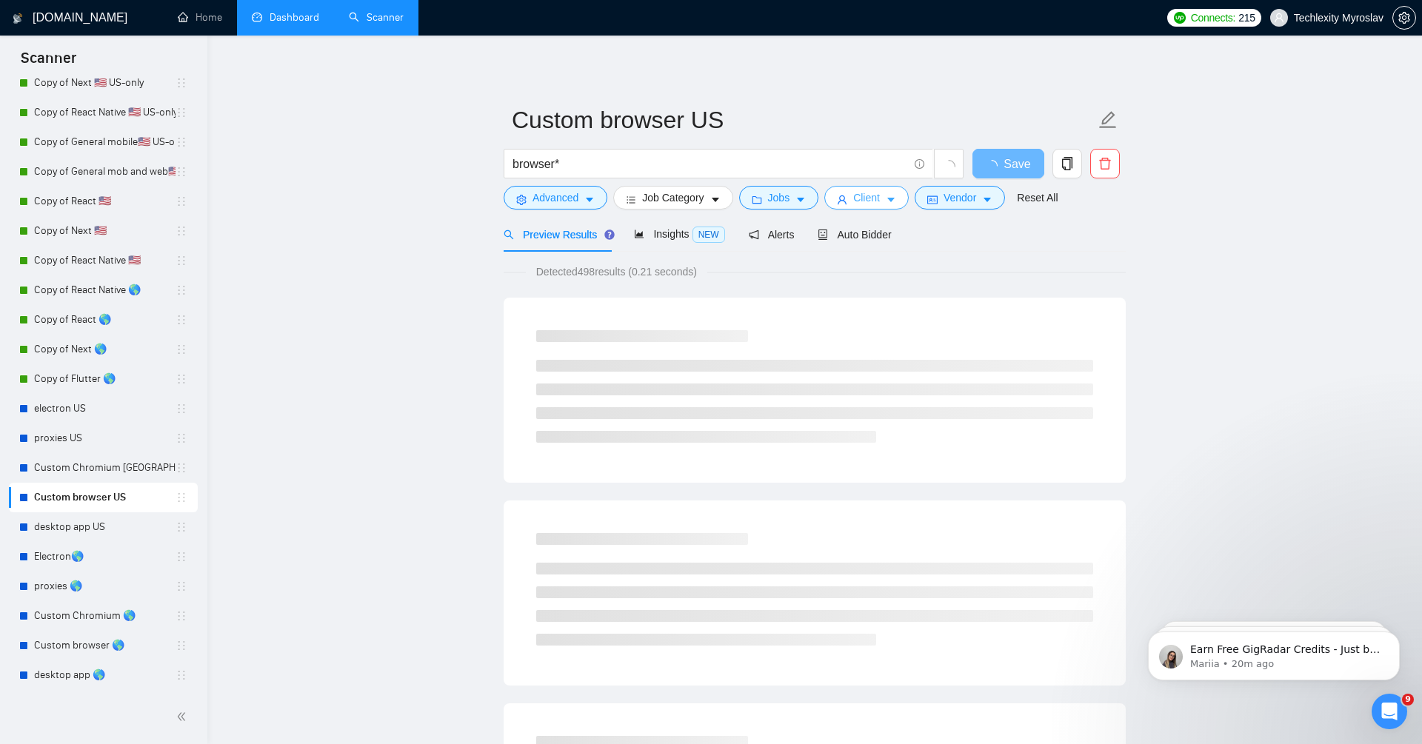
click at [889, 195] on button "Client" at bounding box center [866, 198] width 84 height 24
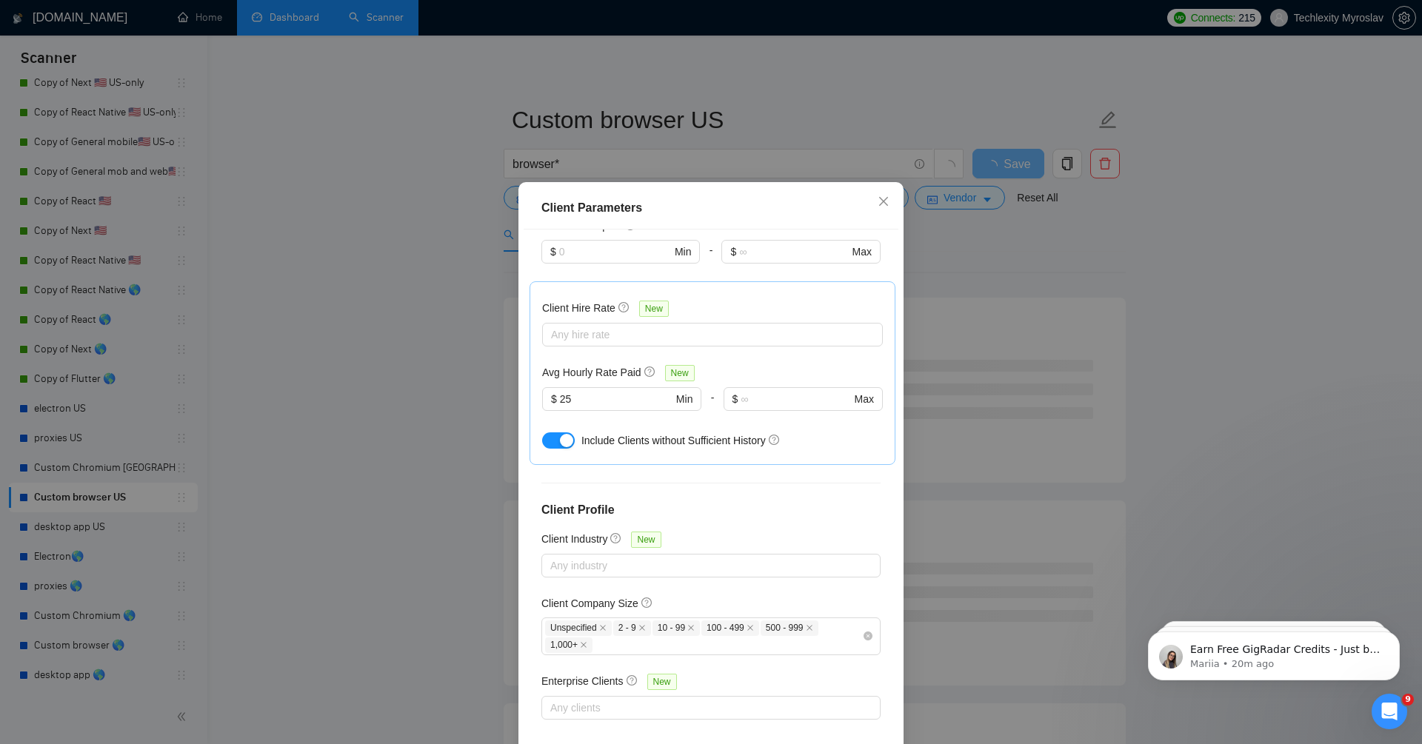
scroll to position [71, 0]
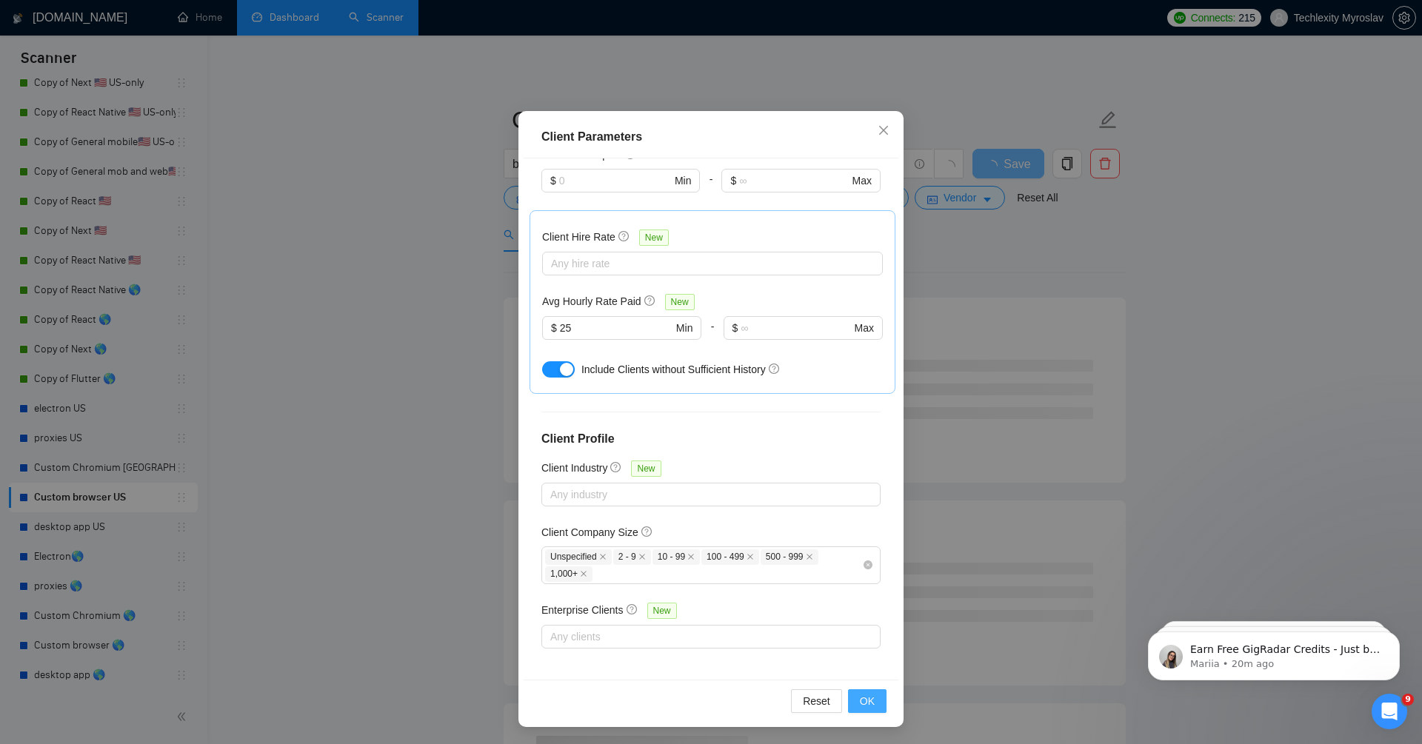
click at [870, 702] on span "OK" at bounding box center [867, 701] width 15 height 16
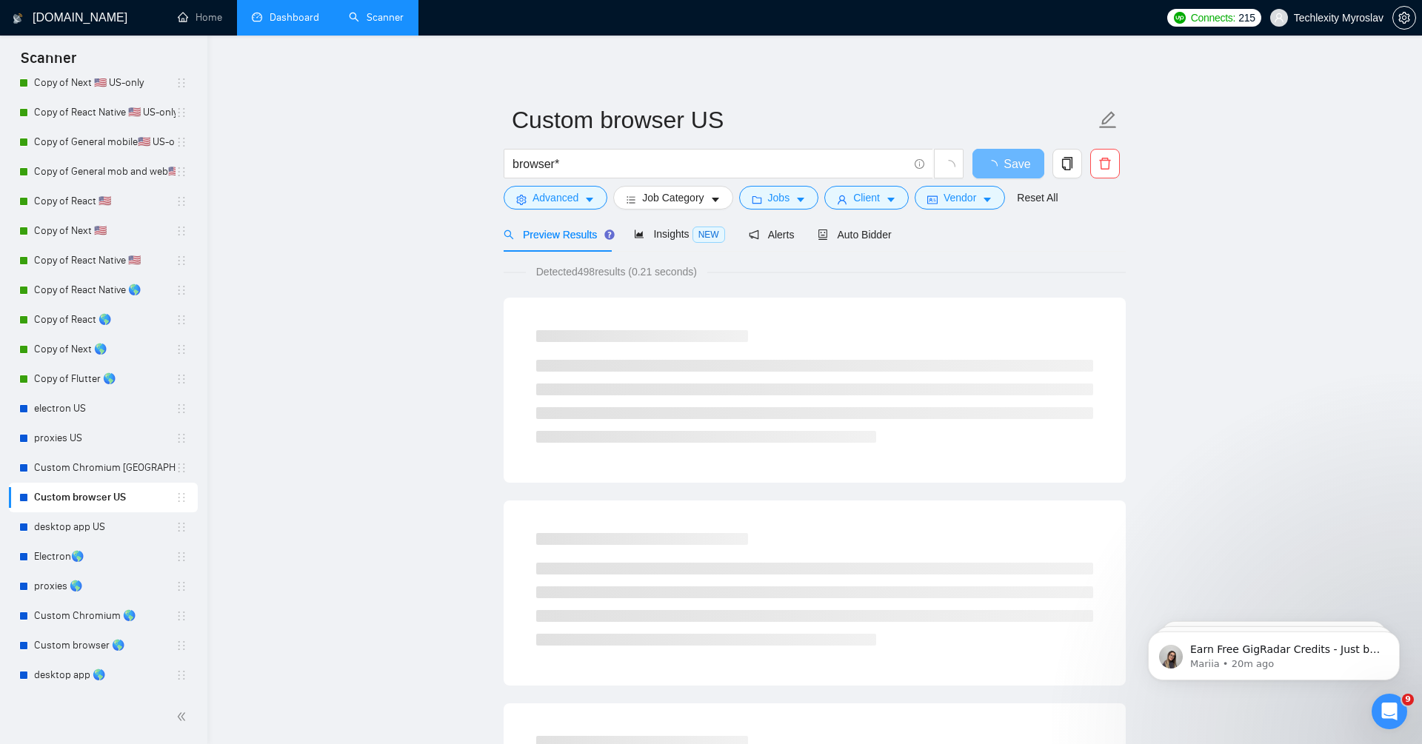
scroll to position [0, 0]
click at [955, 195] on span "Vendor" at bounding box center [959, 198] width 33 height 16
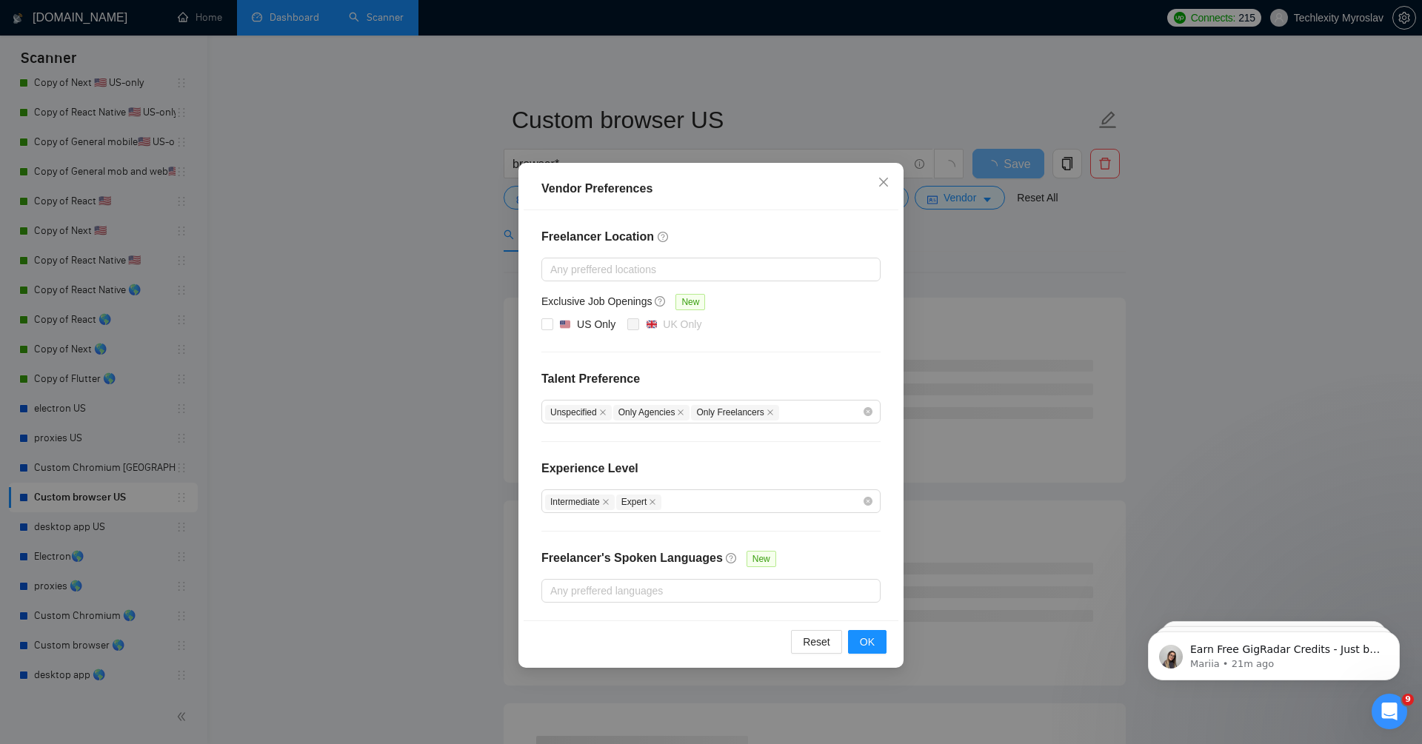
click at [399, 421] on div "Vendor Preferences Freelancer Location Any preffered locations Exclusive Job Op…" at bounding box center [711, 372] width 1422 height 744
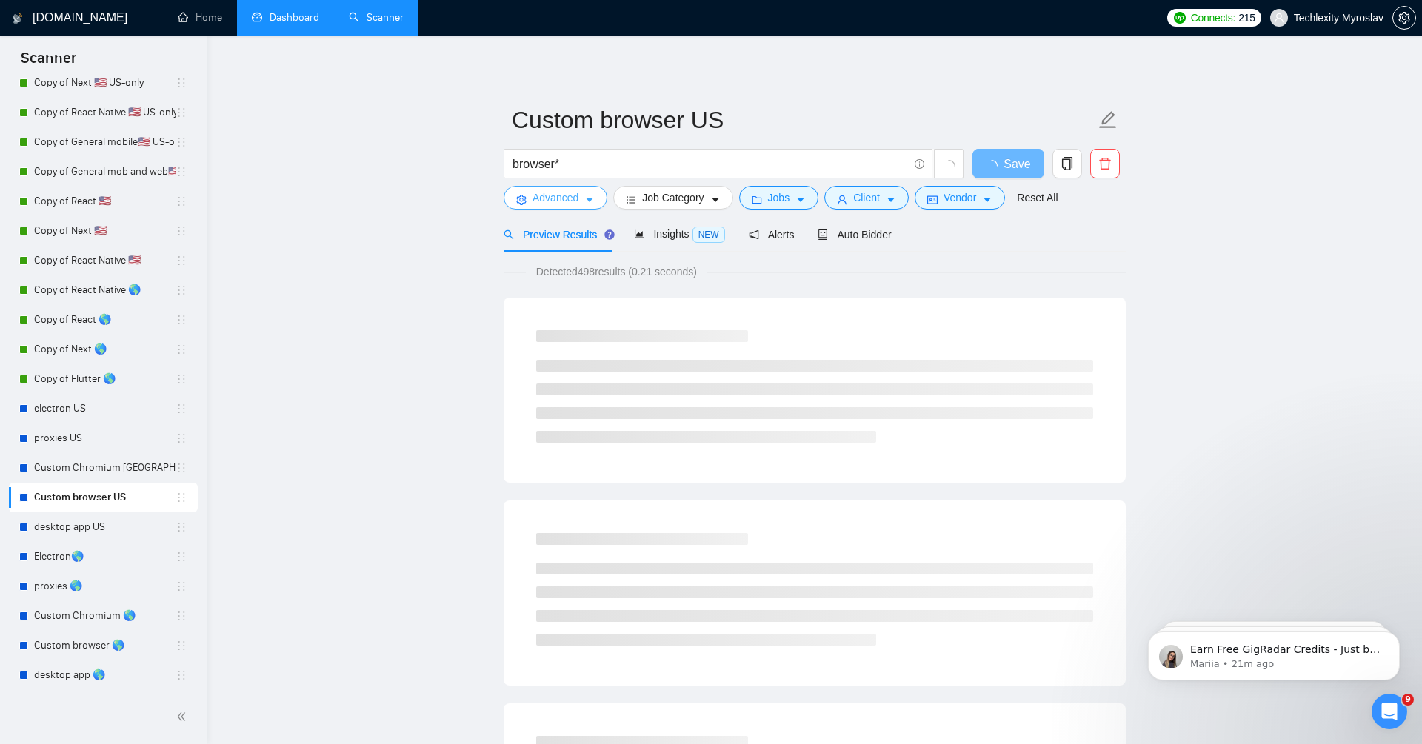
click at [572, 202] on span "Advanced" at bounding box center [555, 198] width 46 height 16
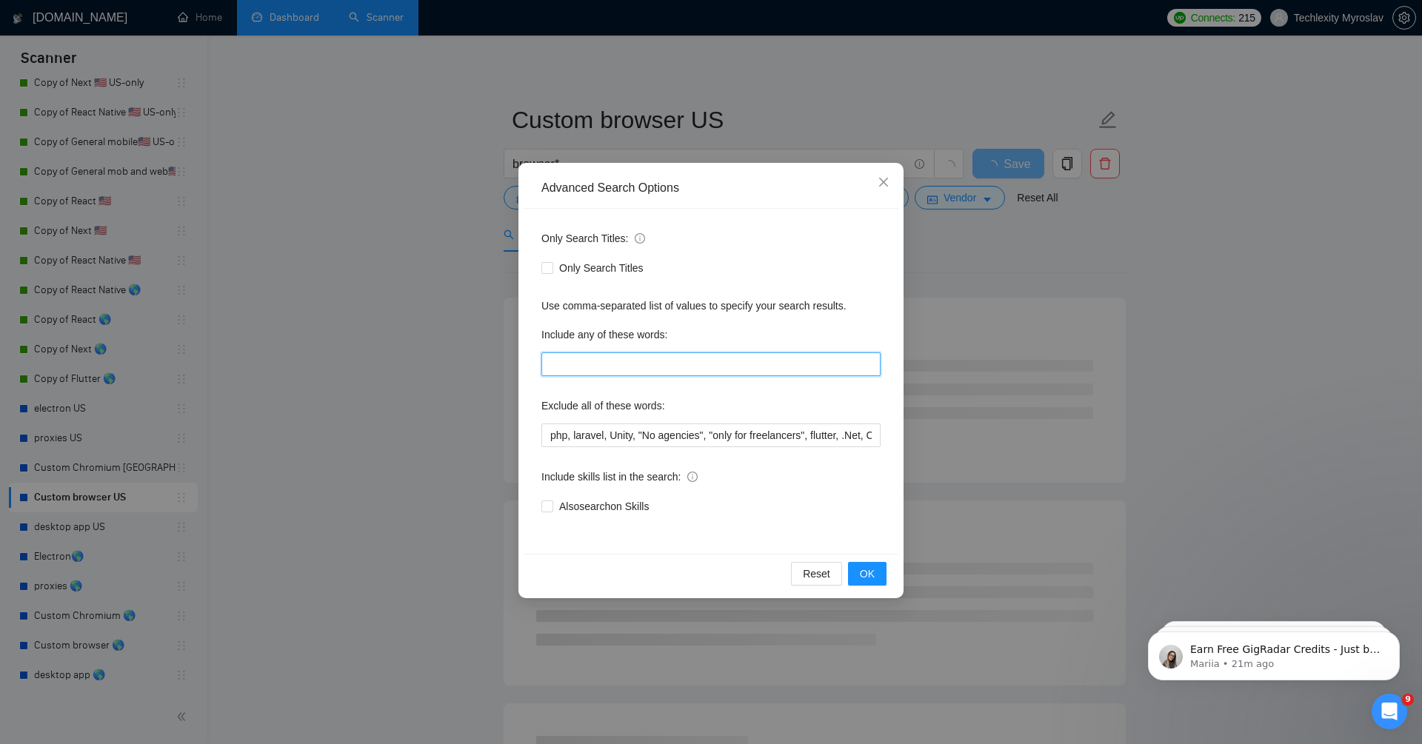
click at [625, 356] on input "text" at bounding box center [710, 364] width 339 height 24
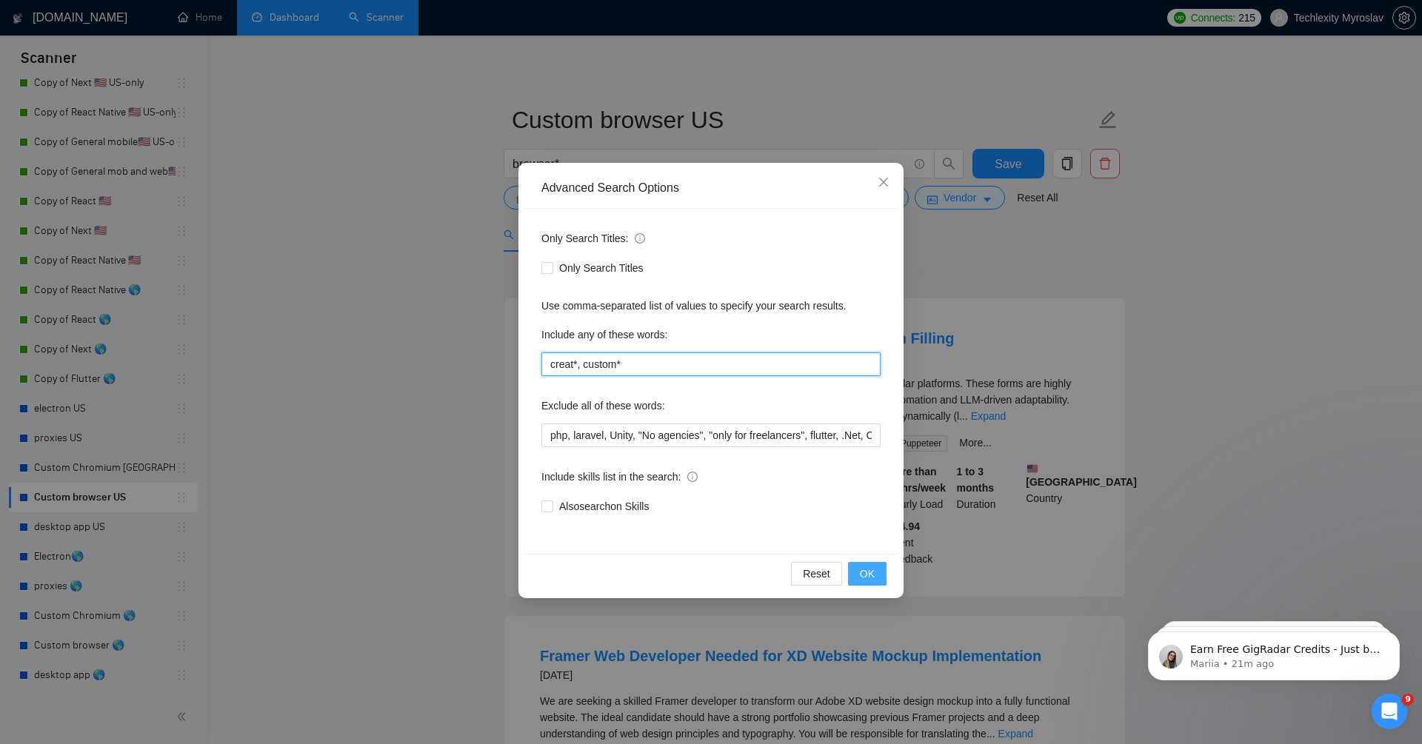
type input "creat*, custom*"
click at [868, 578] on span "OK" at bounding box center [867, 574] width 15 height 16
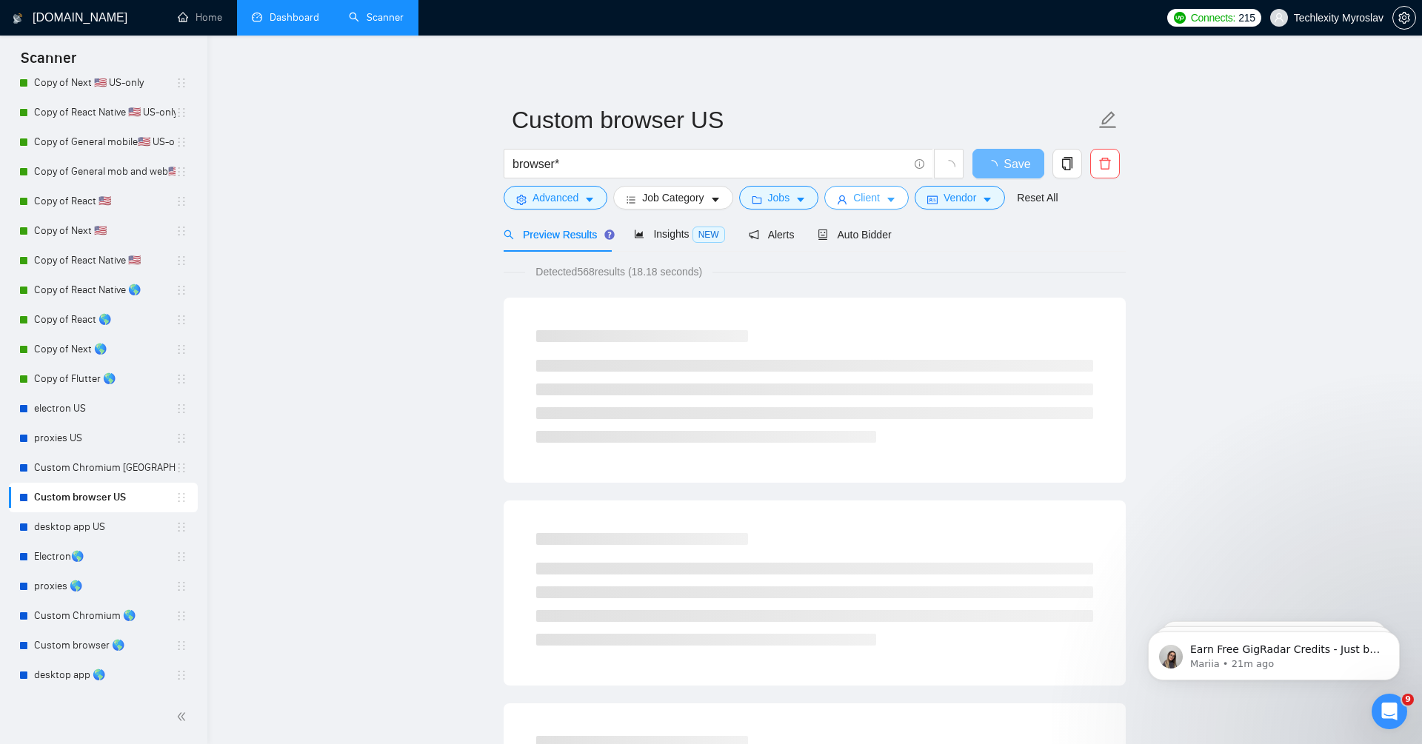
click at [874, 201] on span "Client" at bounding box center [866, 198] width 27 height 16
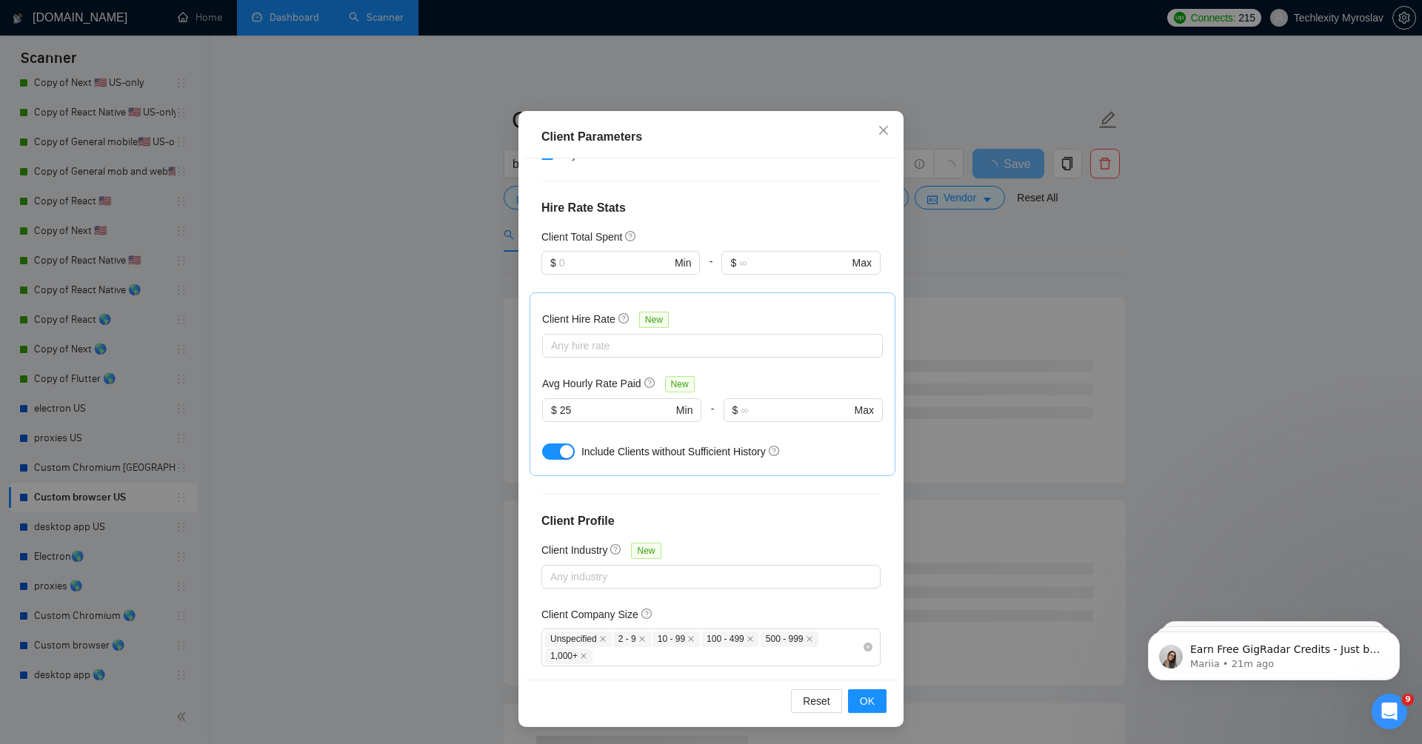
scroll to position [304, 0]
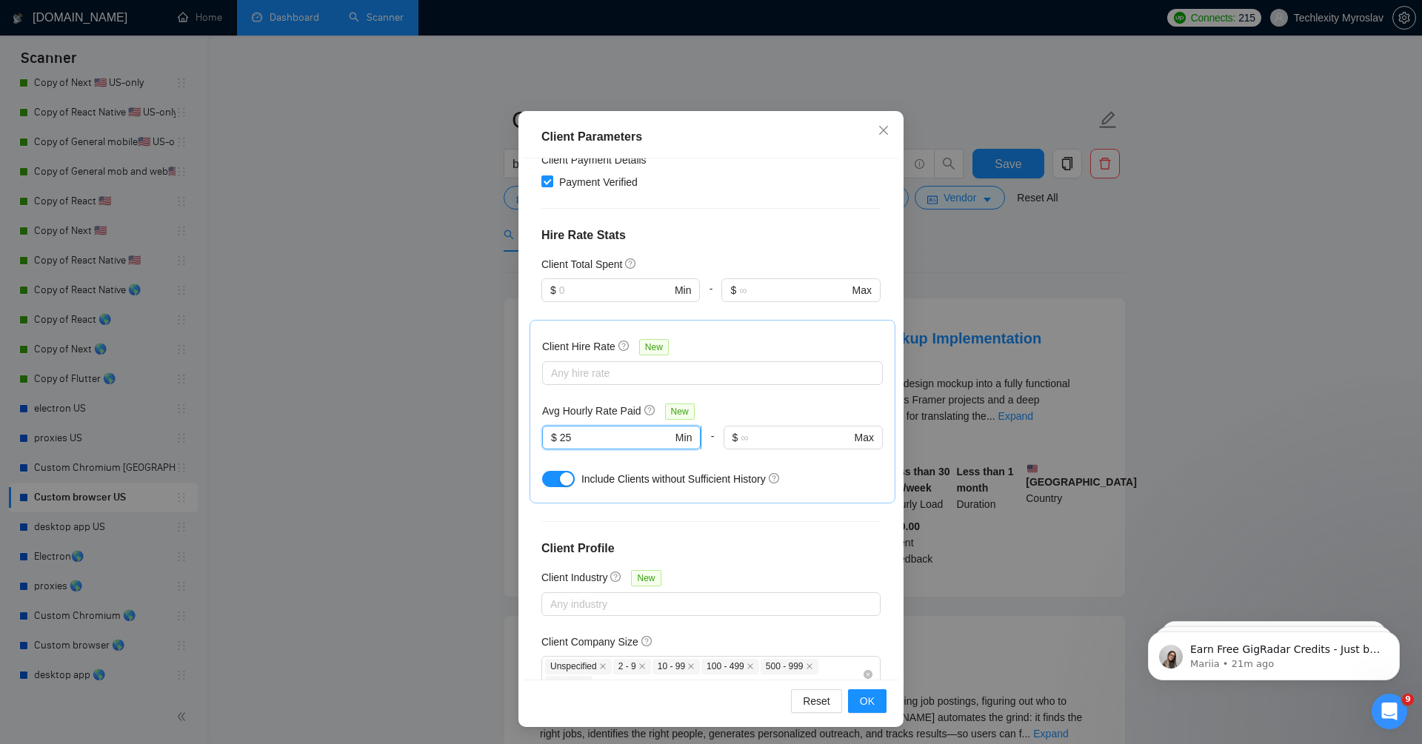
click at [605, 435] on input "25" at bounding box center [616, 437] width 113 height 16
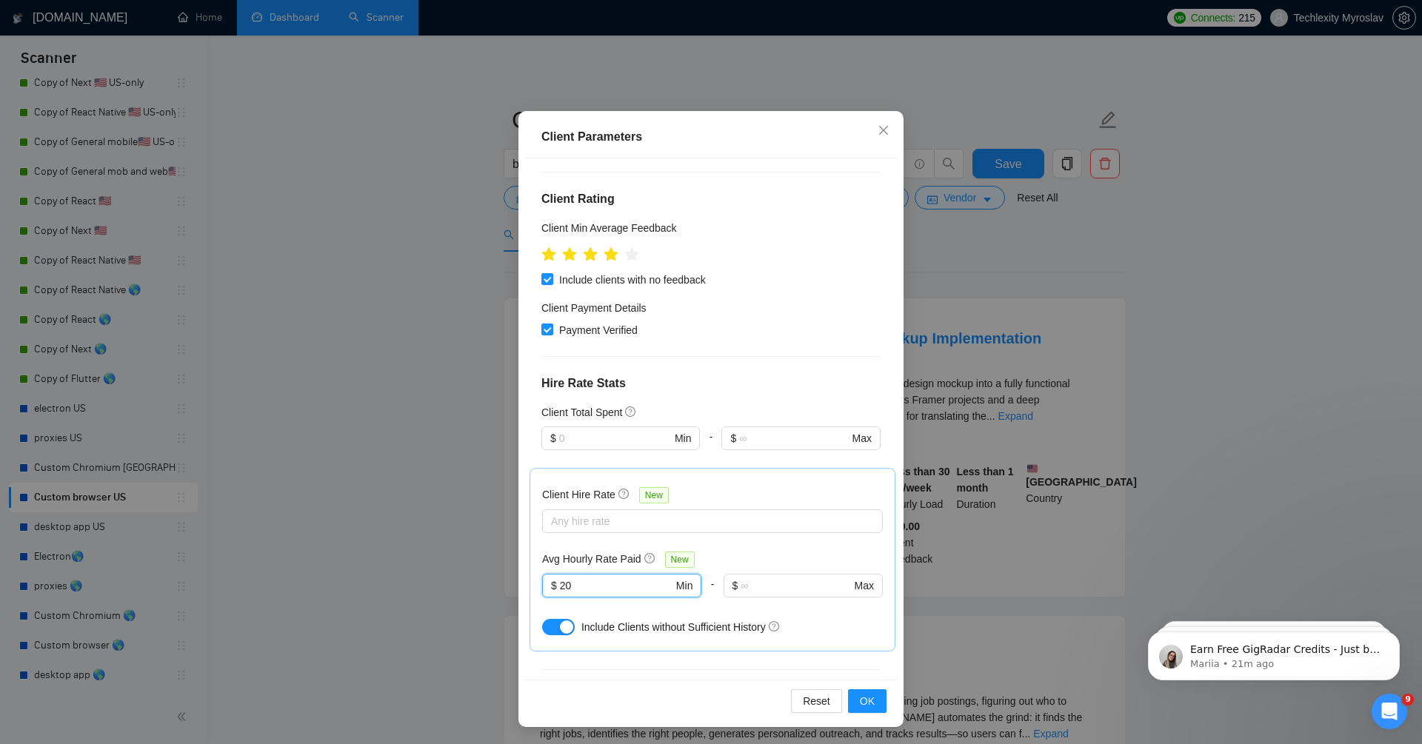
scroll to position [126, 0]
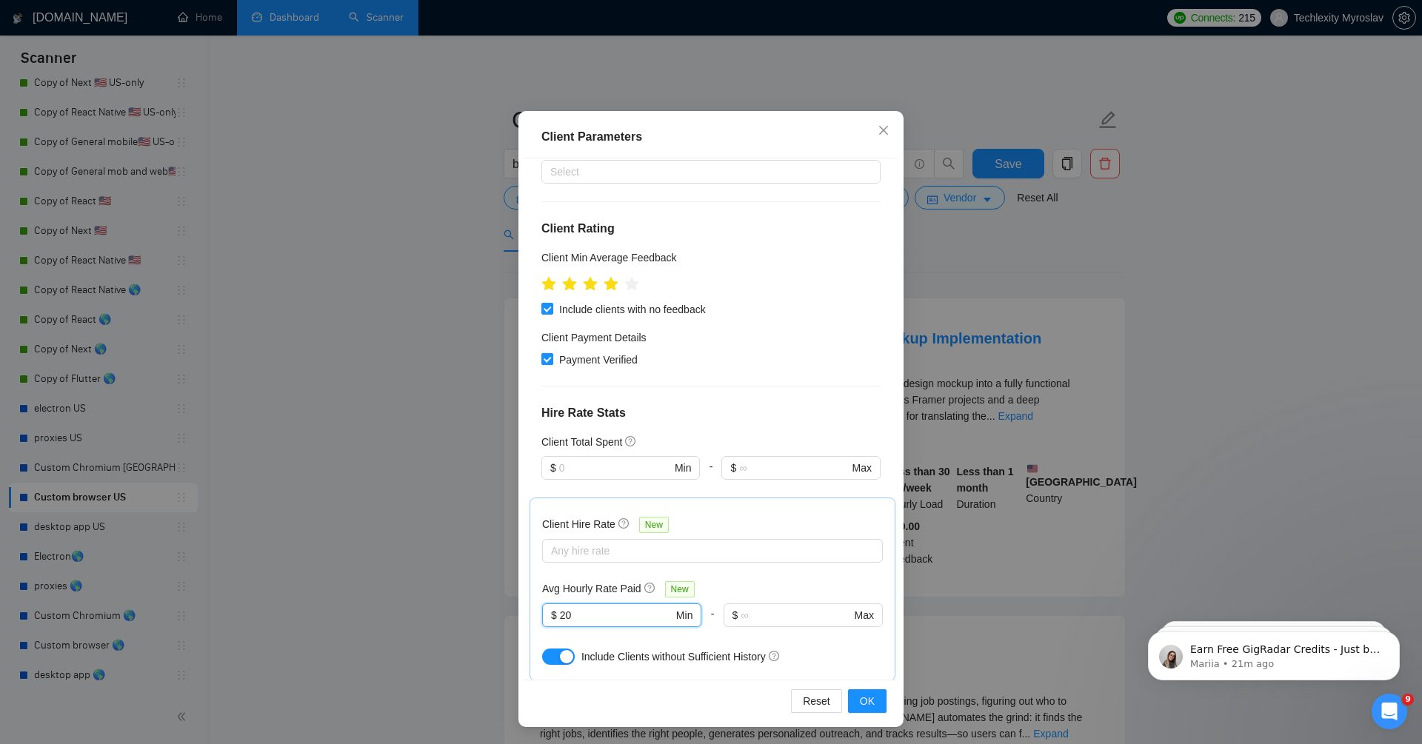
type input "20"
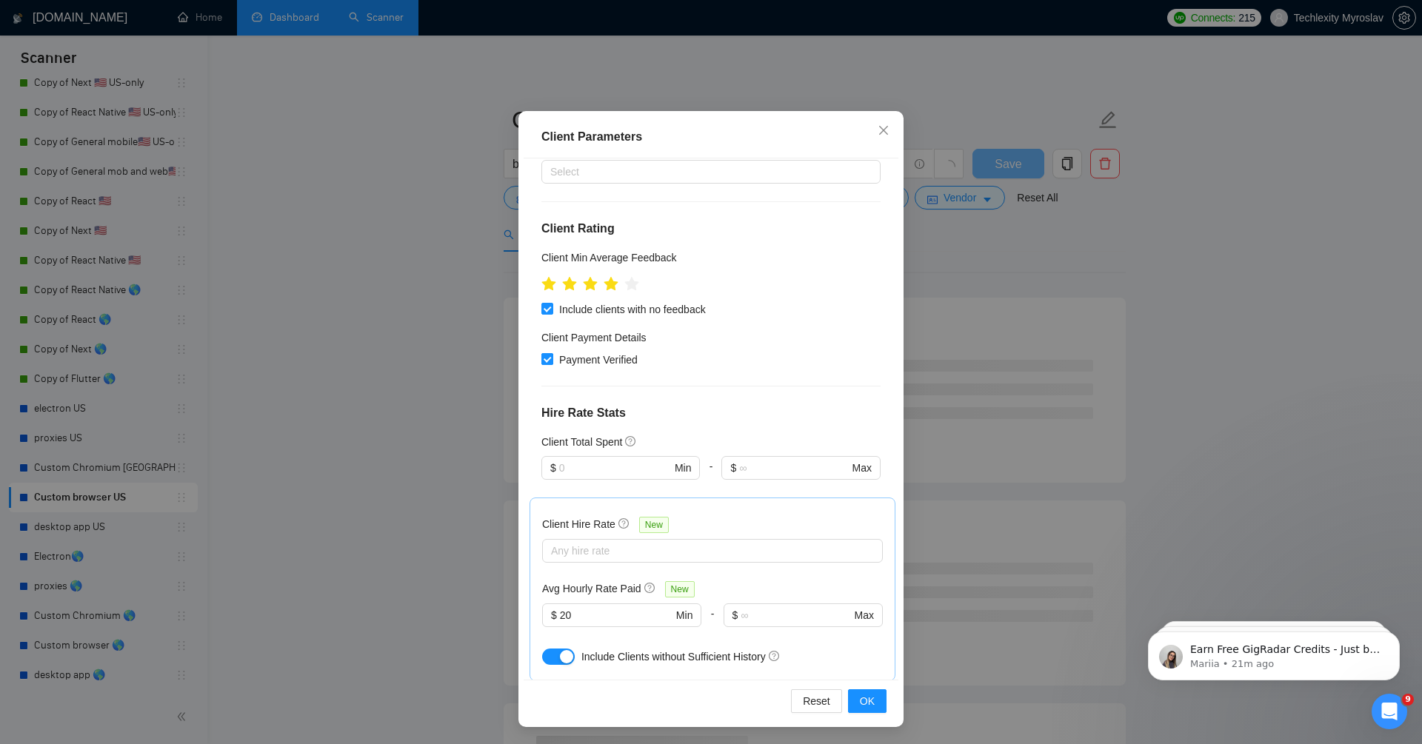
click at [605, 363] on span "Payment Verified" at bounding box center [598, 360] width 90 height 16
click at [552, 363] on input "Payment Verified" at bounding box center [546, 358] width 10 height 10
checkbox input "false"
click at [864, 709] on button "OK" at bounding box center [867, 701] width 39 height 24
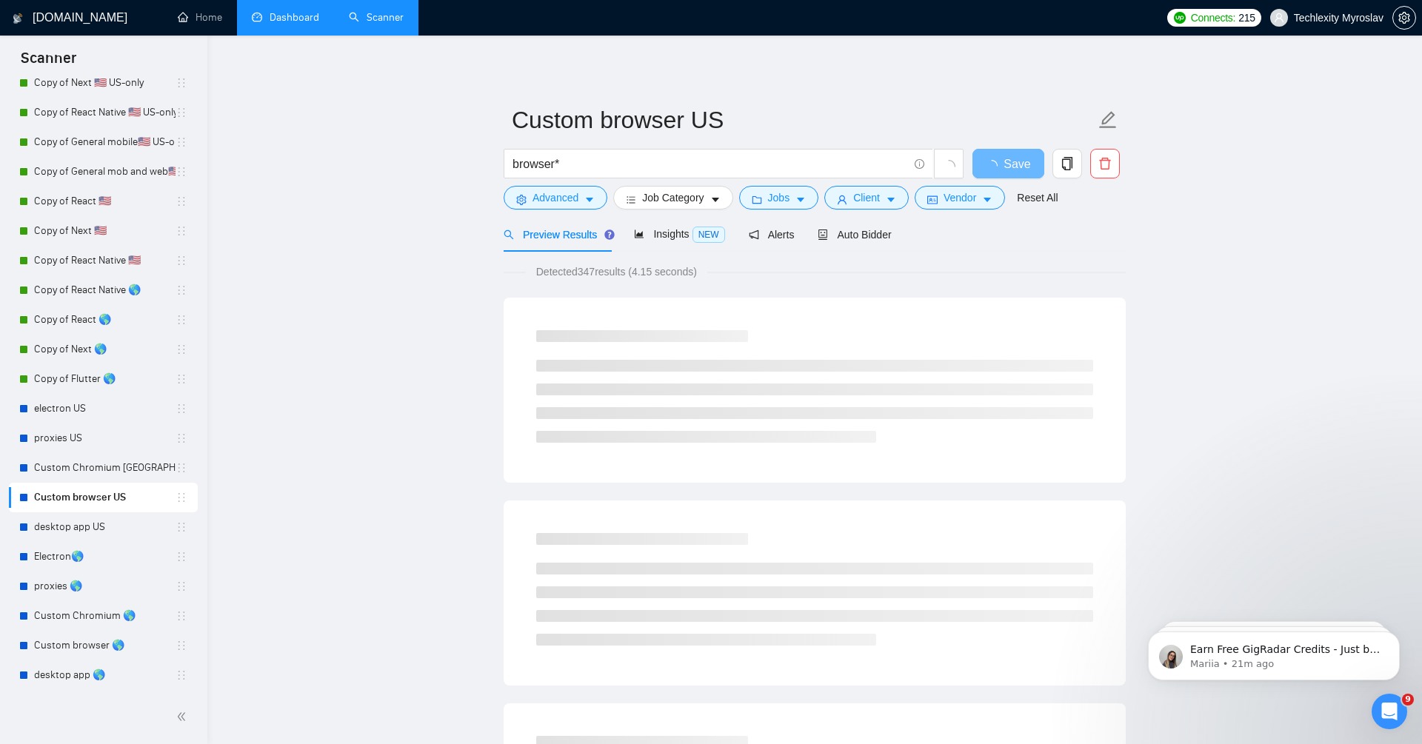
scroll to position [0, 0]
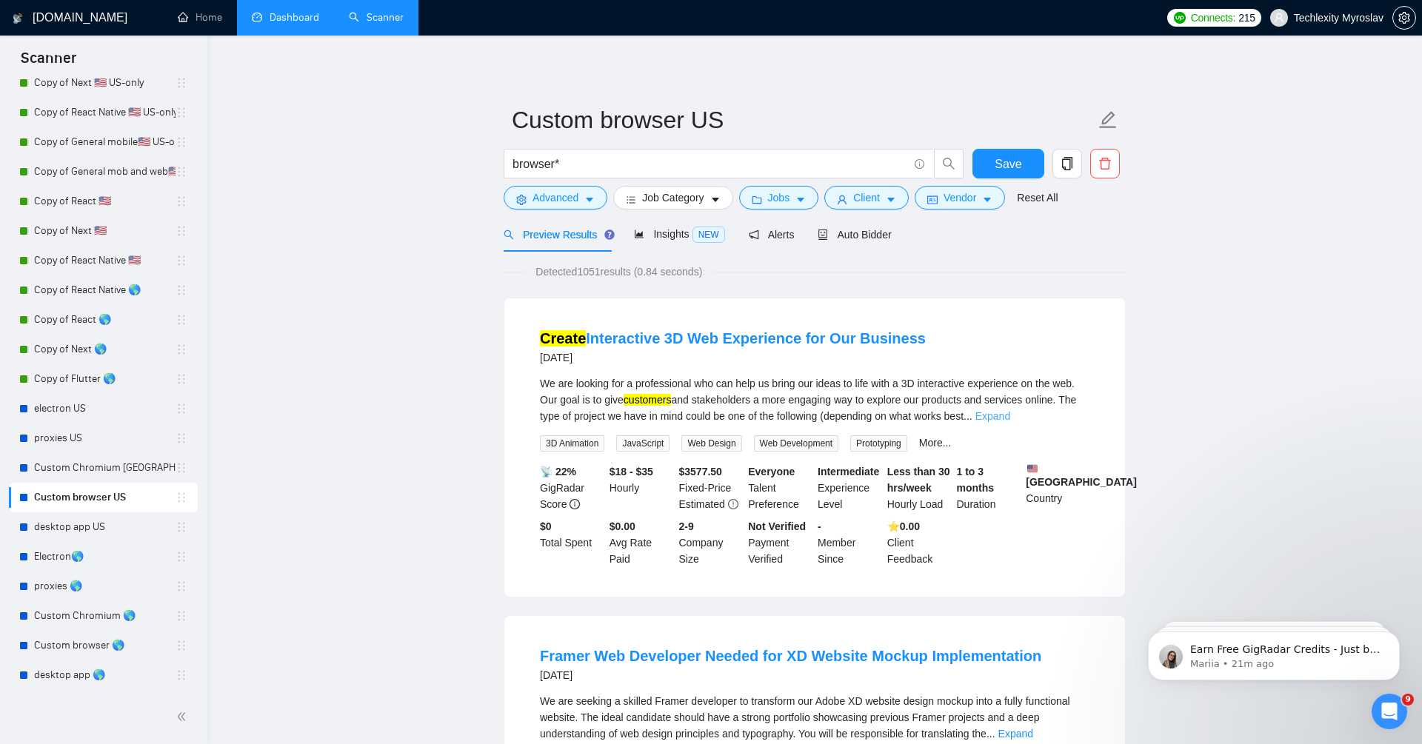
click at [1010, 419] on link "Expand" at bounding box center [992, 416] width 35 height 12
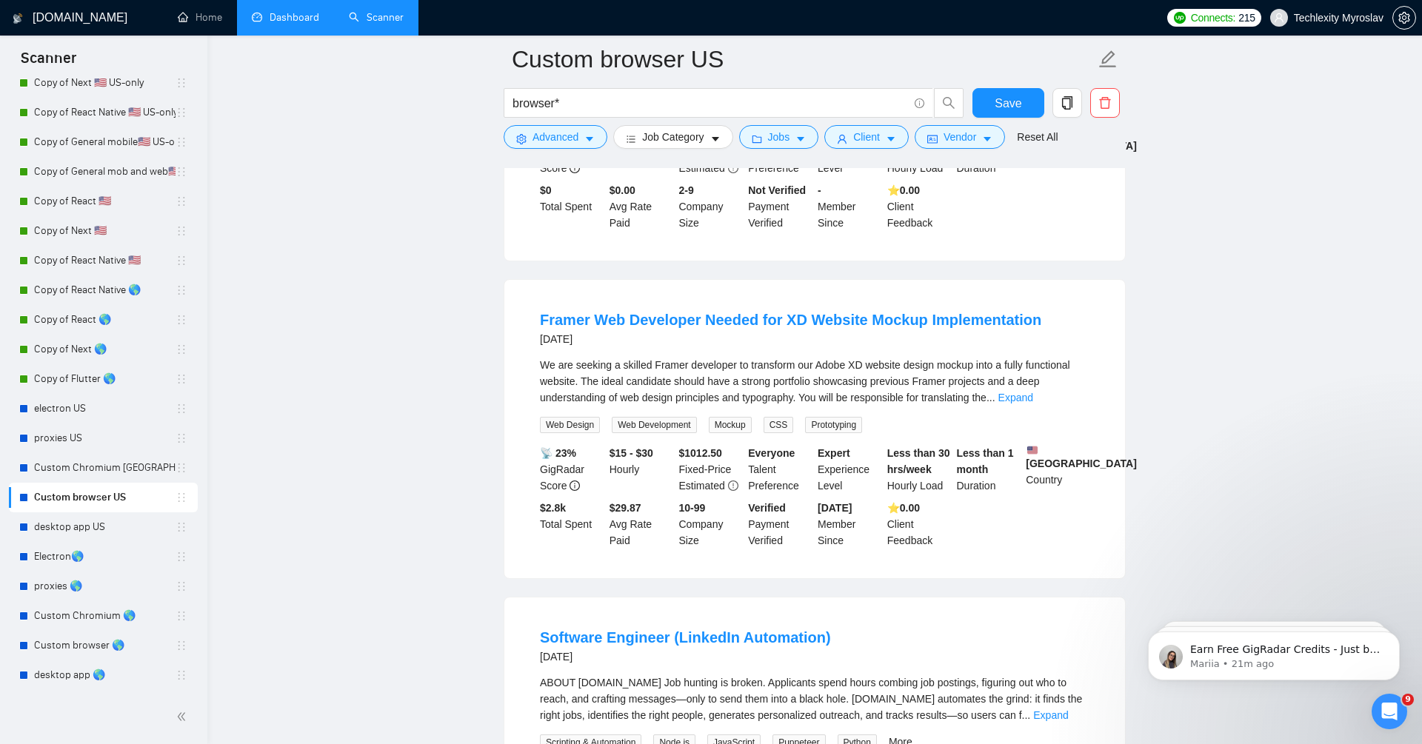
scroll to position [628, 0]
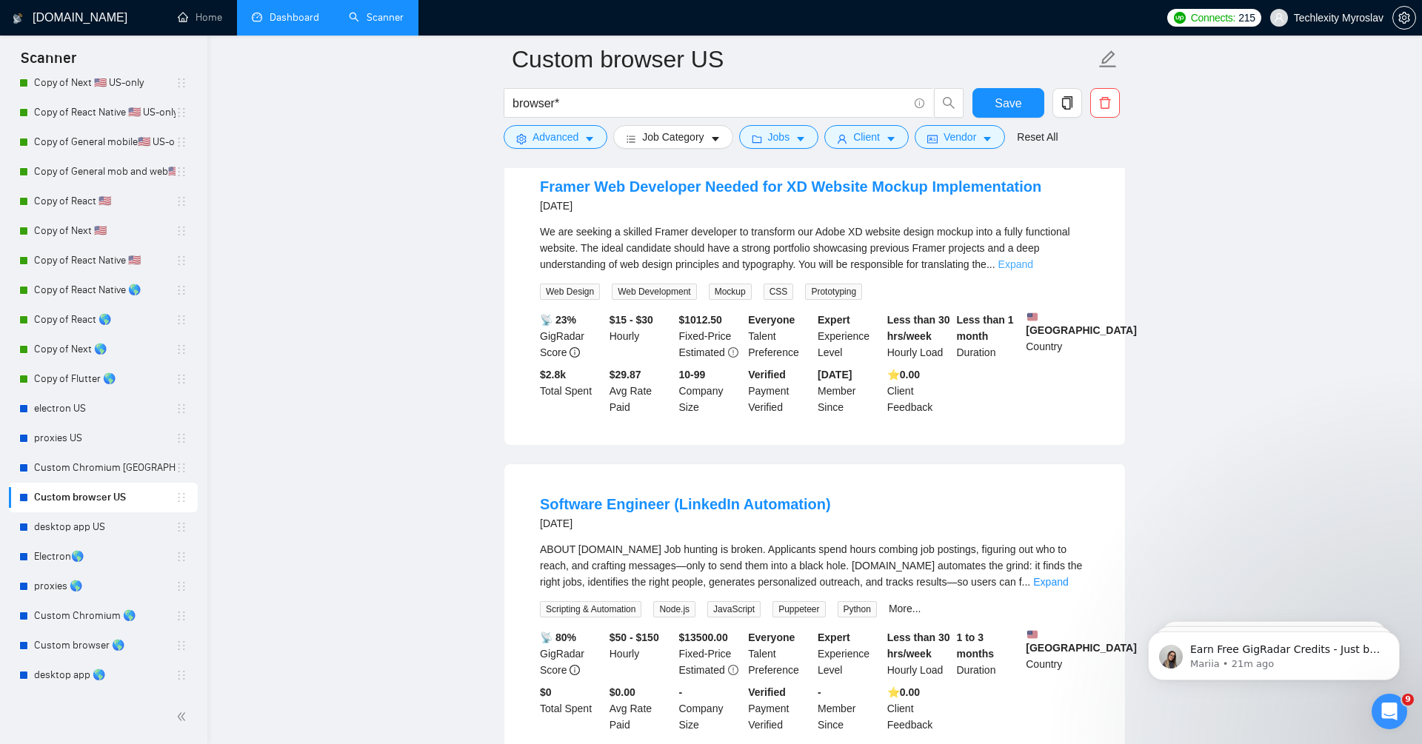
click at [1033, 270] on link "Expand" at bounding box center [1015, 264] width 35 height 12
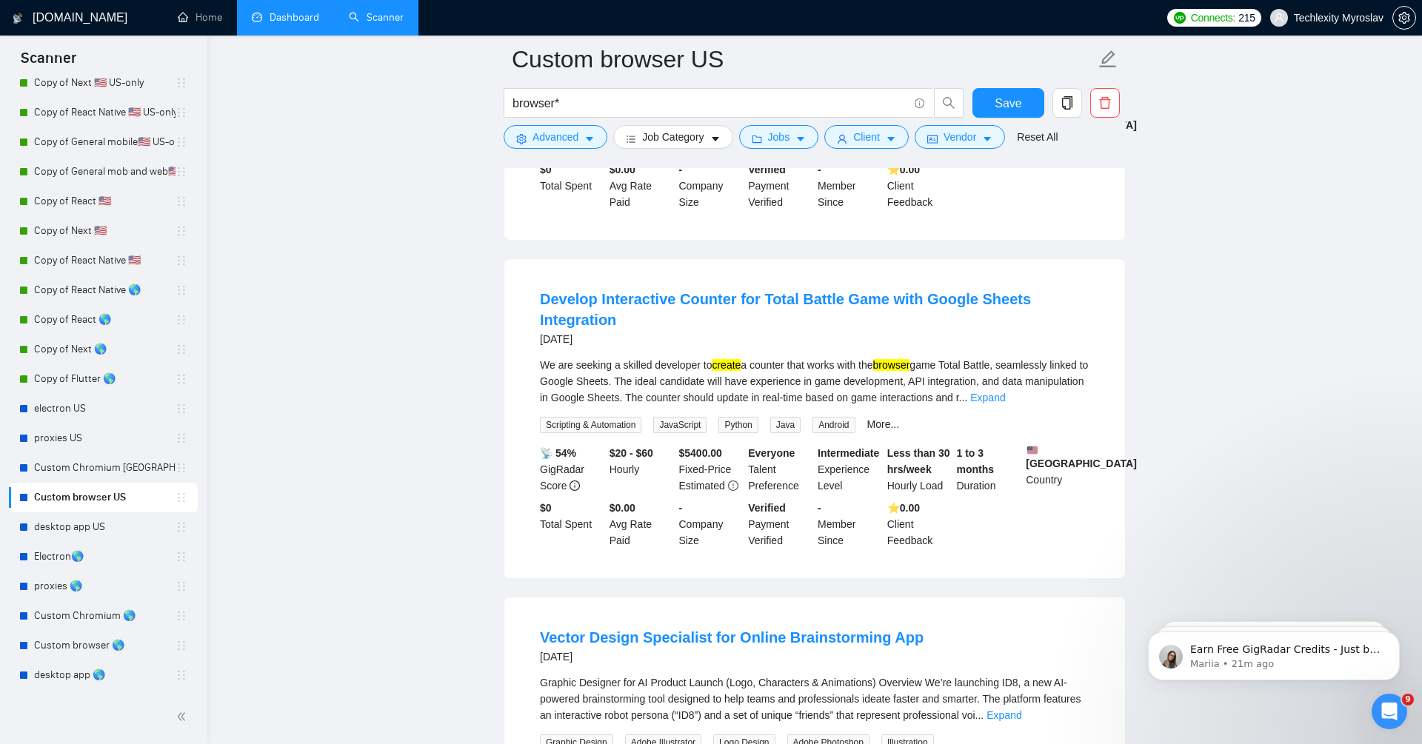
scroll to position [1215, 0]
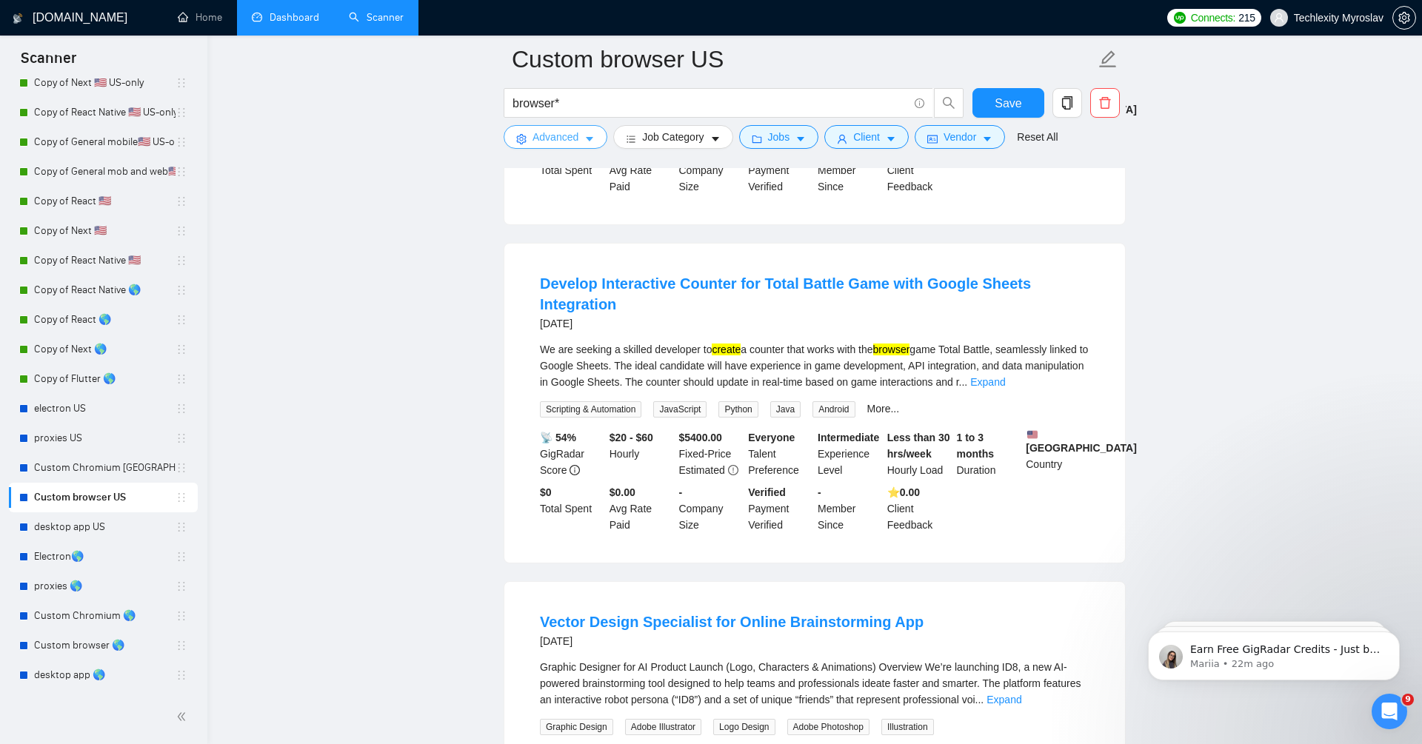
click at [536, 137] on span "Advanced" at bounding box center [555, 137] width 46 height 16
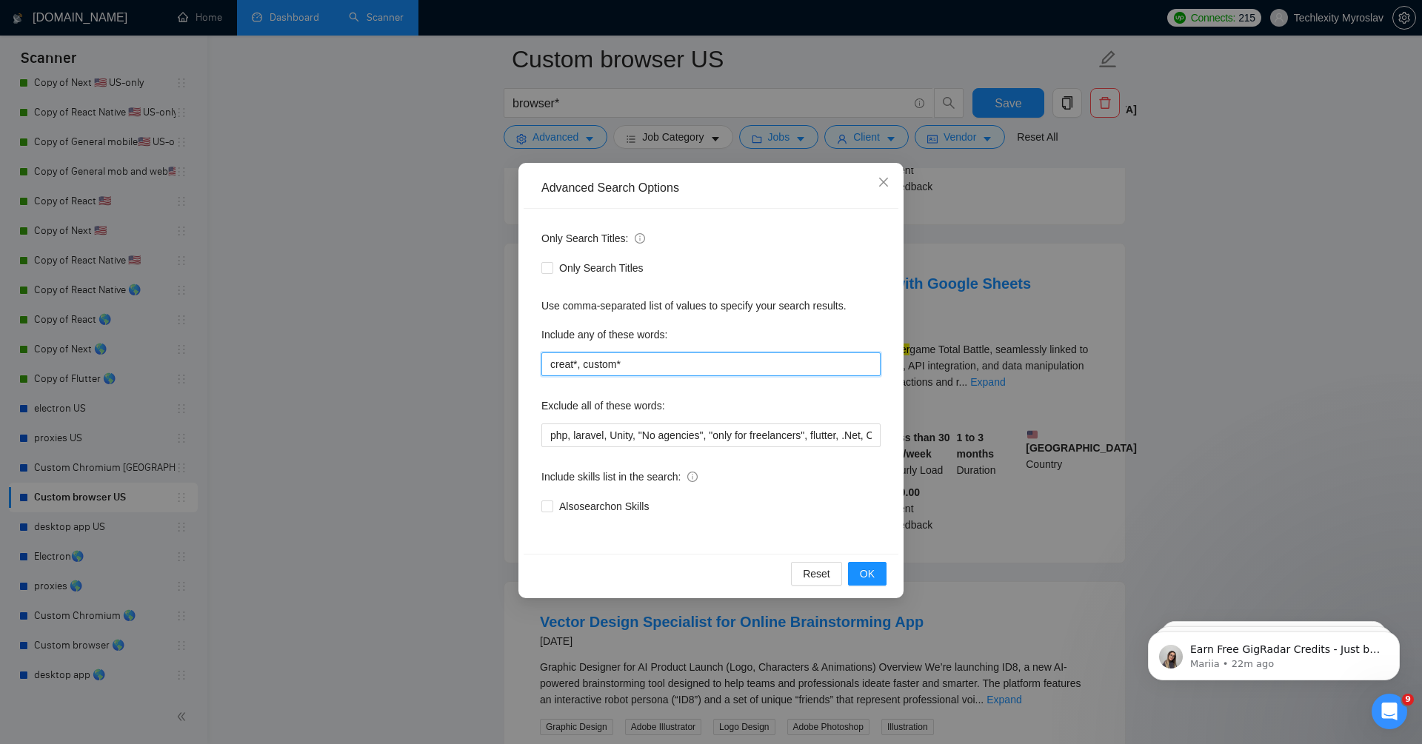
click at [648, 368] on input "creat*, custom*" at bounding box center [710, 364] width 339 height 24
click at [865, 570] on span "OK" at bounding box center [867, 574] width 15 height 16
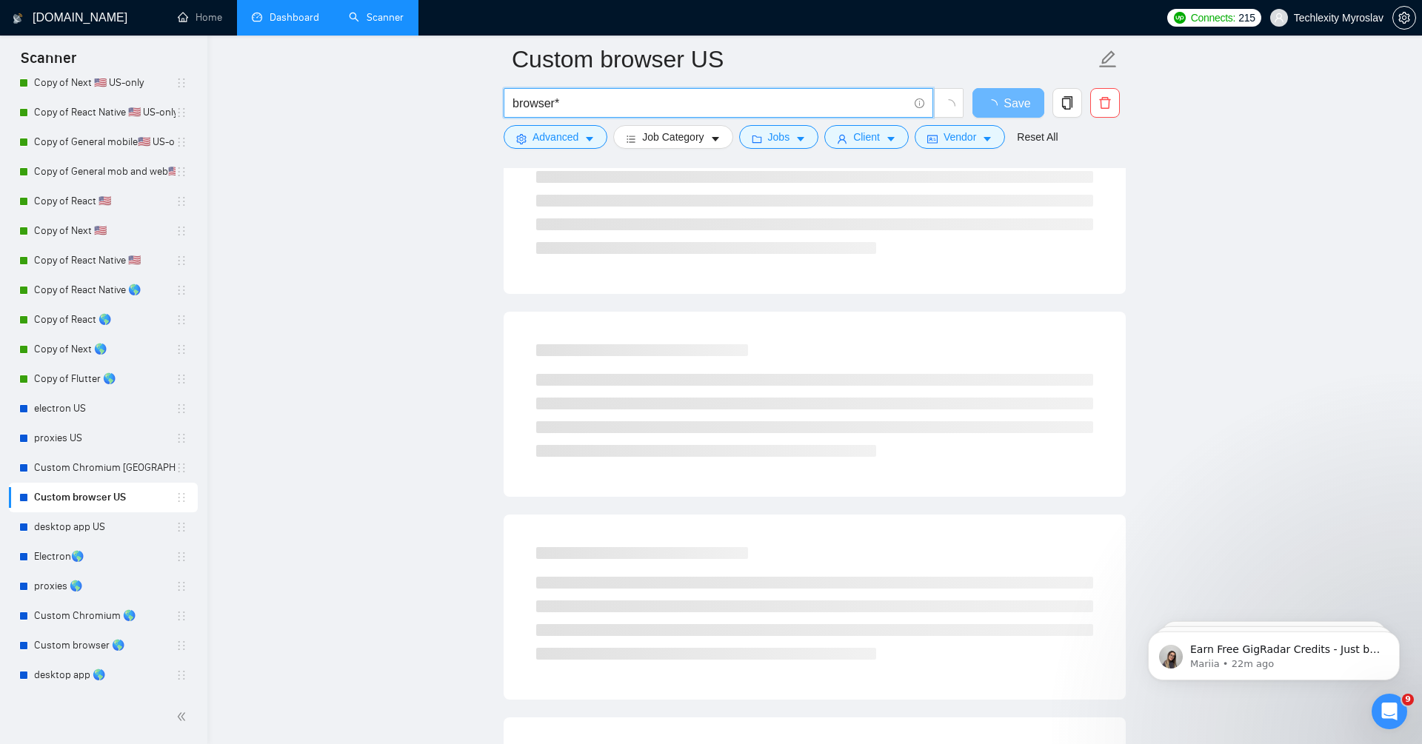
click at [602, 97] on input "browser*" at bounding box center [709, 103] width 395 height 19
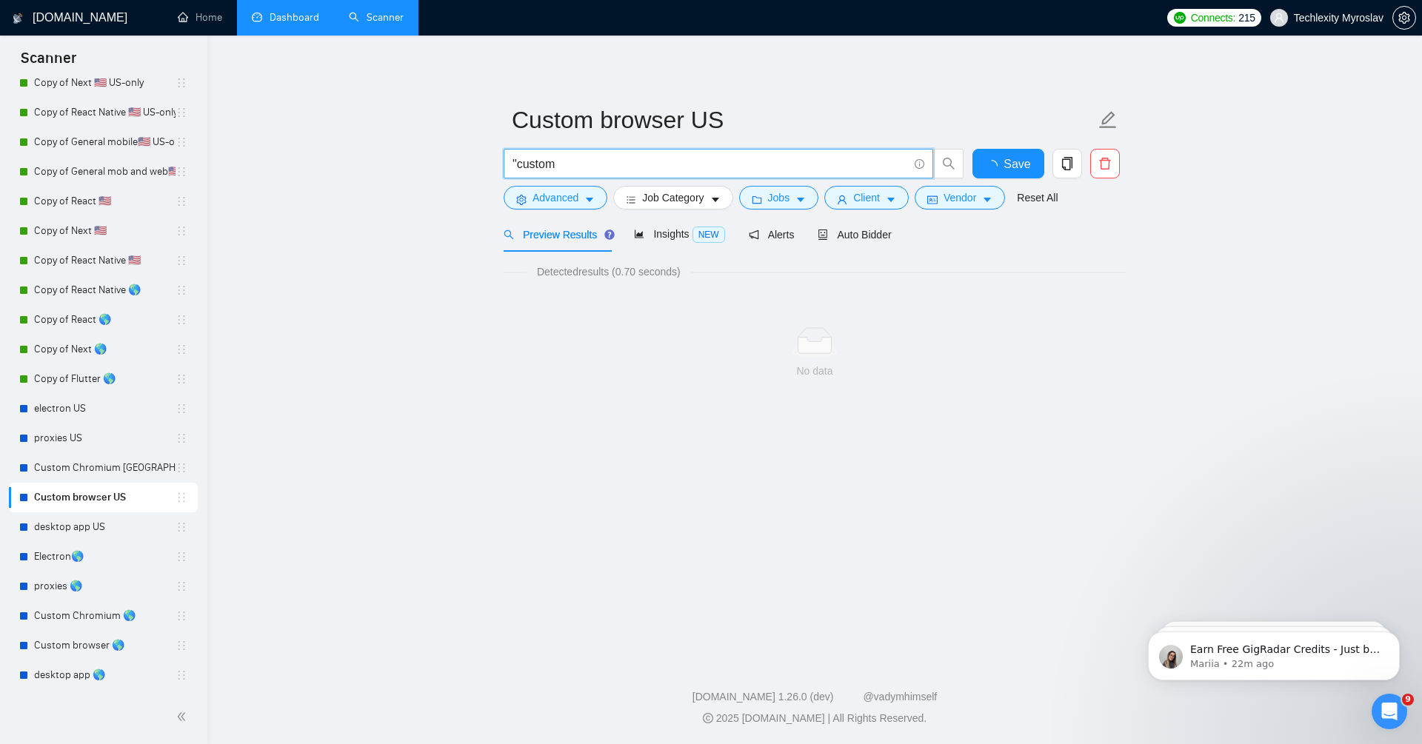
scroll to position [0, 0]
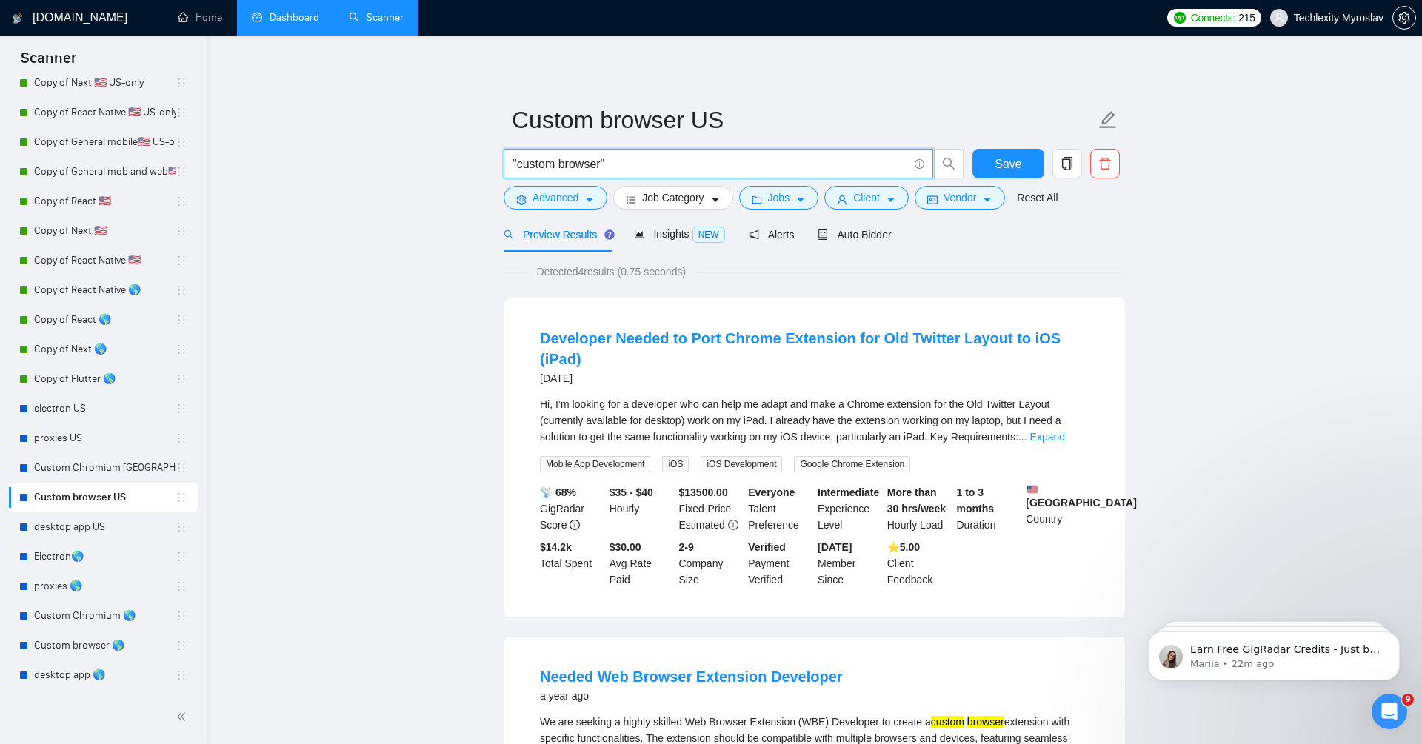
type input ""custom browser""
click at [922, 264] on div "Detected 4 results (0.75 seconds)" at bounding box center [814, 272] width 622 height 16
click at [113, 533] on link "desktop app US" at bounding box center [104, 527] width 141 height 30
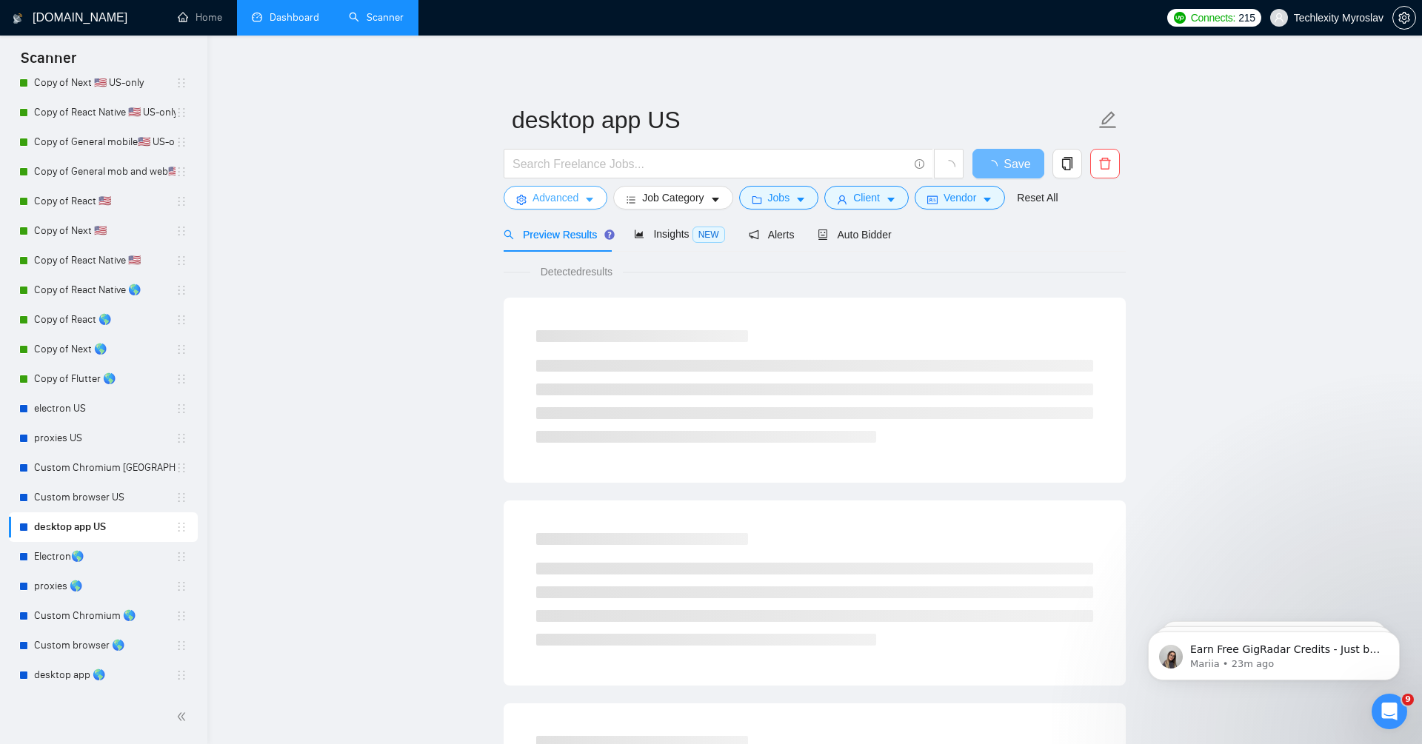
click at [561, 198] on span "Advanced" at bounding box center [555, 198] width 46 height 16
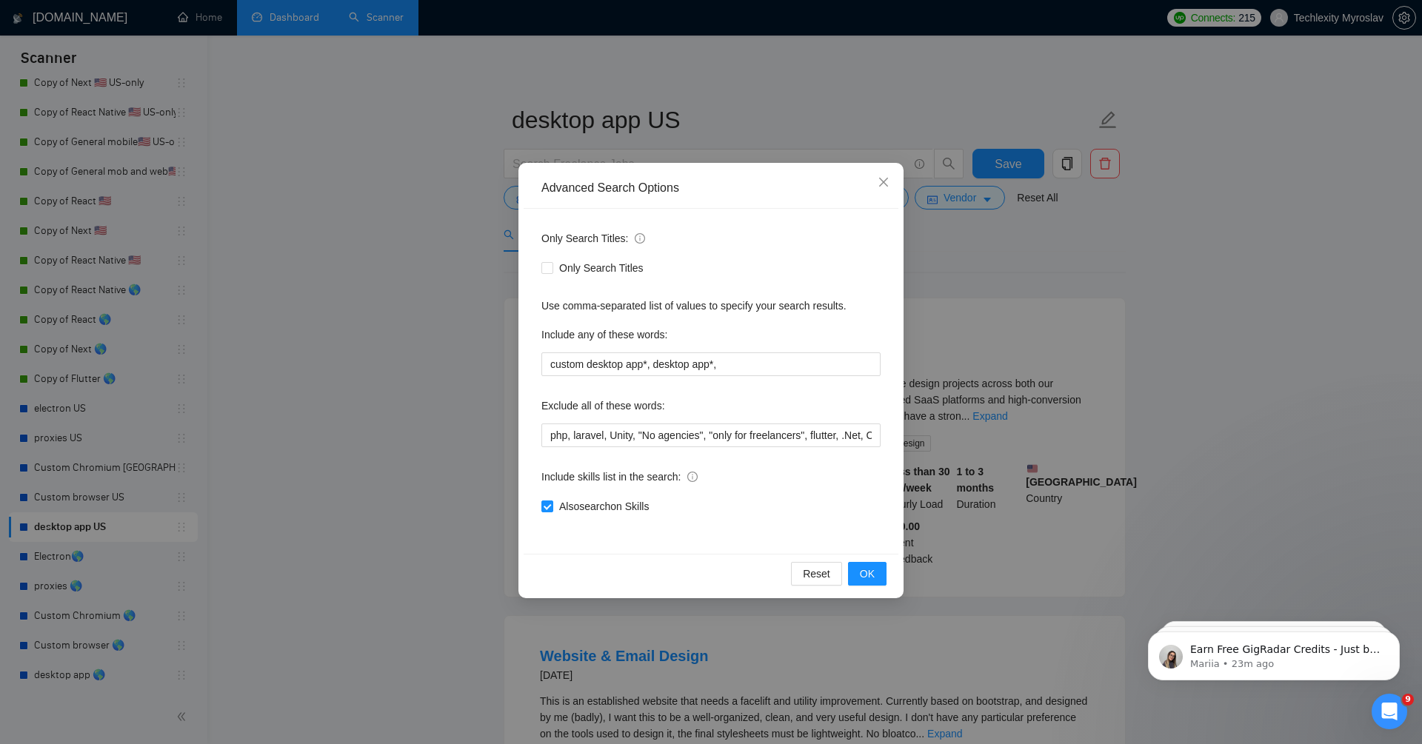
click at [390, 411] on div "Advanced Search Options Only Search Titles: Only Search Titles Use comma-separa…" at bounding box center [711, 372] width 1422 height 744
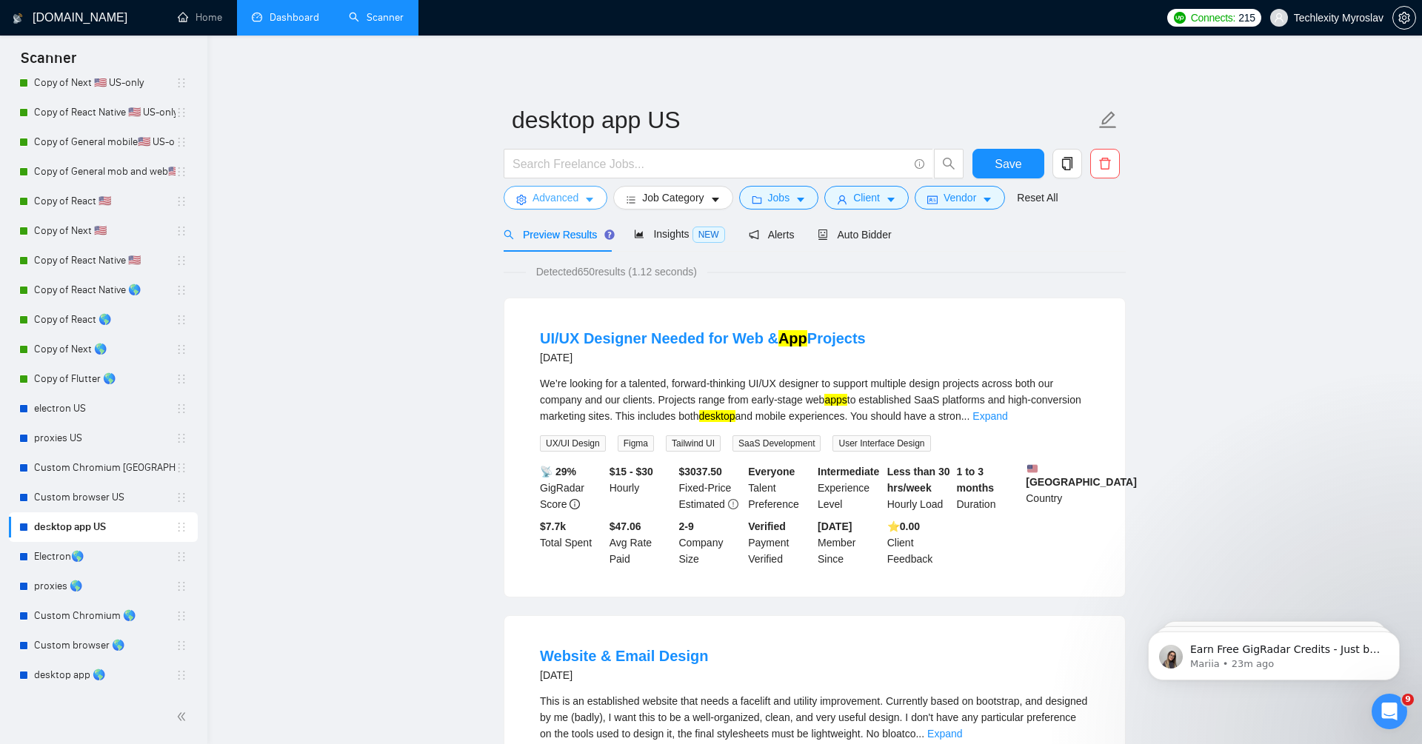
click at [563, 198] on span "Advanced" at bounding box center [555, 198] width 46 height 16
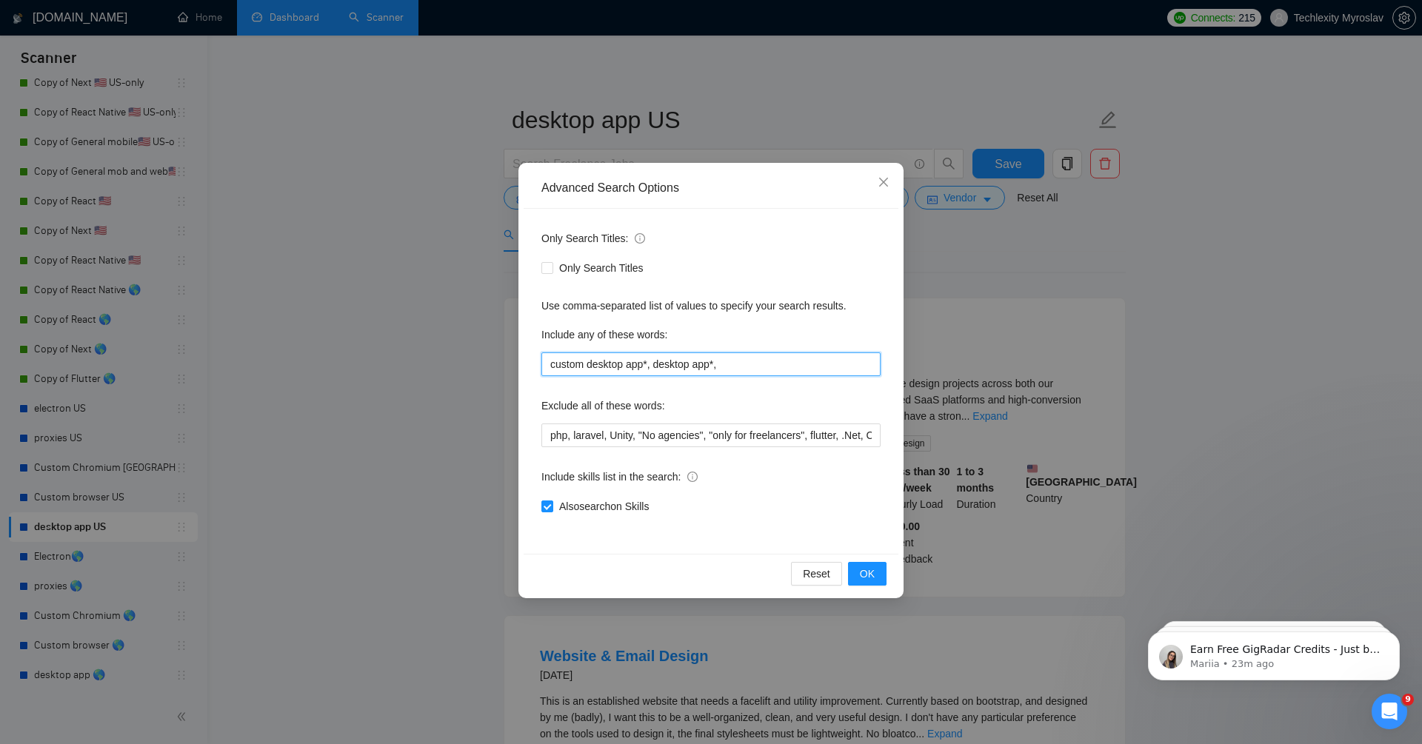
click at [620, 366] on input "custom desktop app*, desktop app*," at bounding box center [710, 364] width 339 height 24
click at [634, 509] on span "Also search on Skills" at bounding box center [603, 506] width 101 height 16
click at [552, 509] on input "Also search on Skills" at bounding box center [546, 506] width 10 height 10
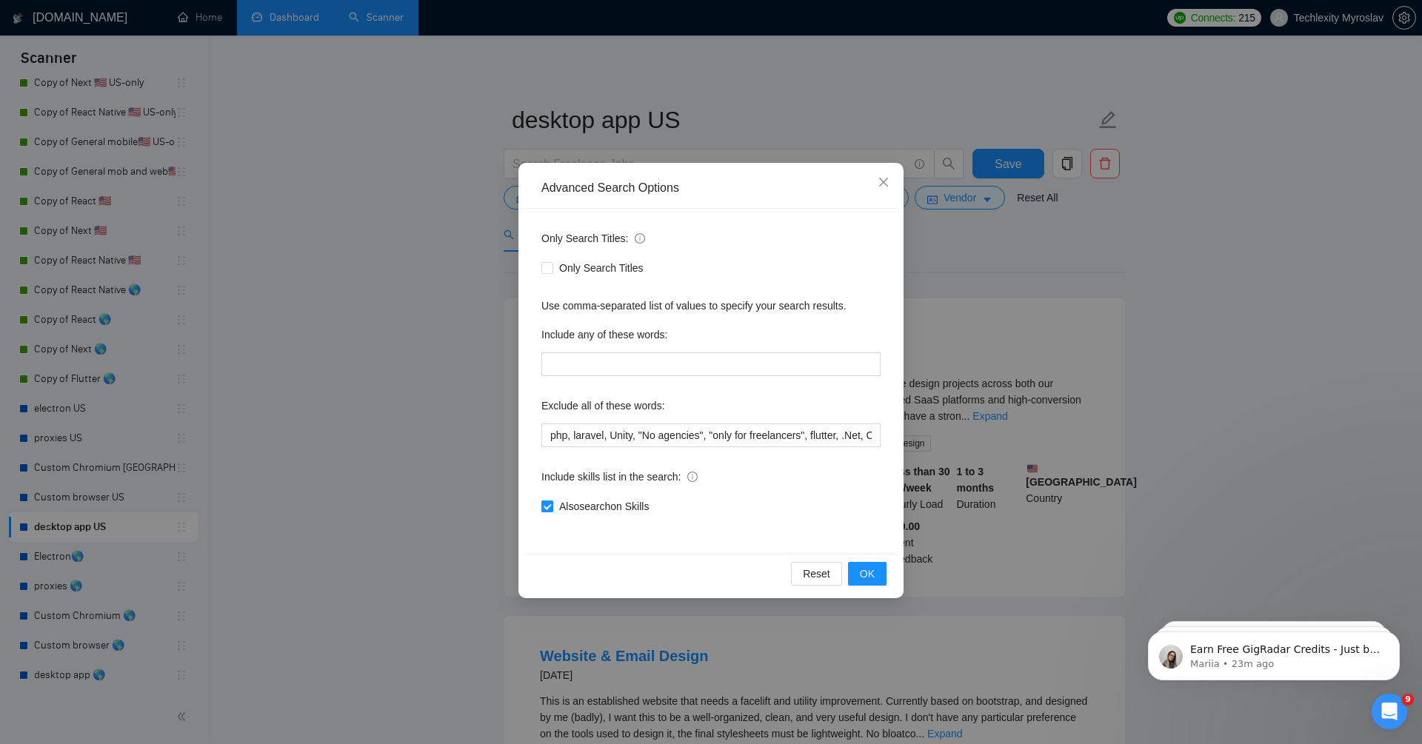
checkbox input "false"
click at [863, 571] on span "OK" at bounding box center [867, 574] width 15 height 16
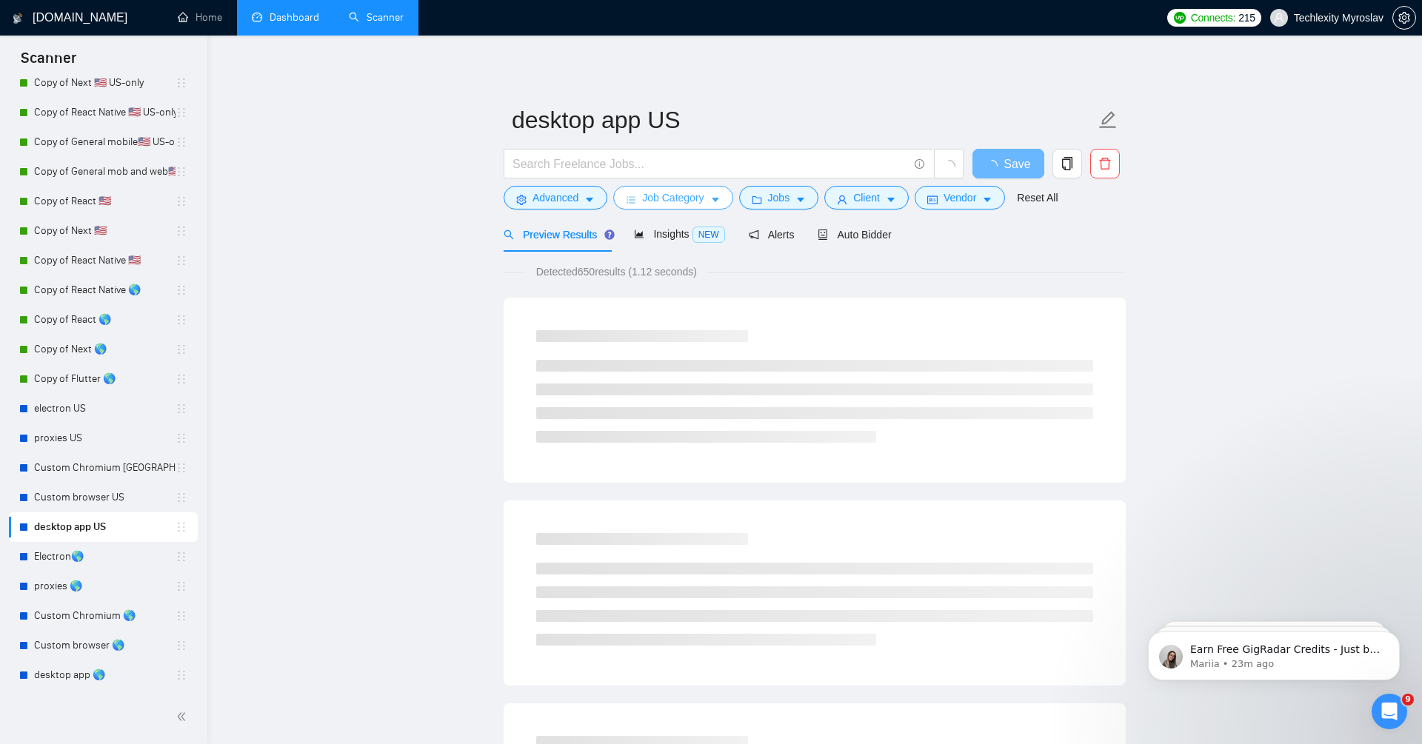
click at [680, 197] on span "Job Category" at bounding box center [672, 198] width 61 height 16
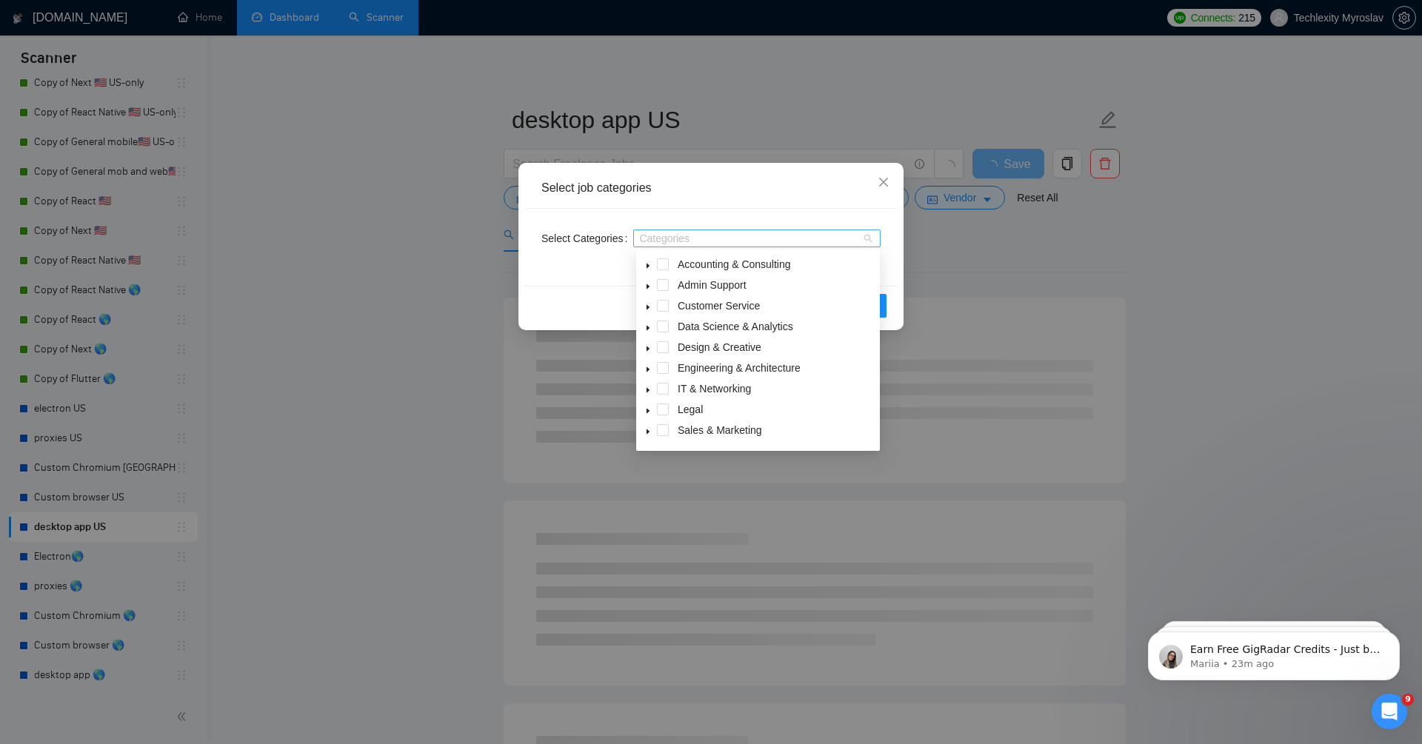
click at [712, 246] on div "Categories" at bounding box center [756, 239] width 247 height 18
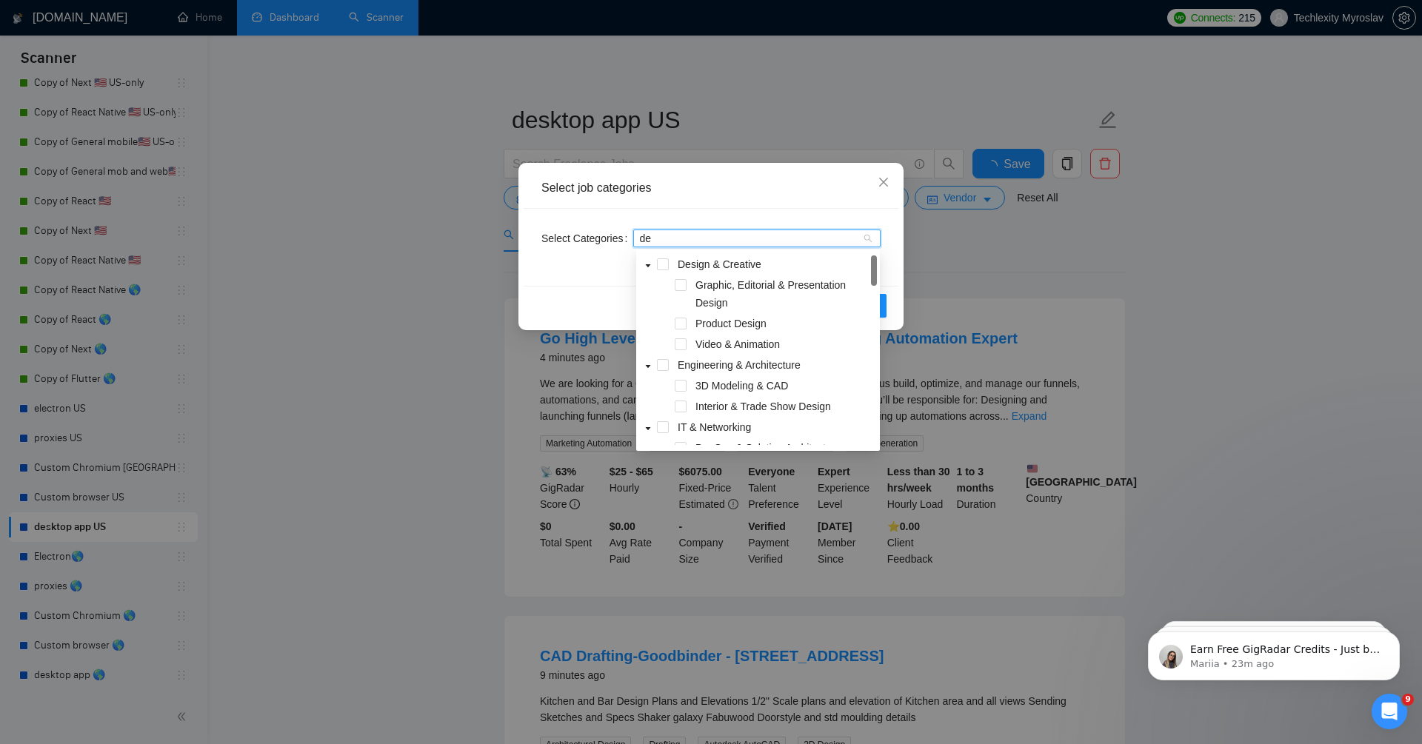
type input "des"
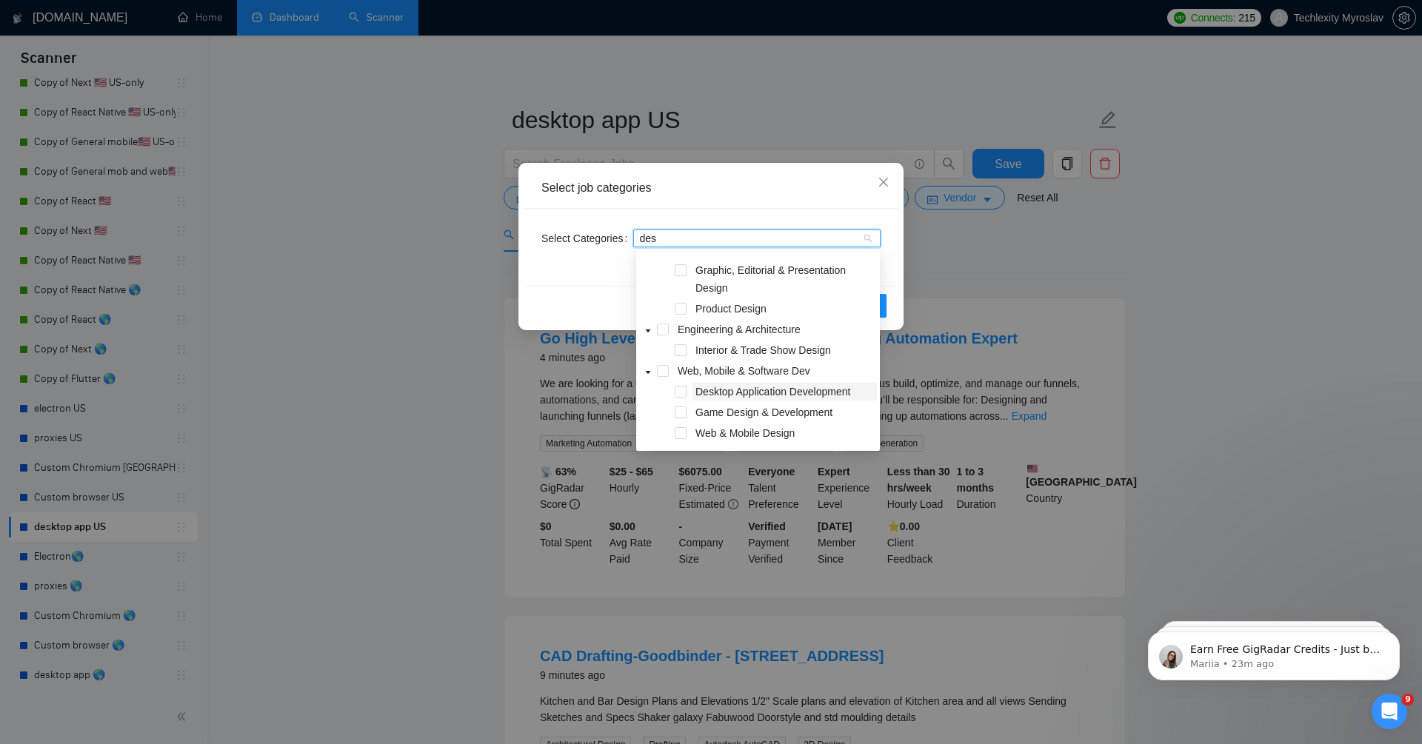
click at [752, 396] on span "Desktop Application Development" at bounding box center [772, 392] width 155 height 12
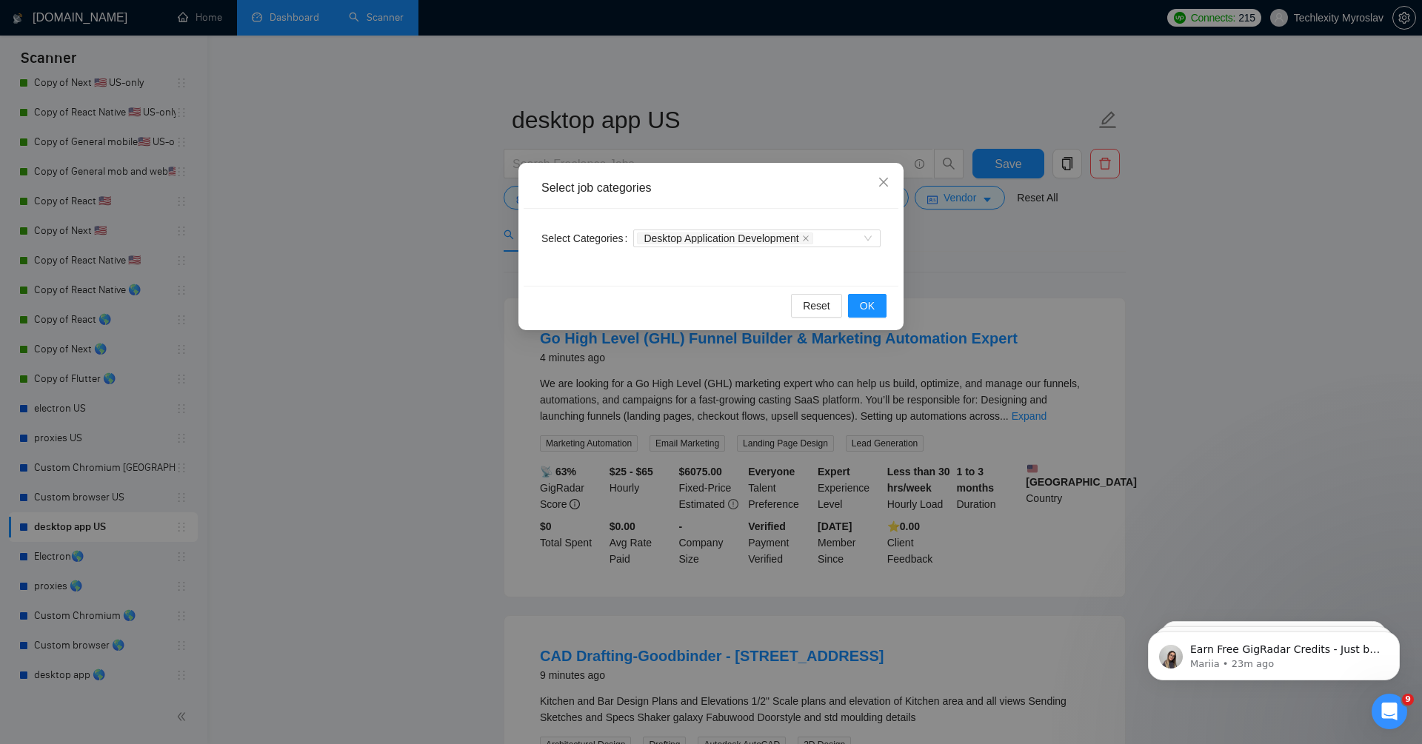
click at [889, 281] on div "Select Categories Desktop Application Development" at bounding box center [710, 247] width 375 height 77
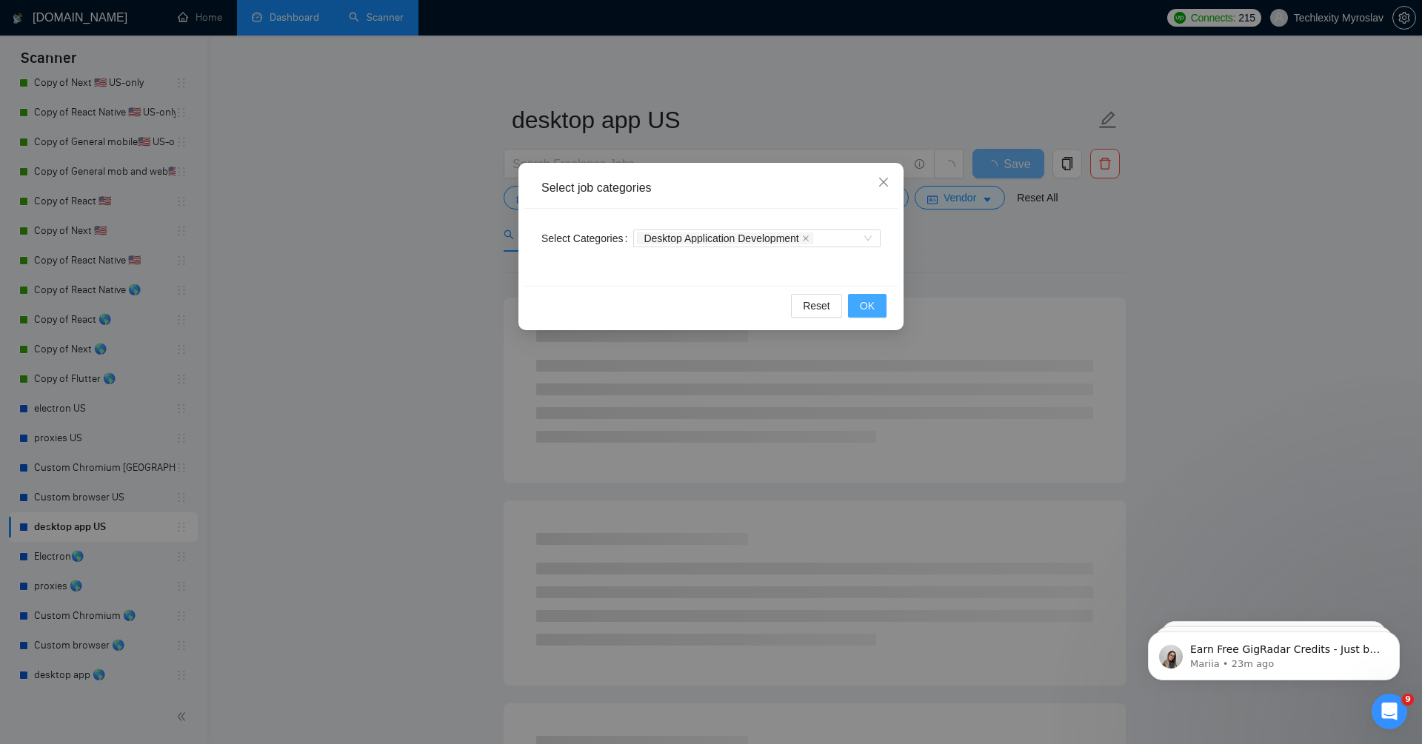
click at [873, 305] on span "OK" at bounding box center [867, 306] width 15 height 16
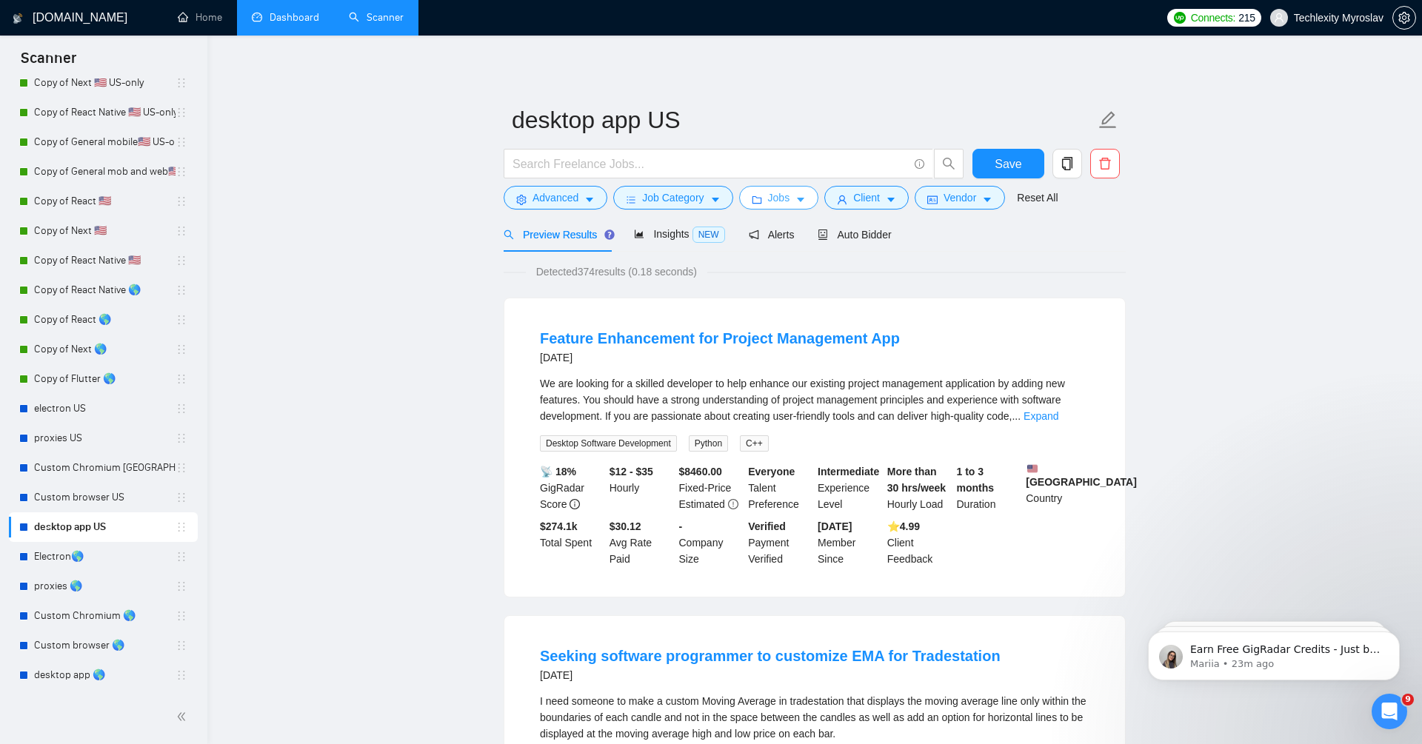
click at [790, 195] on span "Jobs" at bounding box center [779, 198] width 22 height 16
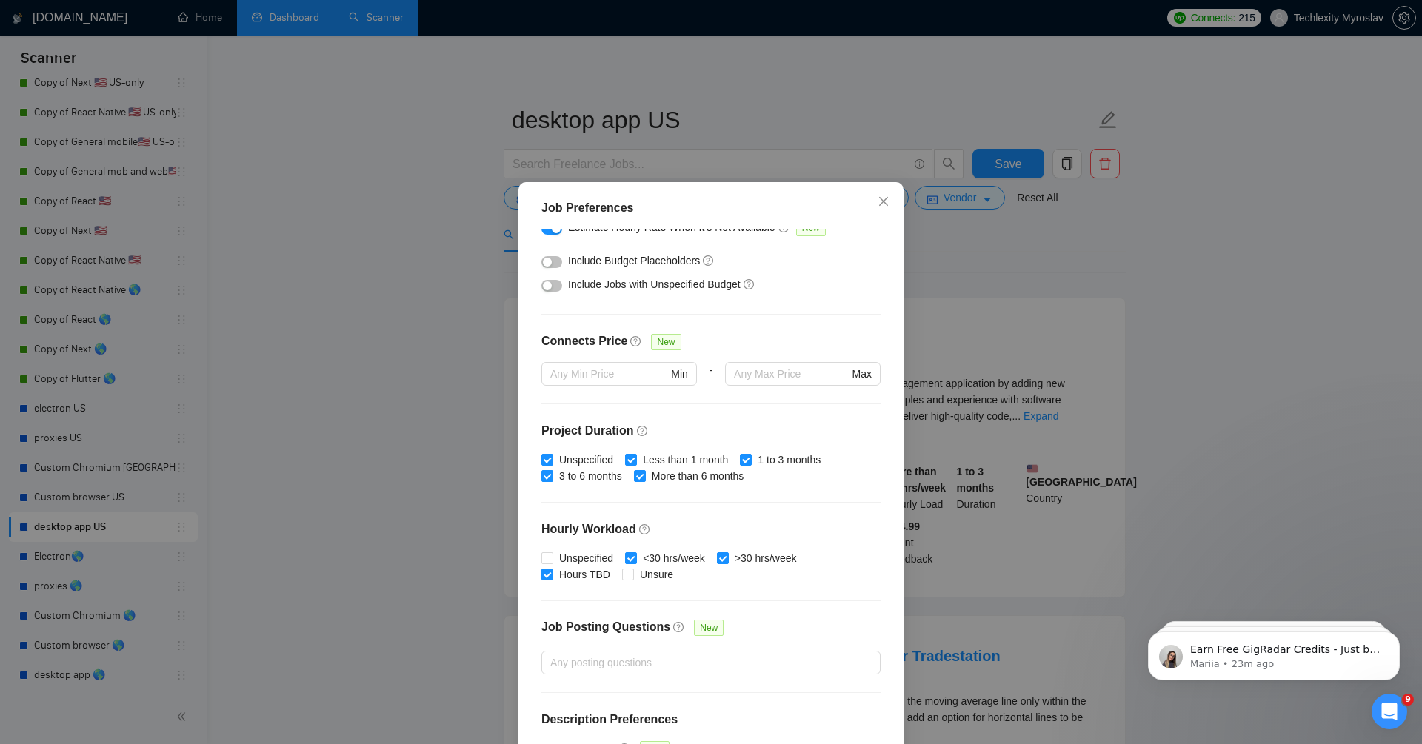
scroll to position [252, 0]
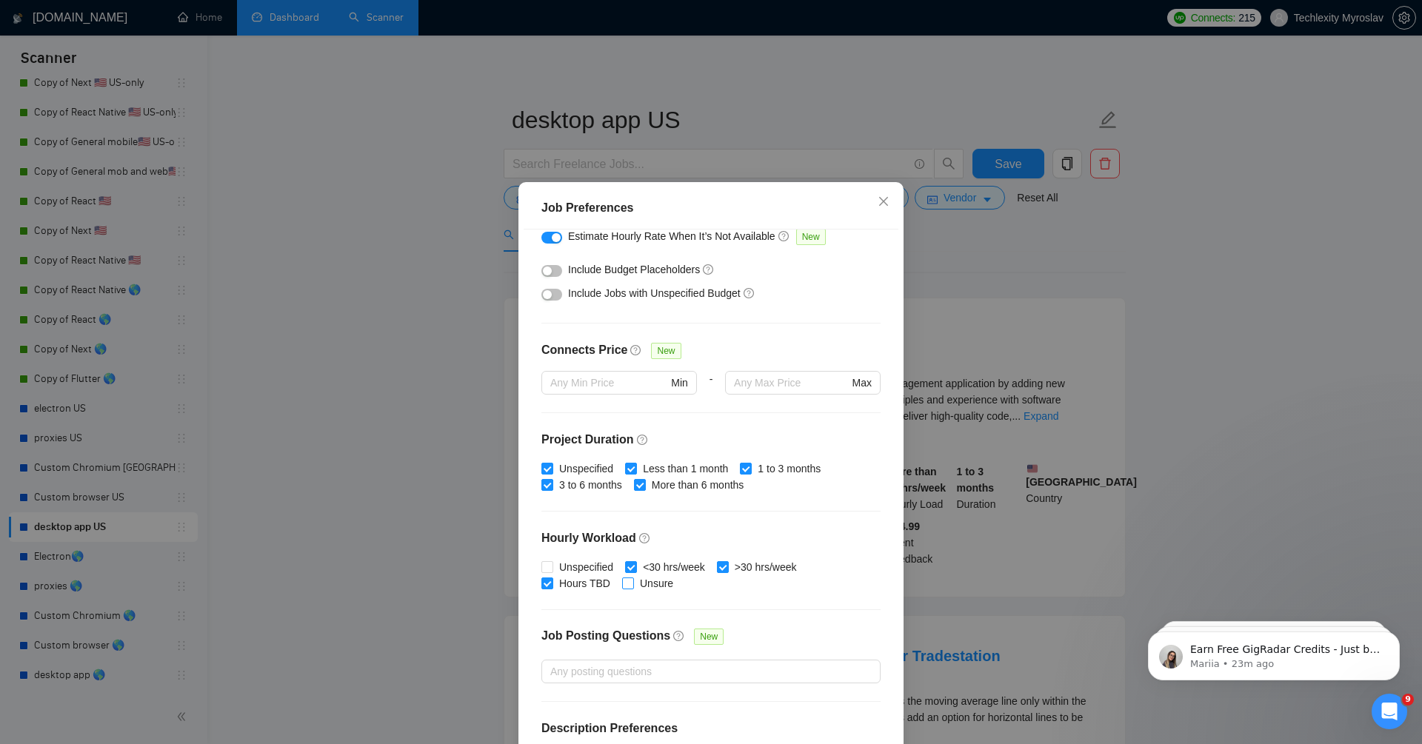
click at [644, 584] on span "Unsure" at bounding box center [656, 583] width 45 height 16
click at [632, 584] on input "Unsure" at bounding box center [627, 583] width 10 height 10
checkbox input "true"
click at [579, 563] on span "Unspecified" at bounding box center [586, 567] width 66 height 16
click at [552, 563] on input "Unspecified" at bounding box center [546, 566] width 10 height 10
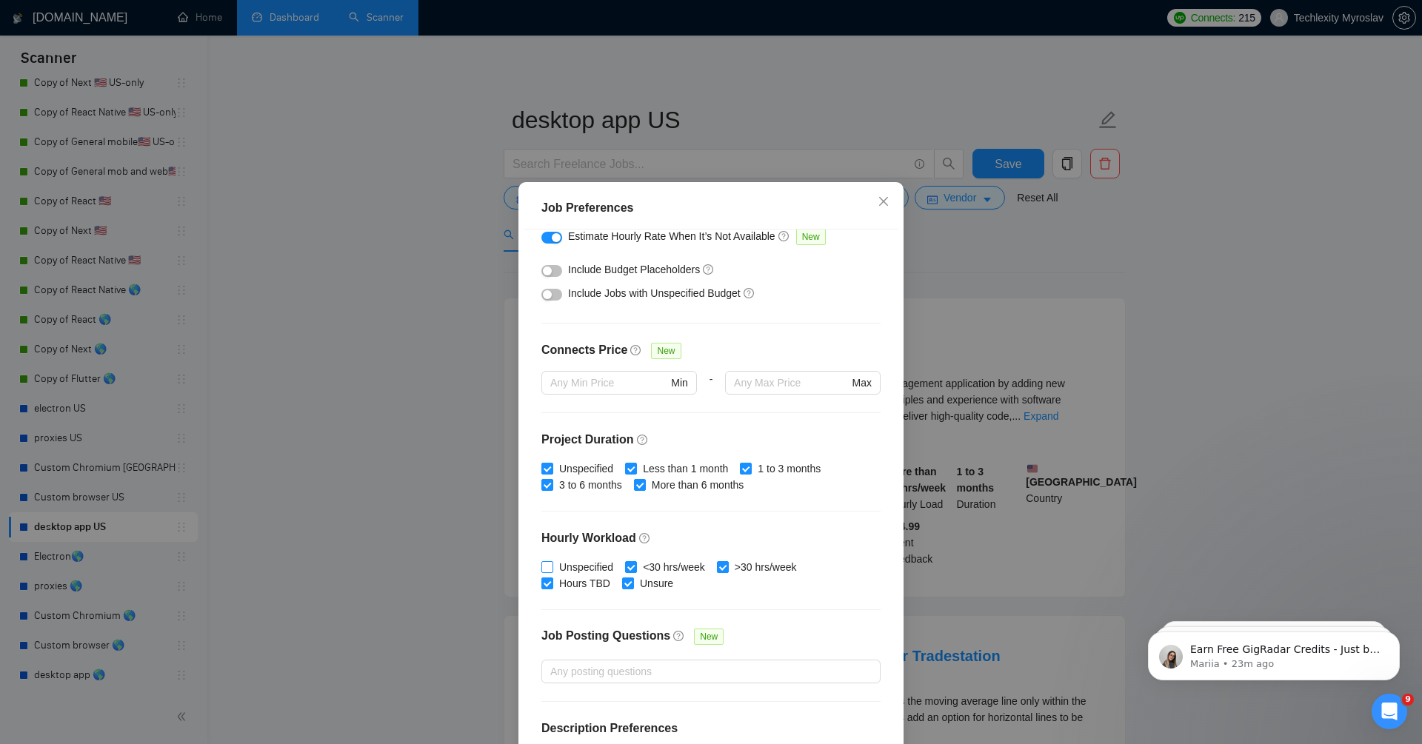
checkbox input "true"
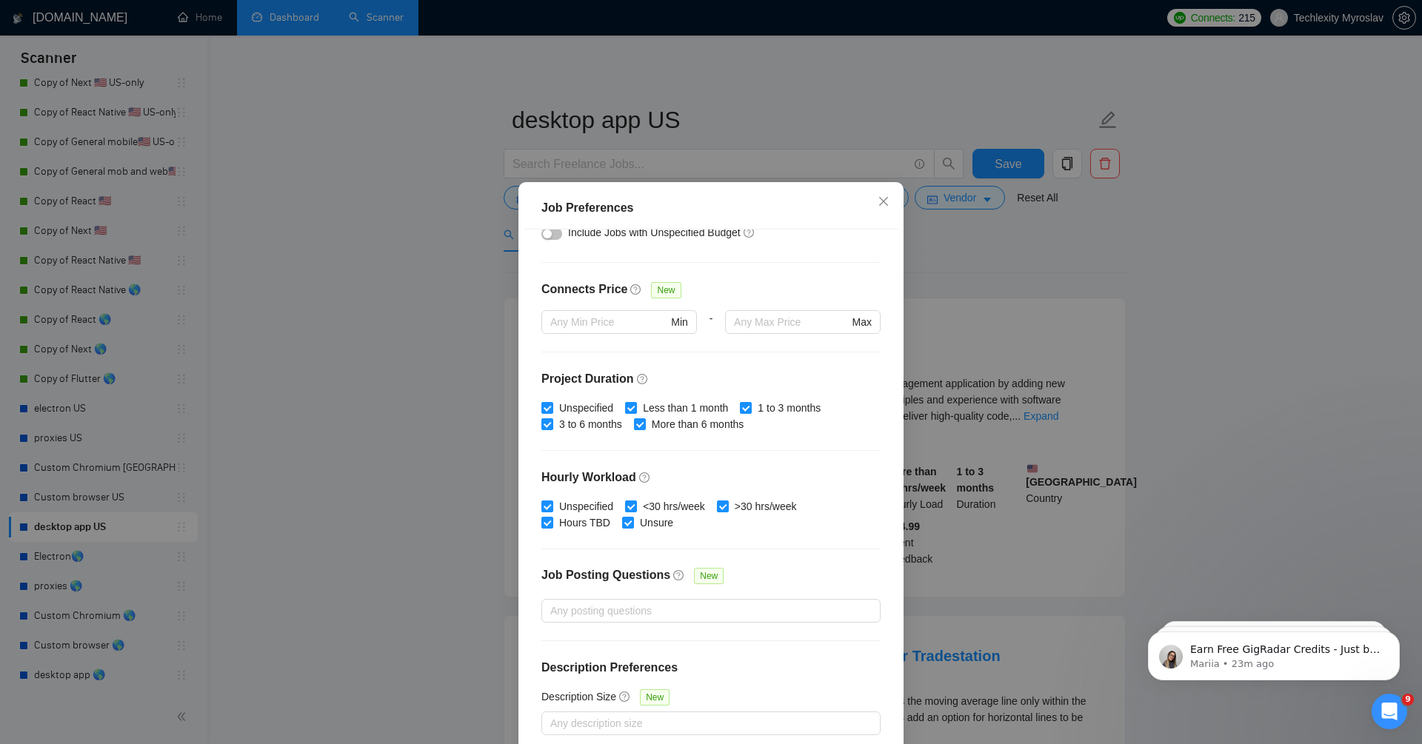
scroll to position [71, 0]
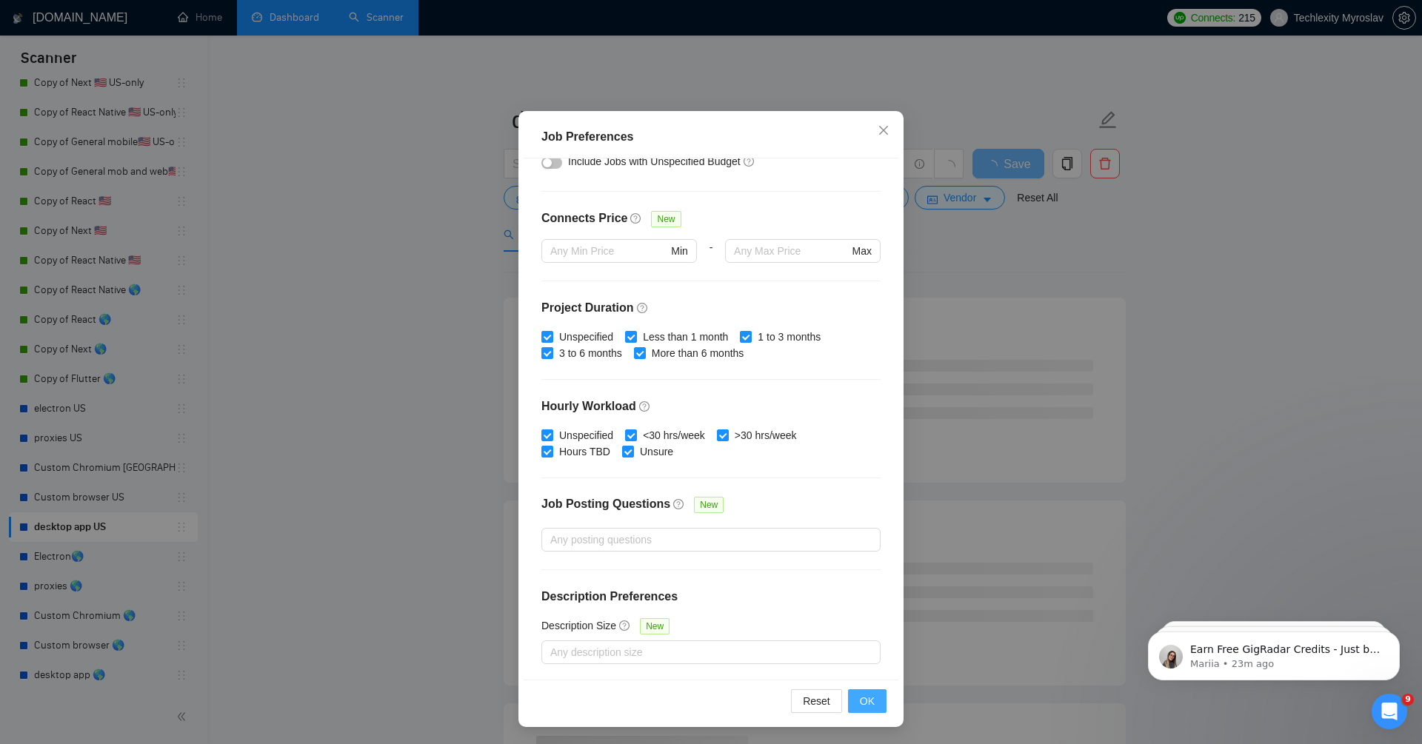
click at [867, 702] on span "OK" at bounding box center [867, 701] width 15 height 16
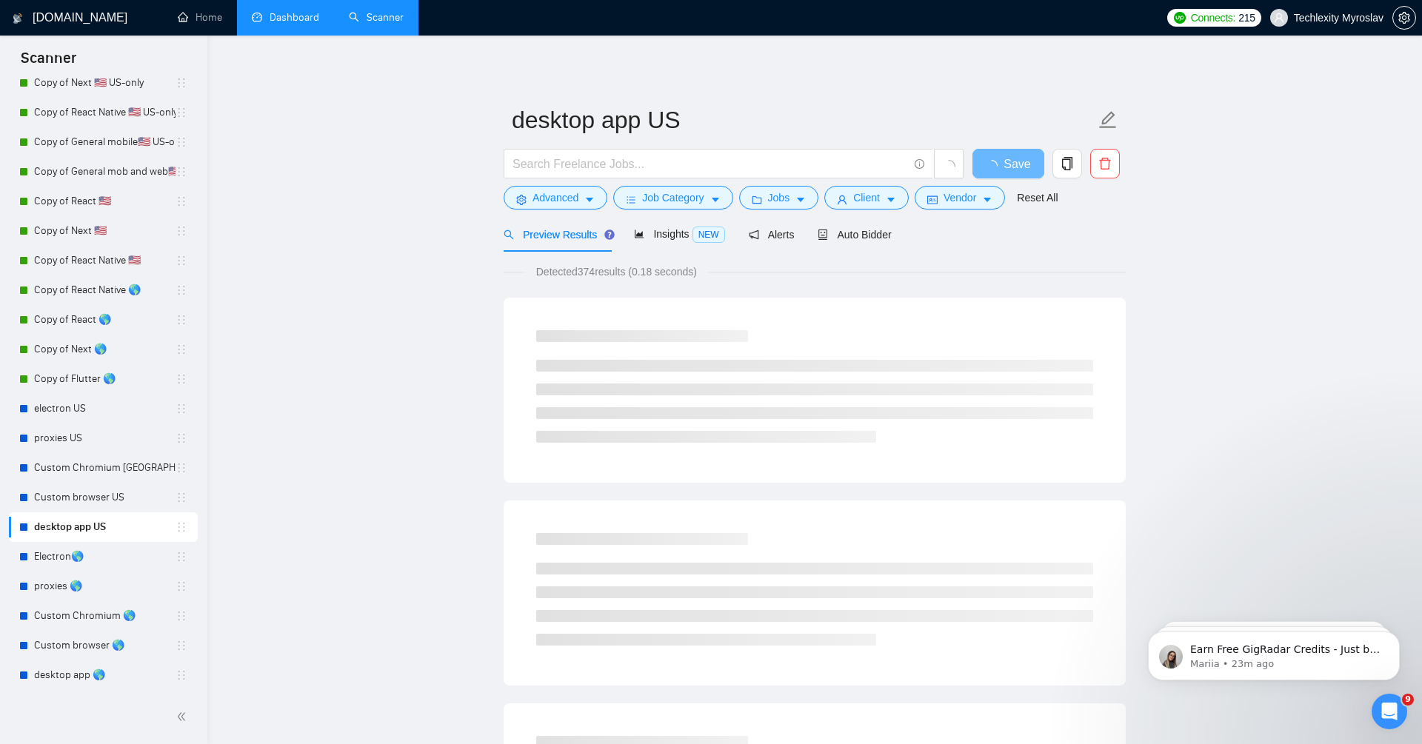
scroll to position [0, 0]
click at [875, 206] on button "Client" at bounding box center [866, 198] width 84 height 24
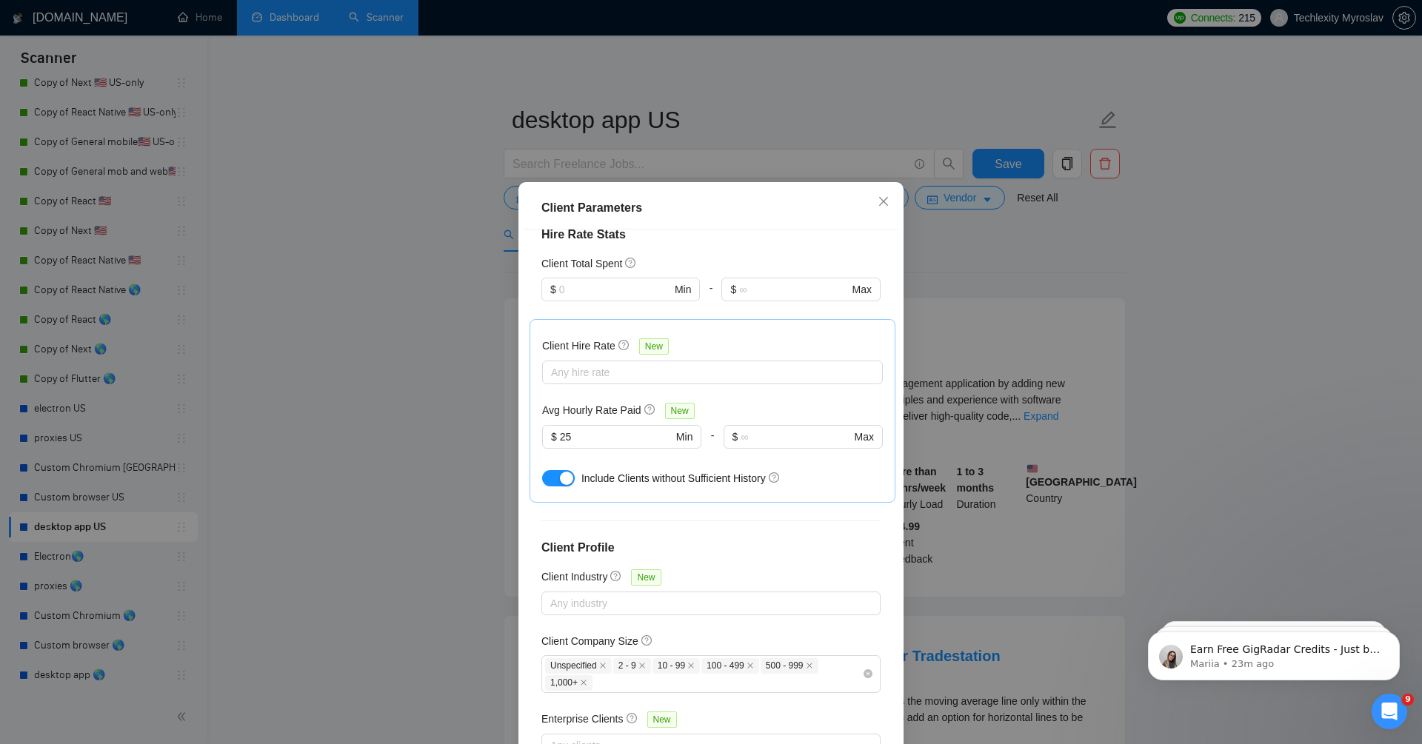
scroll to position [413, 0]
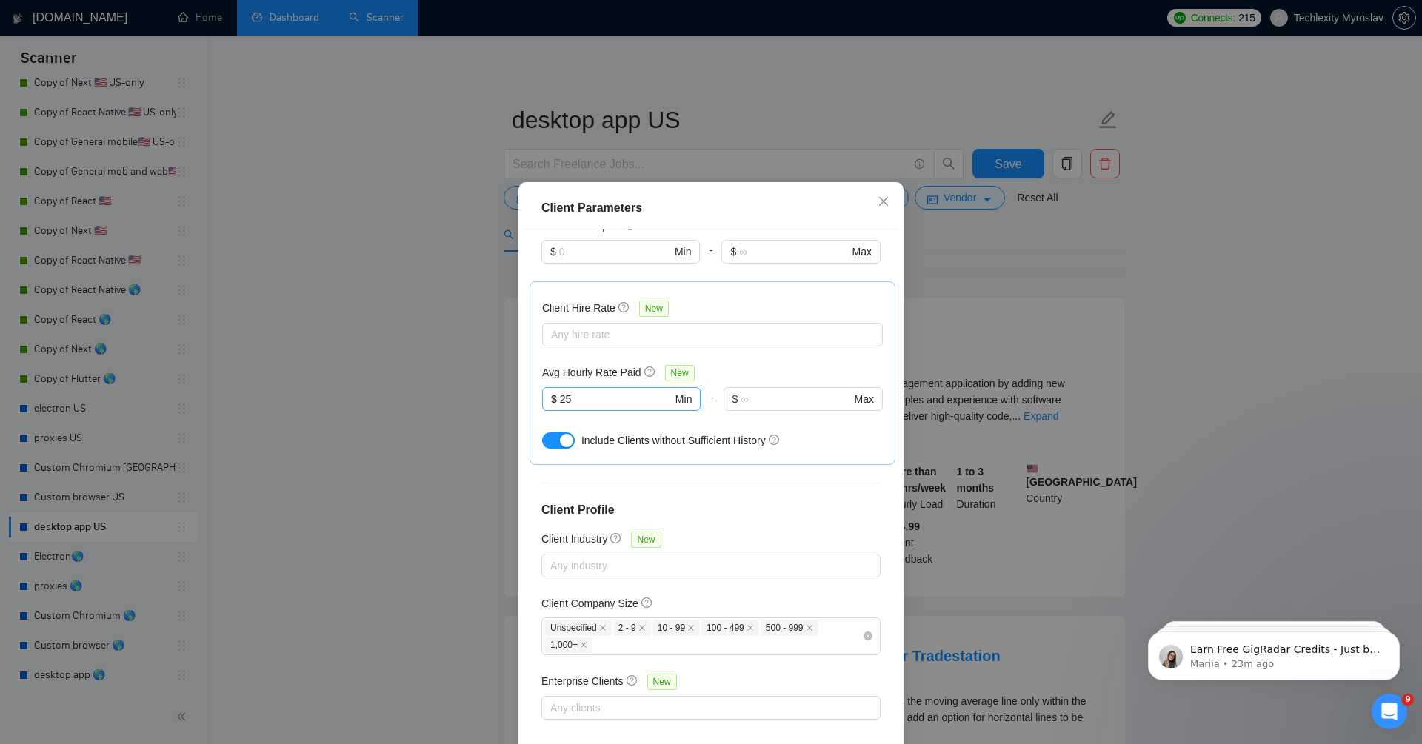
click at [589, 397] on input "25" at bounding box center [616, 399] width 113 height 16
type input "20"
click at [807, 360] on div "Client Hire Rate New Any hire rate Avg Hourly Rate Paid New 20 $ 20 Min - $ Max…" at bounding box center [712, 373] width 341 height 158
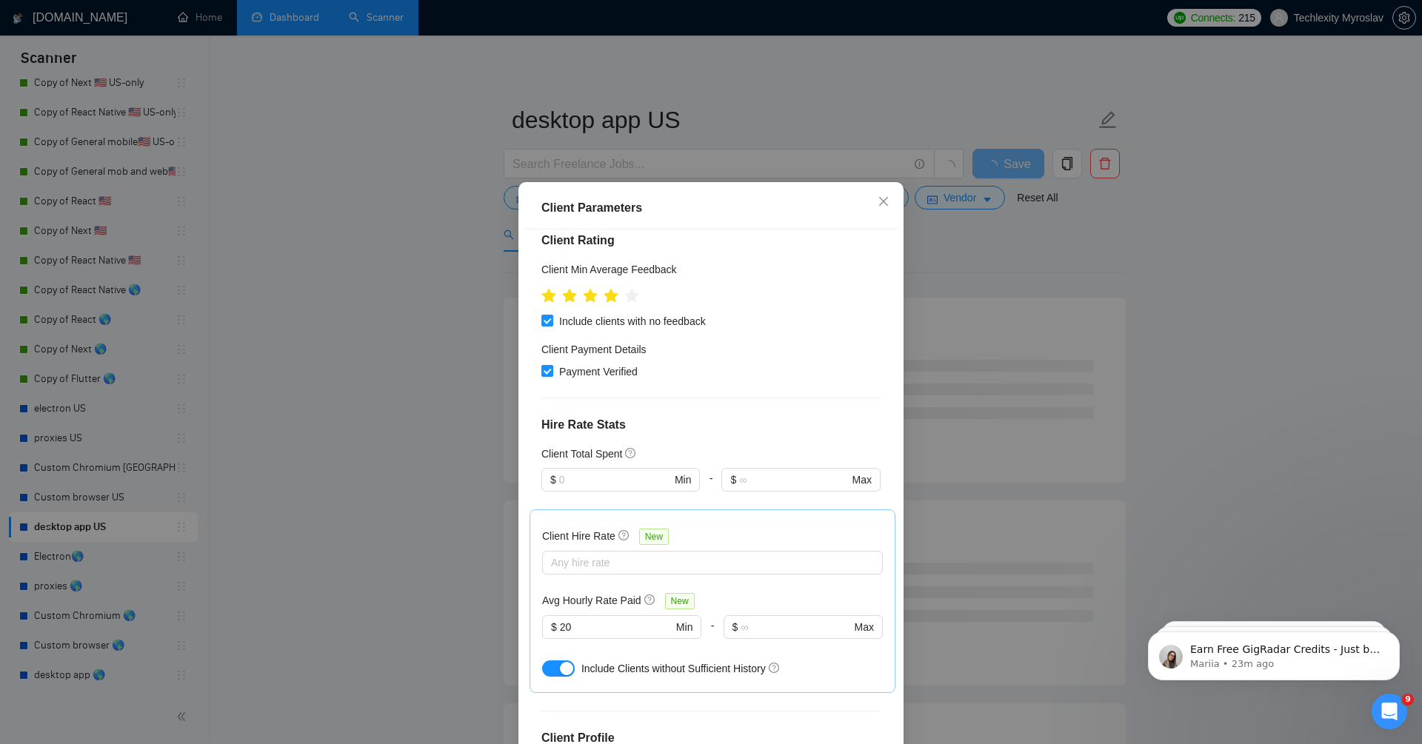
scroll to position [171, 0]
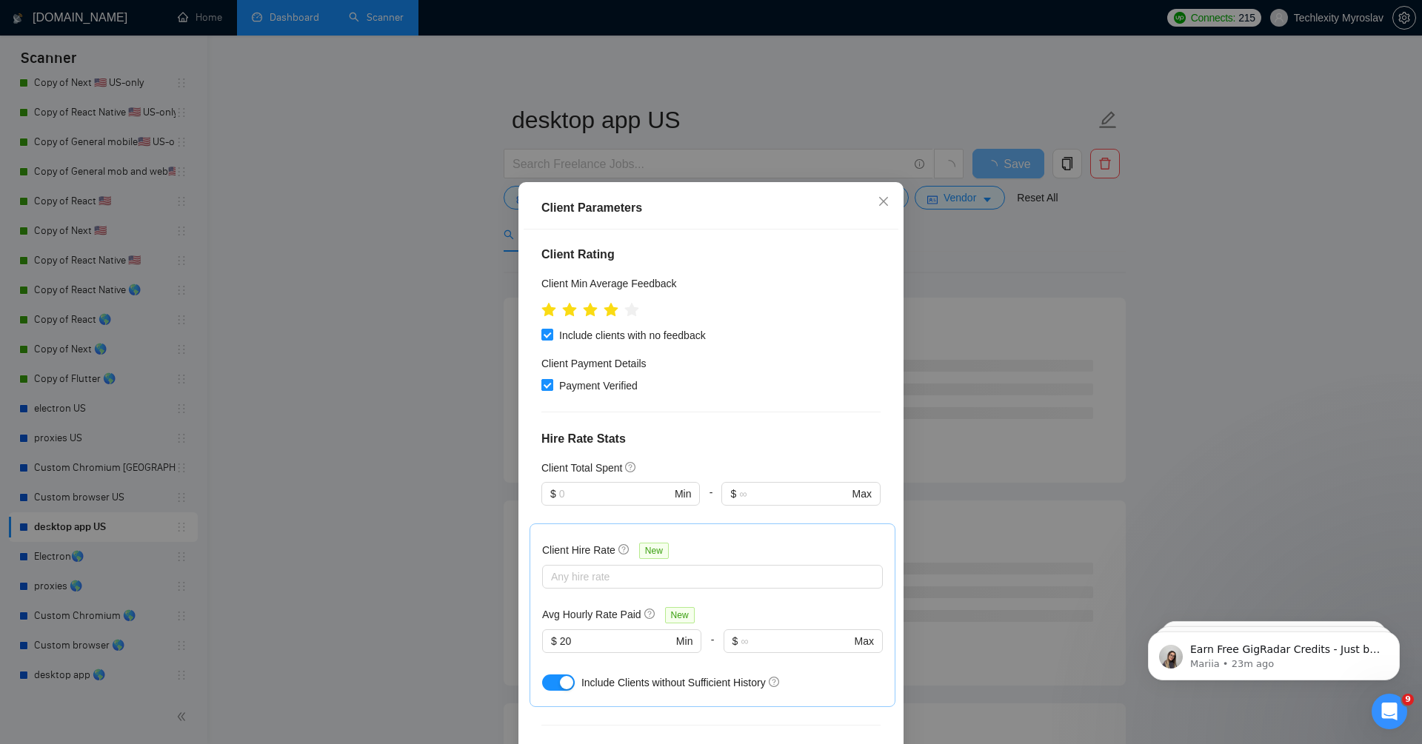
click at [609, 386] on span "Payment Verified" at bounding box center [598, 386] width 90 height 16
click at [552, 386] on input "Payment Verified" at bounding box center [546, 384] width 10 height 10
checkbox input "false"
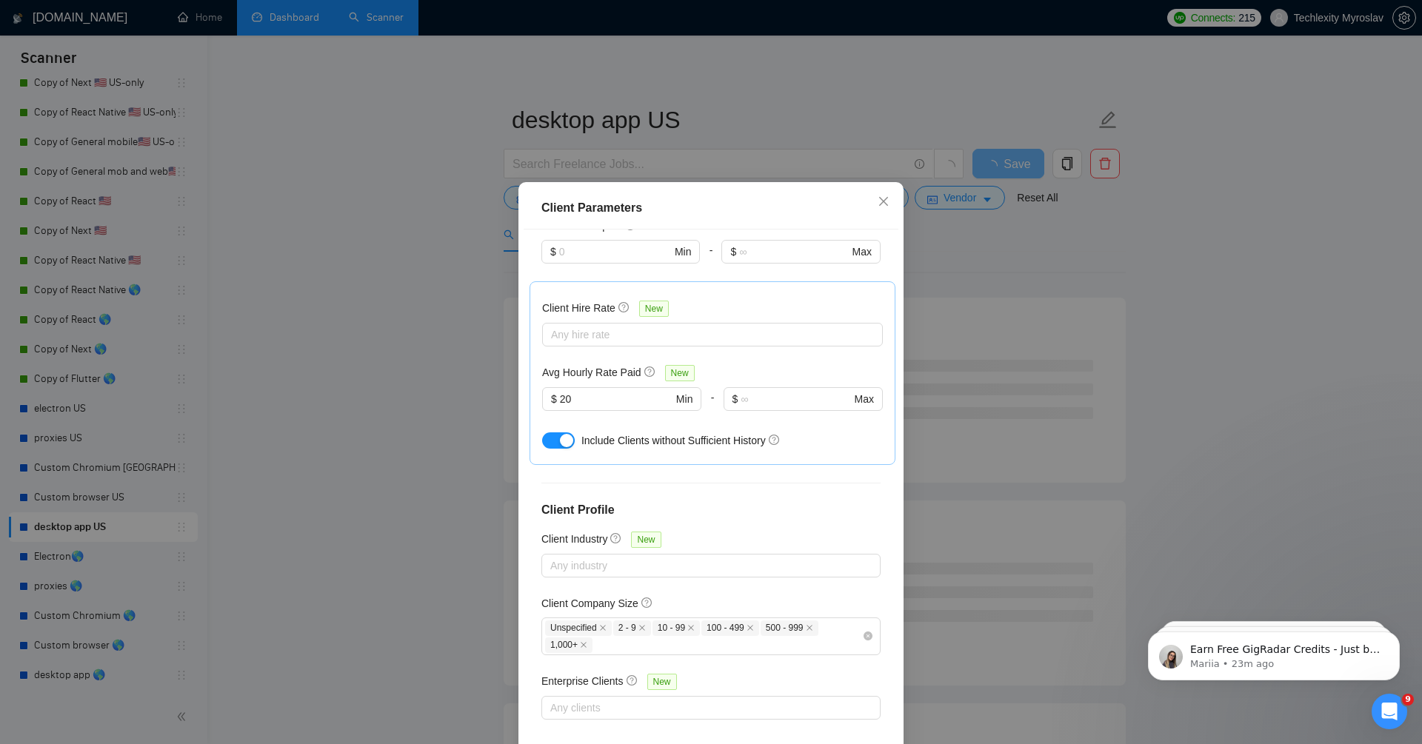
scroll to position [71, 0]
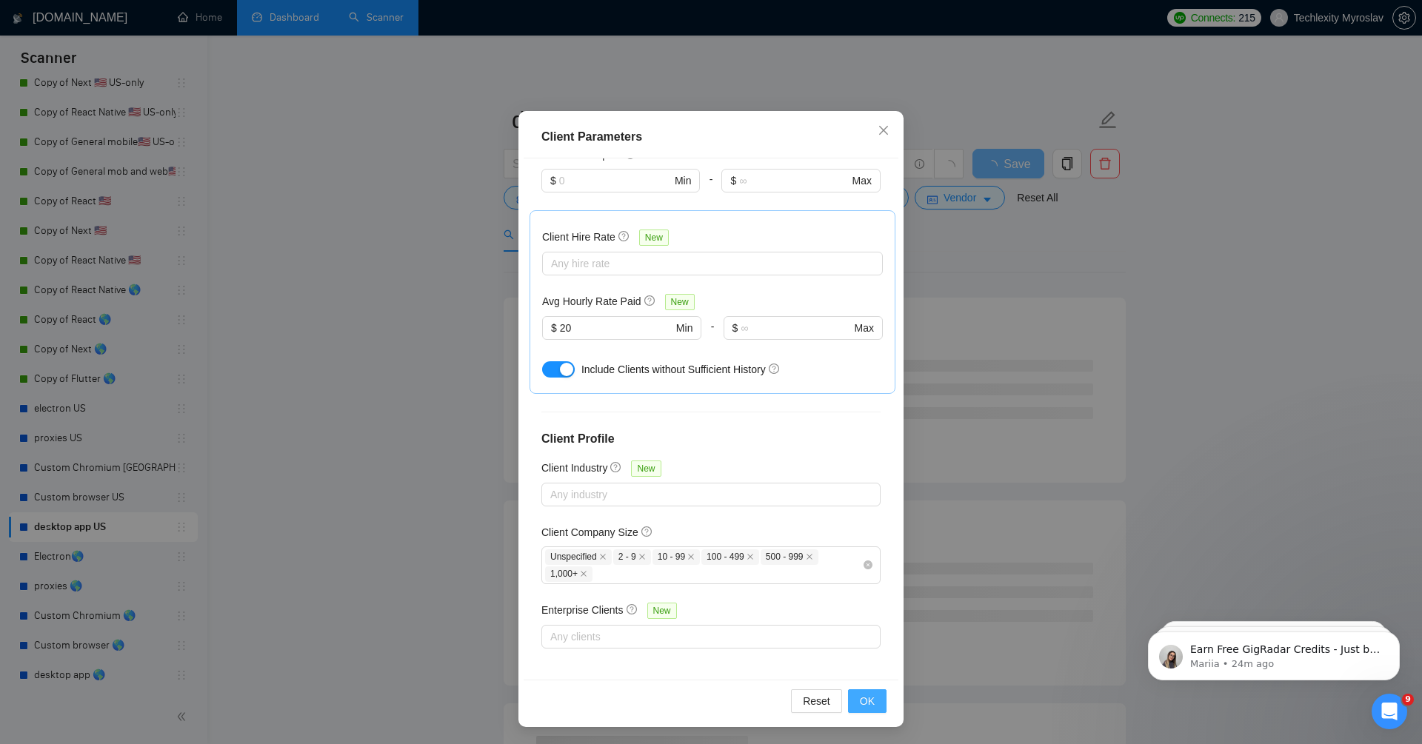
click at [874, 700] on span "OK" at bounding box center [867, 701] width 15 height 16
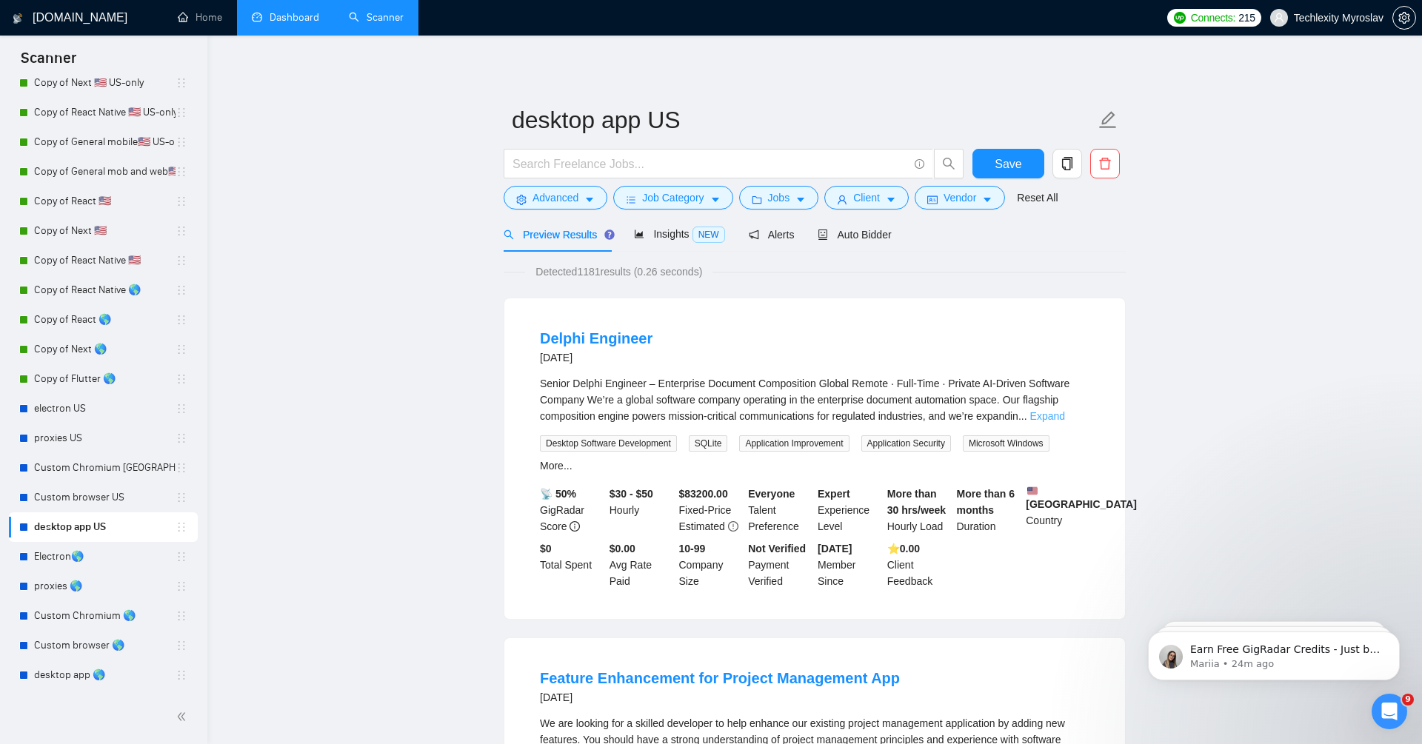
click at [1063, 419] on link "Expand" at bounding box center [1047, 416] width 35 height 12
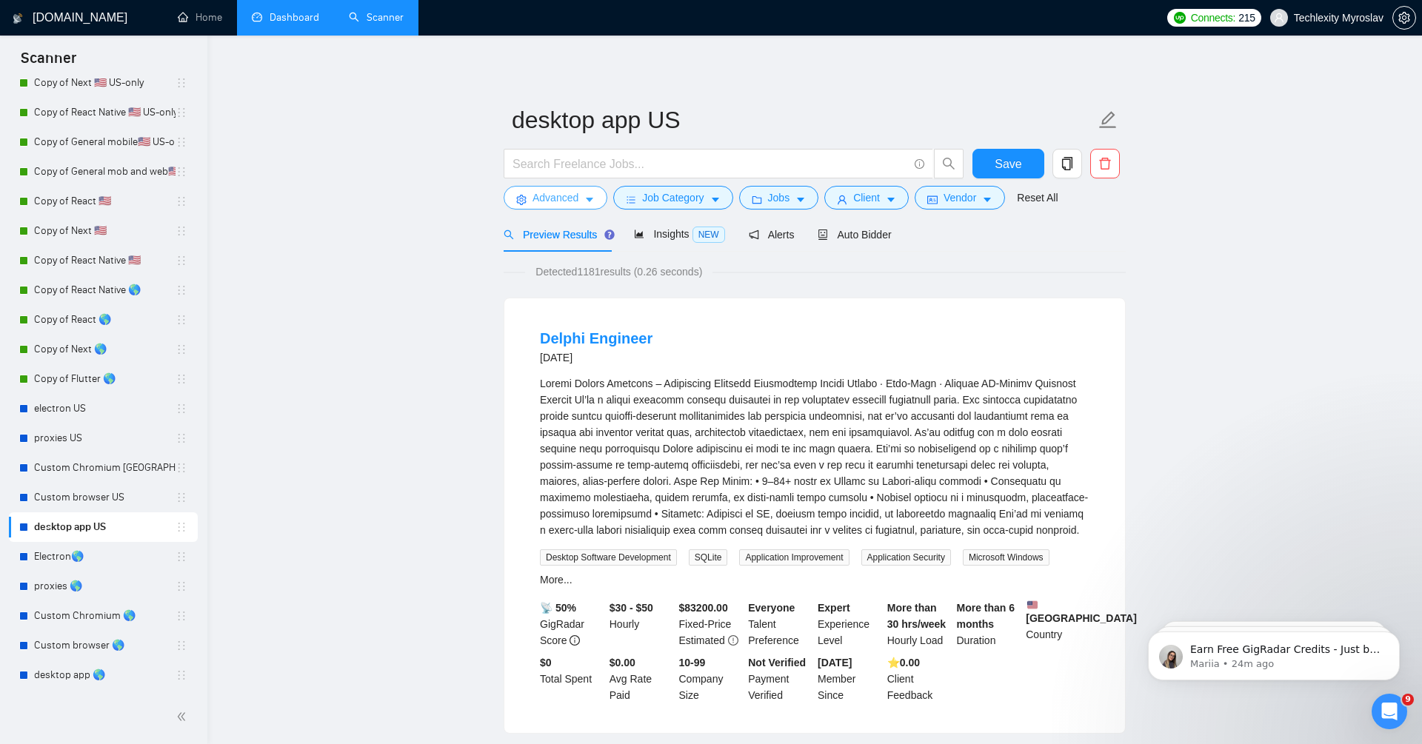
click at [553, 201] on span "Advanced" at bounding box center [555, 198] width 46 height 16
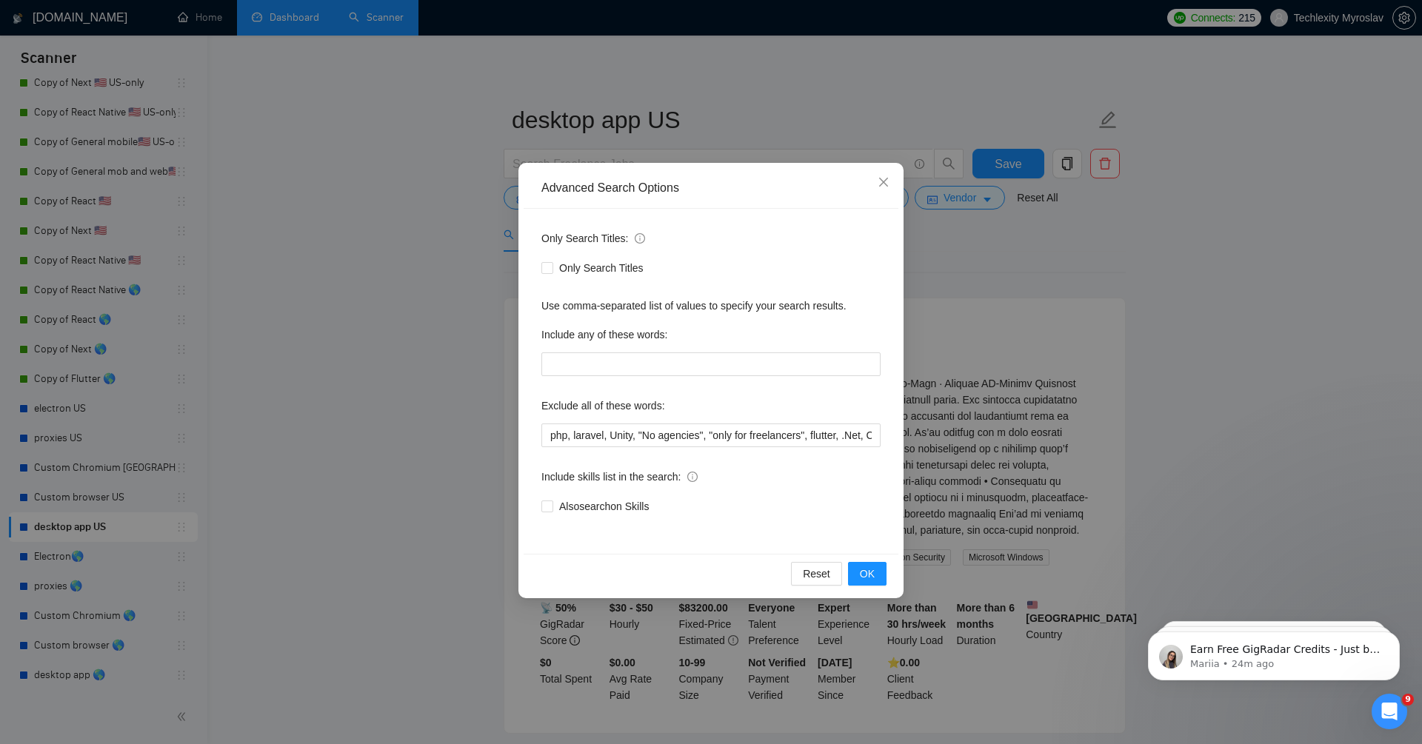
click at [348, 387] on div "Advanced Search Options Only Search Titles: Only Search Titles Use comma-separa…" at bounding box center [711, 372] width 1422 height 744
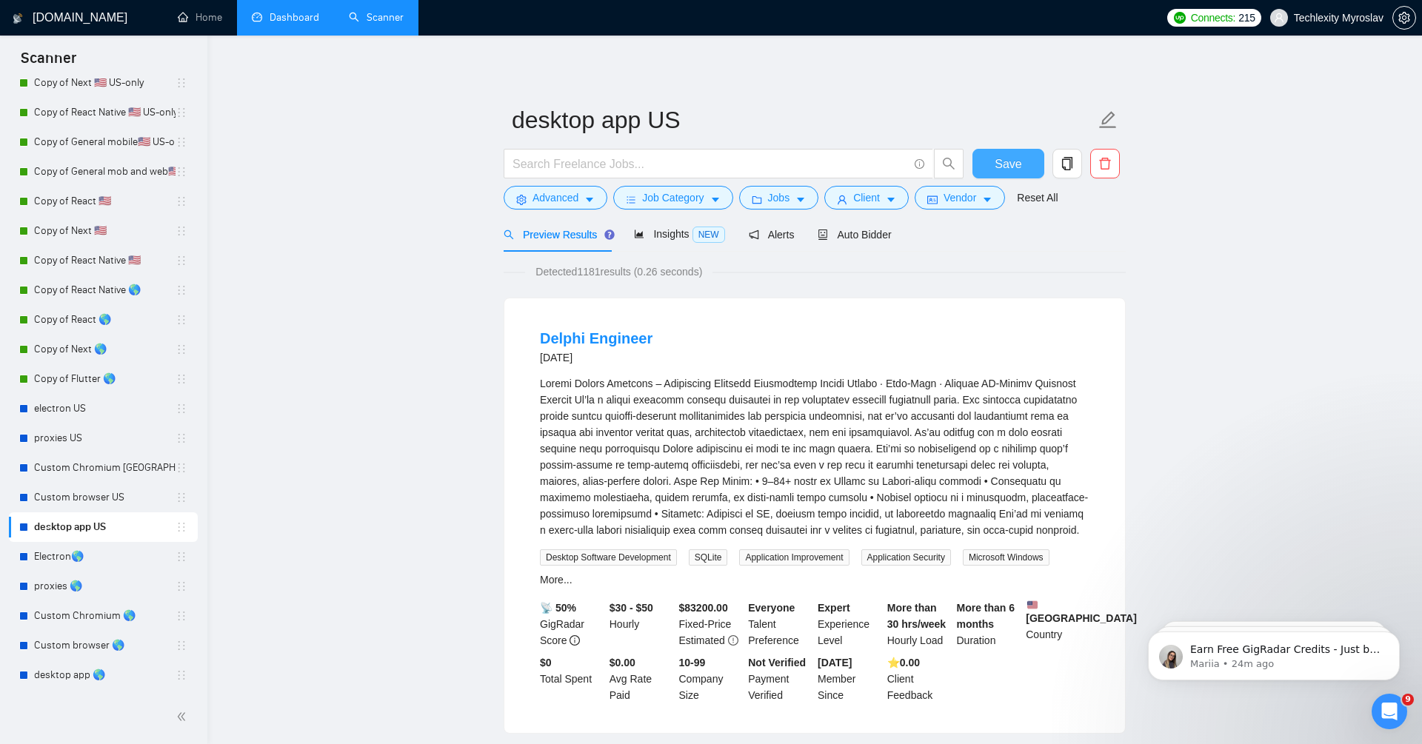
click at [997, 160] on span "Save" at bounding box center [1007, 164] width 27 height 19
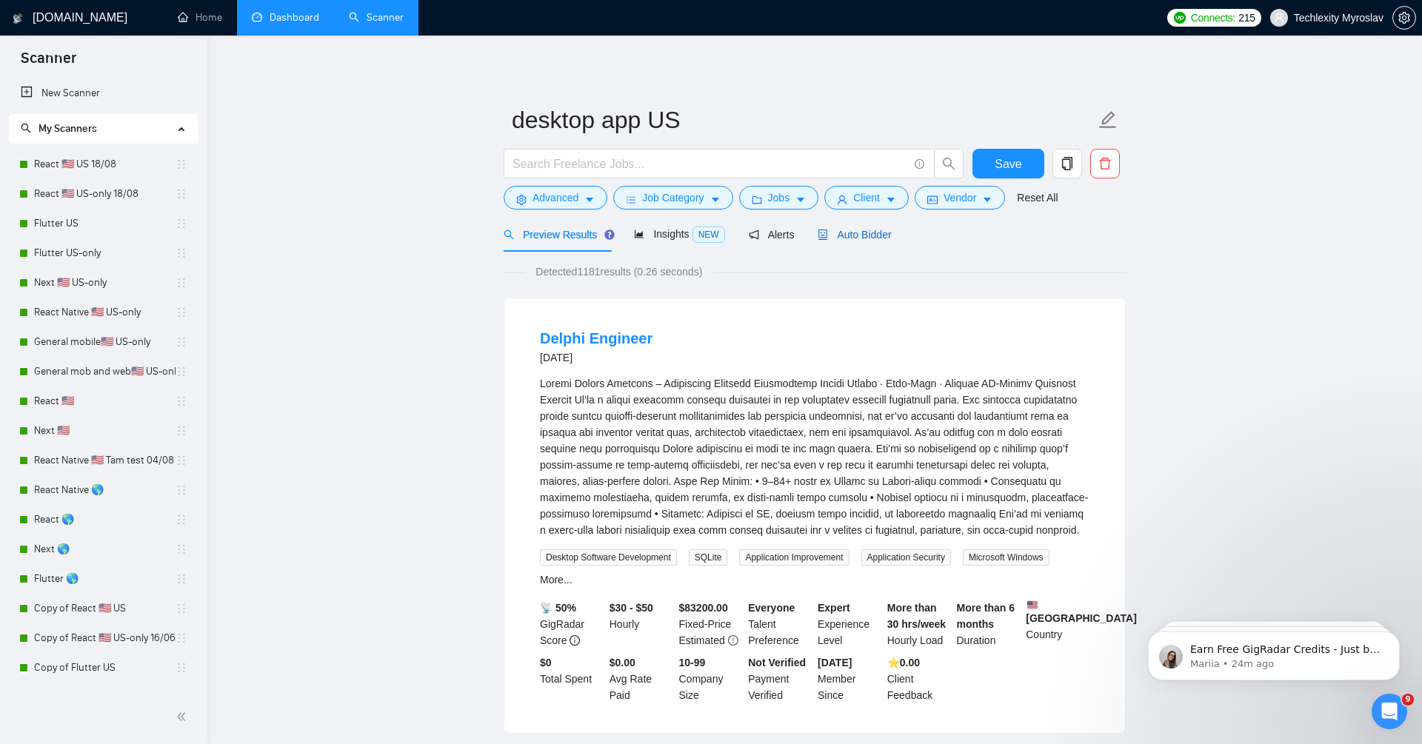
click at [877, 229] on span "Auto Bidder" at bounding box center [853, 235] width 73 height 12
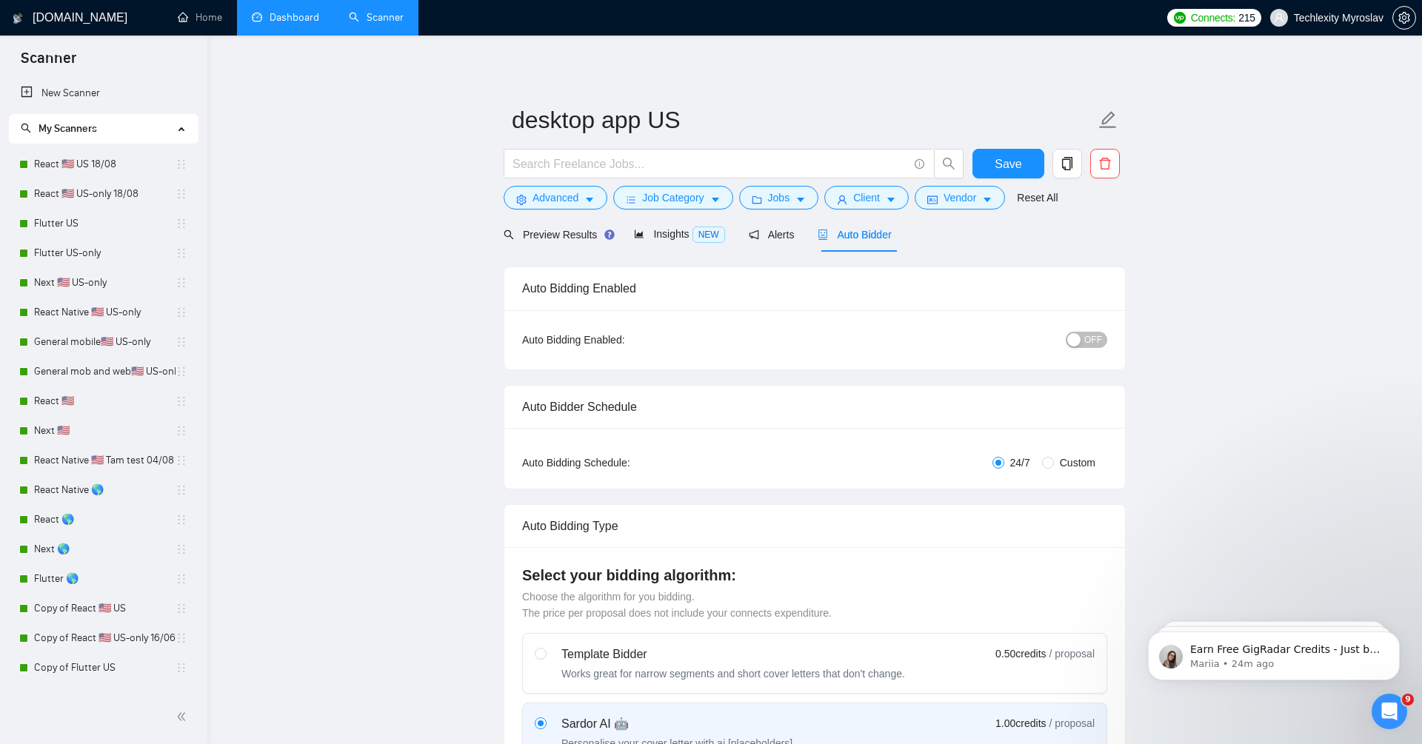
radio input "false"
radio input "true"
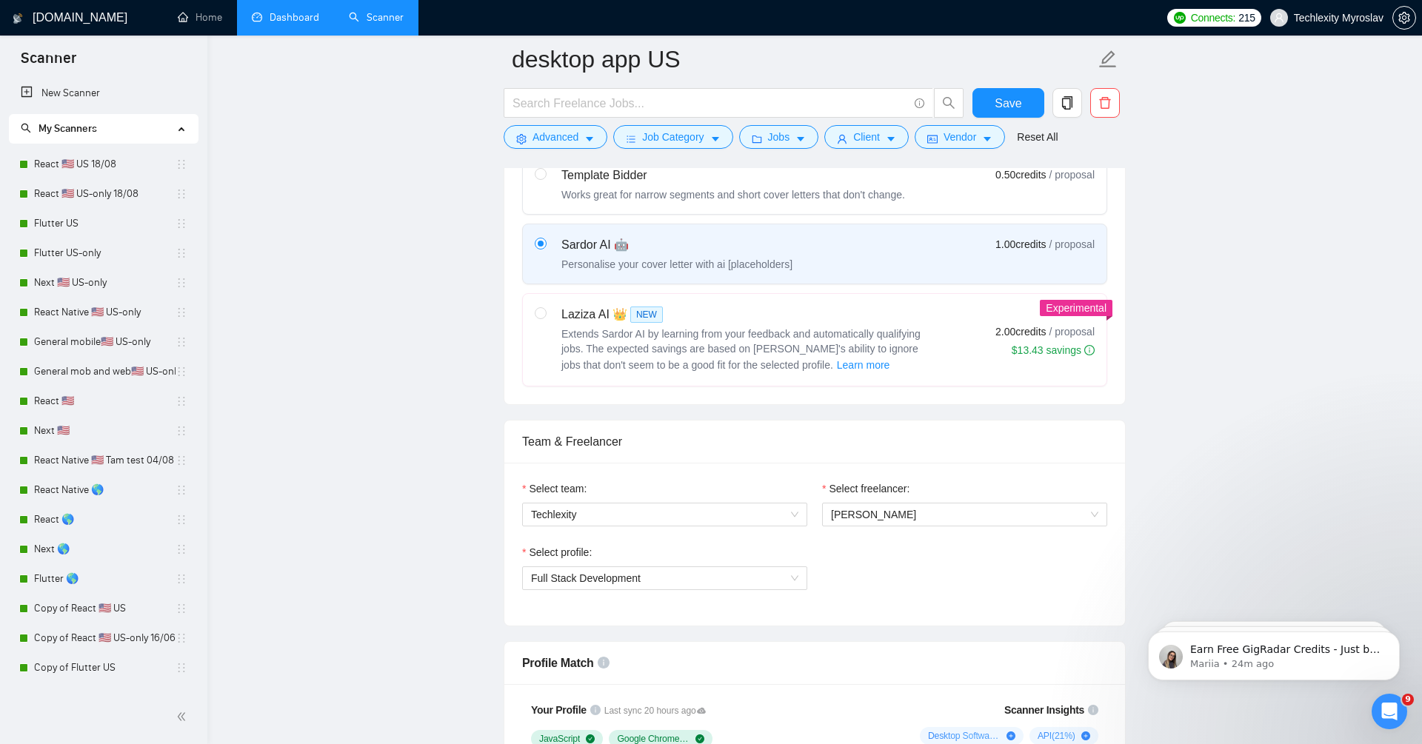
scroll to position [680, 0]
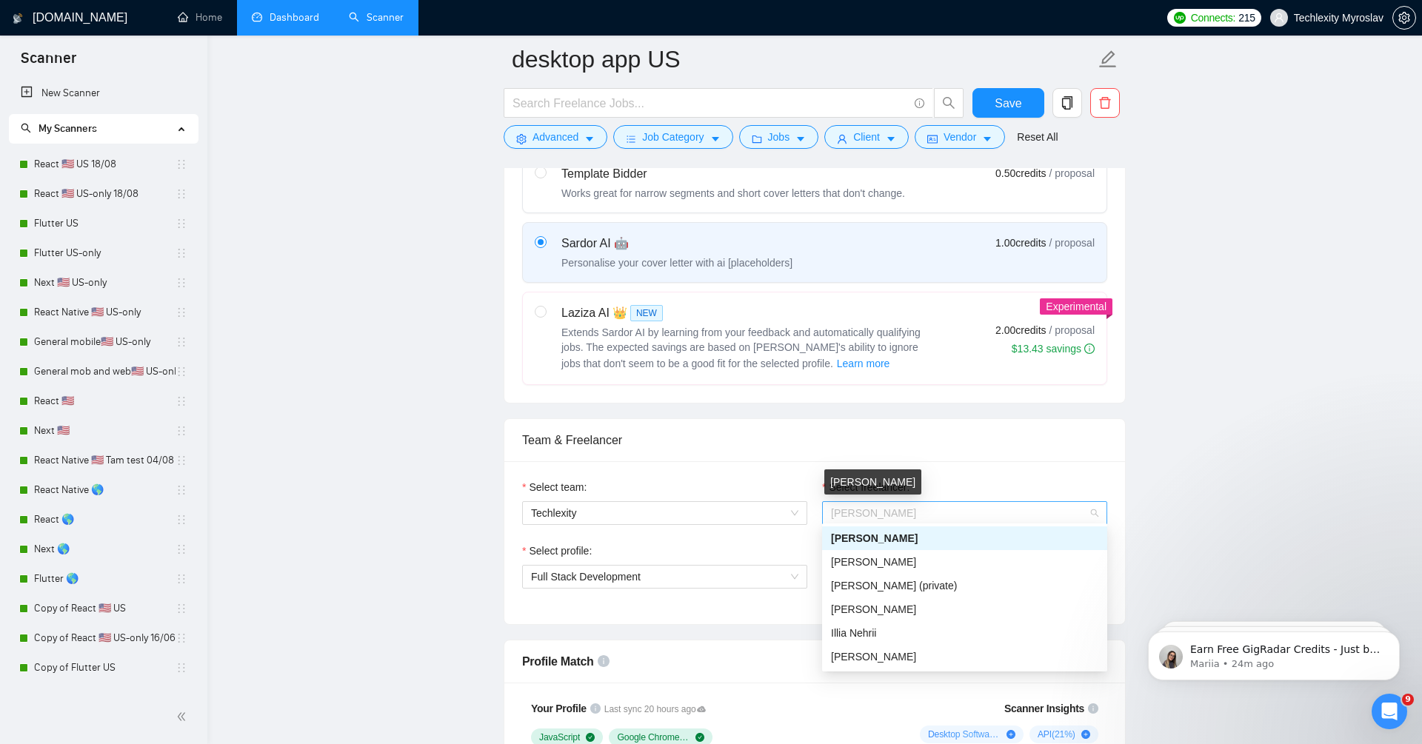
click at [878, 512] on span "[PERSON_NAME]" at bounding box center [873, 513] width 85 height 12
click at [879, 561] on span "[PERSON_NAME]" at bounding box center [873, 562] width 85 height 12
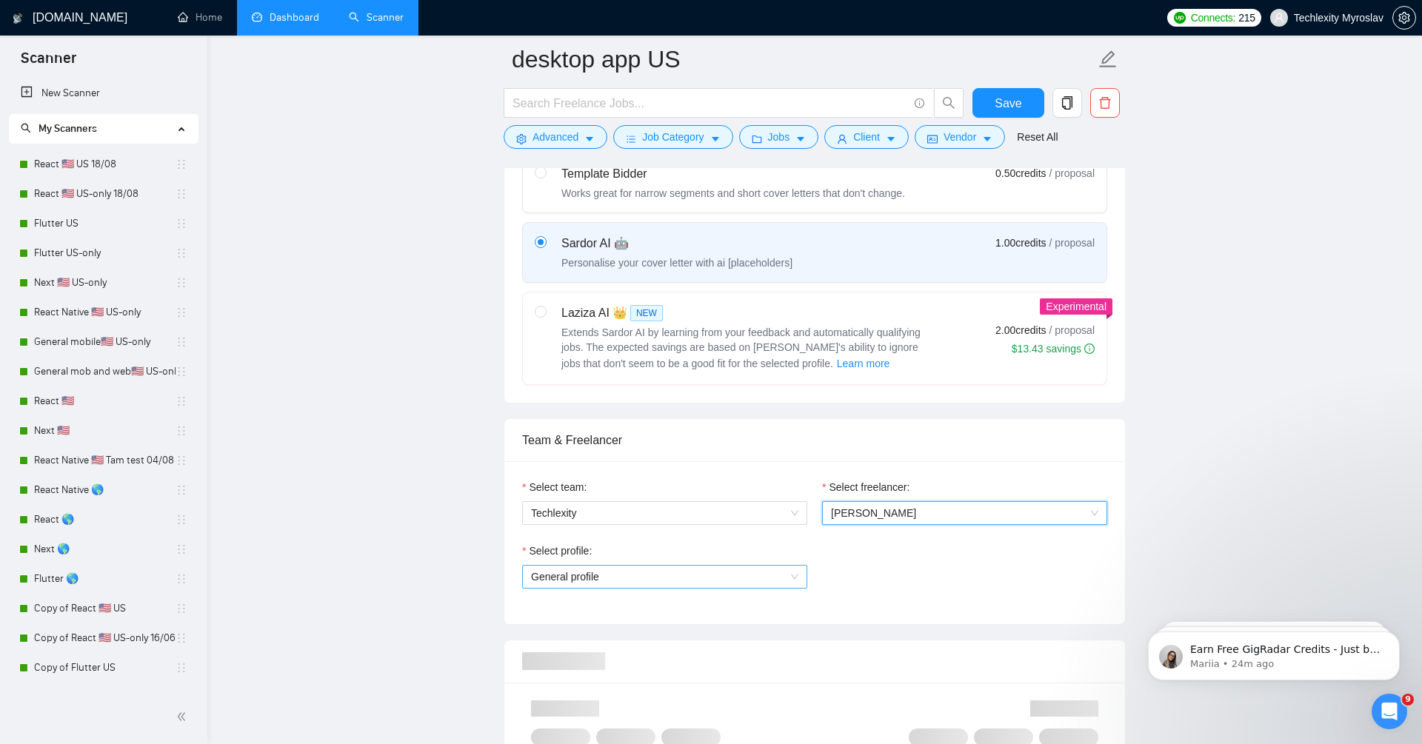
click at [693, 571] on span "General profile" at bounding box center [664, 577] width 267 height 22
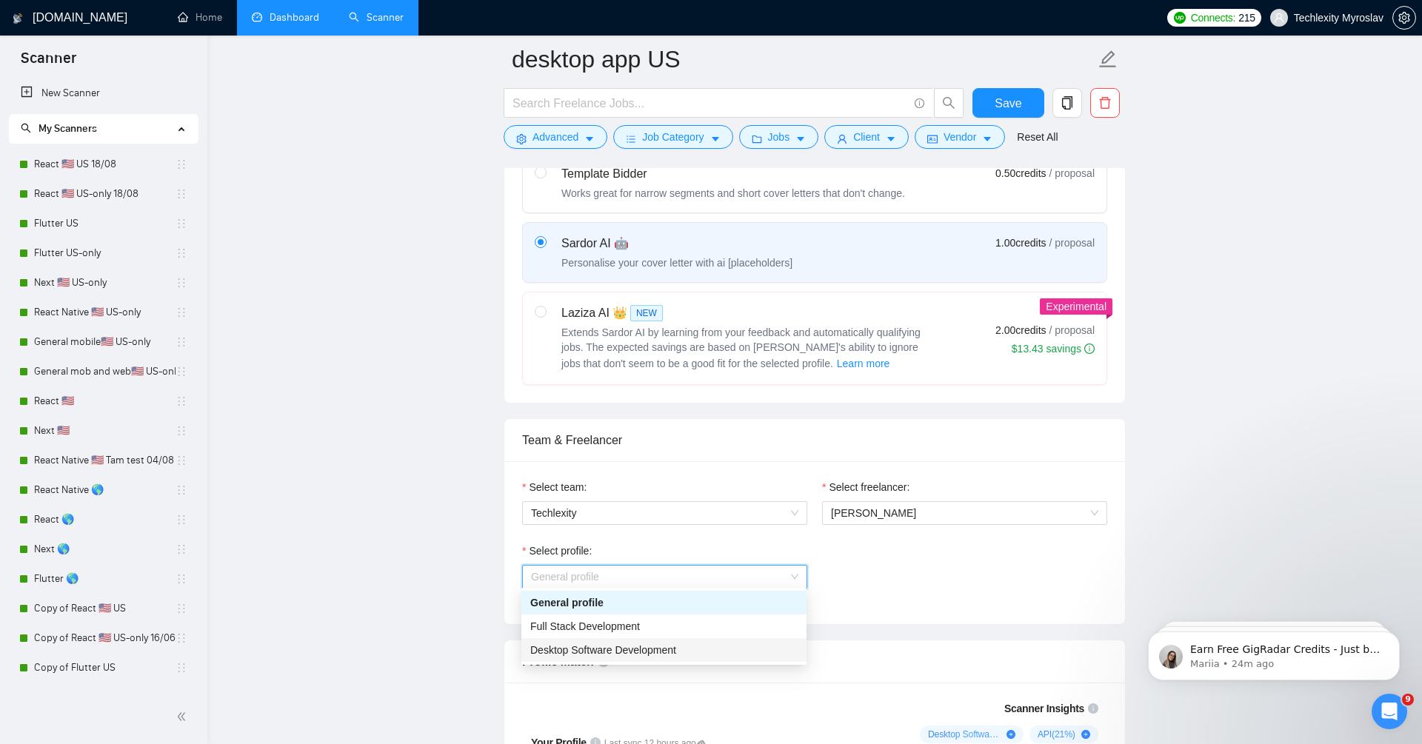
click at [703, 653] on div "Desktop Software Development" at bounding box center [663, 650] width 267 height 16
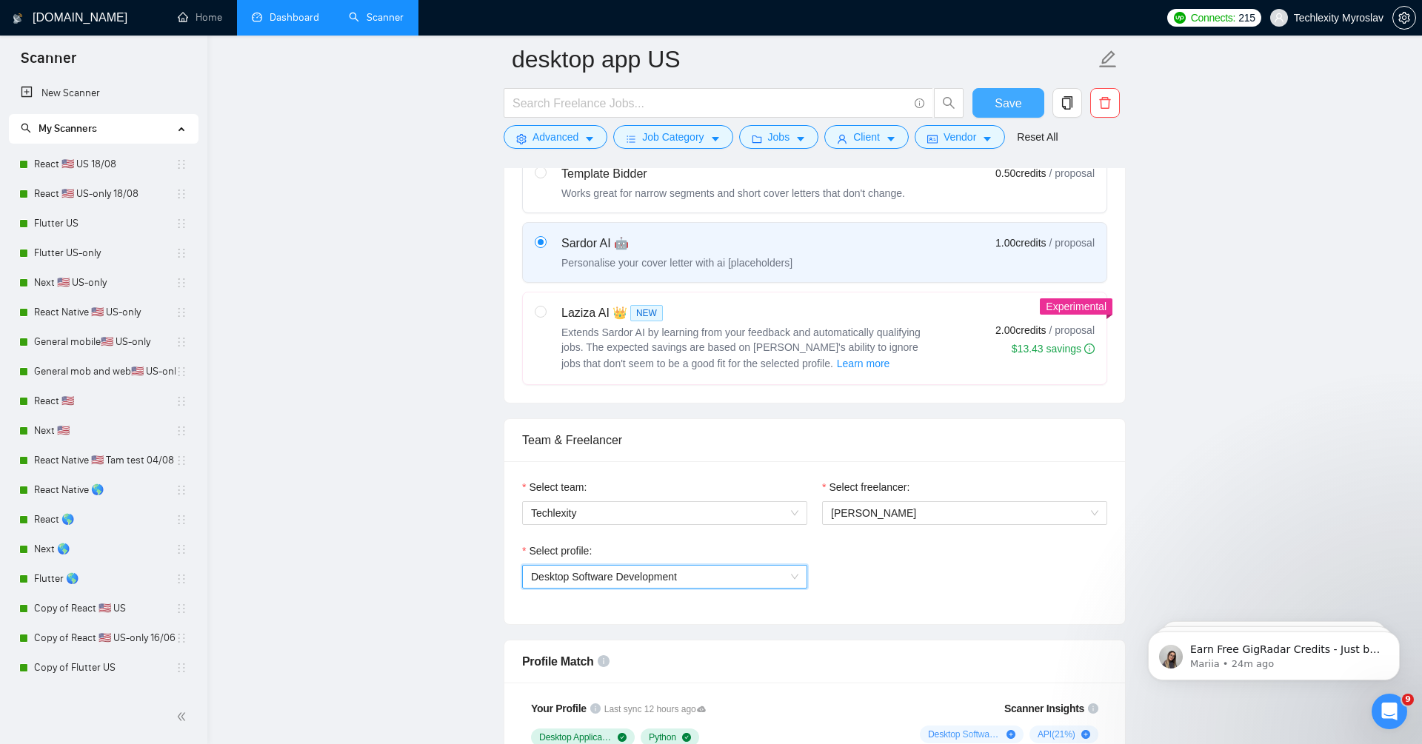
click at [997, 104] on span "Save" at bounding box center [1007, 103] width 27 height 19
